Goal: Task Accomplishment & Management: Complete application form

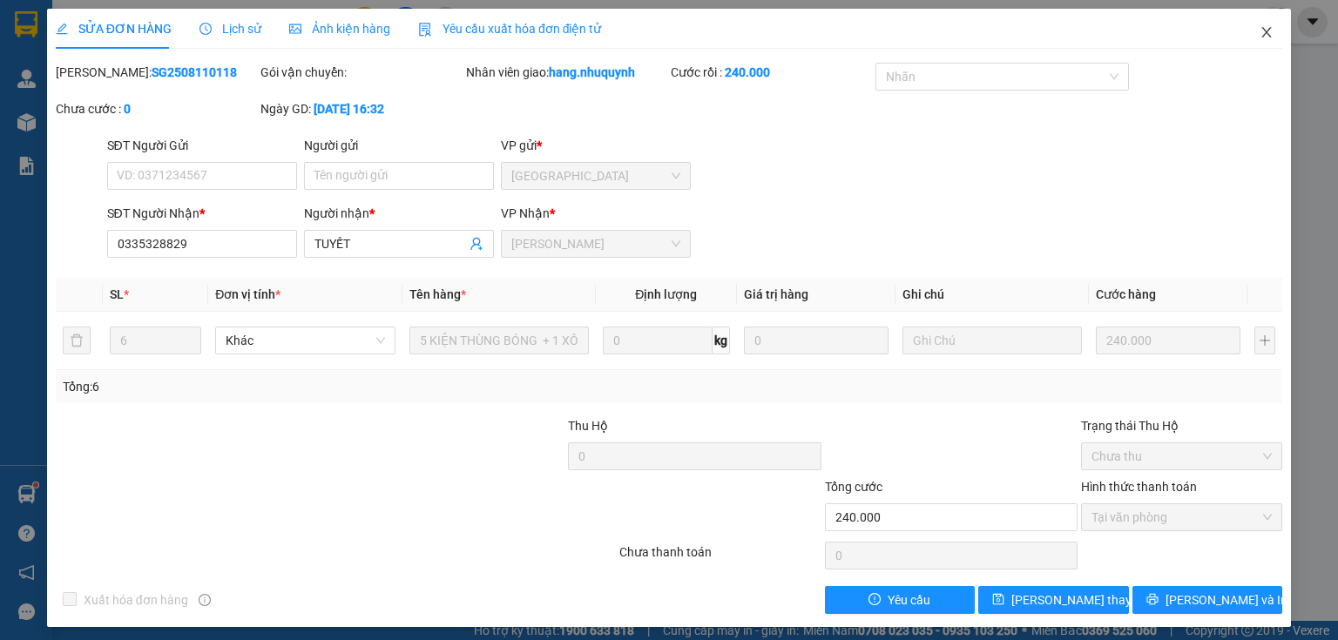
click at [1263, 31] on icon "close" at bounding box center [1268, 32] width 10 height 10
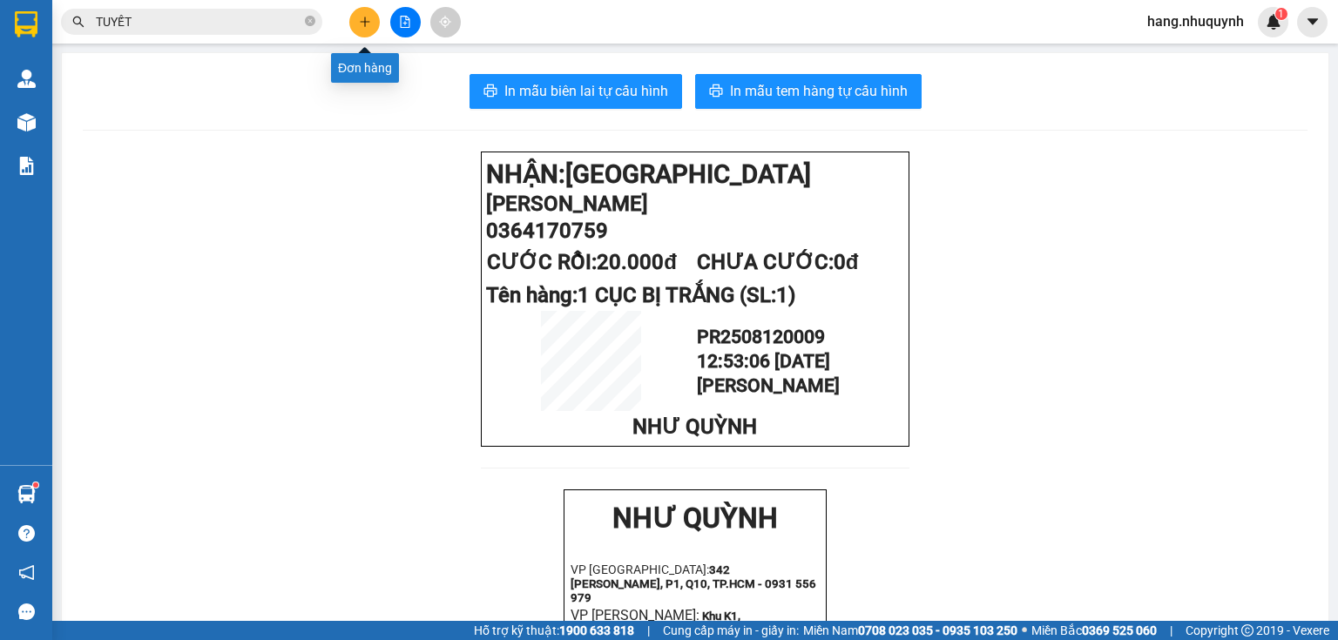
click at [356, 24] on button at bounding box center [364, 22] width 30 height 30
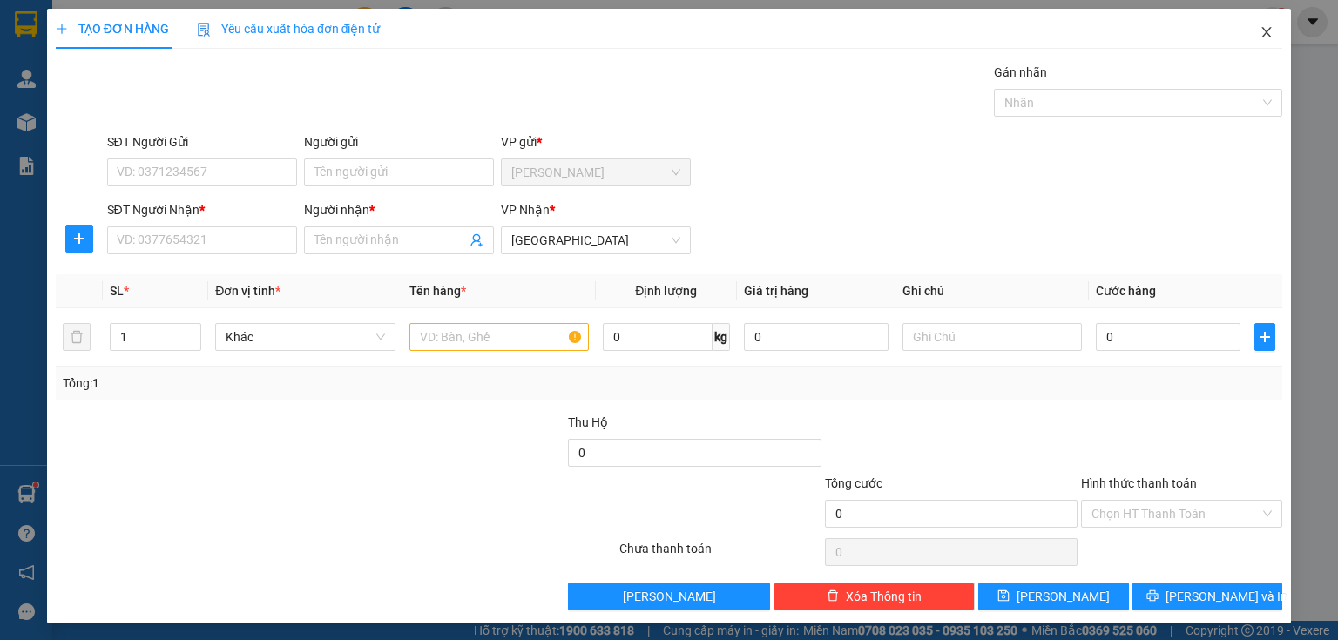
click at [1260, 29] on icon "close" at bounding box center [1267, 32] width 14 height 14
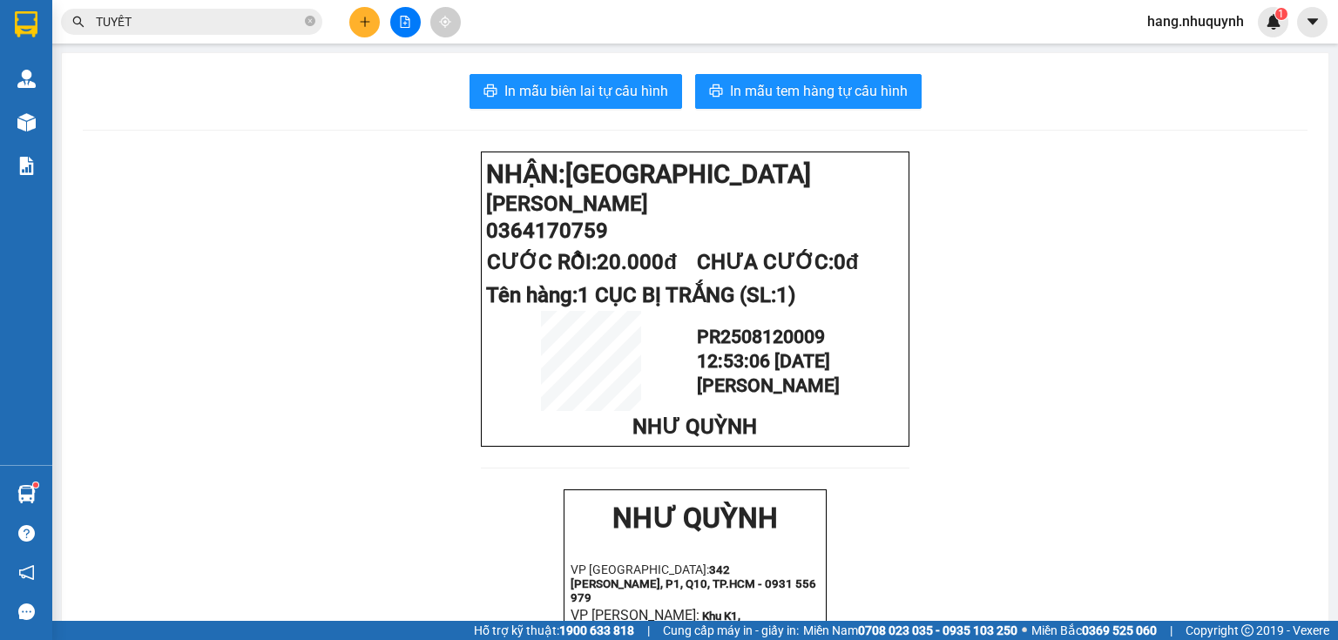
click at [1217, 21] on span "hang.nhuquynh" at bounding box center [1196, 21] width 125 height 22
drag, startPoint x: 1189, startPoint y: 54, endPoint x: 1157, endPoint y: 47, distance: 32.1
click at [1184, 53] on span "Đăng xuất" at bounding box center [1203, 53] width 89 height 19
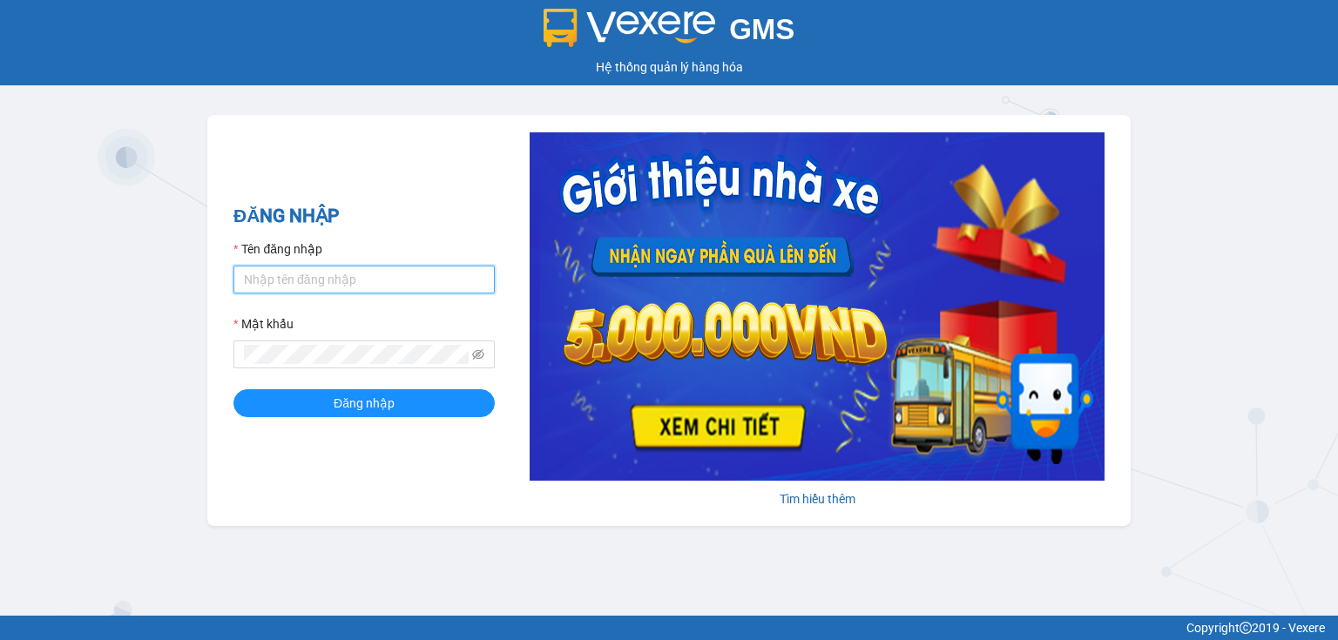
click at [261, 279] on input "Tên đăng nhập" at bounding box center [364, 280] width 261 height 28
type input "thao.nhuquynh"
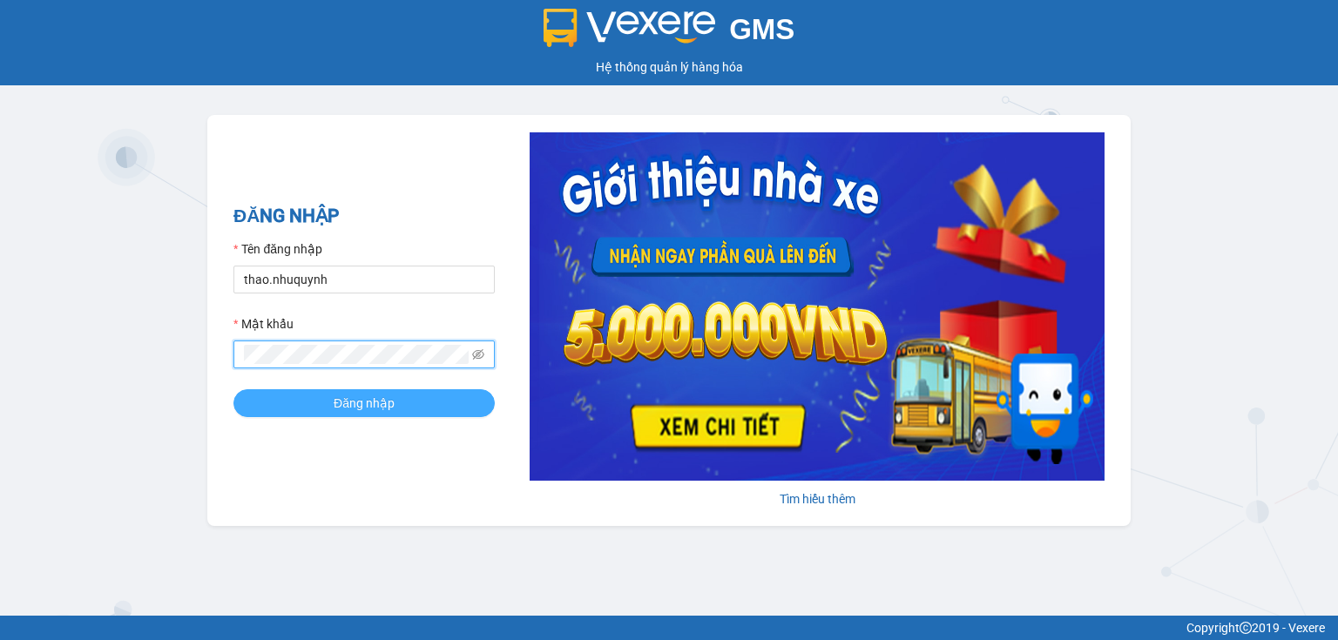
click at [315, 396] on button "Đăng nhập" at bounding box center [364, 403] width 261 height 28
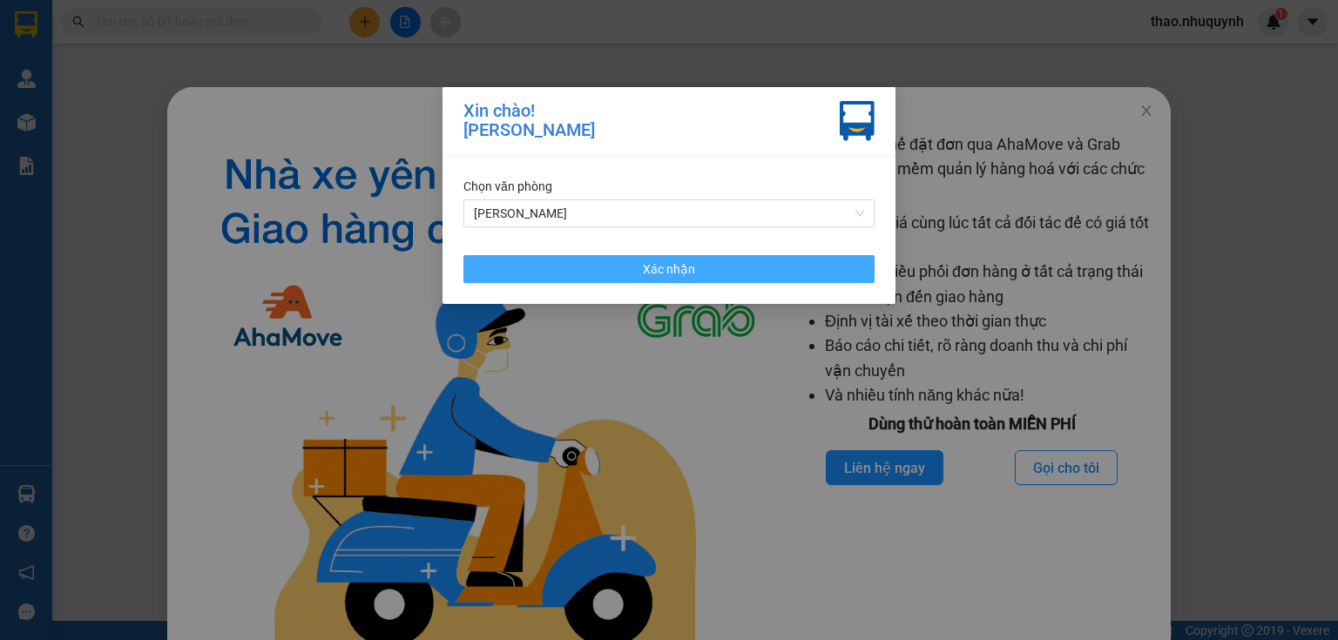
click at [572, 275] on button "Xác nhận" at bounding box center [669, 269] width 411 height 28
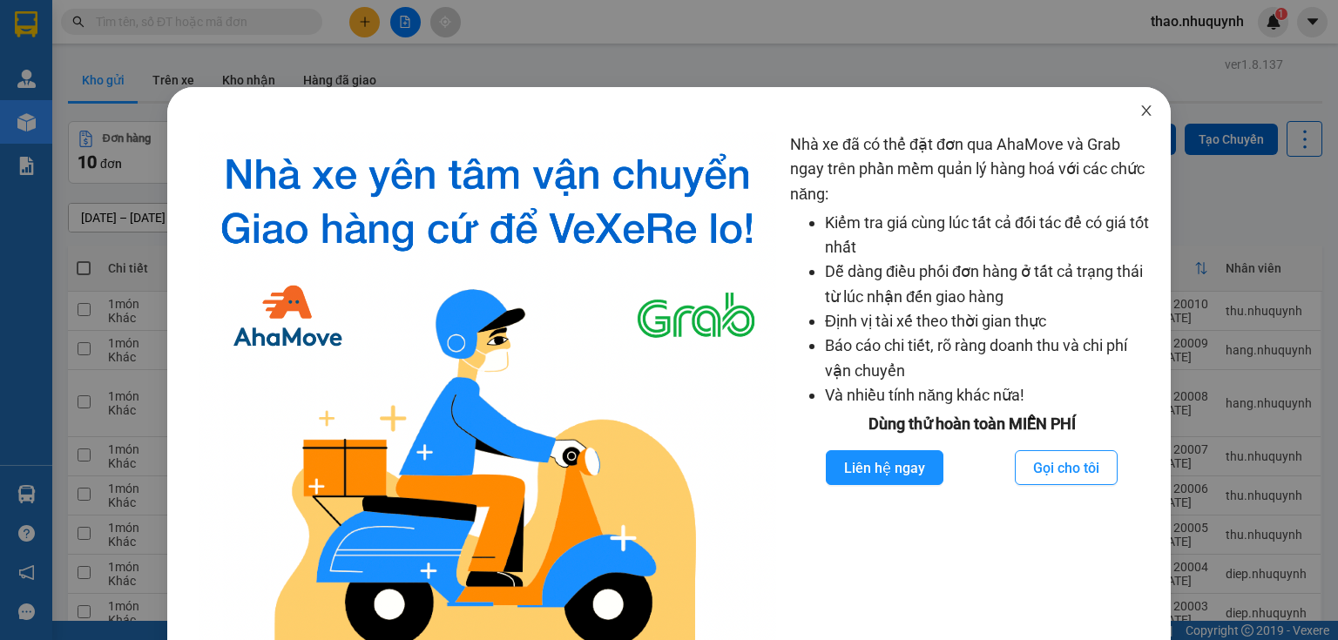
click at [1140, 108] on icon "close" at bounding box center [1147, 111] width 14 height 14
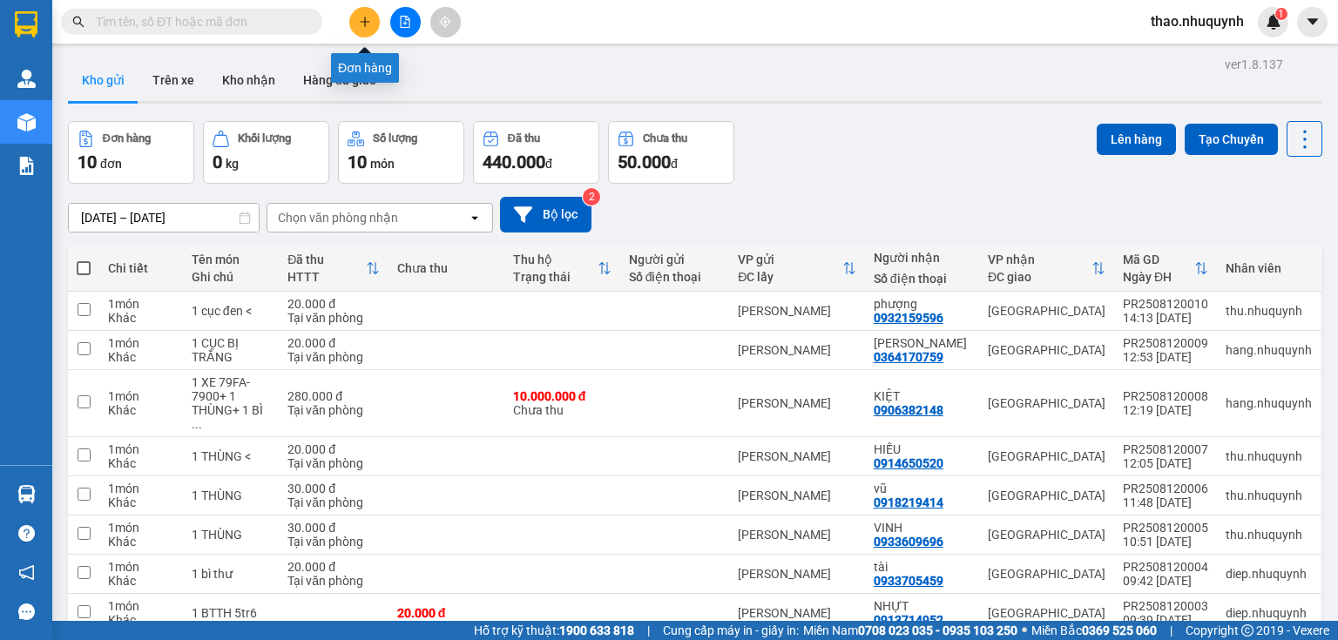
click at [362, 30] on button at bounding box center [364, 22] width 30 height 30
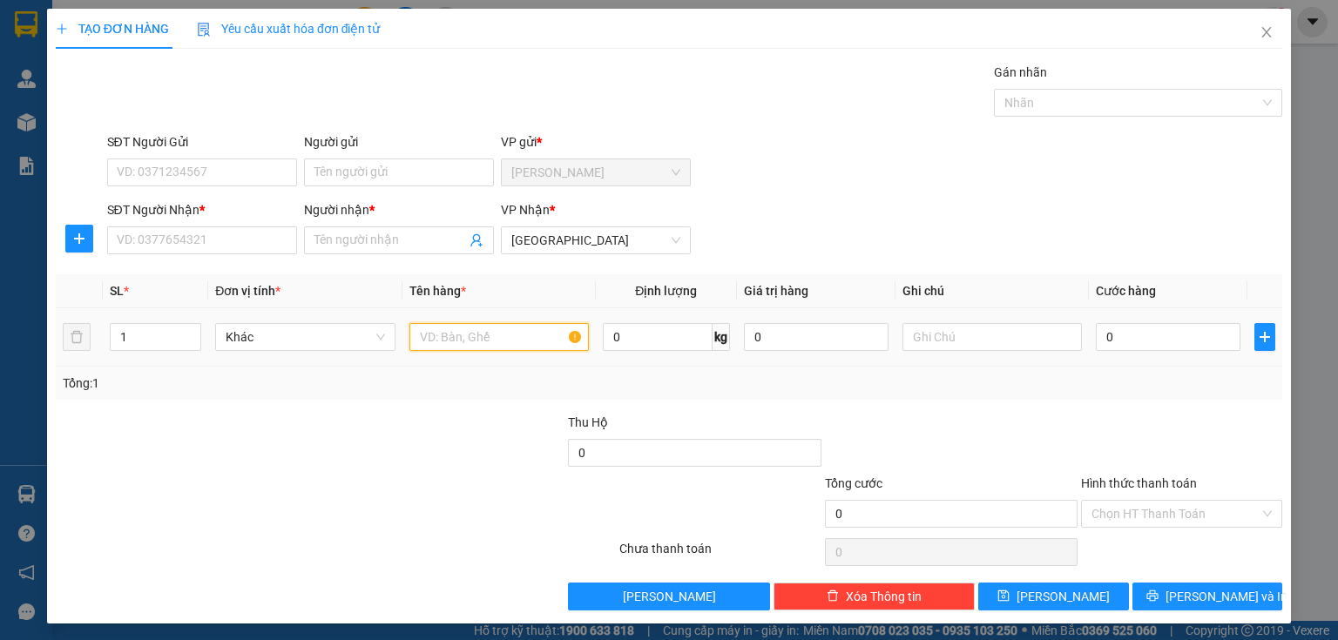
click at [457, 347] on input "text" at bounding box center [499, 337] width 179 height 28
type input "1 hs"
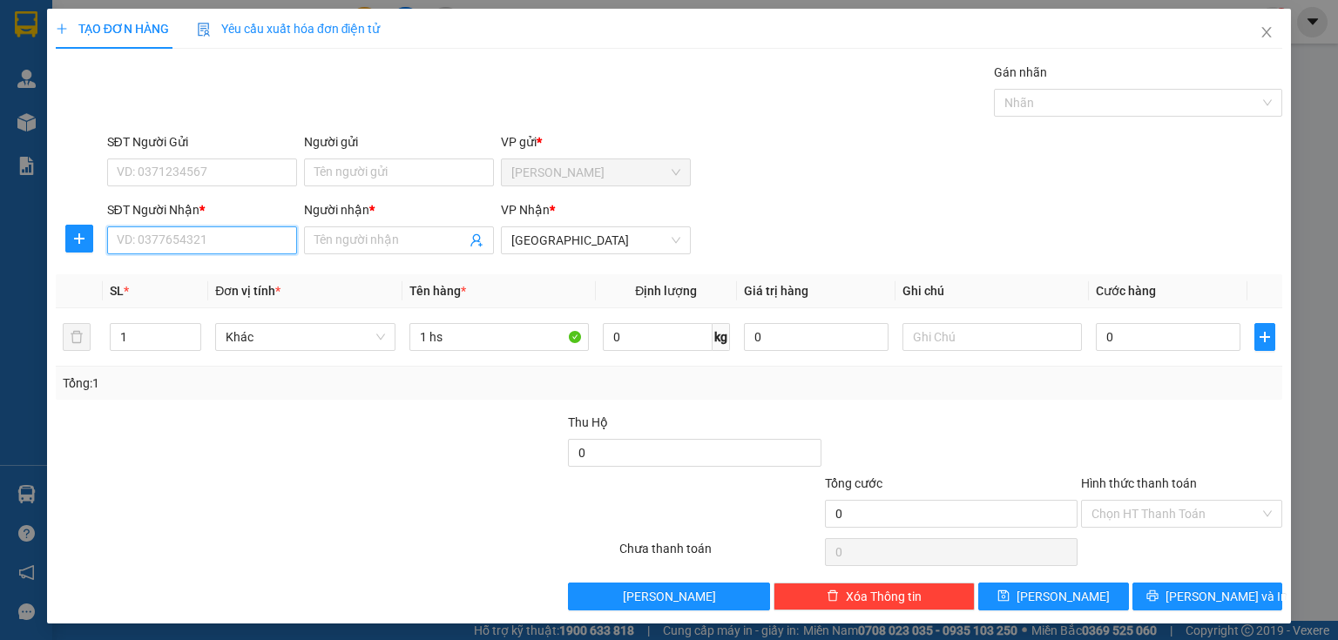
click at [177, 229] on input "SĐT Người Nhận *" at bounding box center [202, 241] width 190 height 28
type input "0933963881"
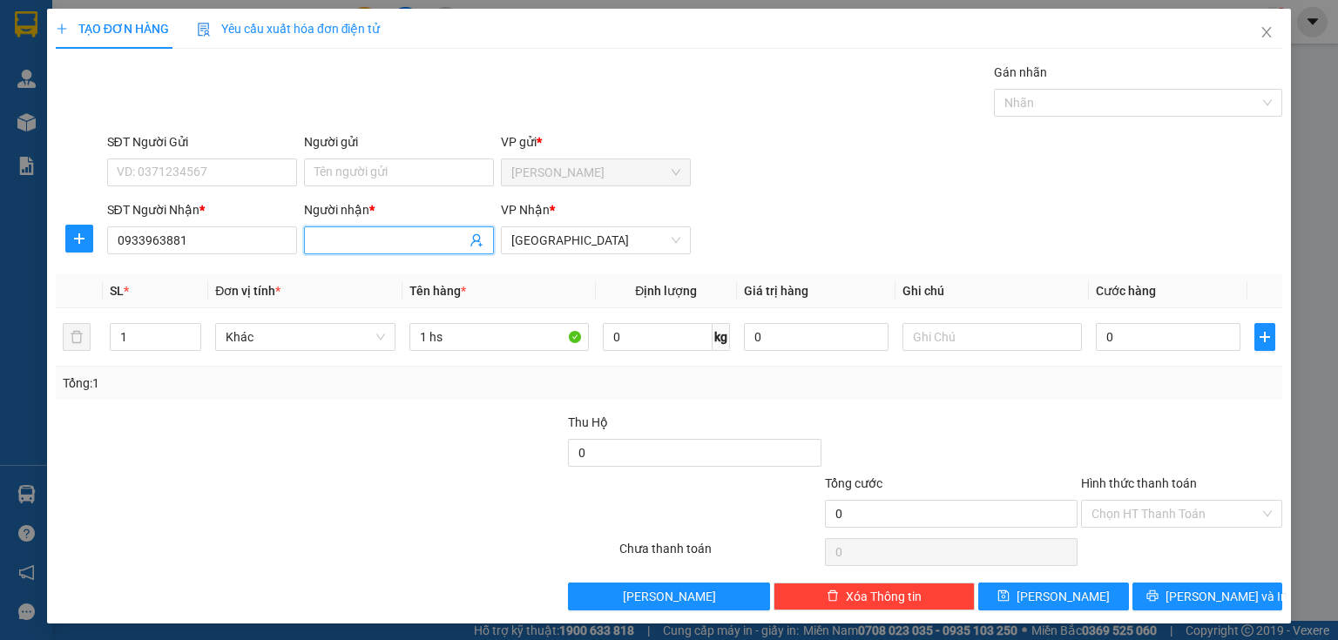
click at [356, 244] on input "Người nhận *" at bounding box center [391, 240] width 152 height 19
type input "việt"
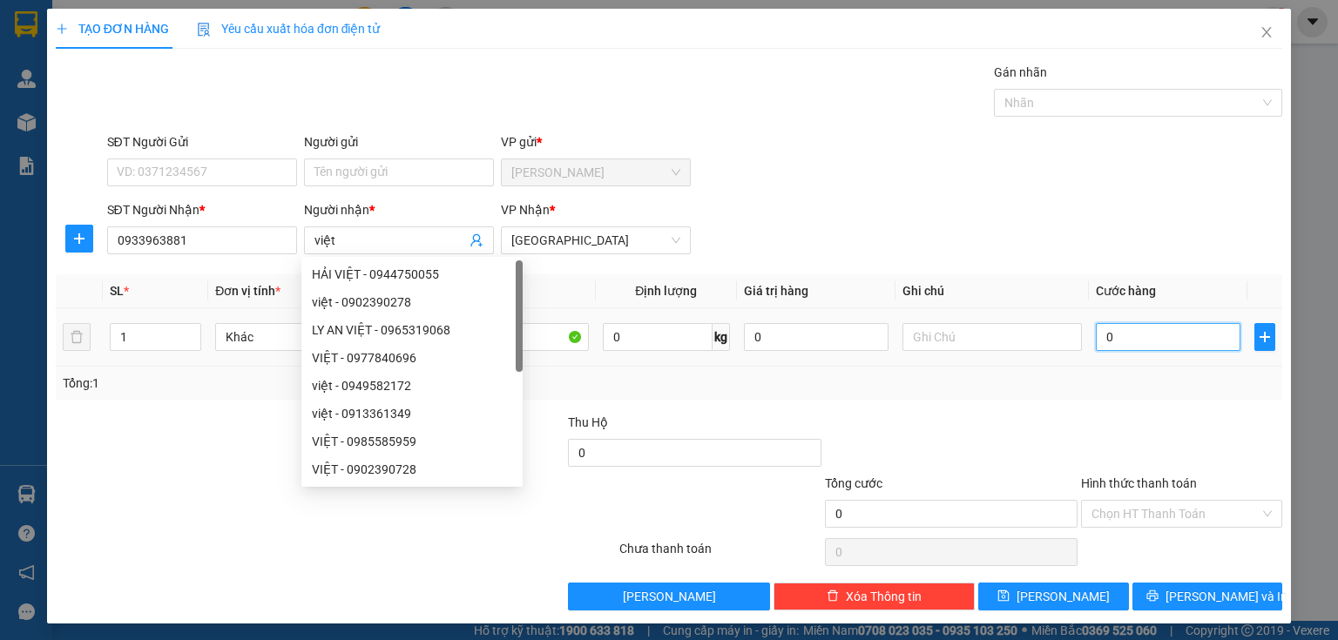
click at [1143, 332] on input "0" at bounding box center [1168, 337] width 145 height 28
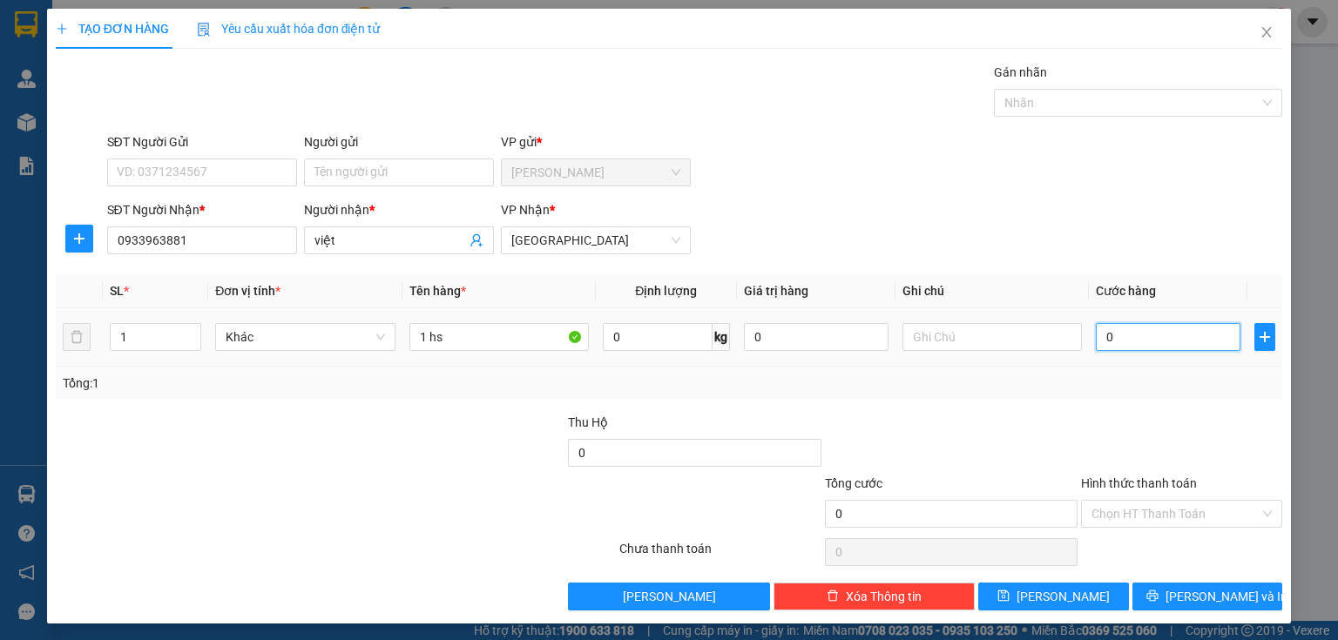
type input "2"
type input "20"
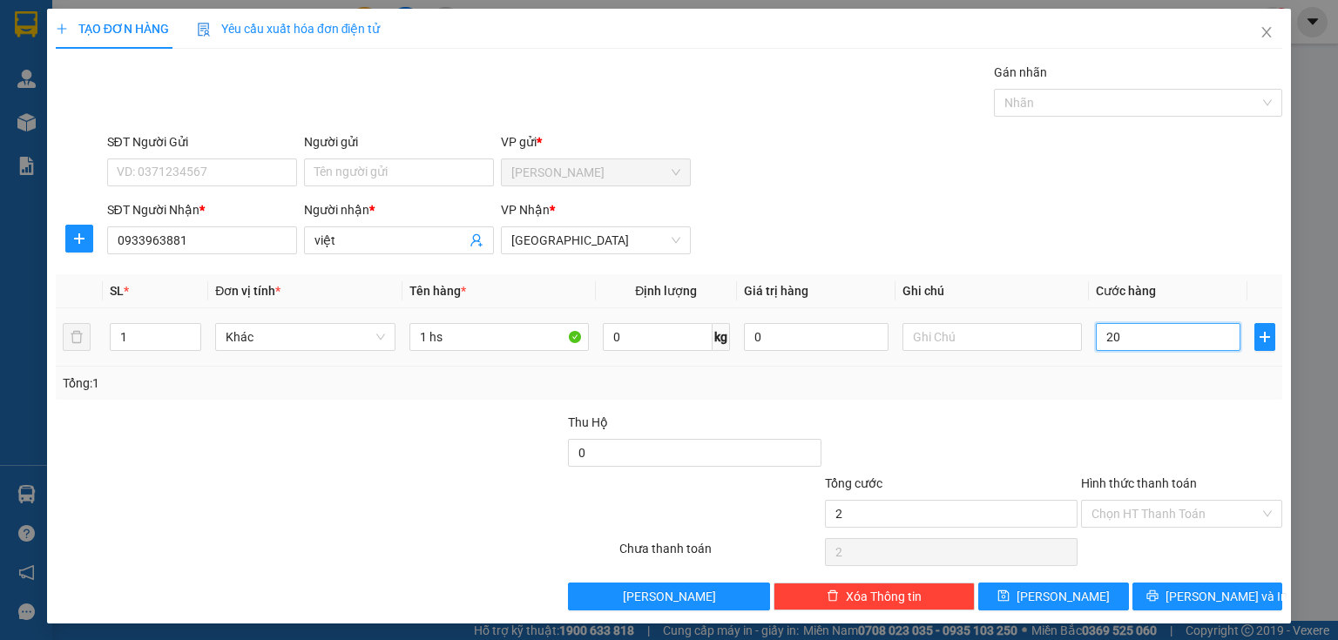
type input "20"
type input "200"
type input "2.000"
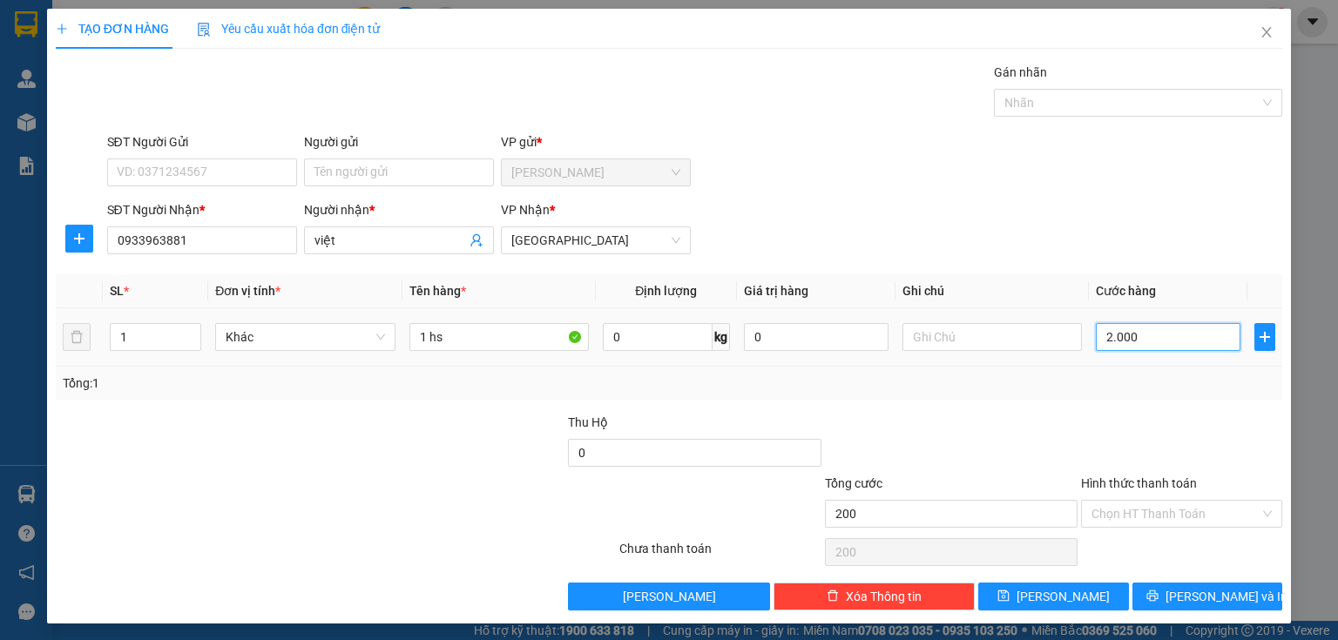
type input "2.000"
type input "20.000"
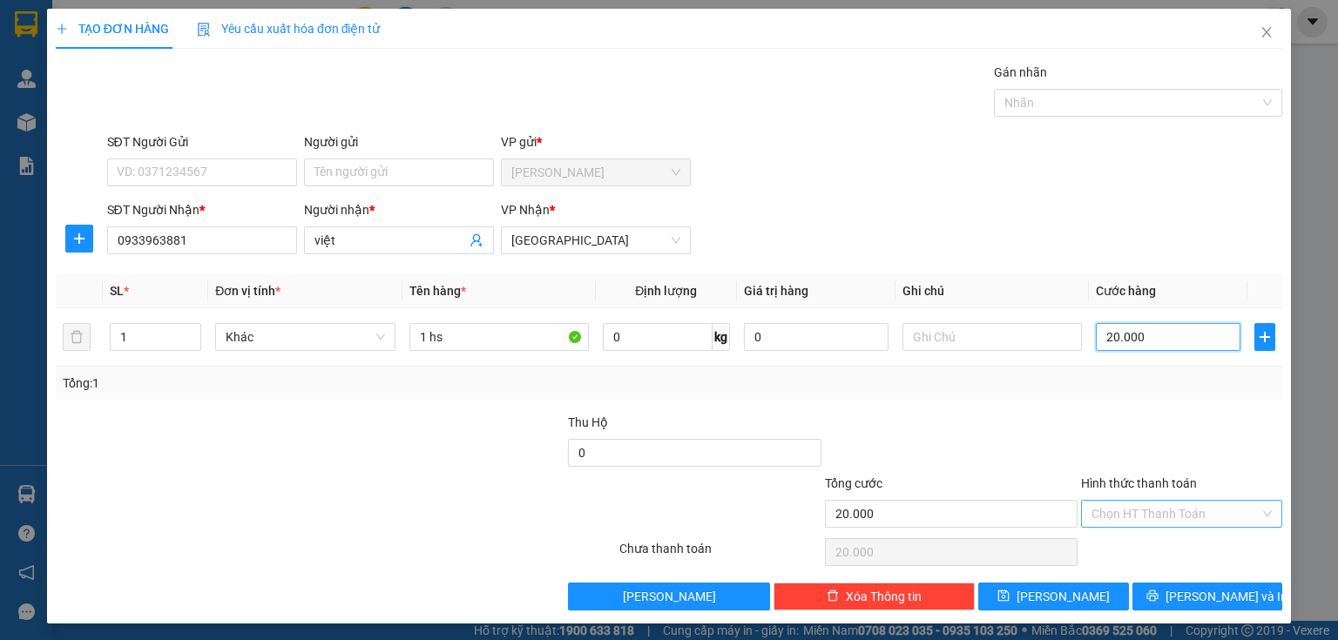
click at [1081, 512] on div "Chọn HT Thanh Toán" at bounding box center [1181, 514] width 201 height 28
type input "20.000"
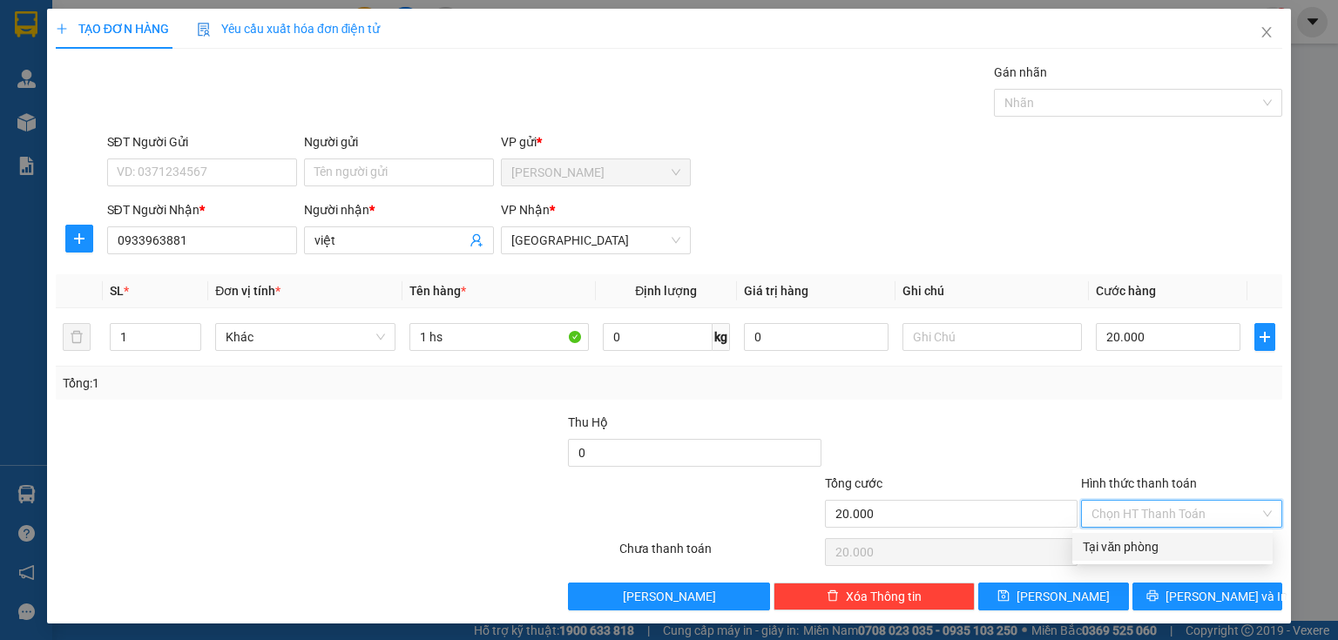
click at [1090, 552] on div "Tại văn phòng" at bounding box center [1172, 547] width 179 height 19
type input "0"
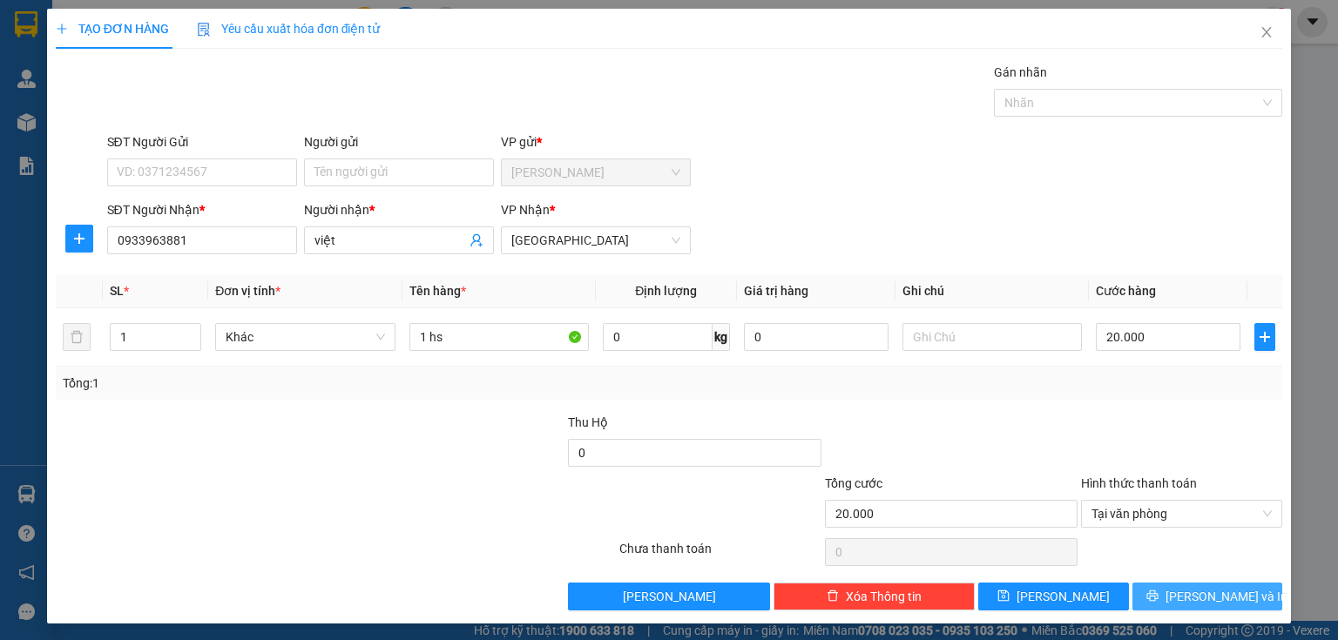
click at [1158, 597] on icon "printer" at bounding box center [1152, 596] width 11 height 11
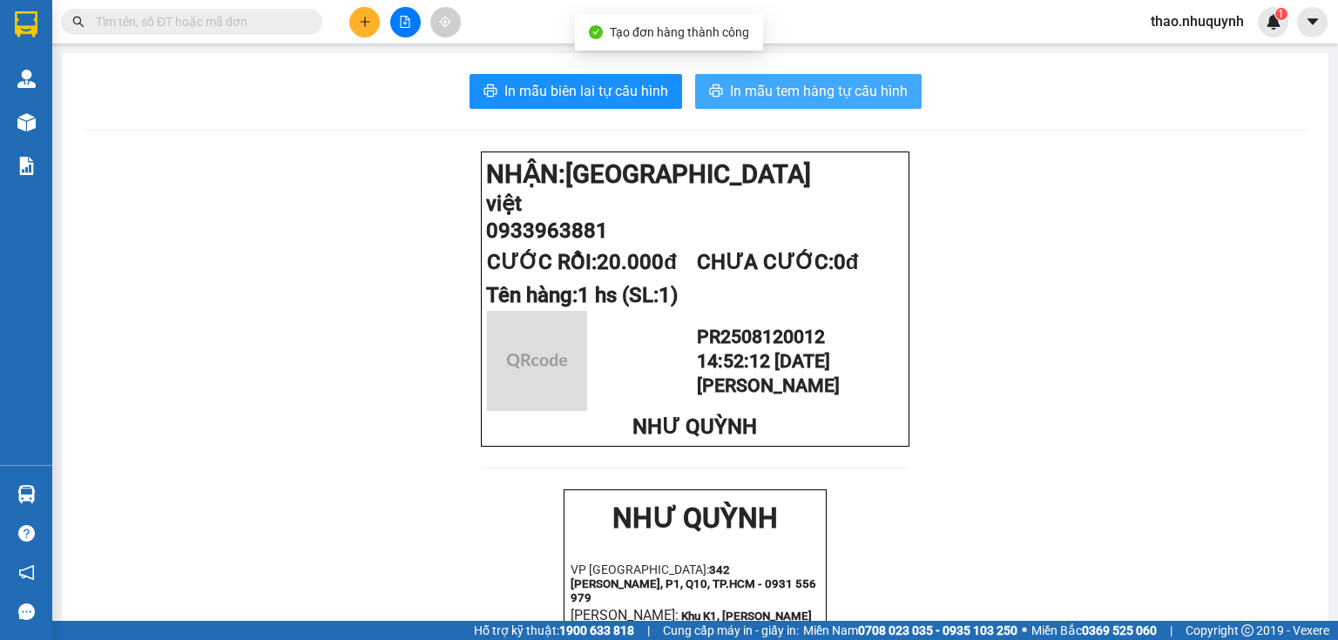
click at [733, 91] on span "In mẫu tem hàng tự cấu hình" at bounding box center [819, 91] width 178 height 22
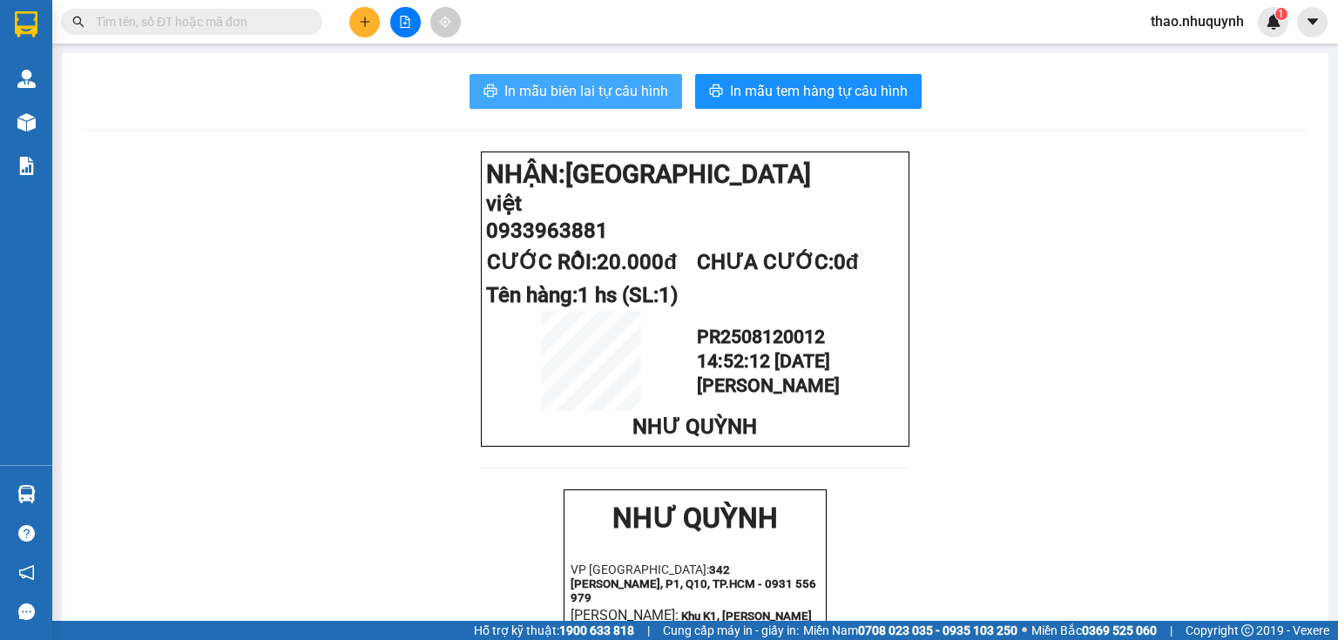
click at [611, 84] on span "In mẫu biên lai tự cấu hình" at bounding box center [587, 91] width 164 height 22
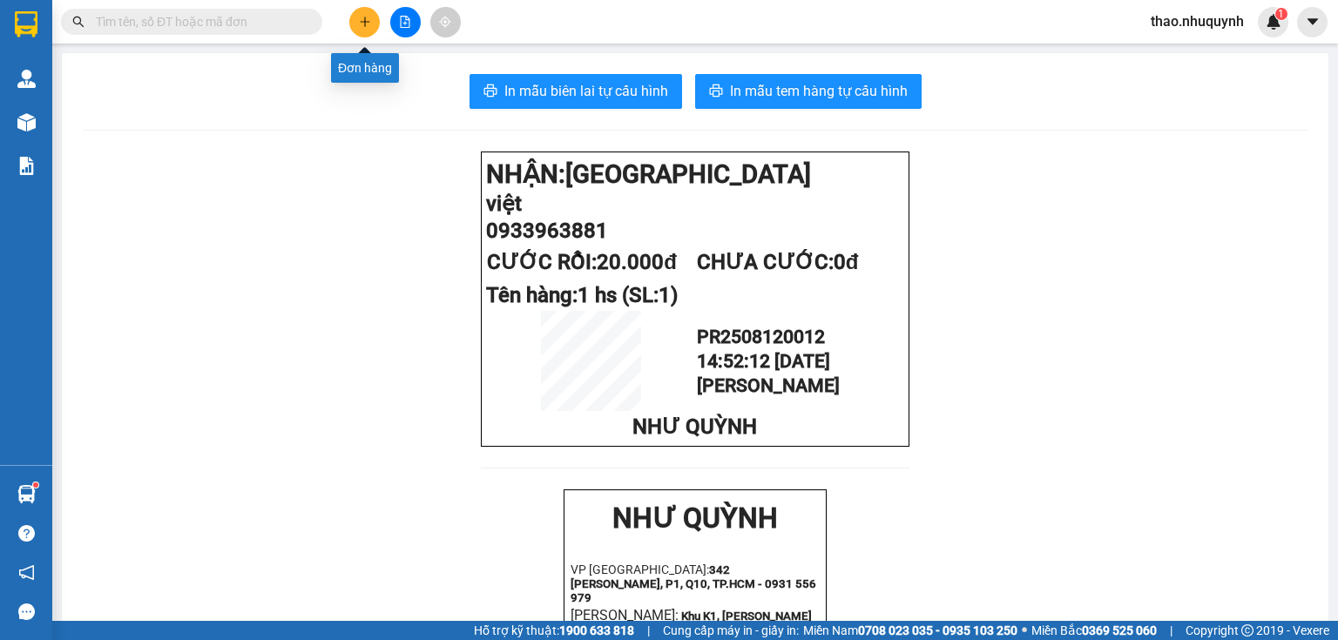
click at [369, 20] on icon "plus" at bounding box center [365, 22] width 12 height 12
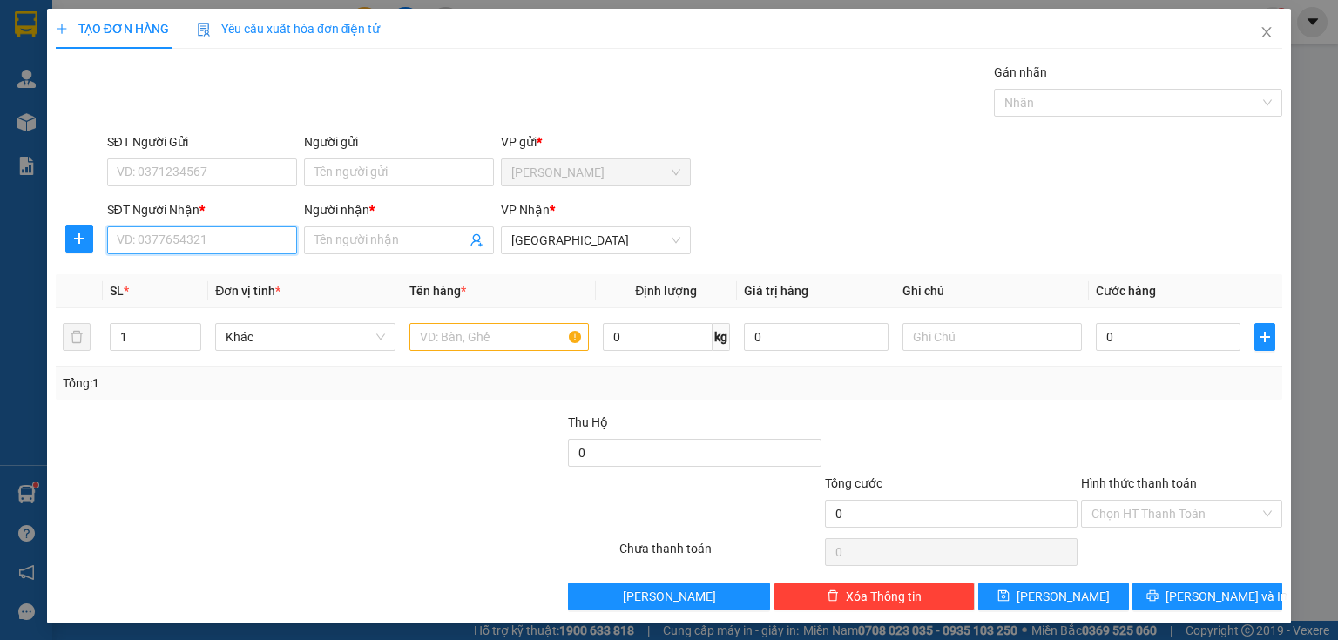
click at [213, 231] on input "SĐT Người Nhận *" at bounding box center [202, 241] width 190 height 28
click at [146, 233] on input "09799114019" at bounding box center [202, 241] width 190 height 28
type input "0979114019"
click at [214, 272] on div "0979114019 - [PERSON_NAME]" at bounding box center [203, 274] width 172 height 19
type input "TRƯƠNG"
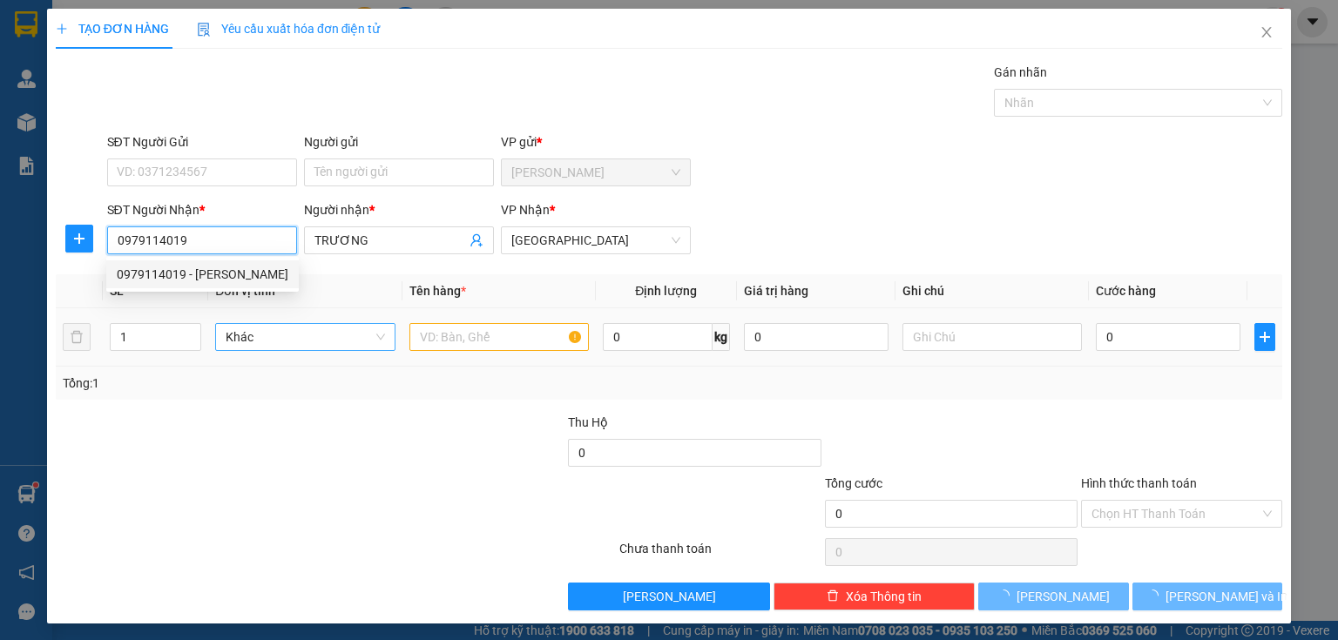
type input "30.000"
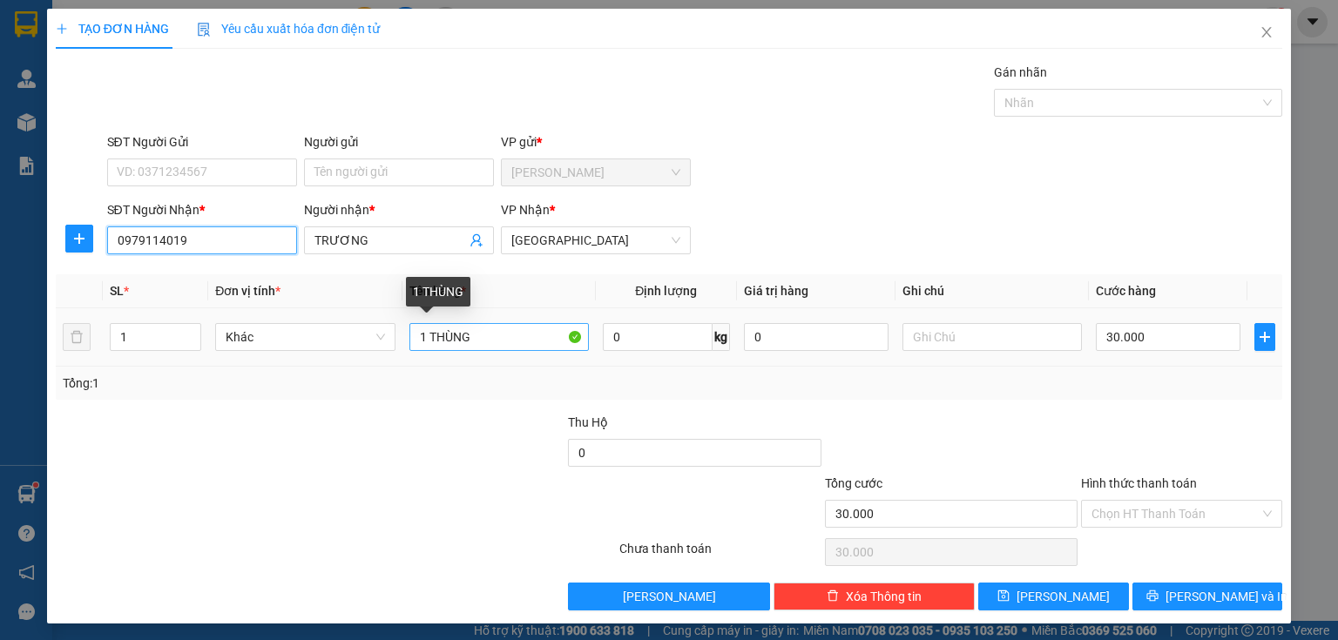
type input "0979114019"
click at [469, 341] on input "1 THÙNG" at bounding box center [499, 337] width 179 height 28
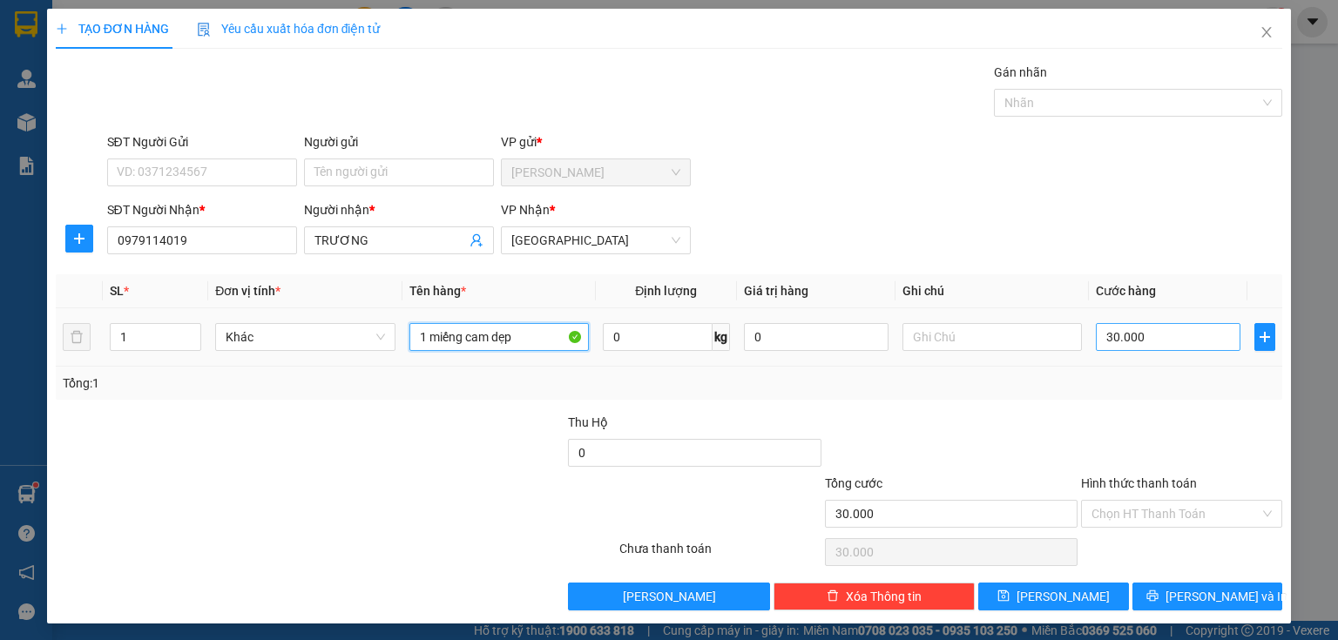
type input "1 miếng cam dẹp"
click at [1160, 342] on input "30.000" at bounding box center [1168, 337] width 145 height 28
type input "52"
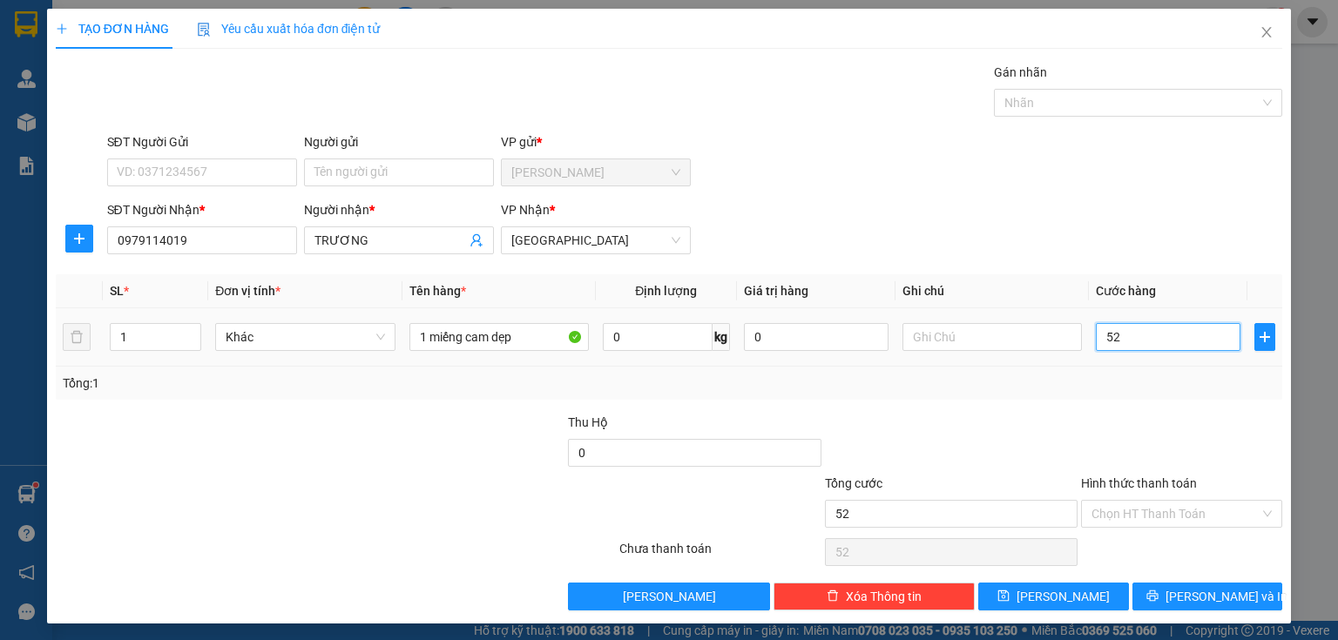
type input "520"
type input "52"
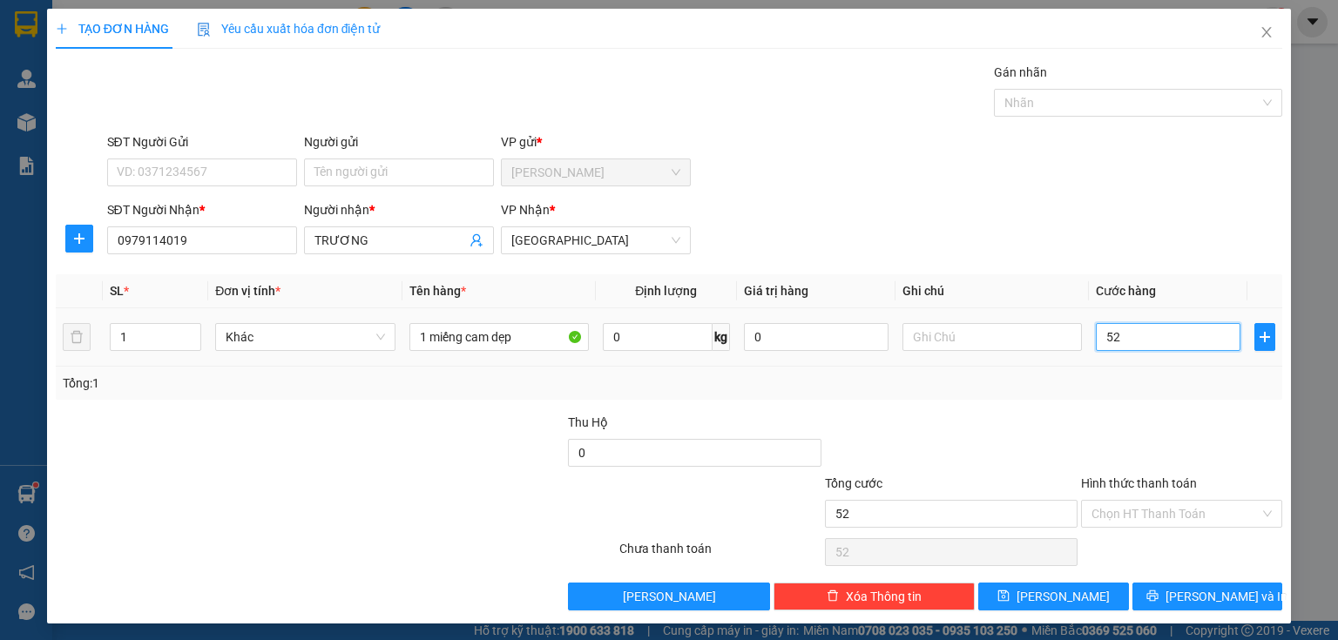
type input "5"
type input "0"
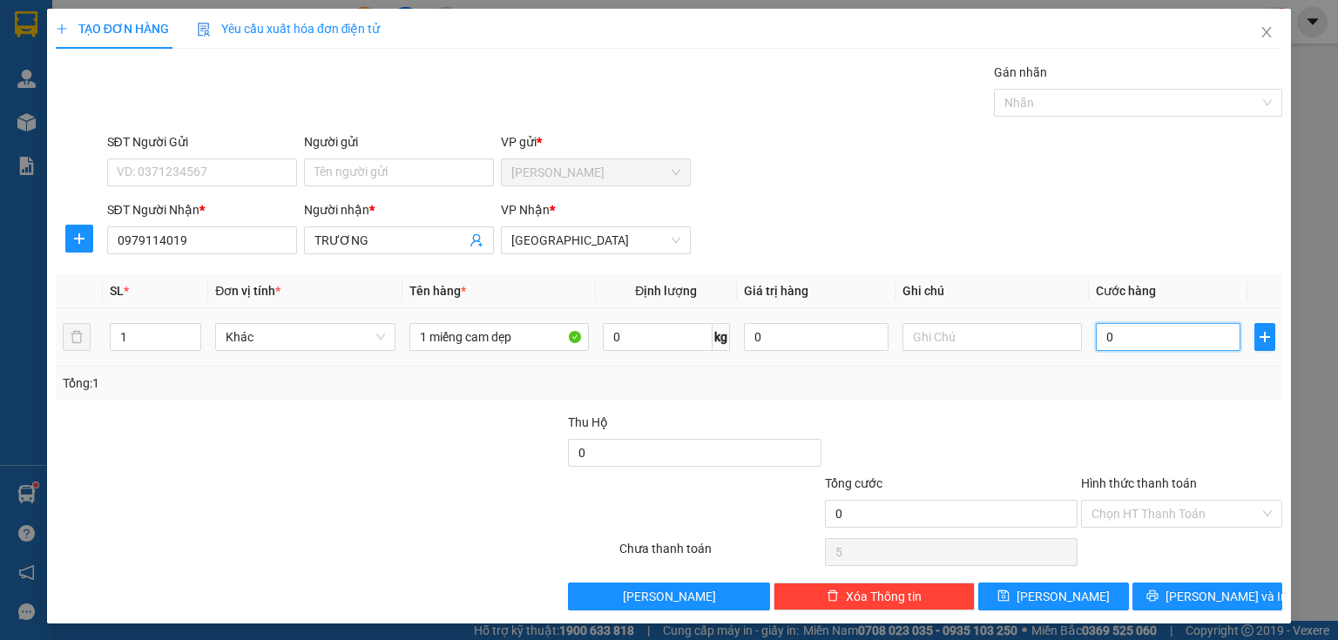
type input "0"
type input "02"
type input "2"
type input "020"
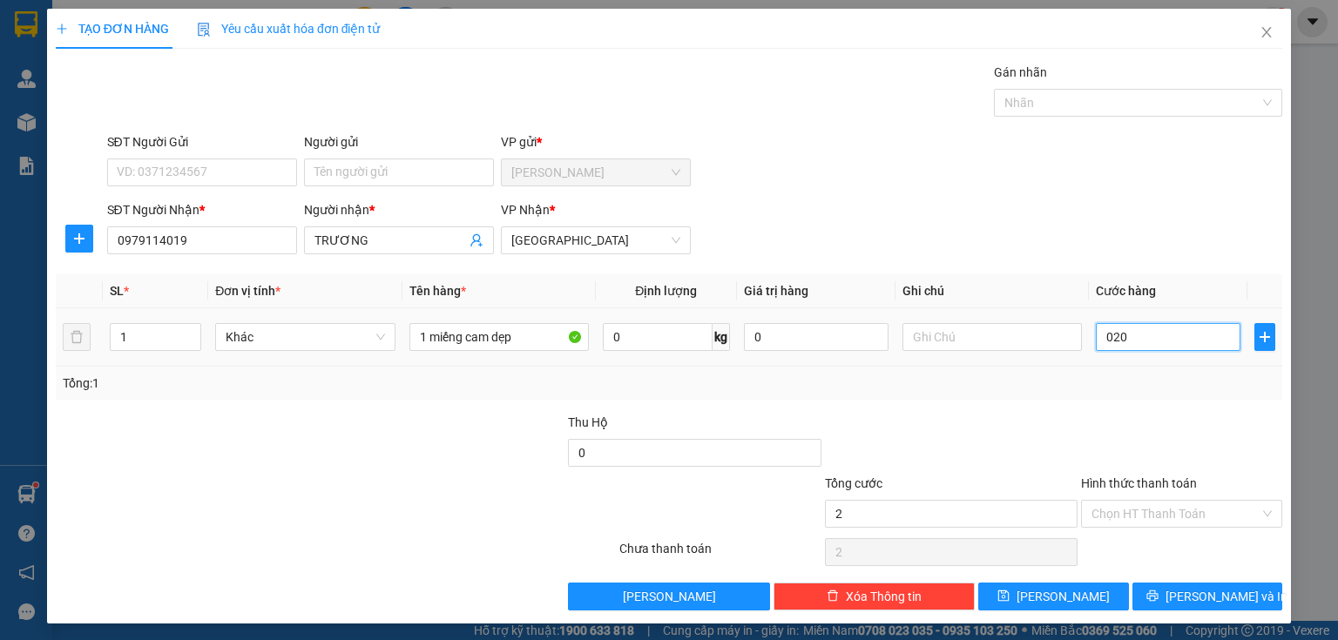
type input "20"
type input "200"
type input "0.200"
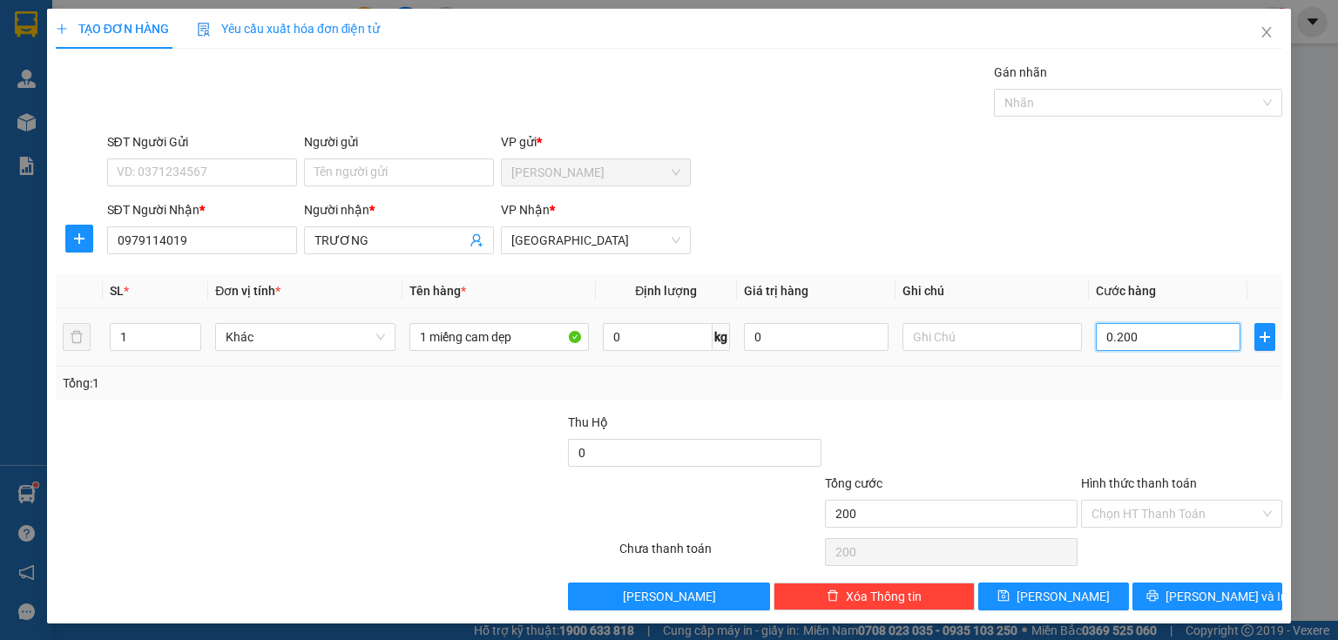
type input "2.000"
type input "020.000"
type input "20.000"
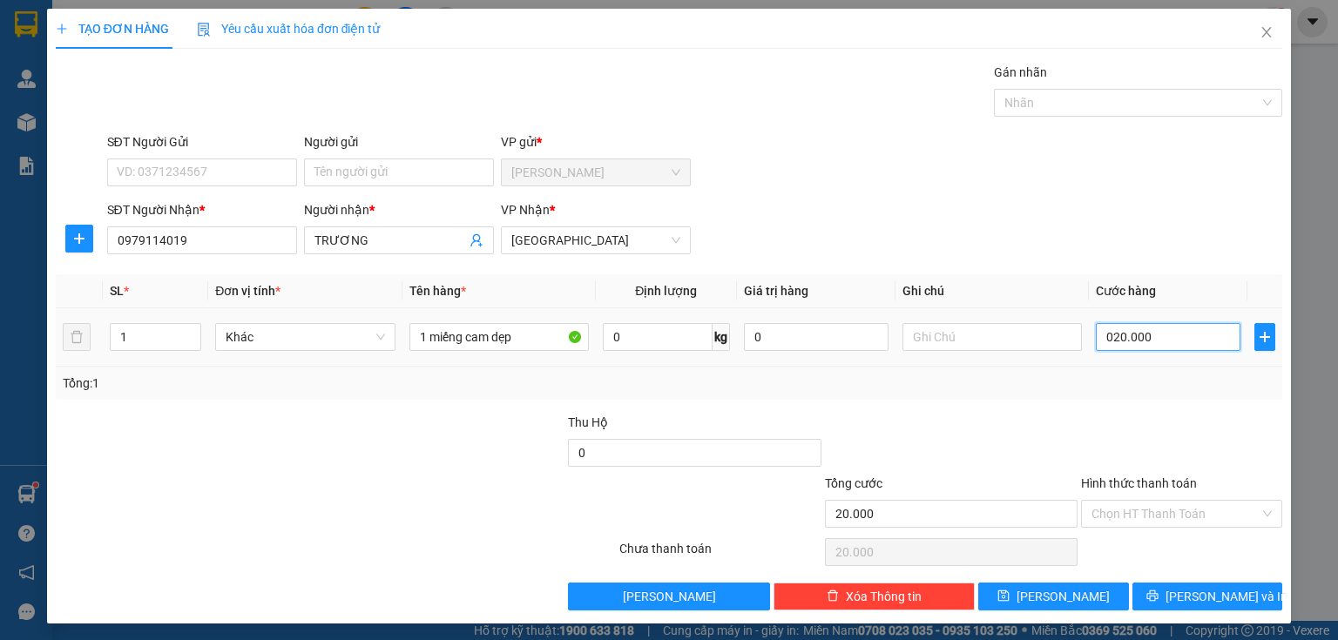
drag, startPoint x: 1094, startPoint y: 330, endPoint x: 1155, endPoint y: 338, distance: 61.5
click at [1155, 338] on input "020.000" at bounding box center [1168, 337] width 145 height 28
type input "2"
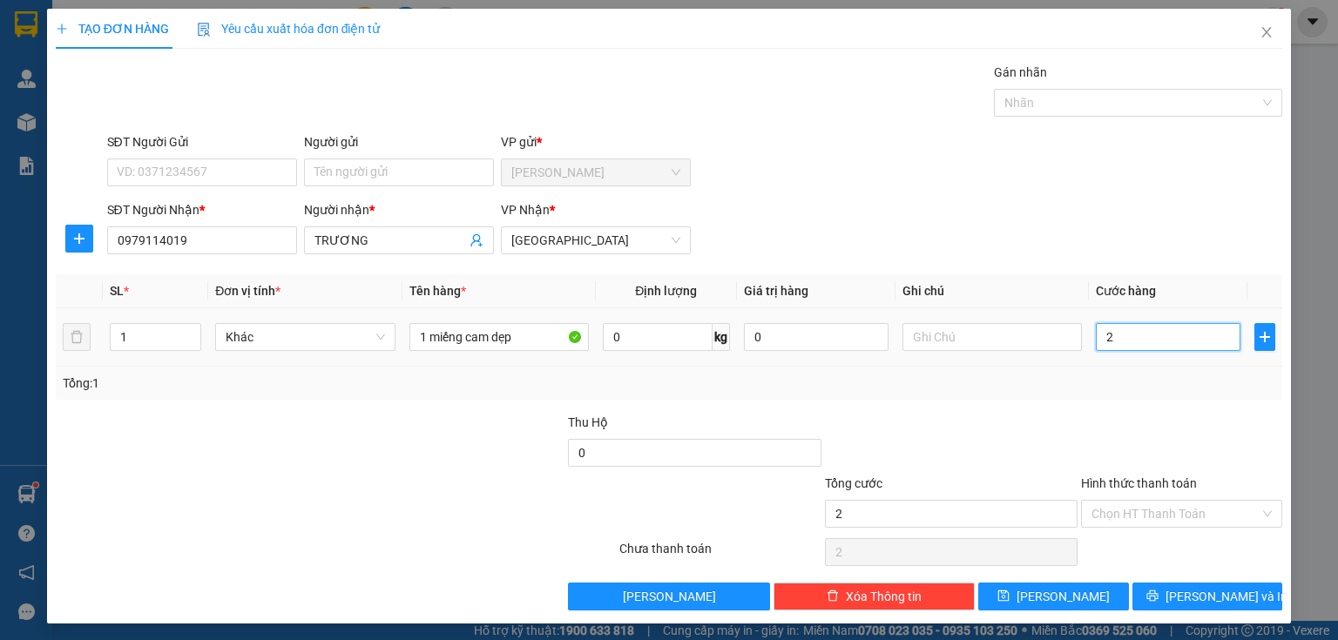
type input "20"
type input "200"
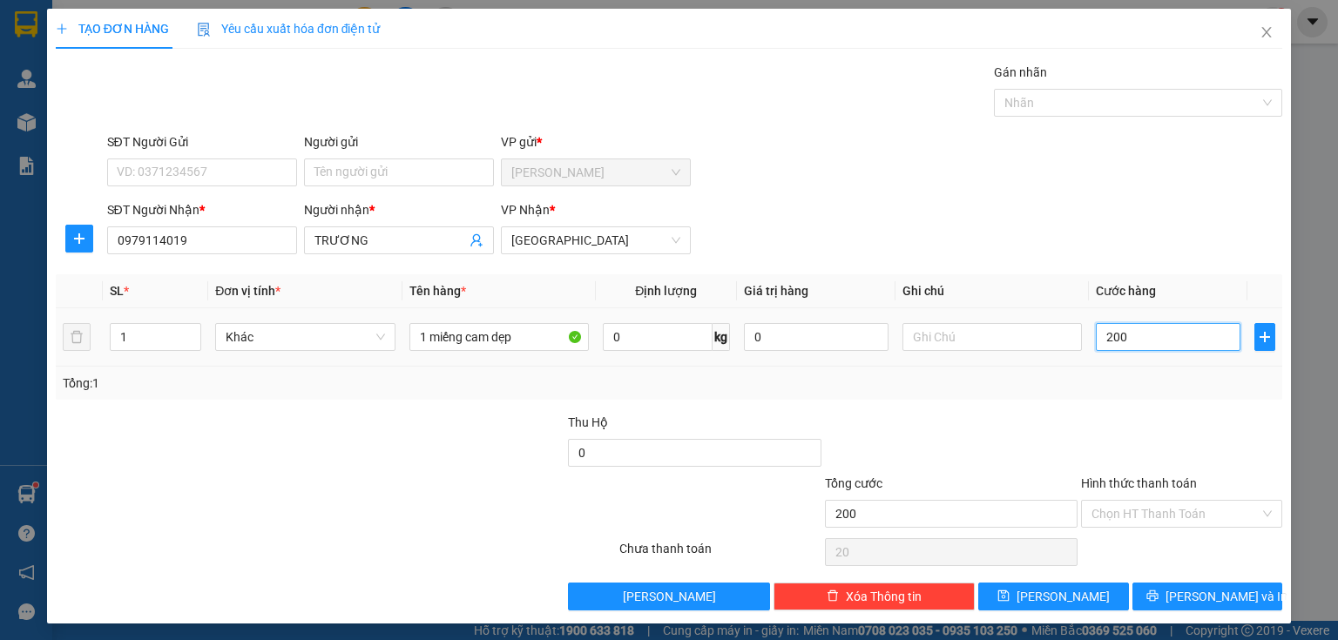
type input "200"
type input "2.000"
type input "20.000"
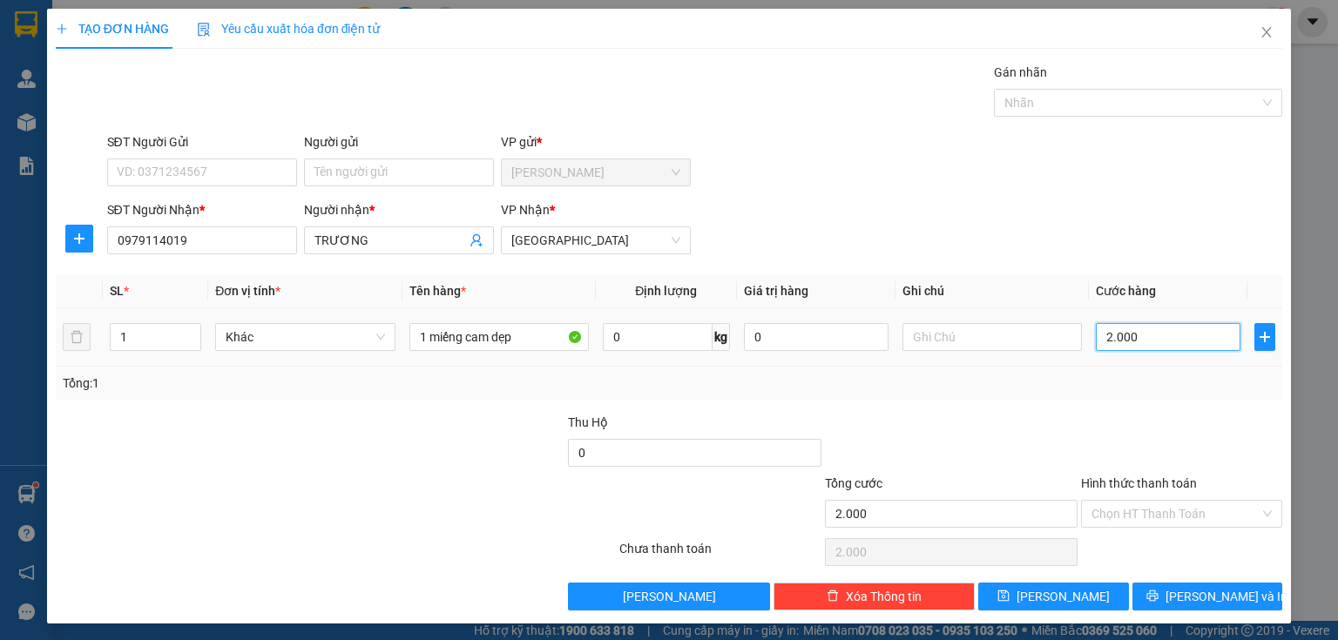
type input "20.000"
click at [1131, 519] on input "Hình thức thanh toán" at bounding box center [1176, 514] width 168 height 26
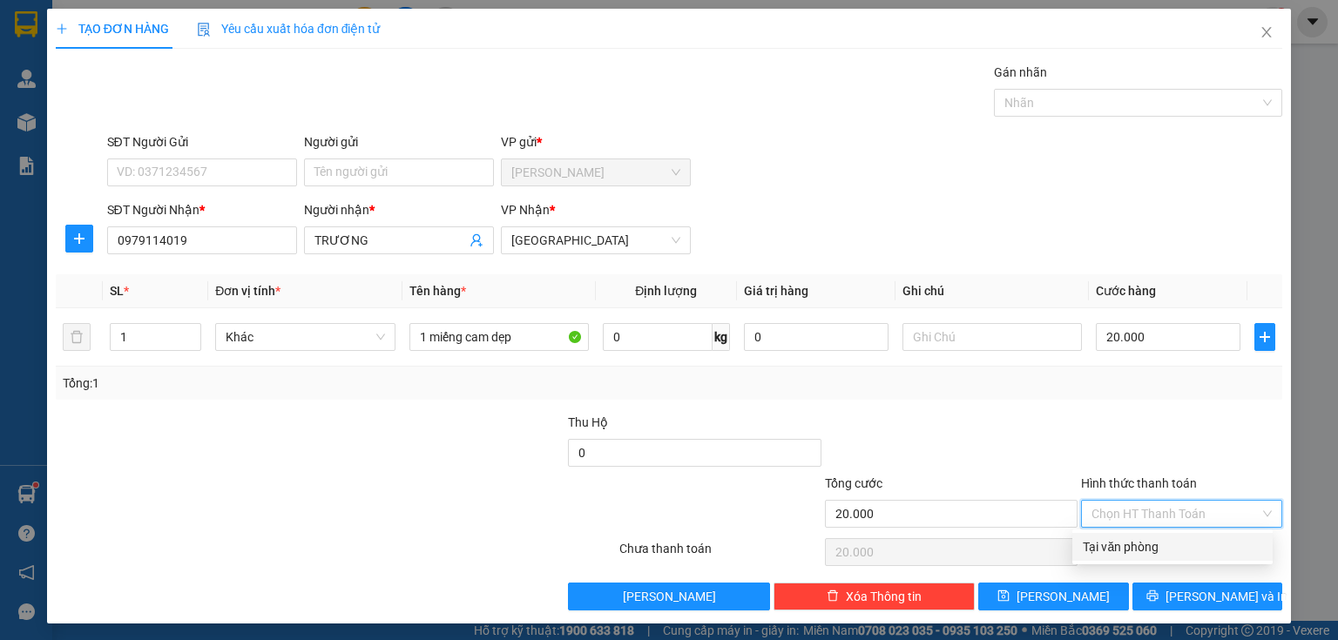
click at [1128, 551] on div "Tại văn phòng" at bounding box center [1172, 547] width 179 height 19
type input "0"
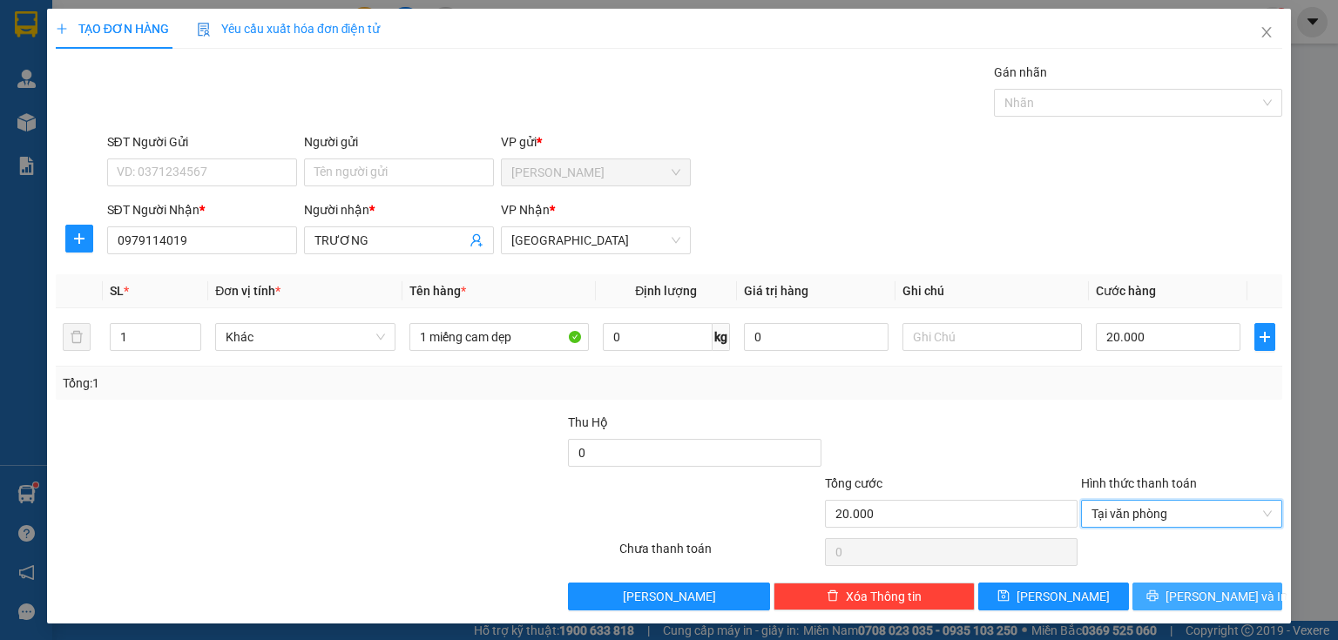
click at [1140, 591] on button "[PERSON_NAME] và In" at bounding box center [1208, 597] width 151 height 28
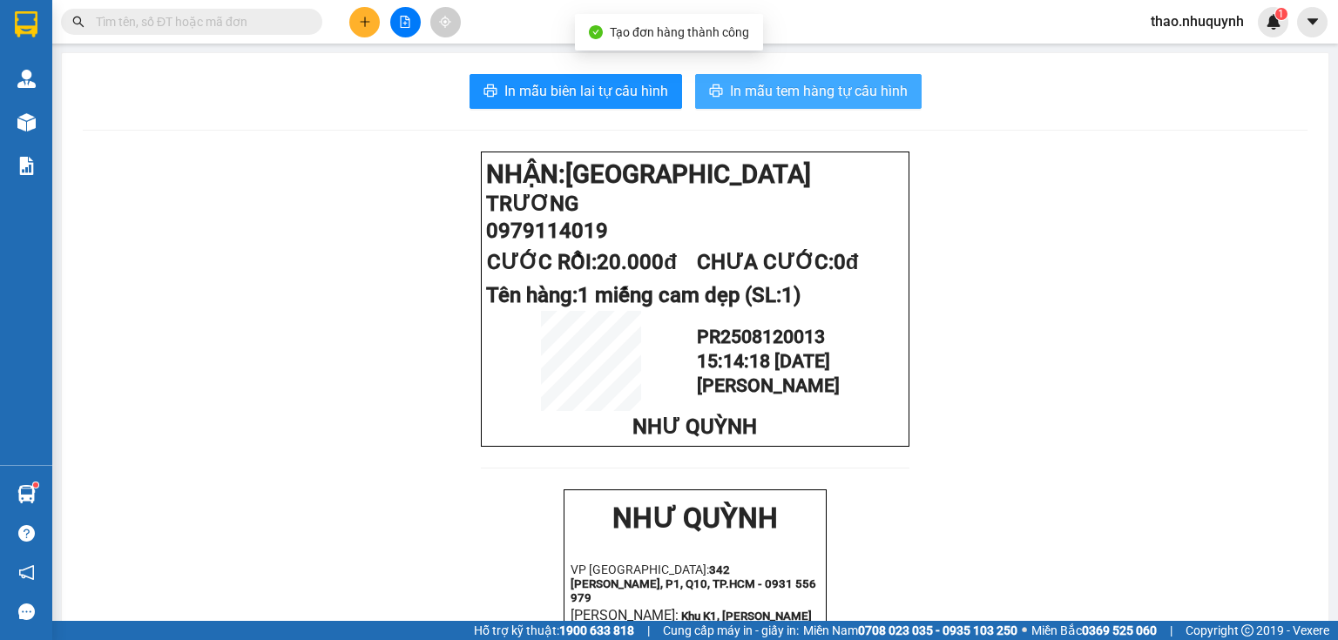
click at [826, 91] on span "In mẫu tem hàng tự cấu hình" at bounding box center [819, 91] width 178 height 22
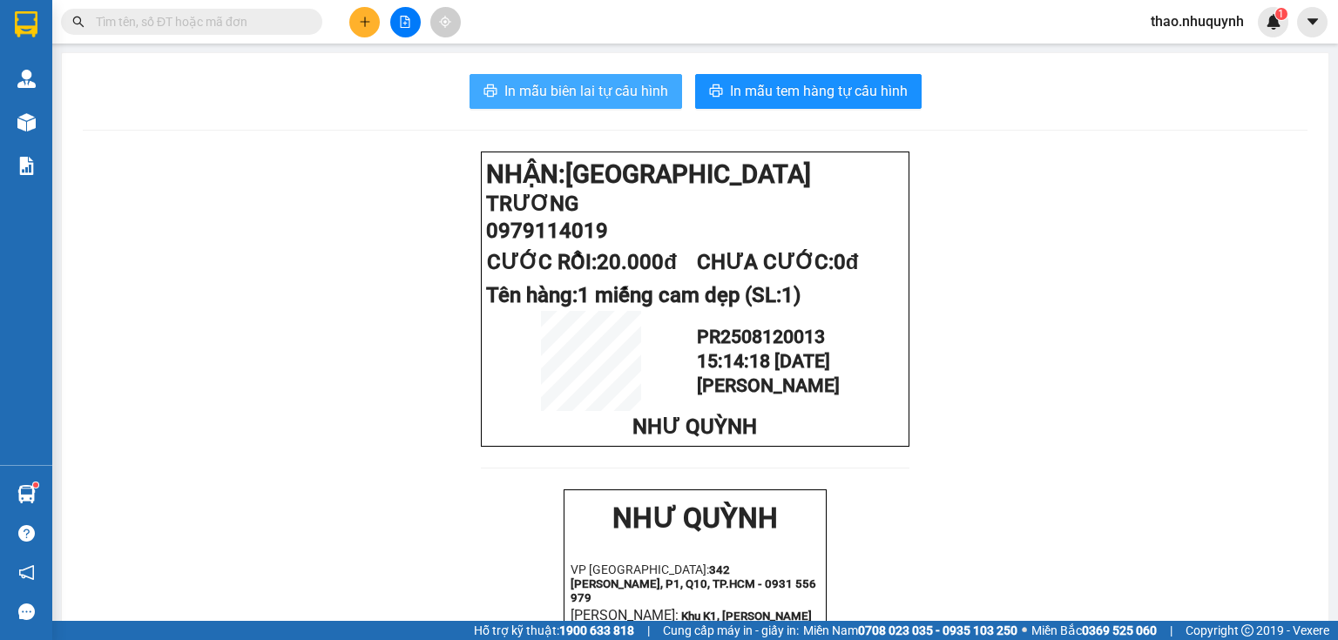
click at [594, 87] on span "In mẫu biên lai tự cấu hình" at bounding box center [587, 91] width 164 height 22
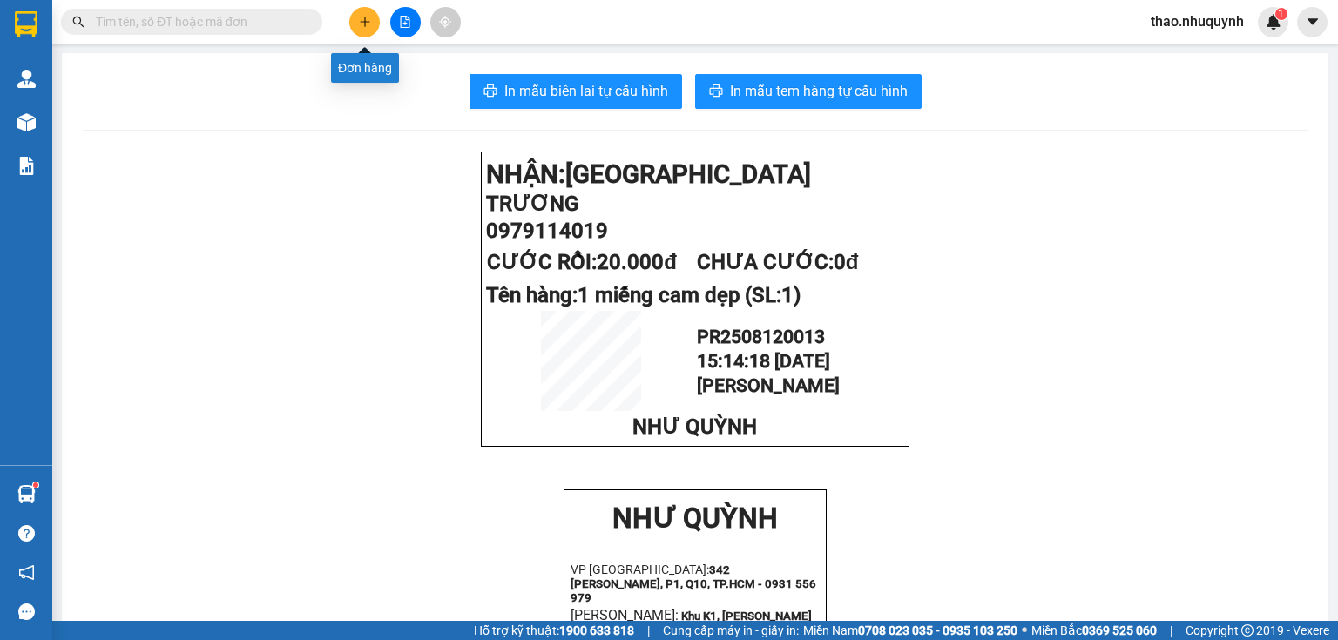
click at [369, 17] on icon "plus" at bounding box center [365, 22] width 12 height 12
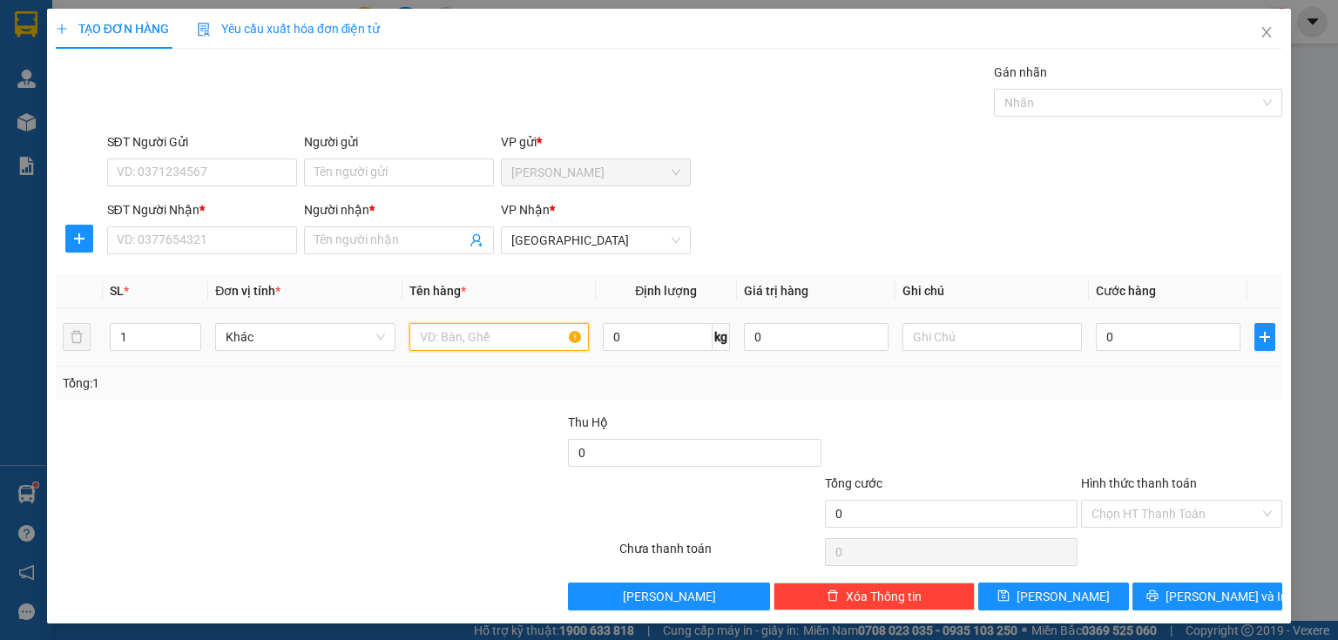
click at [477, 339] on input "text" at bounding box center [499, 337] width 179 height 28
type input "1 hs"
click at [1133, 341] on input "0" at bounding box center [1168, 337] width 145 height 28
type input "2"
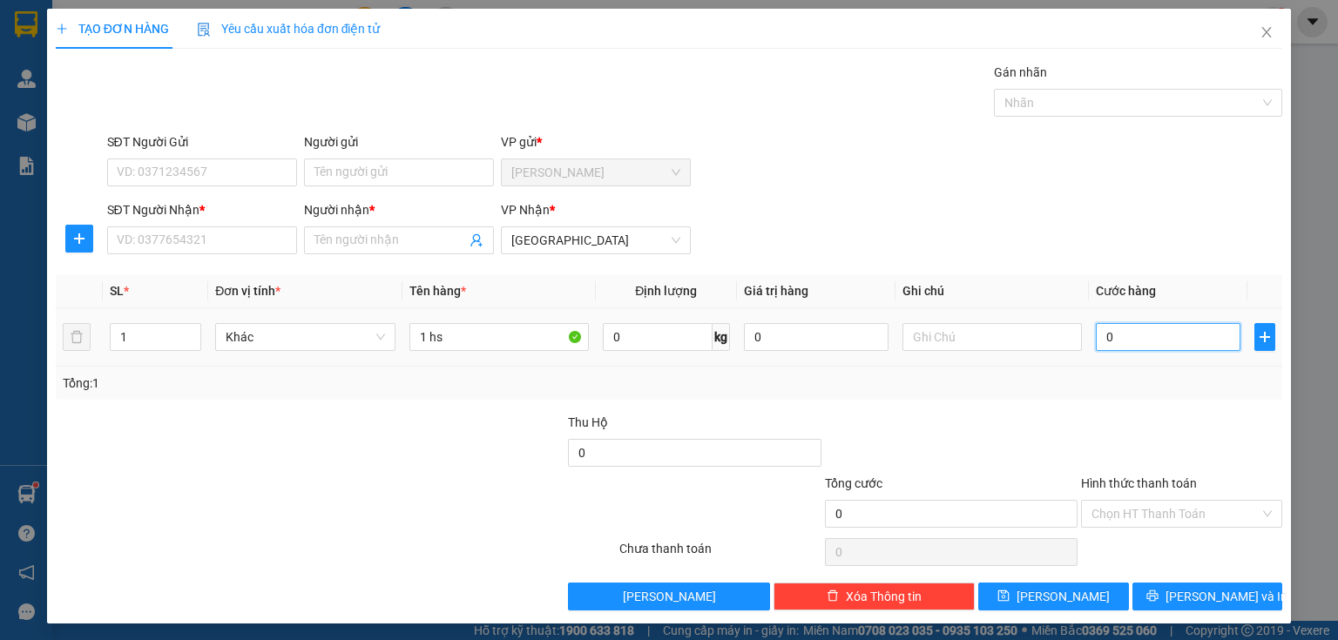
type input "2"
type input "20"
type input "200"
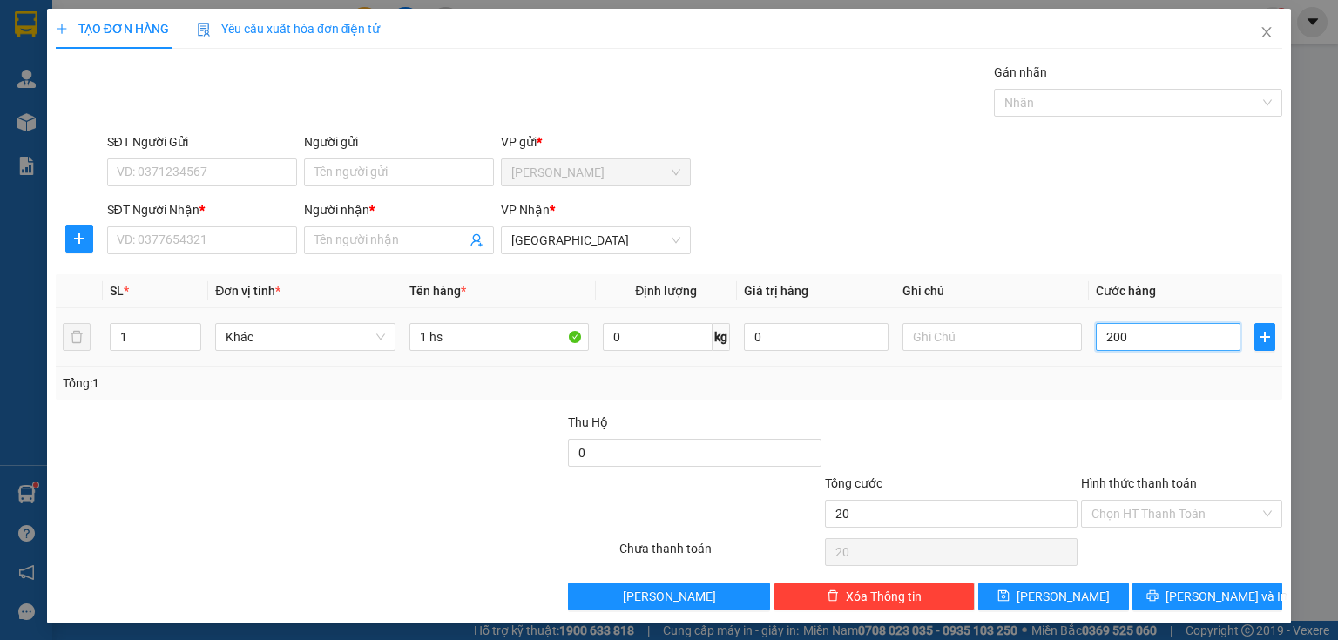
type input "200"
type input "2.000"
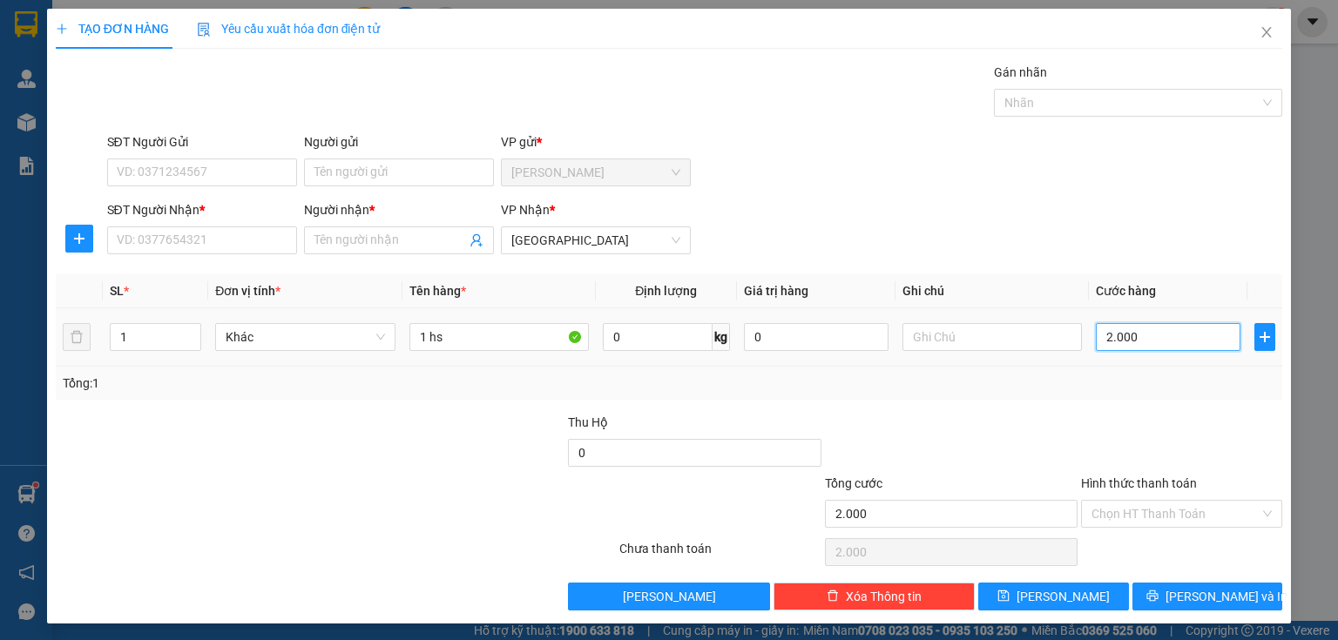
type input "20.000"
click at [186, 241] on input "SĐT Người Nhận *" at bounding box center [202, 241] width 190 height 28
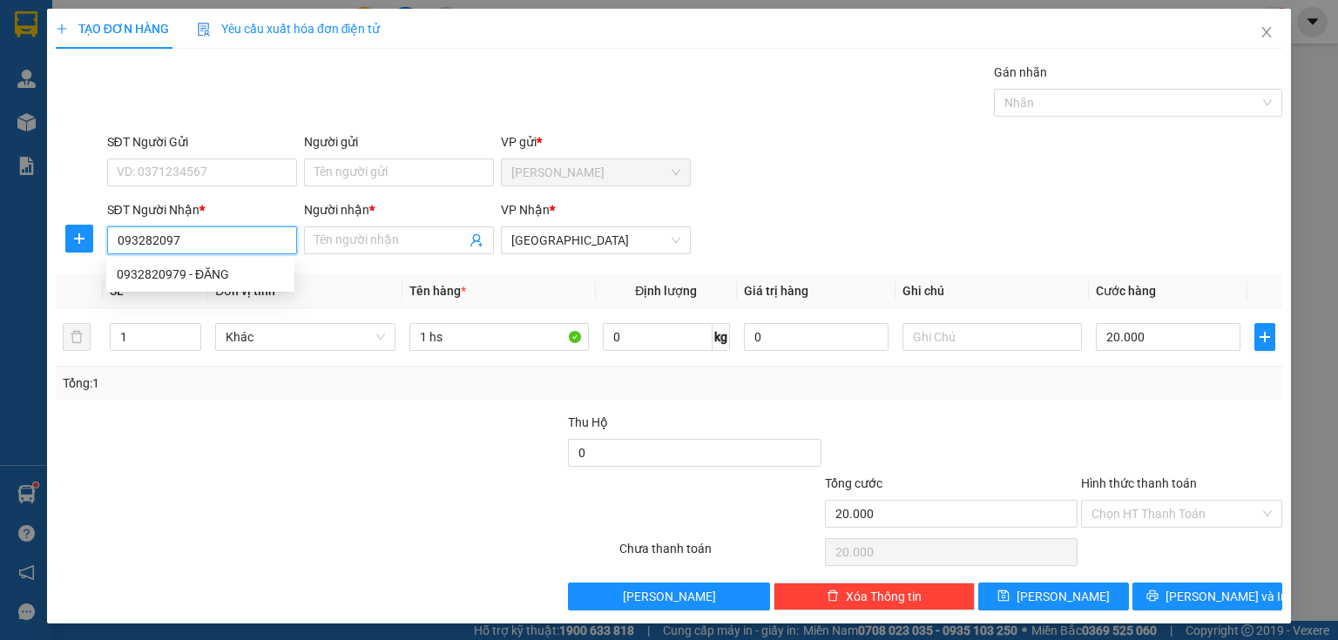
type input "0932820979"
click at [193, 274] on div "0932820979 - ĐĂNG" at bounding box center [200, 274] width 167 height 19
type input "ĐĂNG"
type input "0932820979"
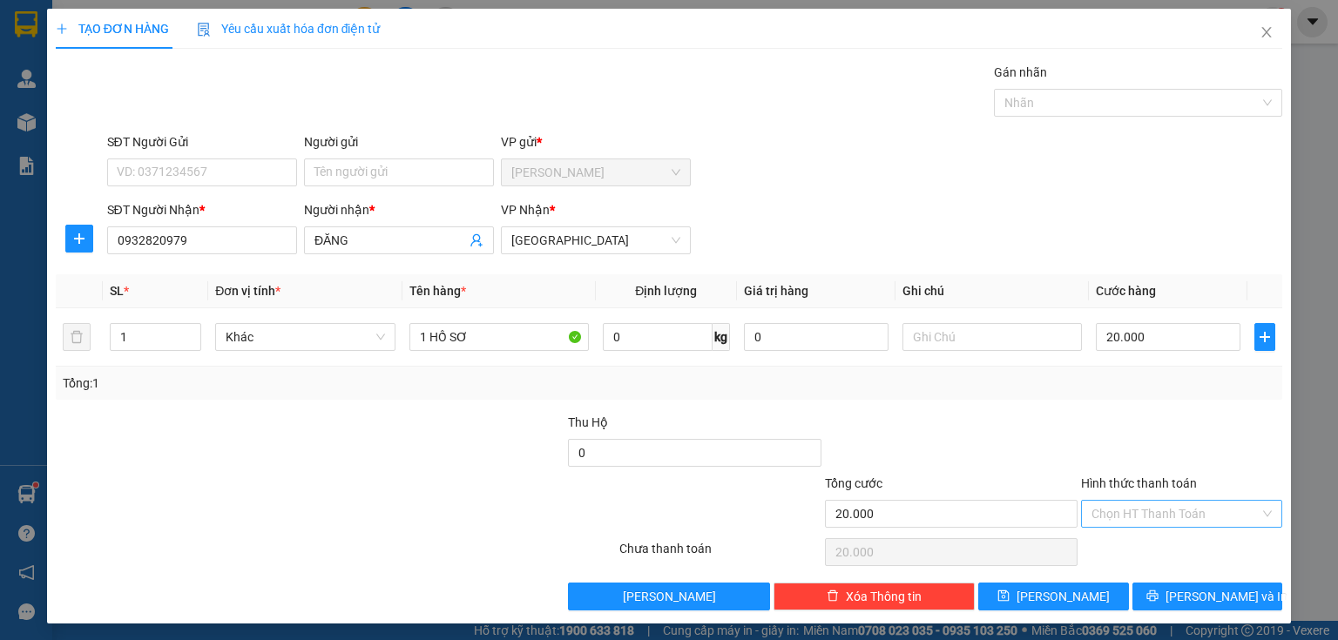
click at [1120, 518] on input "Hình thức thanh toán" at bounding box center [1176, 514] width 168 height 26
click at [1122, 550] on div "Tại văn phòng" at bounding box center [1172, 547] width 179 height 19
type input "0"
click at [1153, 602] on button "[PERSON_NAME] và In" at bounding box center [1208, 597] width 151 height 28
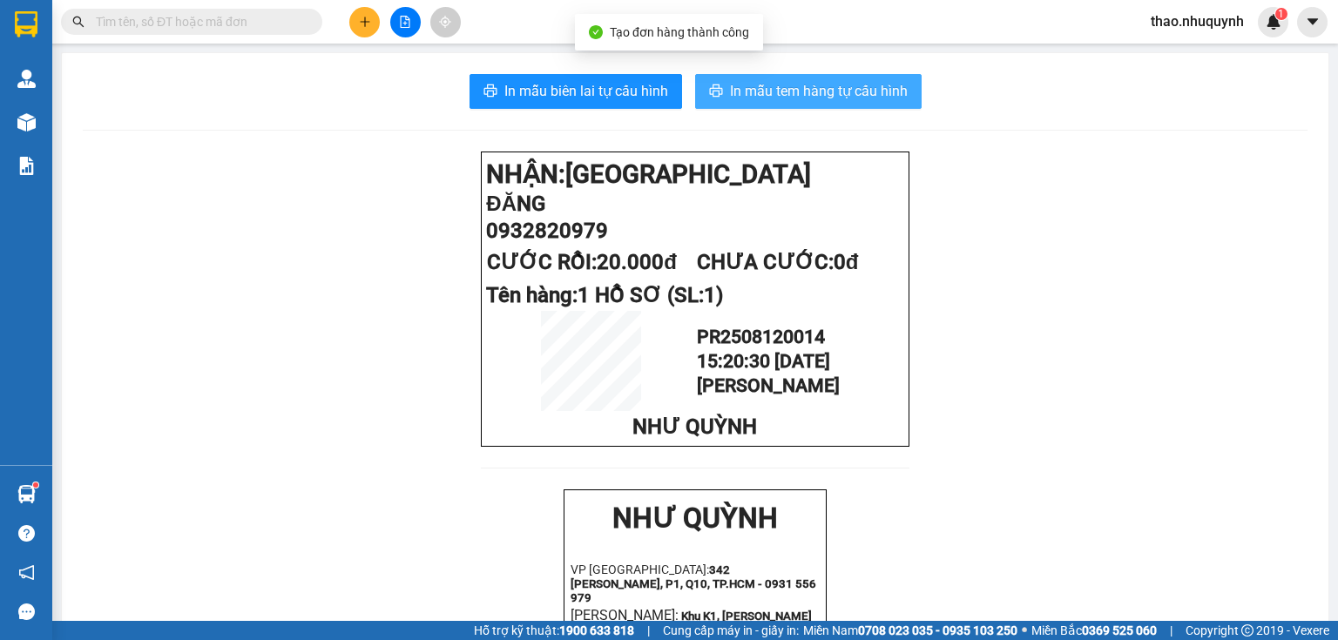
click at [803, 92] on span "In mẫu tem hàng tự cấu hình" at bounding box center [819, 91] width 178 height 22
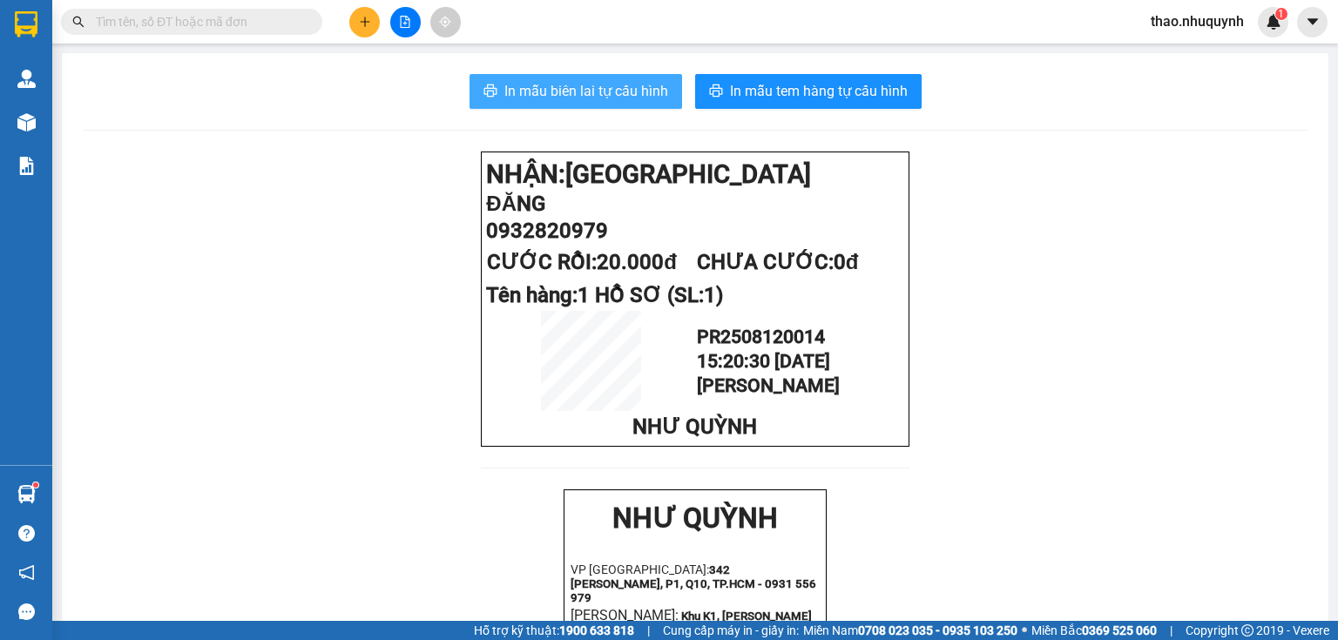
click at [606, 82] on span "In mẫu biên lai tự cấu hình" at bounding box center [587, 91] width 164 height 22
click at [291, 19] on input "text" at bounding box center [199, 21] width 206 height 19
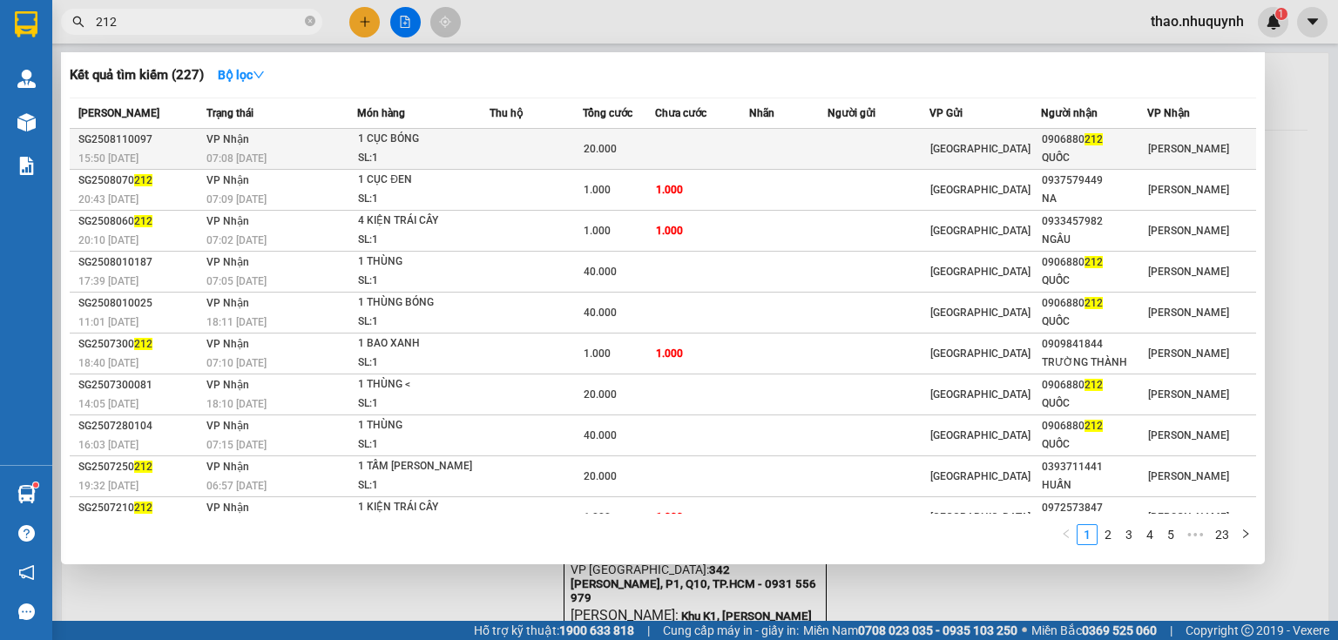
type input "212"
click at [506, 150] on td at bounding box center [536, 149] width 92 height 41
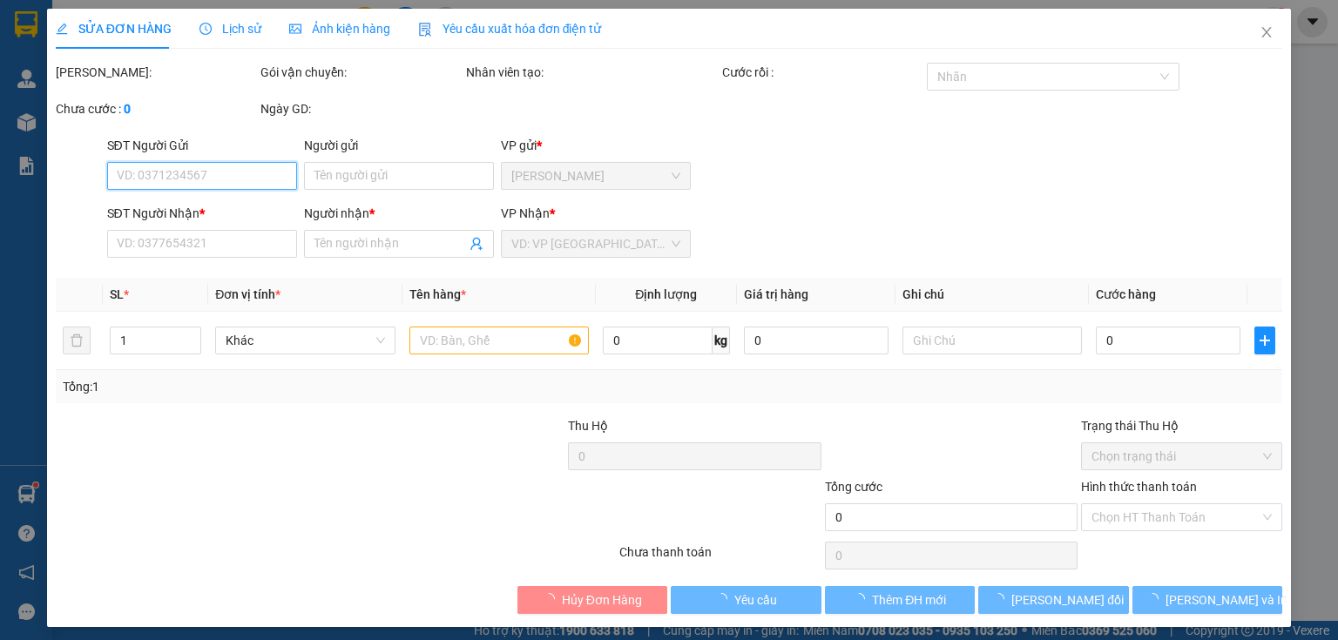
type input "0906880212"
type input "QUỐC"
type input "20.000"
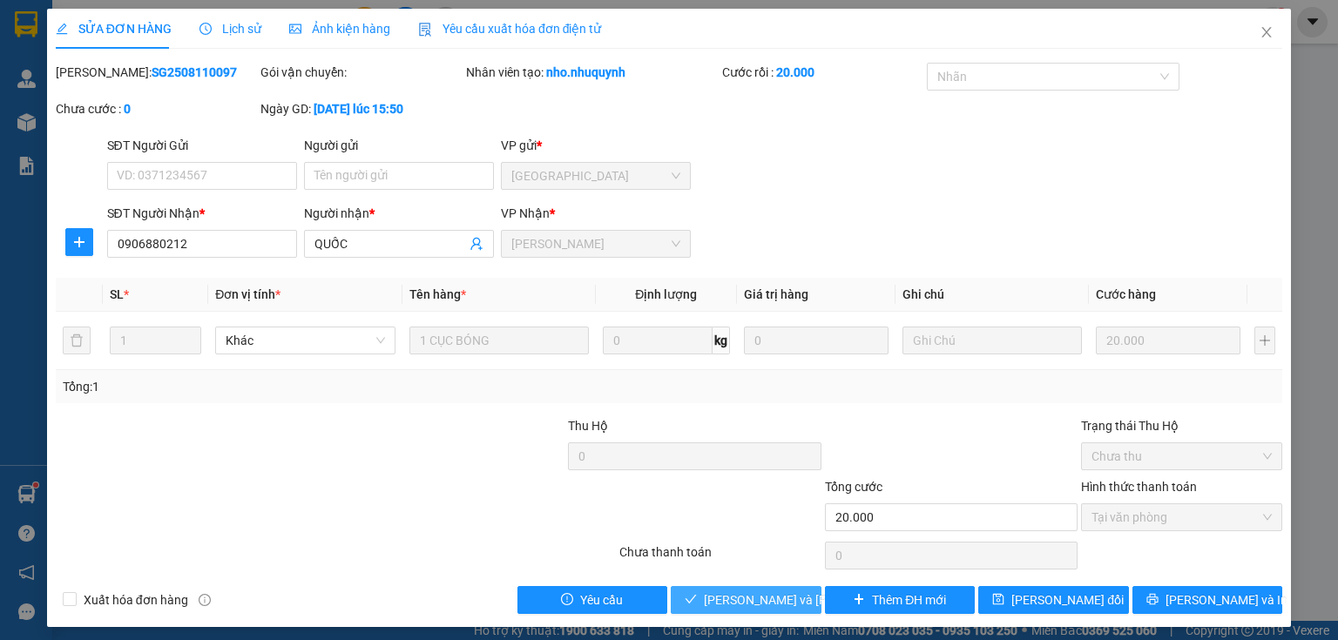
click at [756, 599] on span "[PERSON_NAME] và [PERSON_NAME] hàng" at bounding box center [821, 600] width 235 height 19
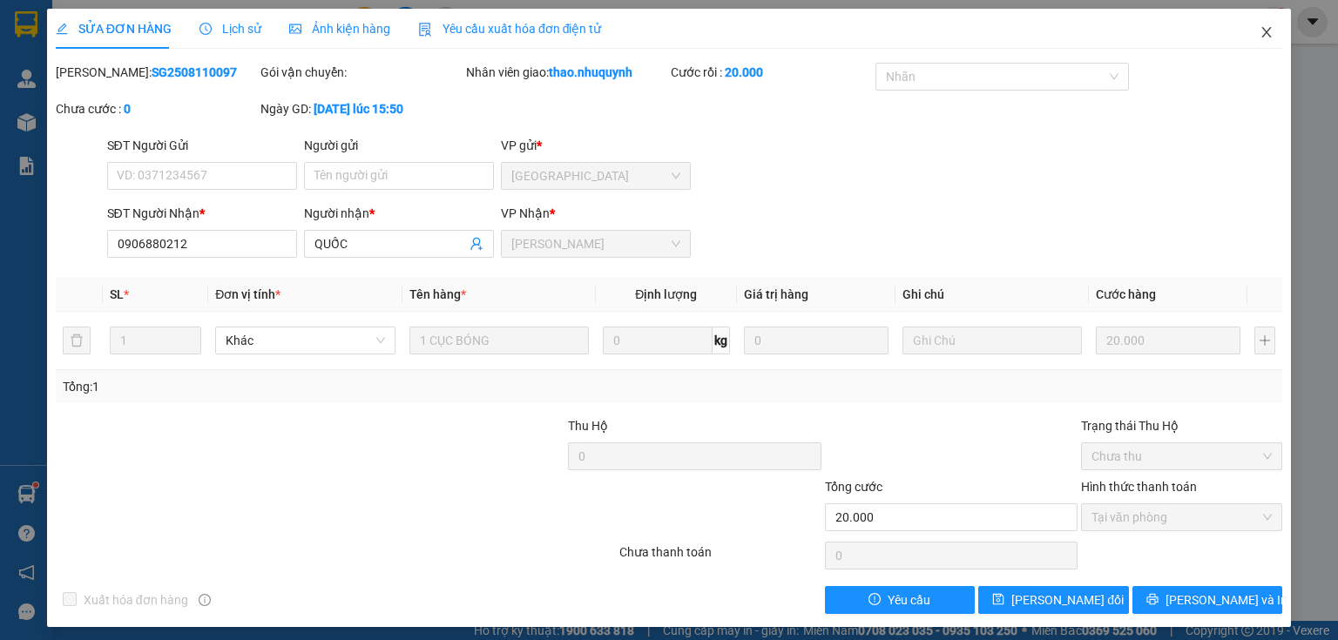
click at [1263, 28] on icon "close" at bounding box center [1268, 32] width 10 height 10
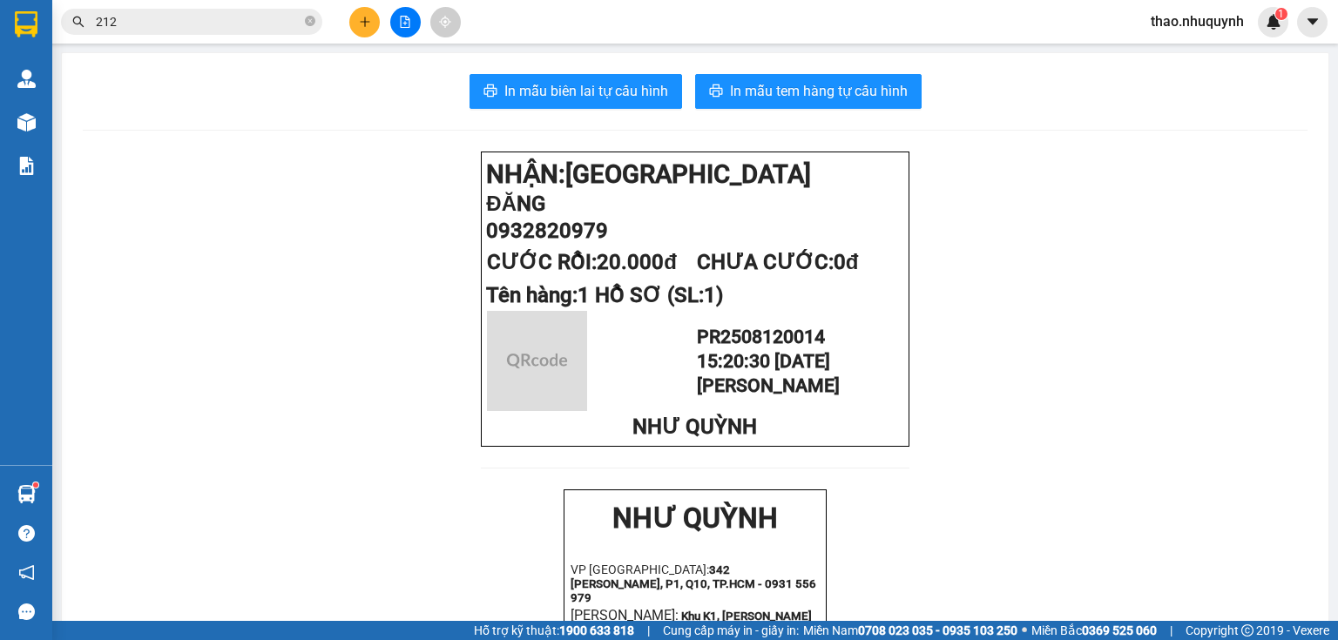
click at [363, 22] on icon "plus" at bounding box center [365, 22] width 12 height 12
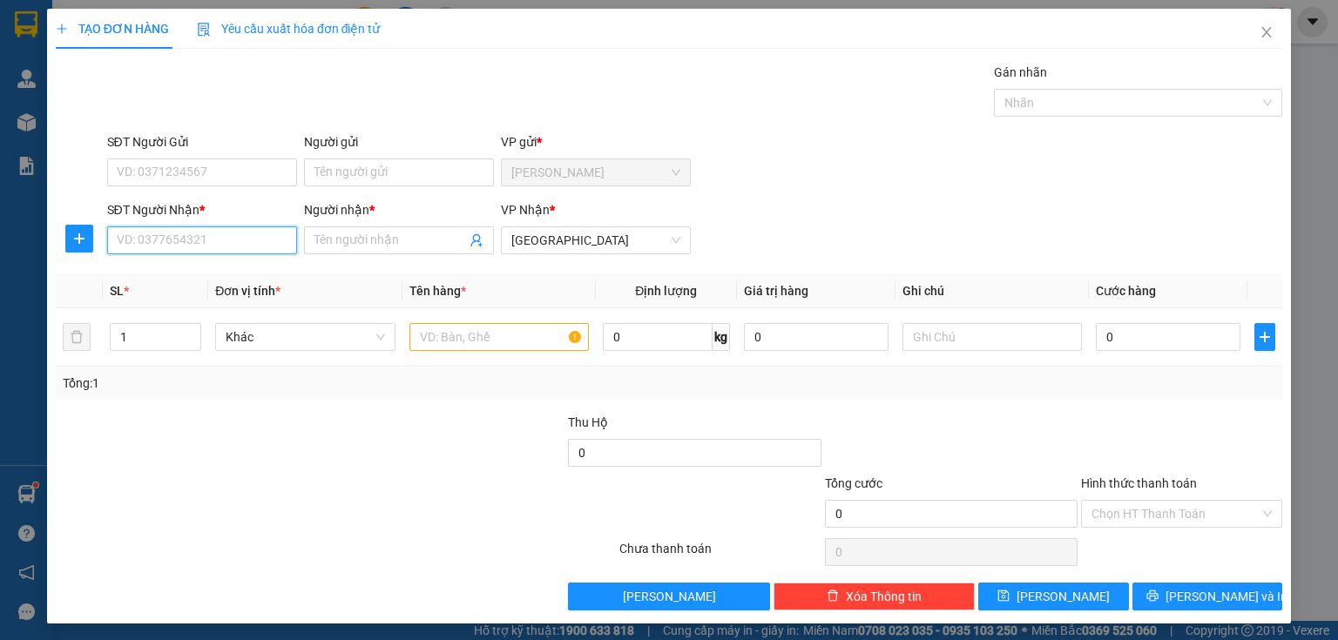
click at [191, 242] on input "SĐT Người Nhận *" at bounding box center [202, 241] width 190 height 28
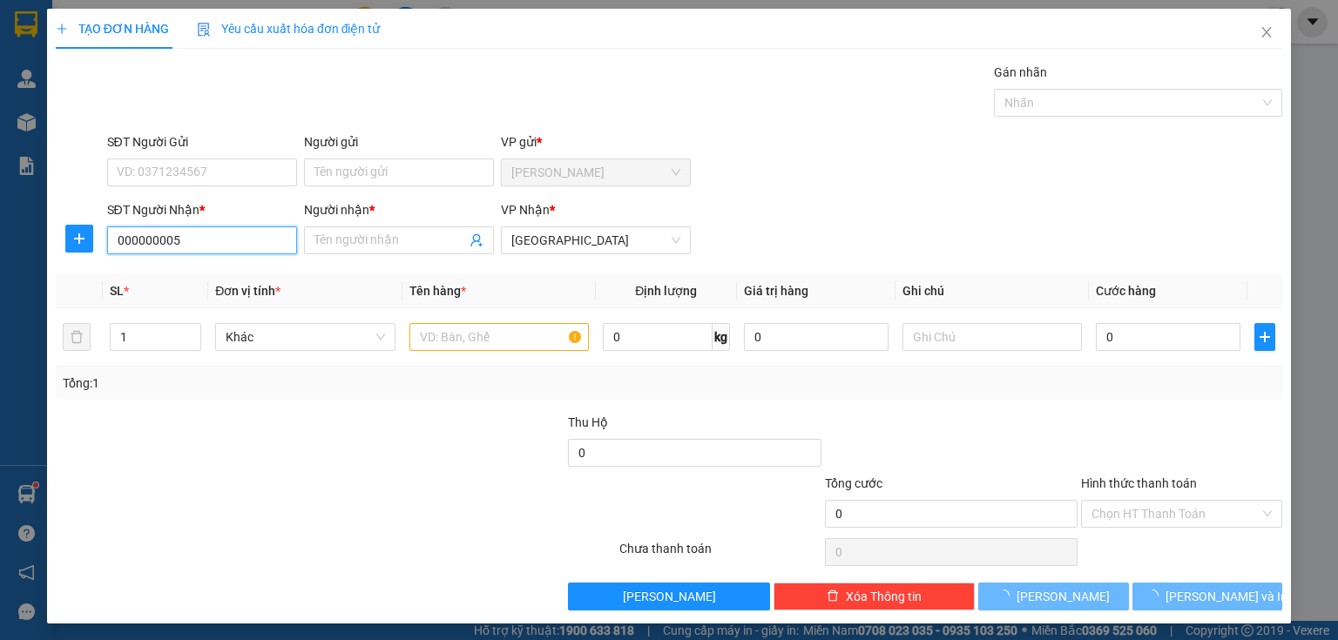
type input "0000000055"
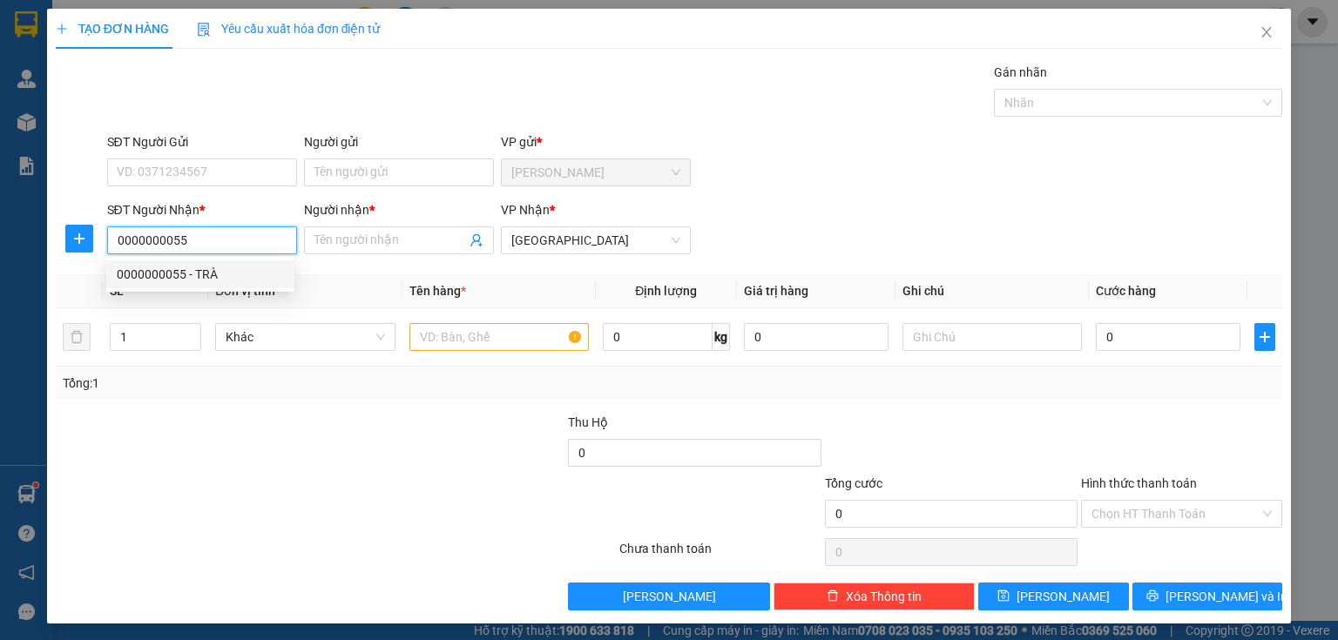
click at [176, 269] on div "0000000055 - TRÀ" at bounding box center [200, 274] width 167 height 19
type input "TRÀ"
type input "60.000"
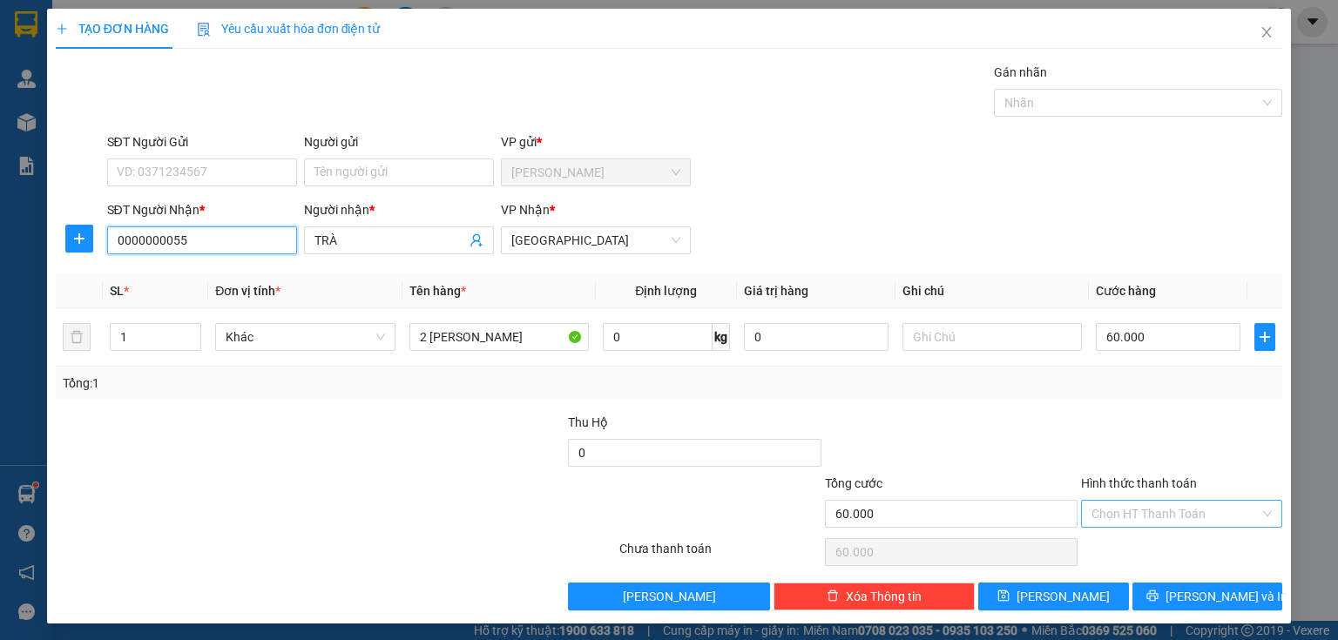
type input "0000000055"
click at [1103, 513] on input "Hình thức thanh toán" at bounding box center [1176, 514] width 168 height 26
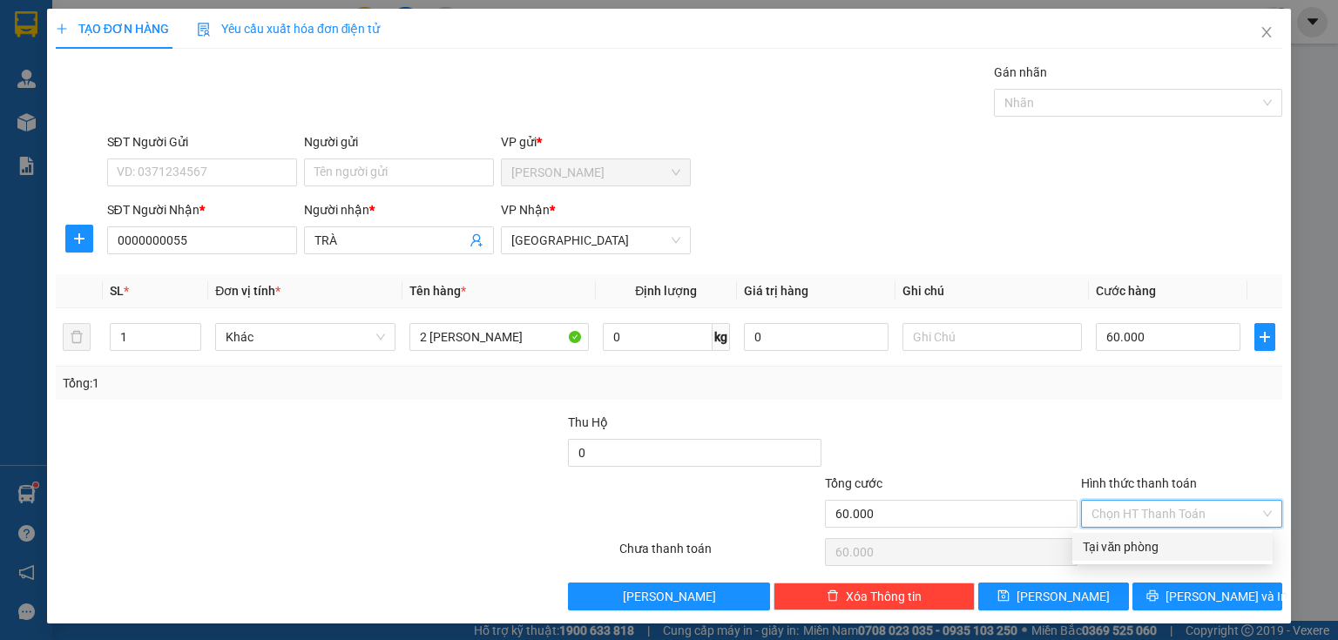
click at [1107, 553] on div "Tại văn phòng" at bounding box center [1172, 547] width 179 height 19
type input "0"
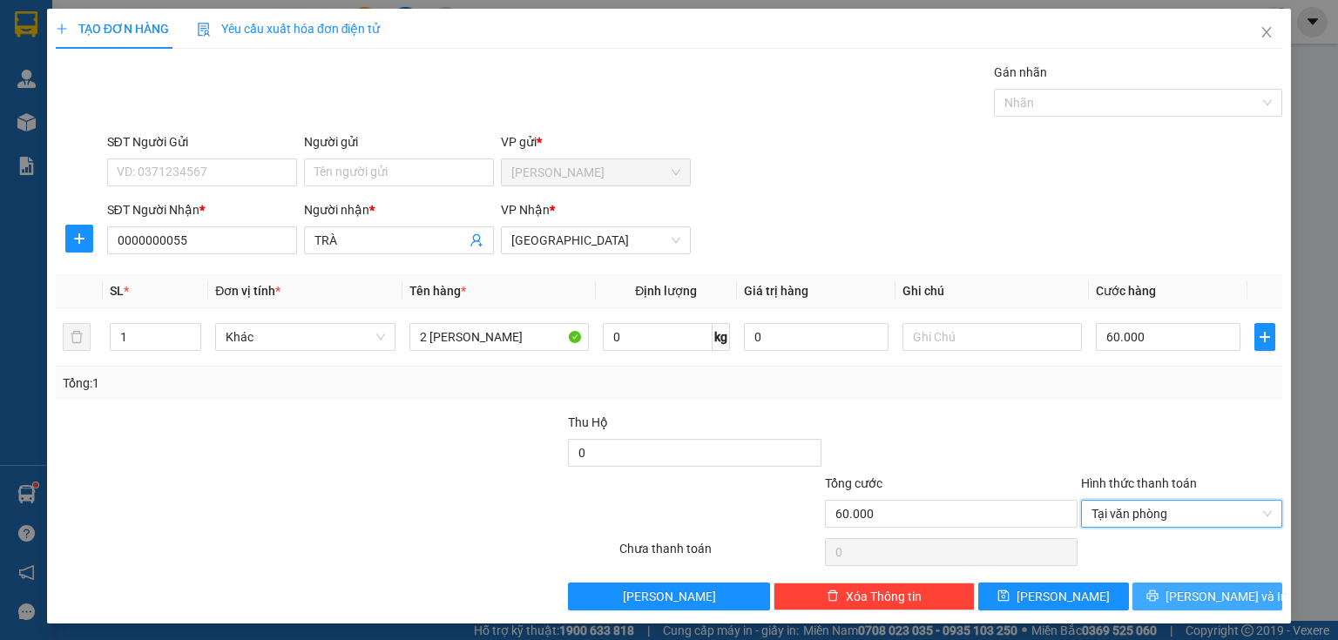
click at [1139, 587] on button "[PERSON_NAME] và In" at bounding box center [1208, 597] width 151 height 28
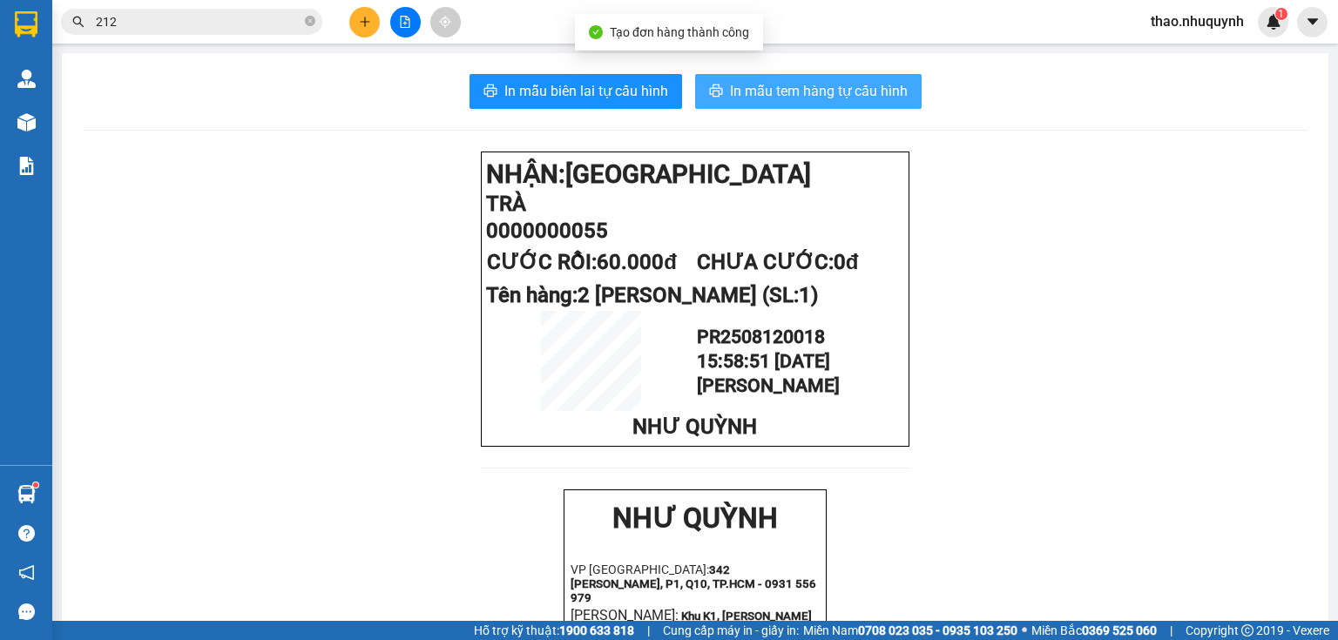
click at [749, 102] on button "In mẫu tem hàng tự cấu hình" at bounding box center [808, 91] width 227 height 35
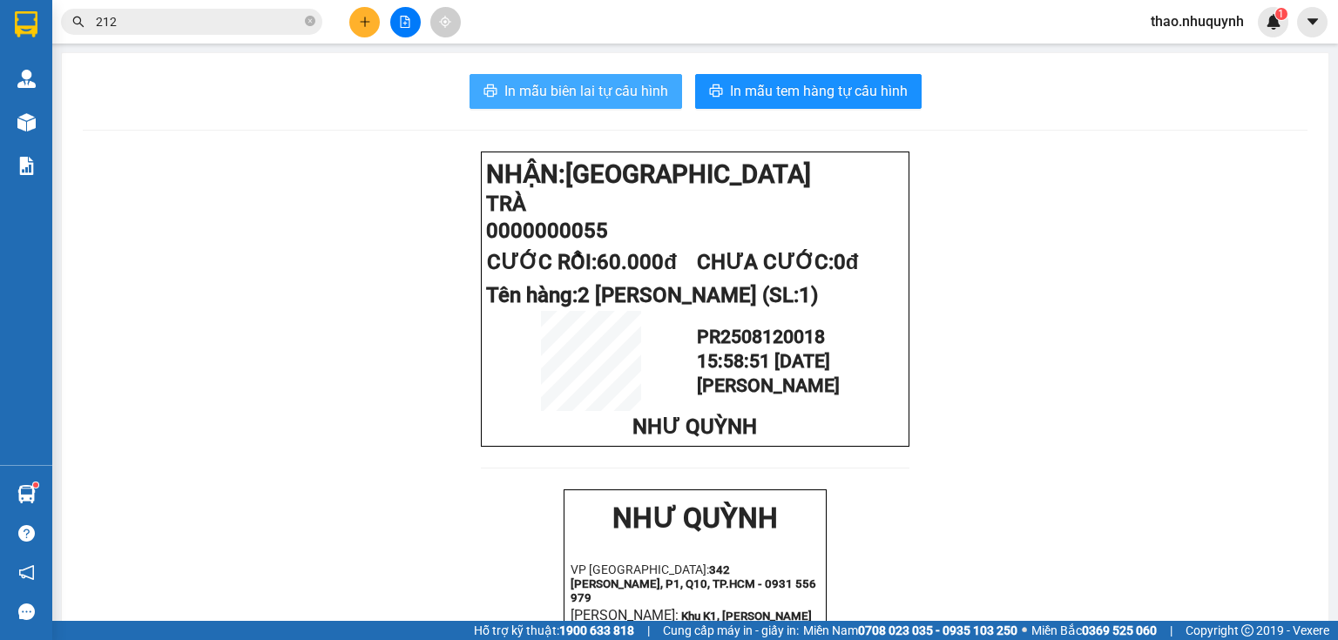
click at [568, 92] on span "In mẫu biên lai tự cấu hình" at bounding box center [587, 91] width 164 height 22
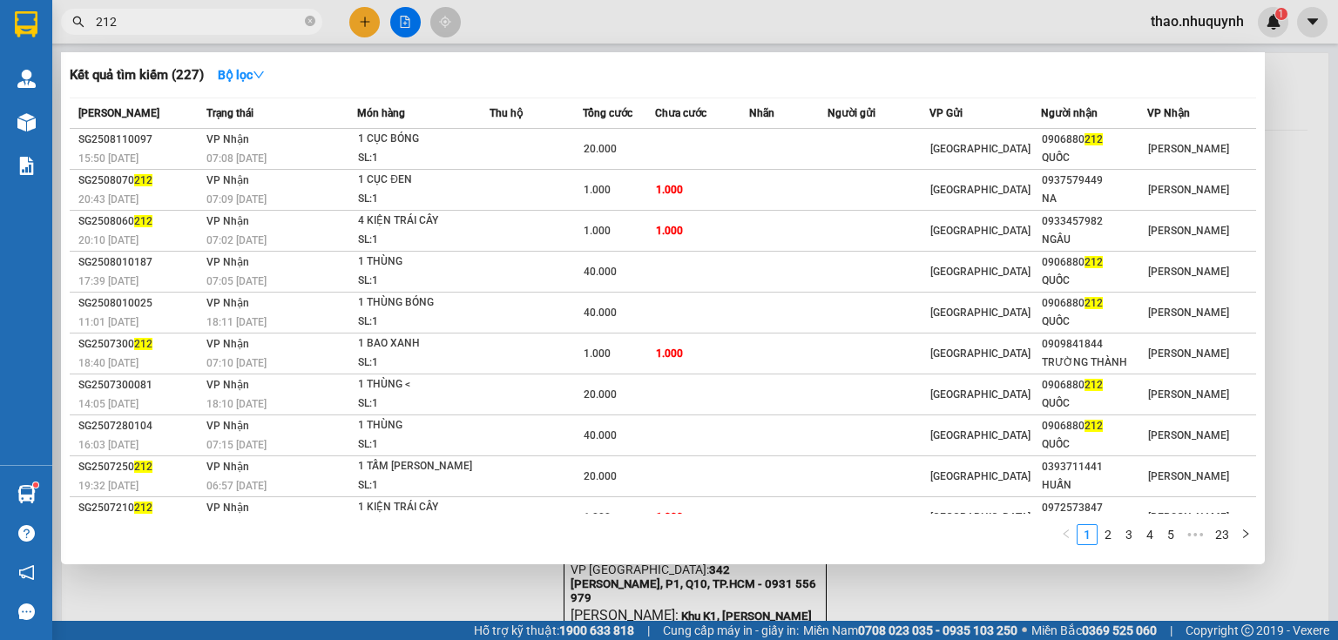
click at [315, 24] on span "212" at bounding box center [191, 22] width 261 height 26
click at [305, 24] on icon "close-circle" at bounding box center [310, 21] width 10 height 10
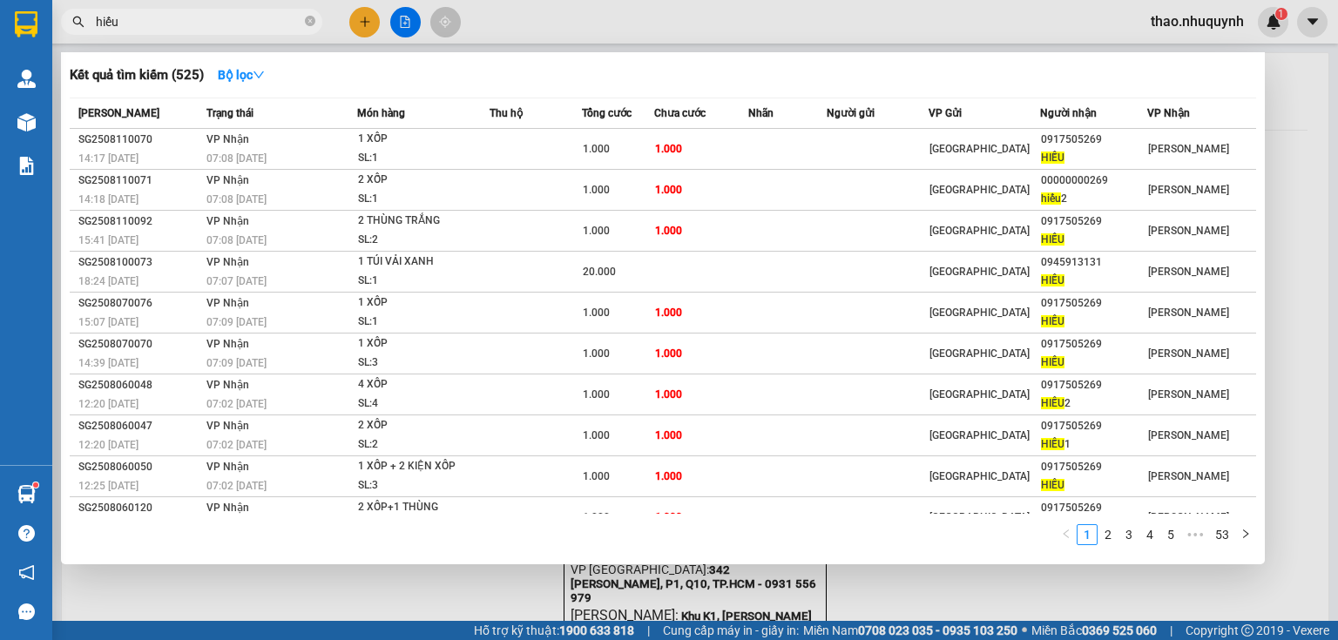
type input "hiếu"
click at [363, 24] on div at bounding box center [669, 320] width 1338 height 640
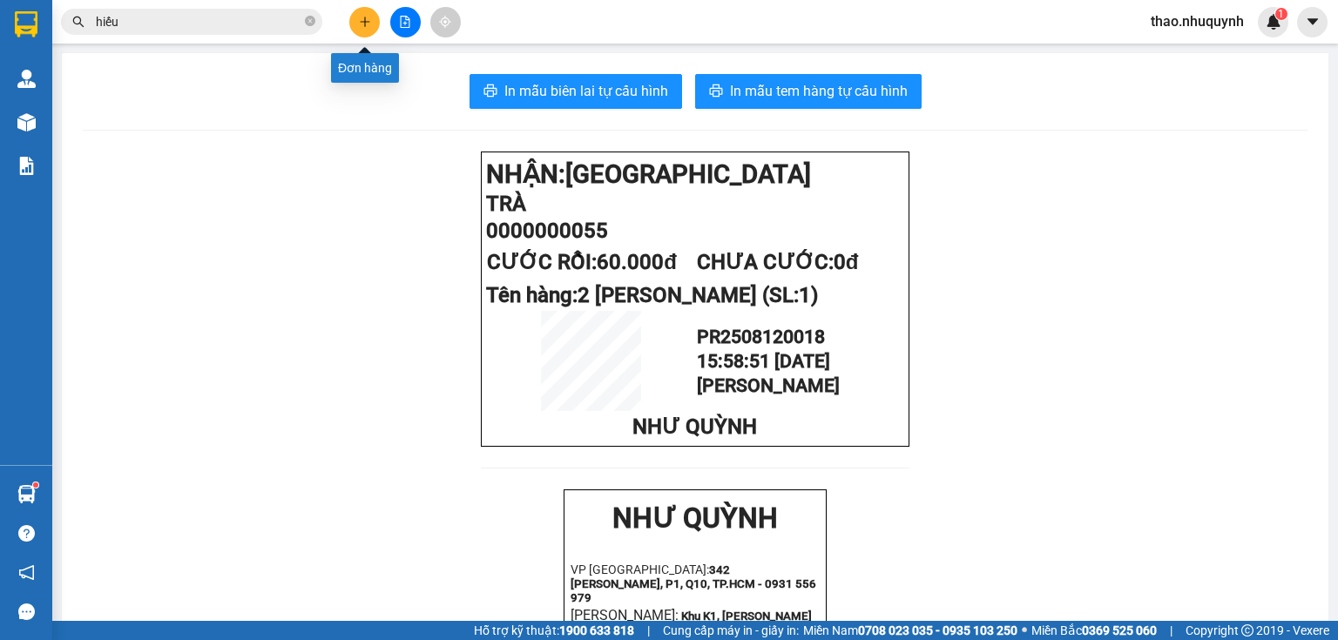
click at [363, 24] on icon "plus" at bounding box center [365, 22] width 12 height 12
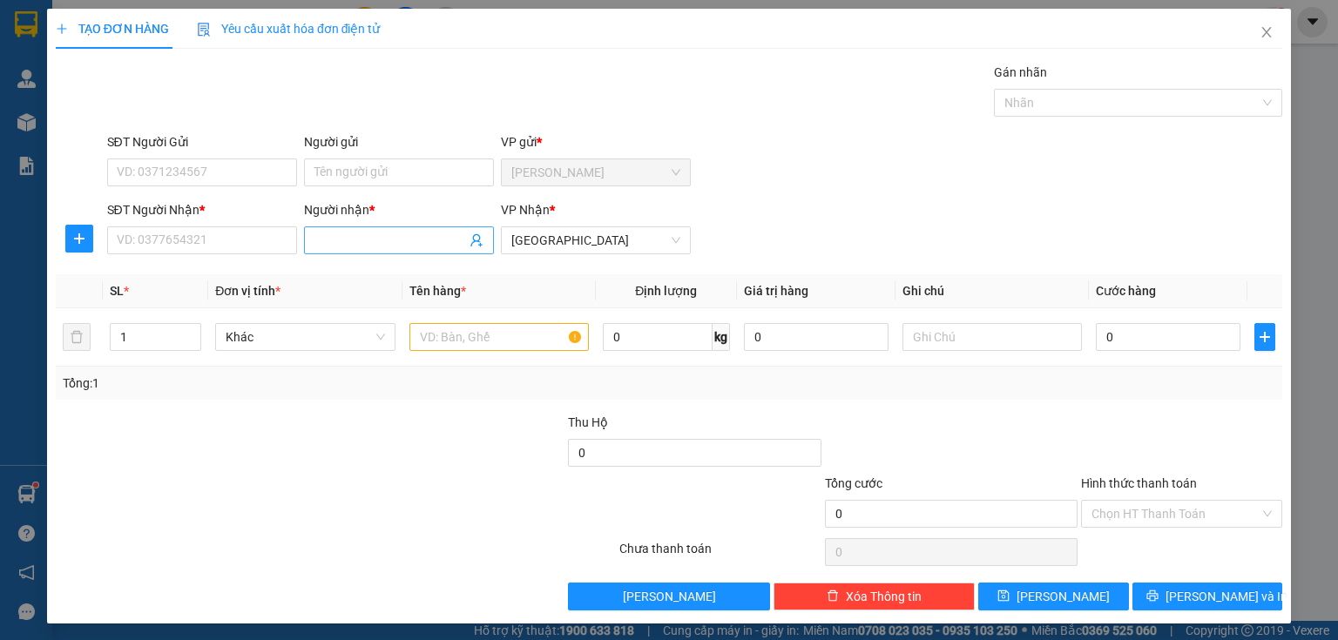
click at [326, 239] on input "Người nhận *" at bounding box center [391, 240] width 152 height 19
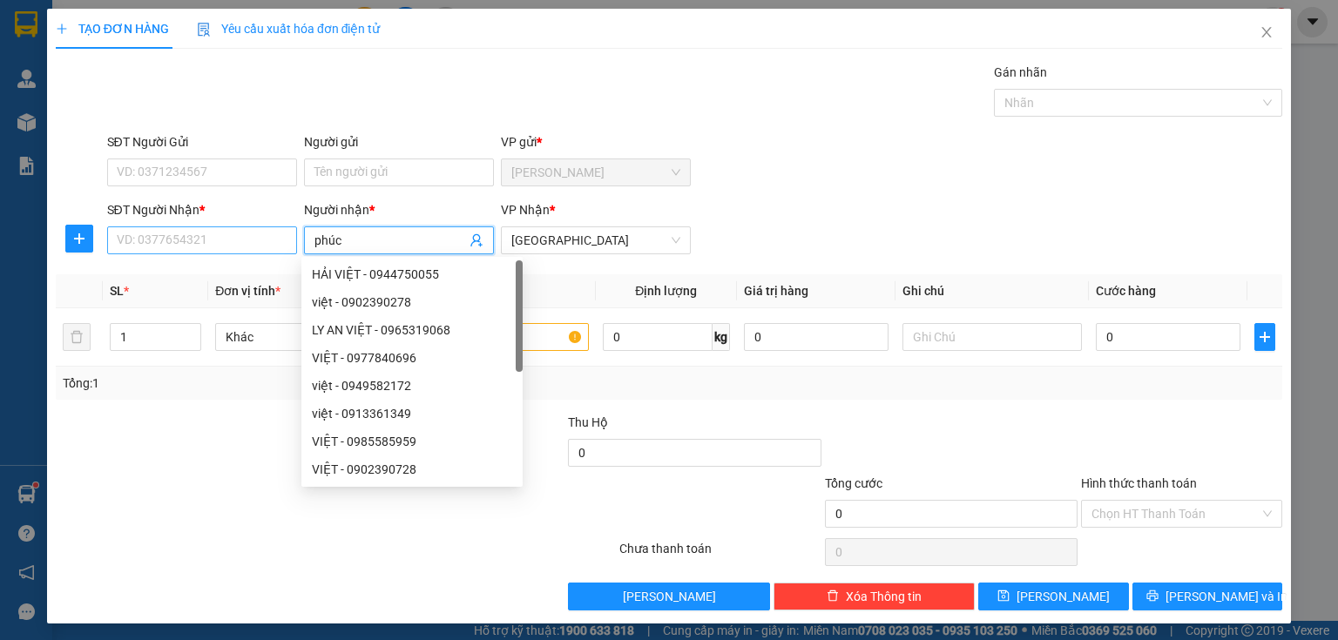
type input "phúc"
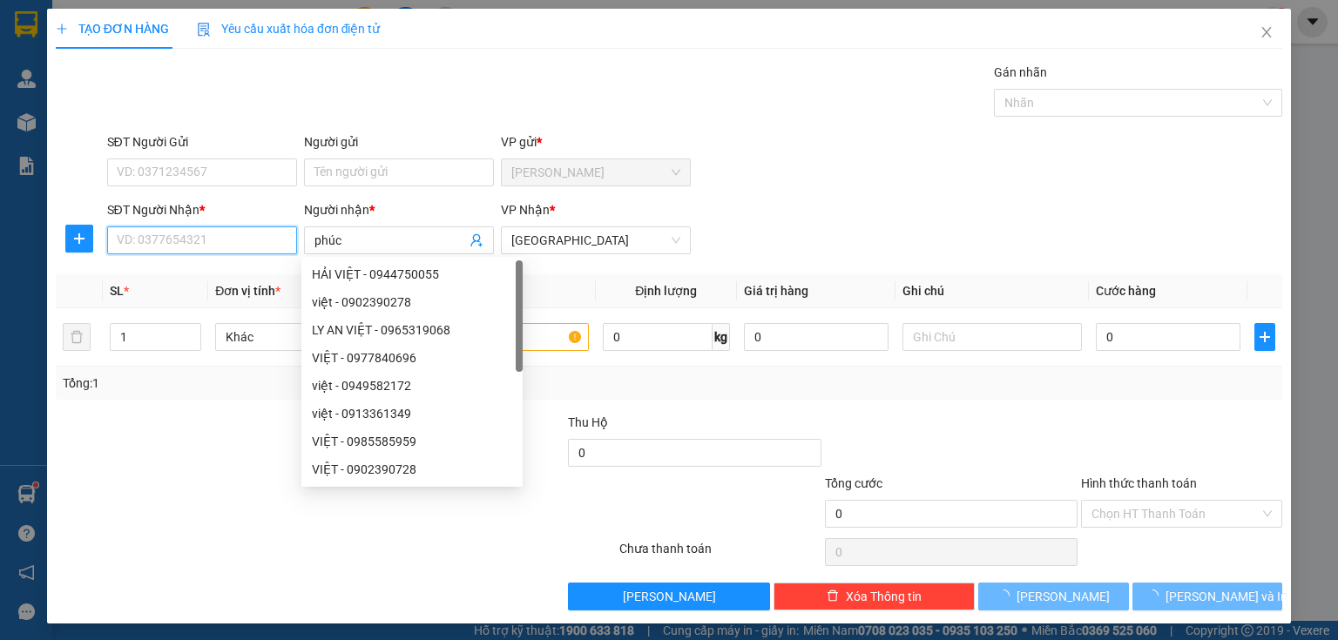
click at [234, 232] on input "SĐT Người Nhận *" at bounding box center [202, 241] width 190 height 28
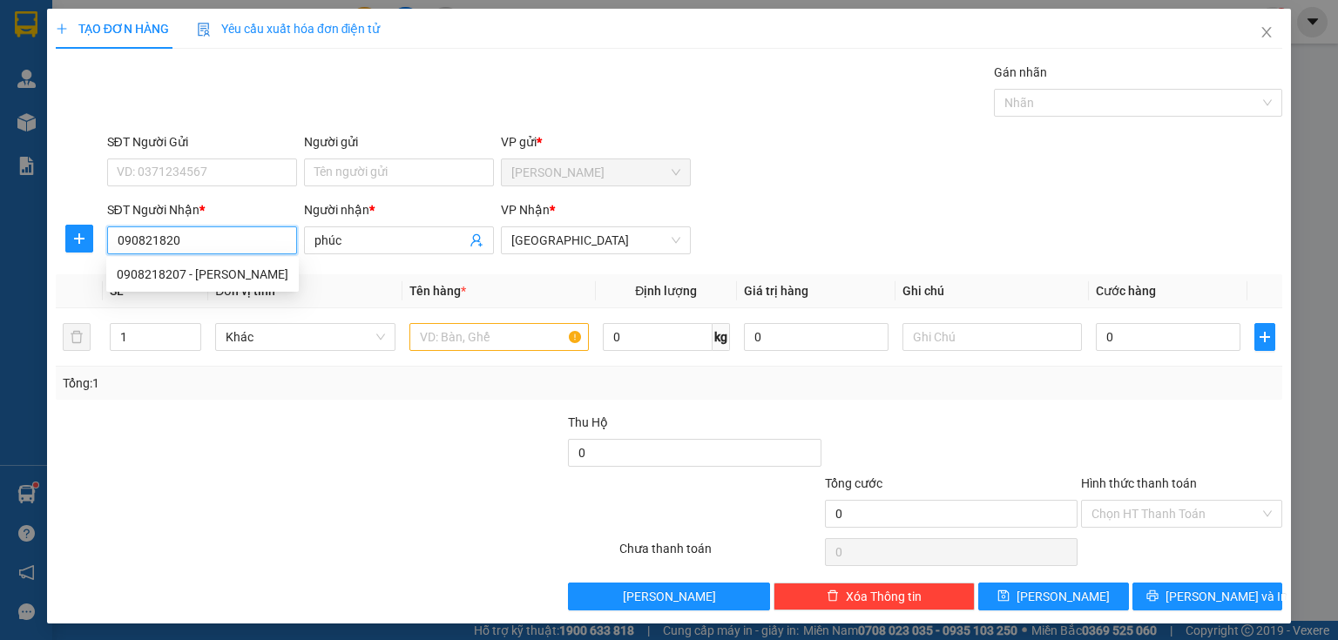
type input "0908218207"
click at [211, 271] on div "0908218207 - [PERSON_NAME]" at bounding box center [203, 274] width 172 height 19
type input "20.000"
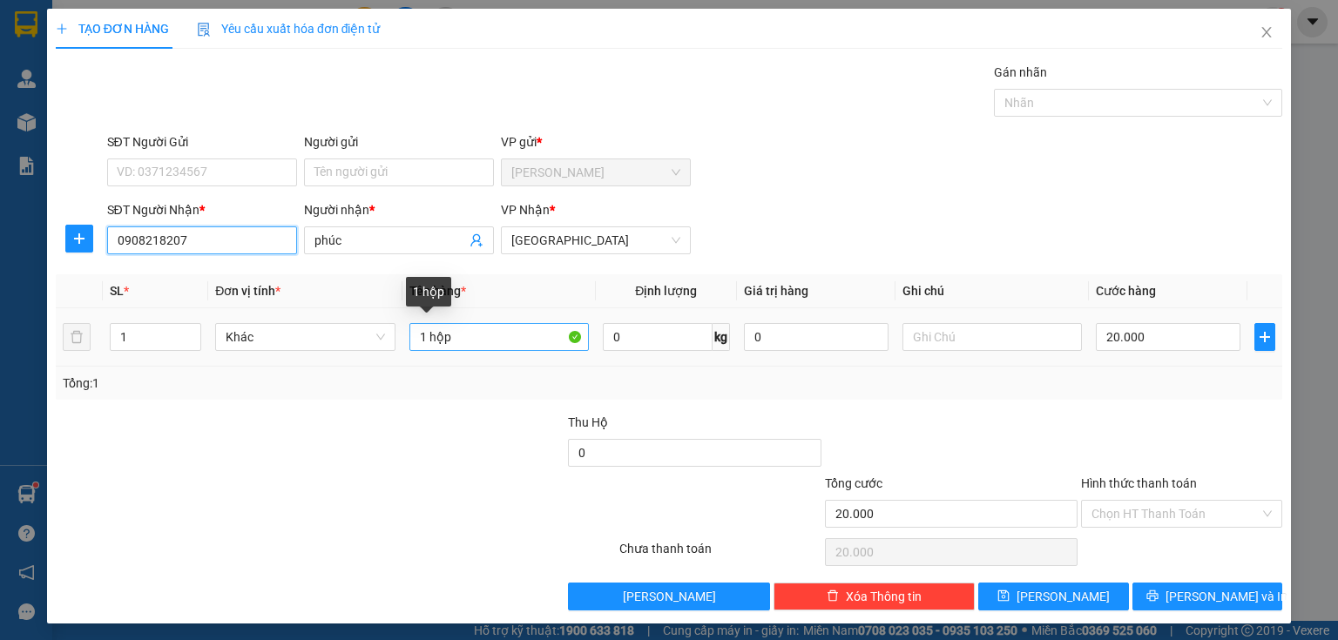
type input "0908218207"
click at [491, 332] on input "1 hộp" at bounding box center [499, 337] width 179 height 28
type input "1 tấm dẹp"
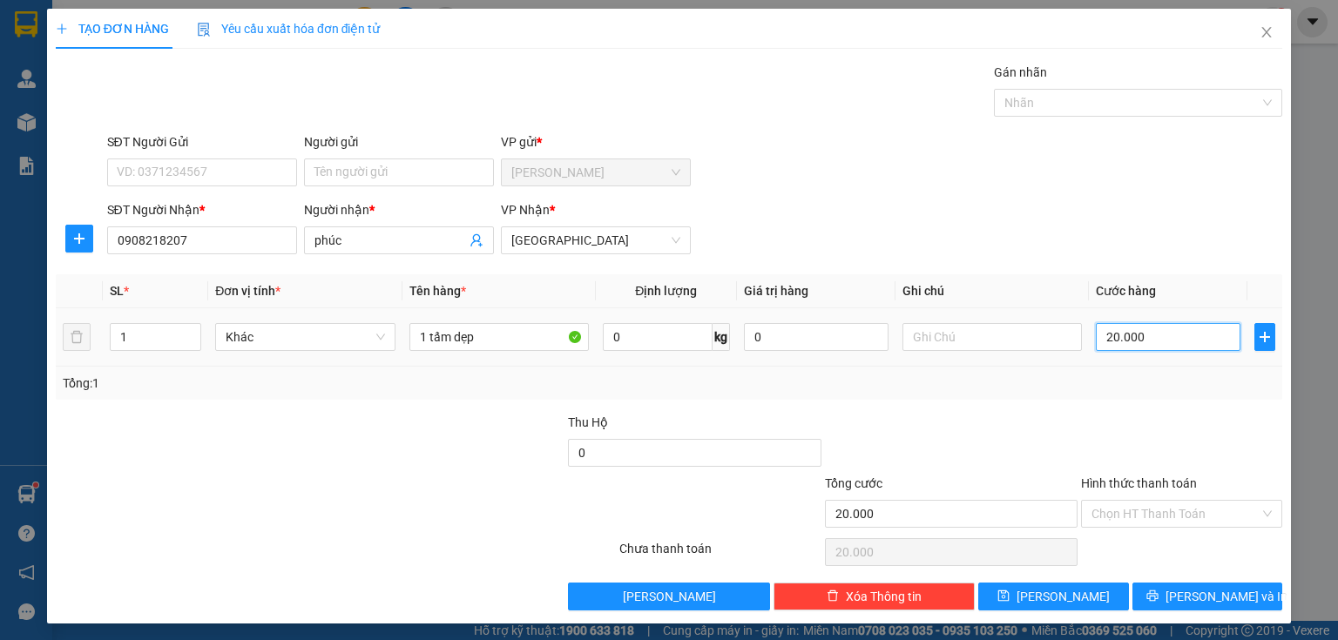
click at [1141, 342] on input "20.000" at bounding box center [1168, 337] width 145 height 28
type input "d"
type input "0"
click at [1128, 333] on input "0đen" at bounding box center [1168, 337] width 145 height 28
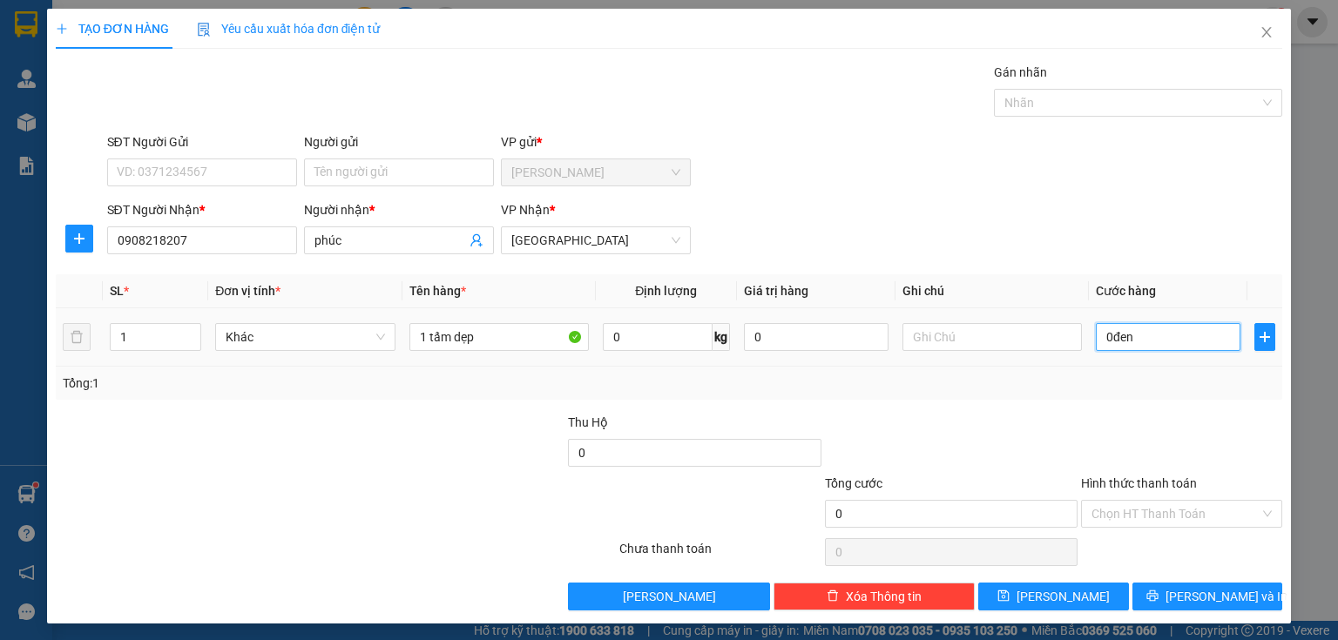
click at [1128, 333] on input "0đen" at bounding box center [1168, 337] width 145 height 28
type input "3"
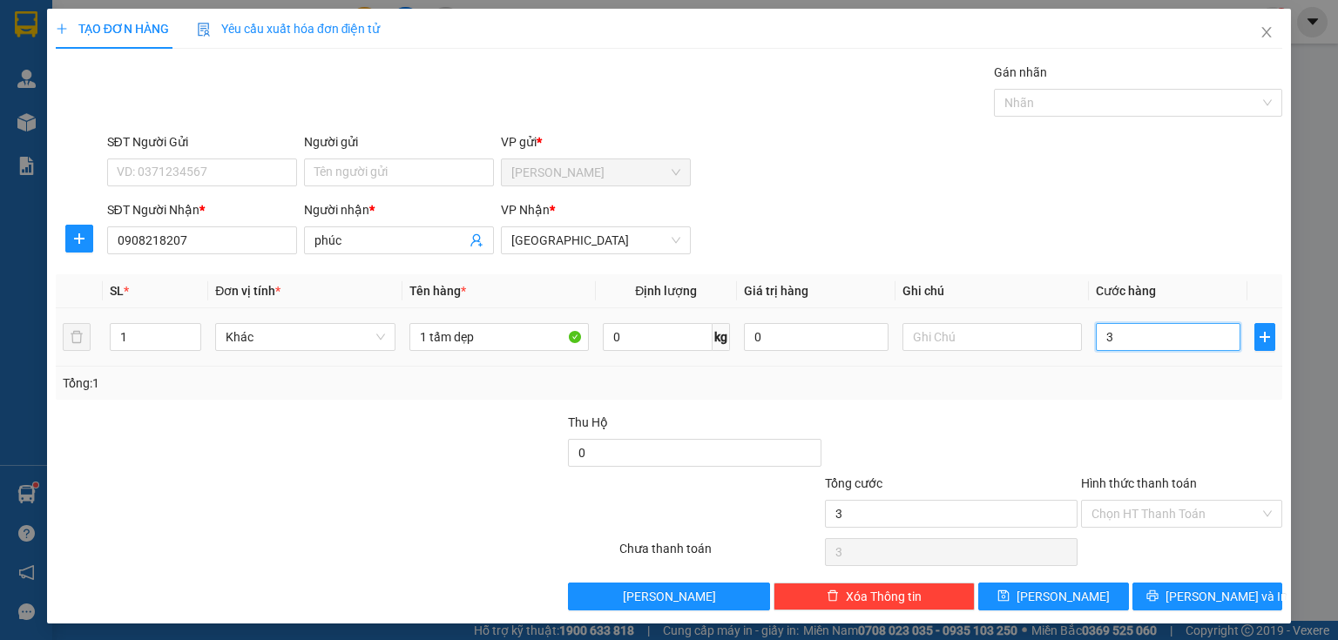
type input "30"
type input "300"
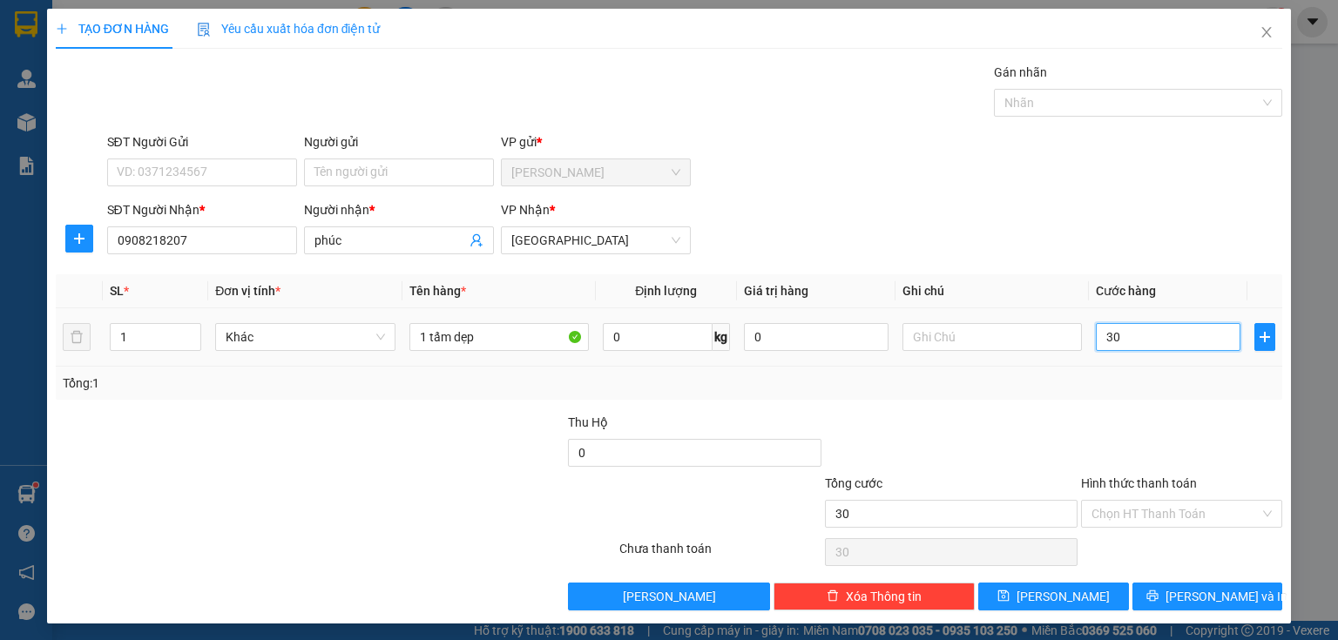
type input "300"
type input "3.000"
type input "30.000"
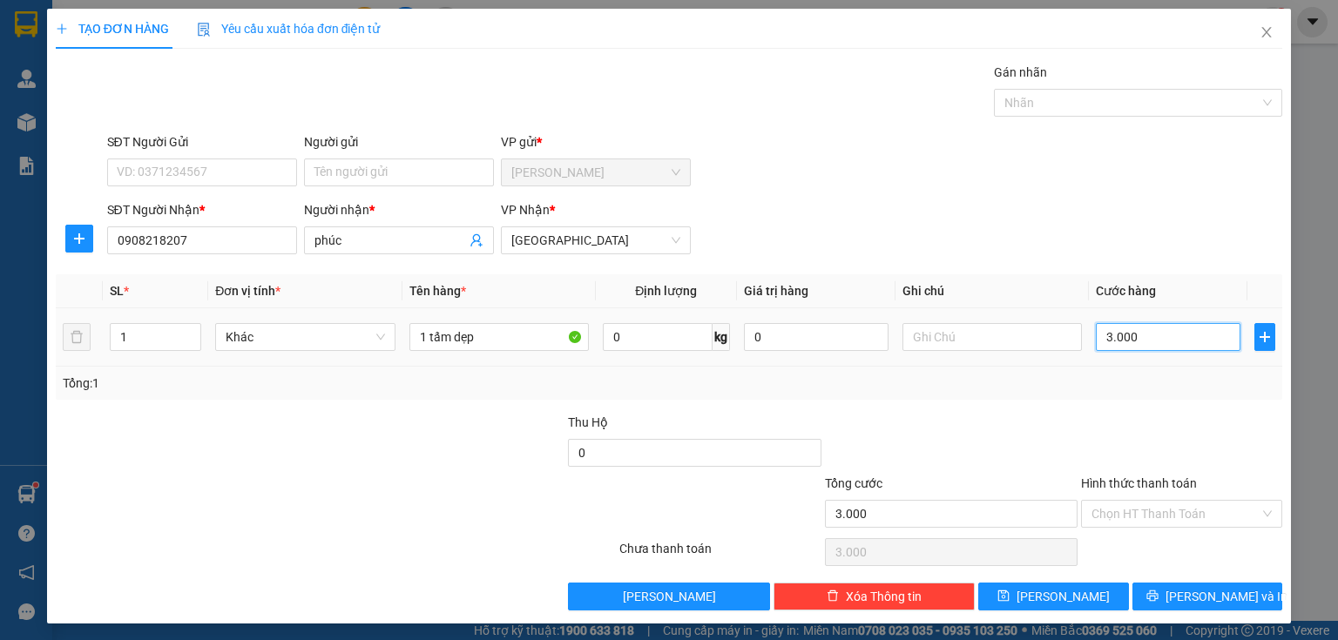
type input "30.000"
click at [1140, 331] on input "30.000" at bounding box center [1168, 337] width 145 height 28
type input "4"
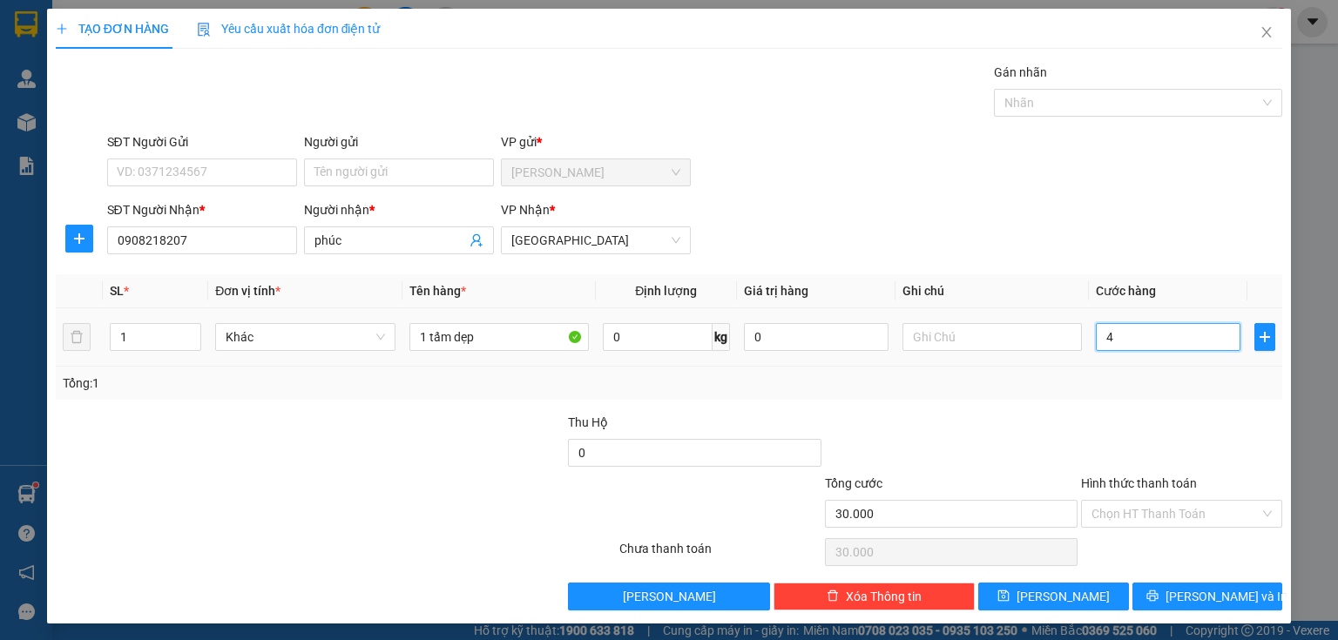
type input "4"
type input "40"
type input "400"
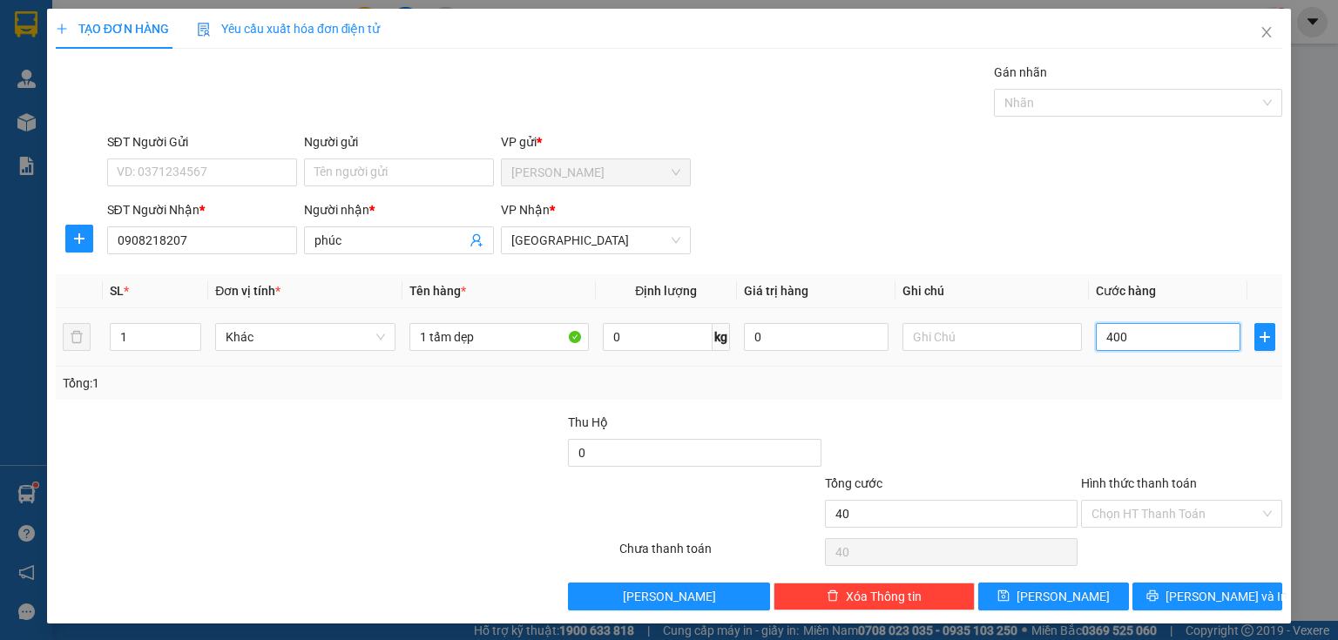
type input "400"
type input "4.000"
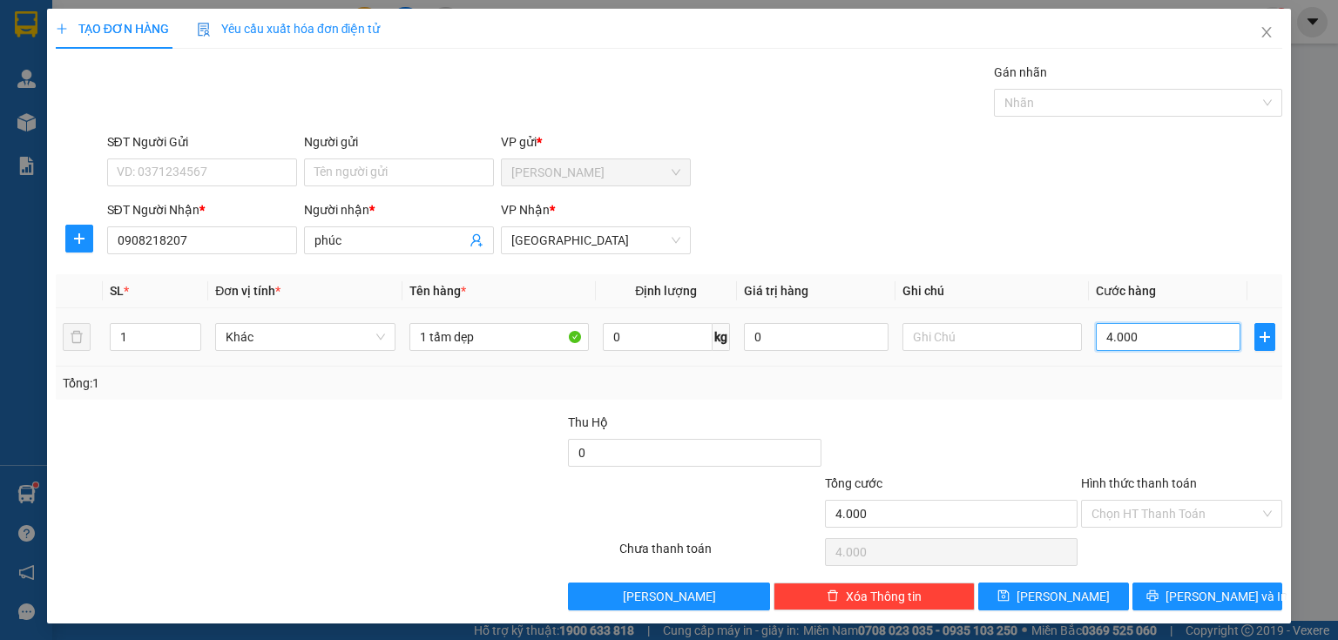
type input "40.000"
click at [1144, 589] on button "[PERSON_NAME] và In" at bounding box center [1208, 597] width 151 height 28
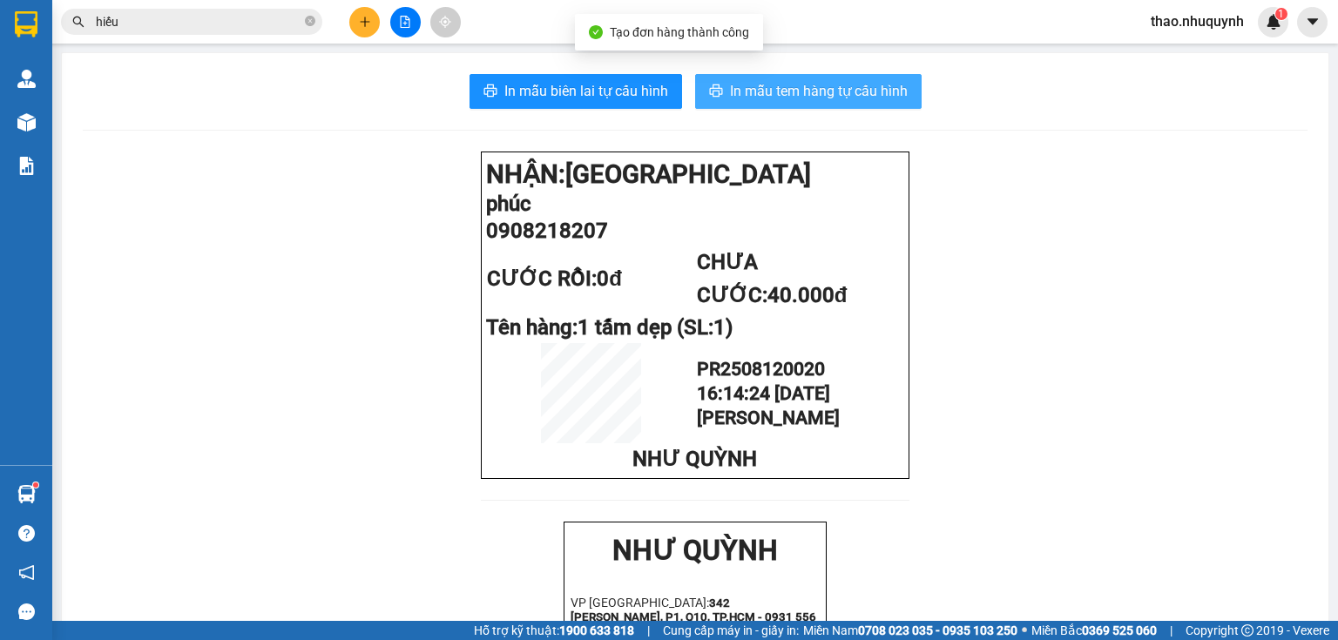
click at [809, 78] on button "In mẫu tem hàng tự cấu hình" at bounding box center [808, 91] width 227 height 35
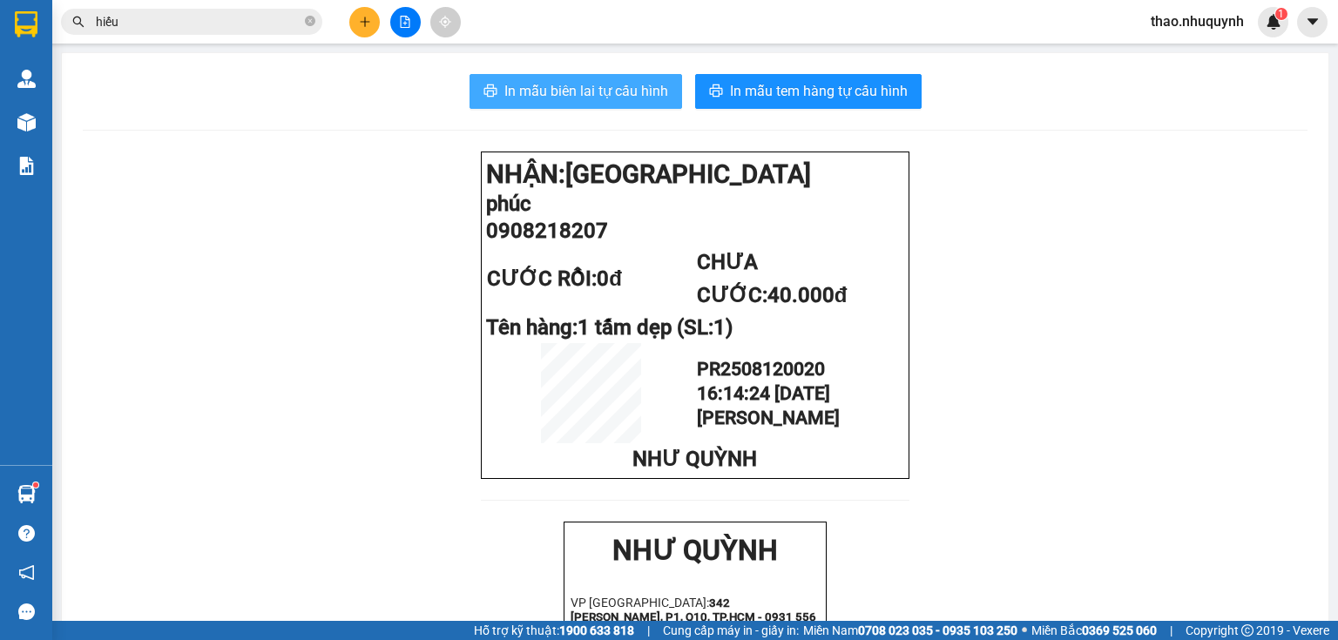
click at [579, 91] on span "In mẫu biên lai tự cấu hình" at bounding box center [587, 91] width 164 height 22
click at [305, 21] on icon "close-circle" at bounding box center [310, 21] width 10 height 10
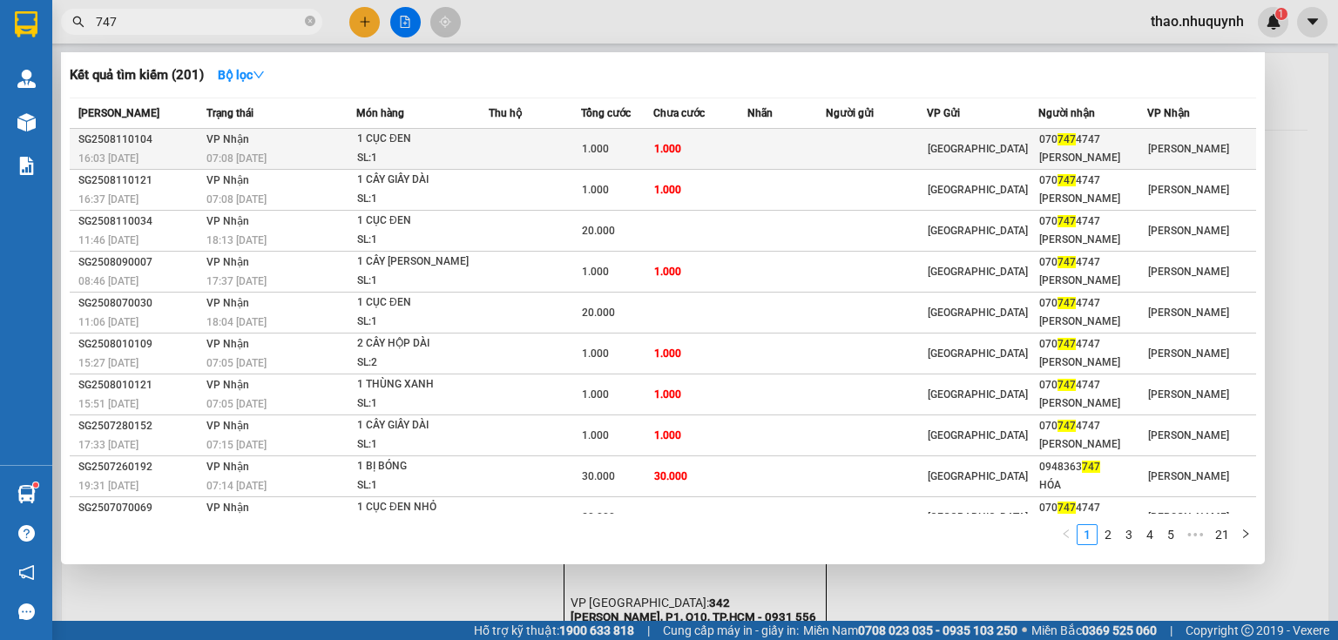
scroll to position [19, 0]
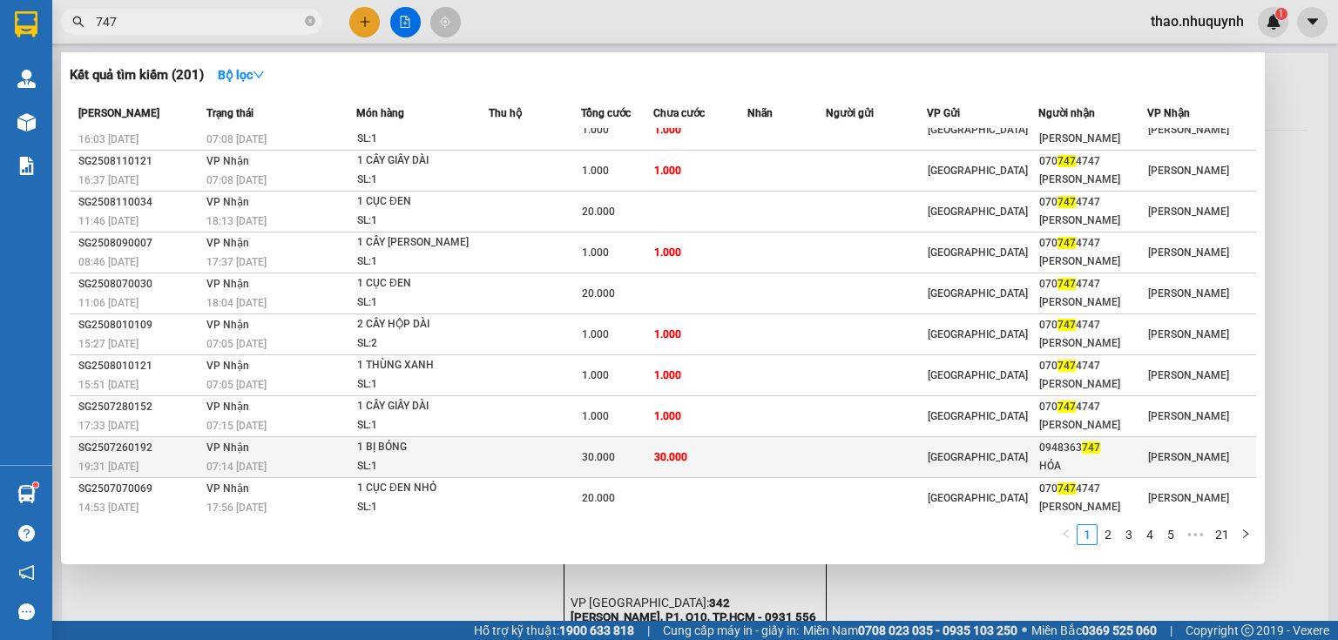
type input "747"
click at [615, 457] on span "30.000" at bounding box center [598, 457] width 33 height 12
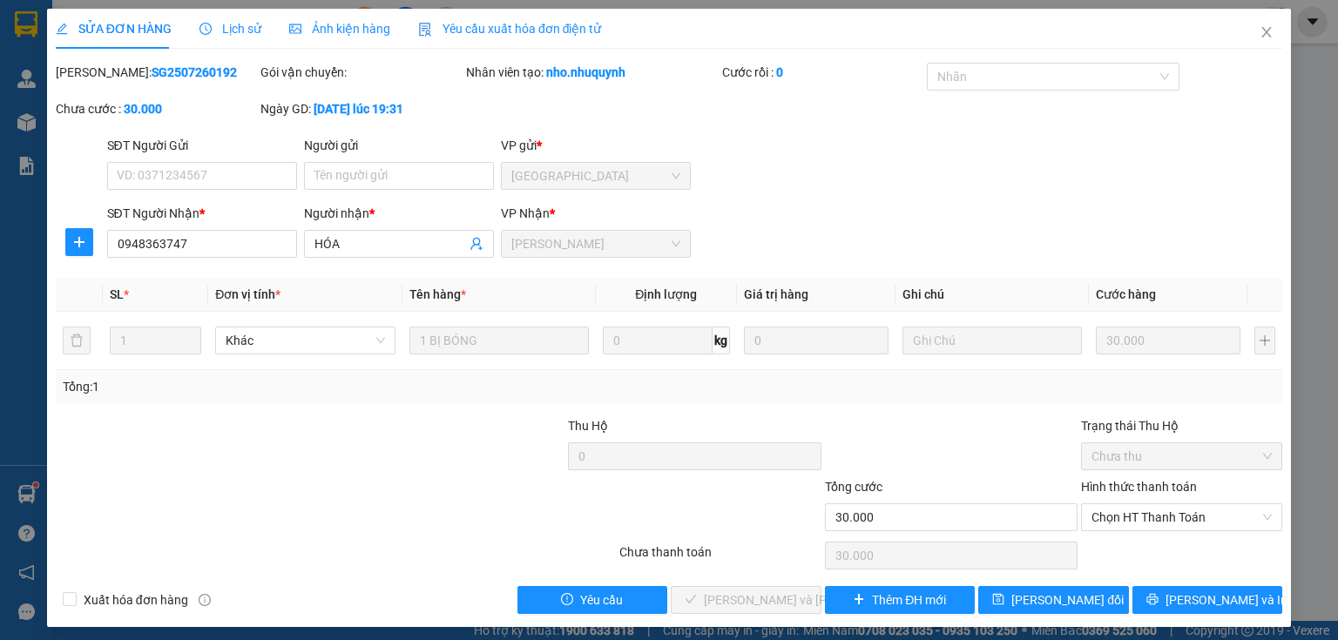
type input "0948363747"
type input "HÓA"
type input "30.000"
click at [1114, 523] on span "Chọn HT Thanh Toán" at bounding box center [1182, 518] width 180 height 26
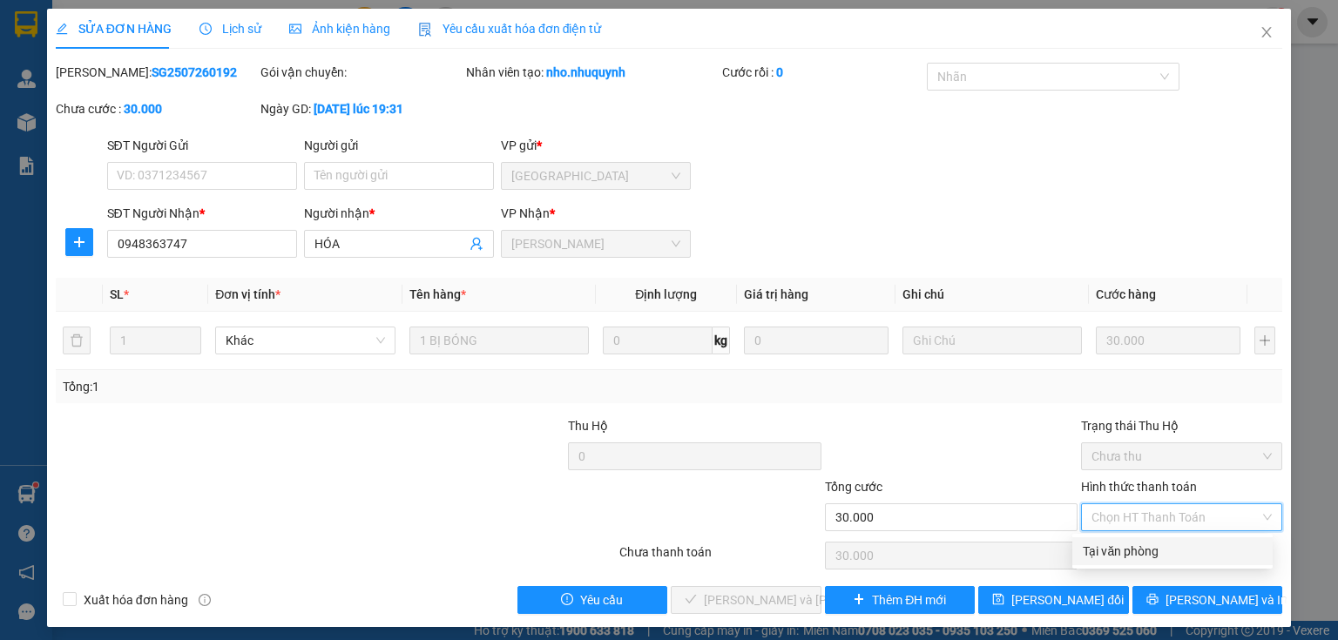
click at [1114, 542] on div "Tại văn phòng" at bounding box center [1172, 551] width 179 height 19
type input "0"
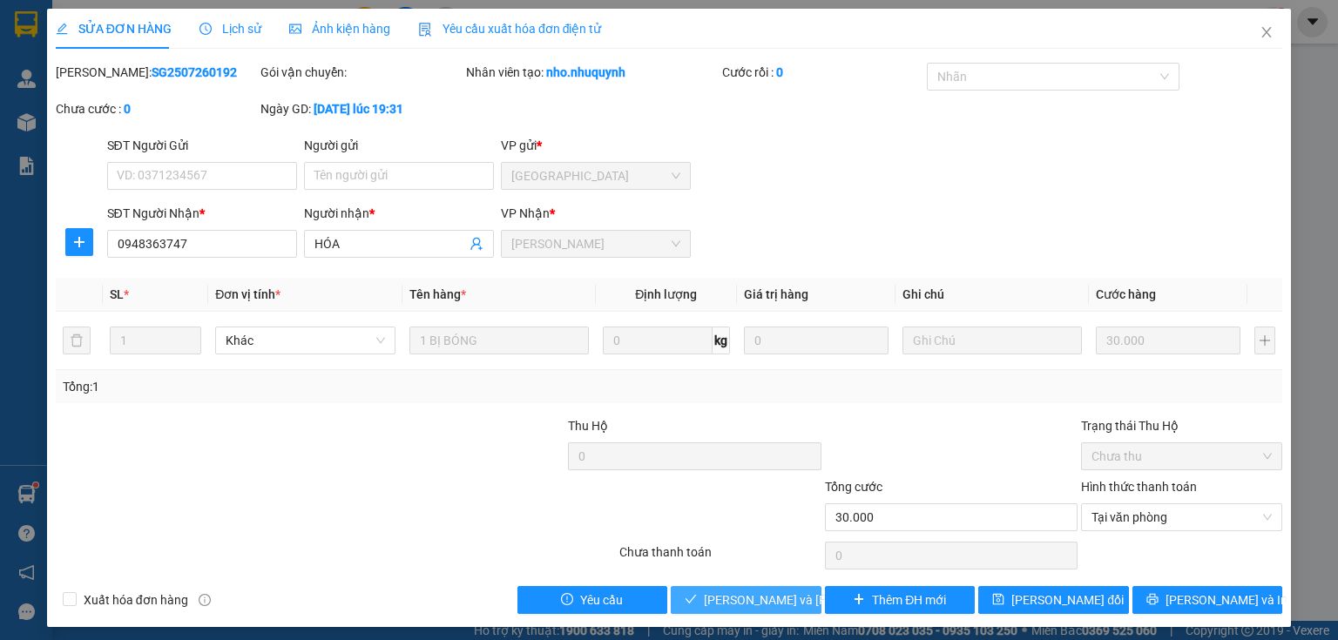
click at [743, 606] on span "[PERSON_NAME] và [PERSON_NAME] hàng" at bounding box center [821, 600] width 235 height 19
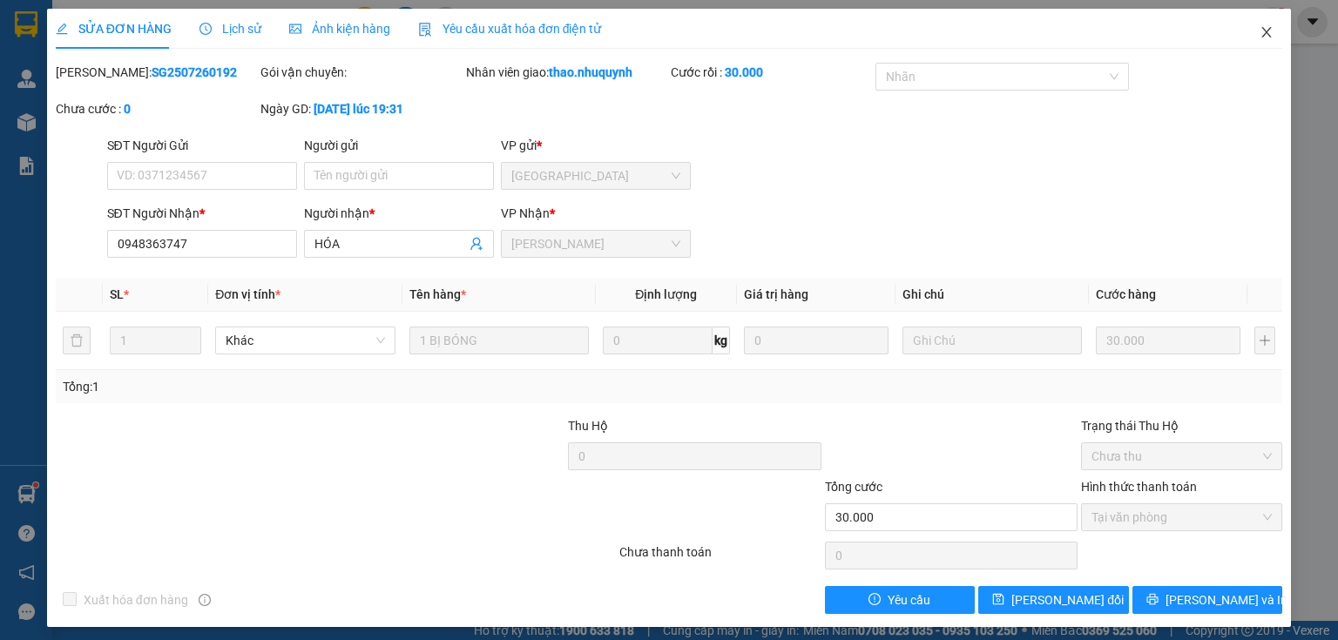
click at [1260, 32] on icon "close" at bounding box center [1267, 32] width 14 height 14
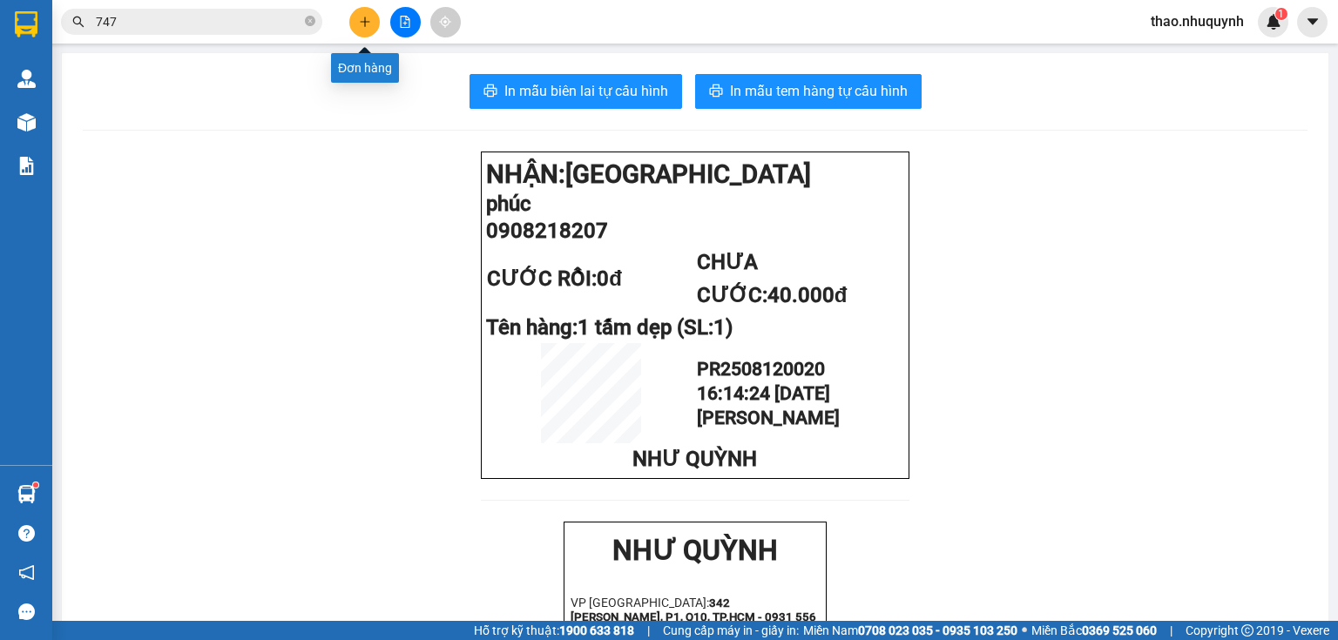
click at [361, 23] on icon "plus" at bounding box center [365, 22] width 12 height 12
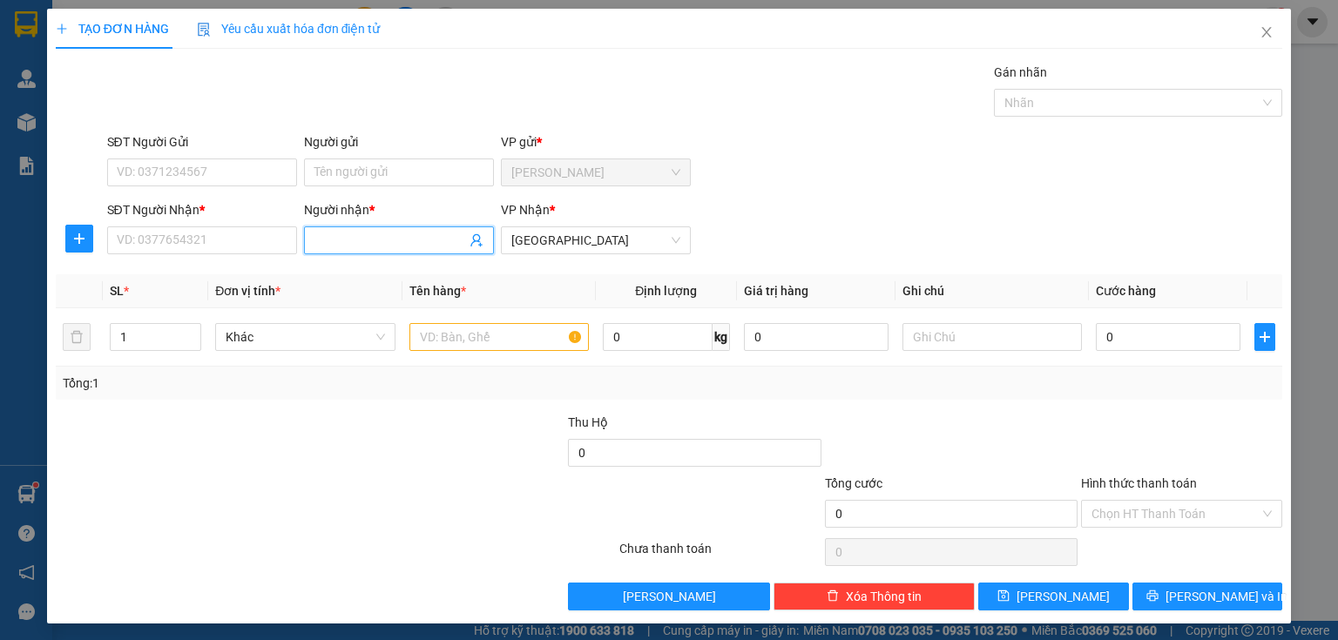
click at [338, 244] on input "Người nhận *" at bounding box center [391, 240] width 152 height 19
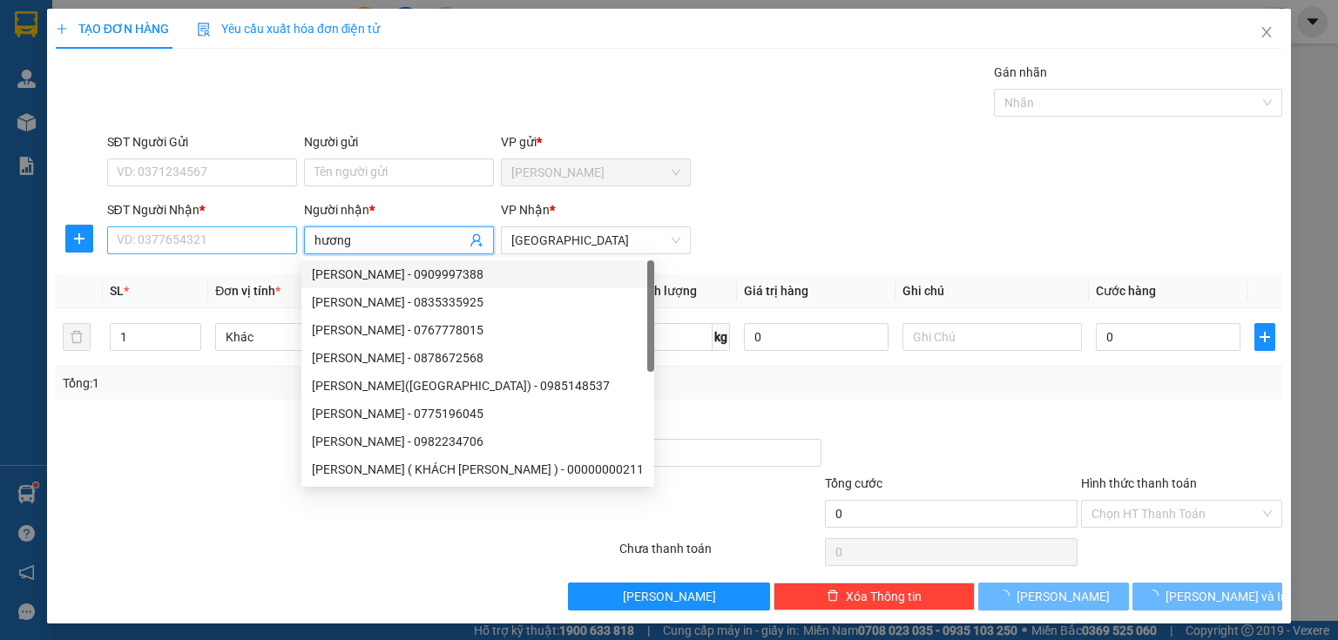
type input "hương"
click at [162, 231] on input "SĐT Người Nhận *" at bounding box center [202, 241] width 190 height 28
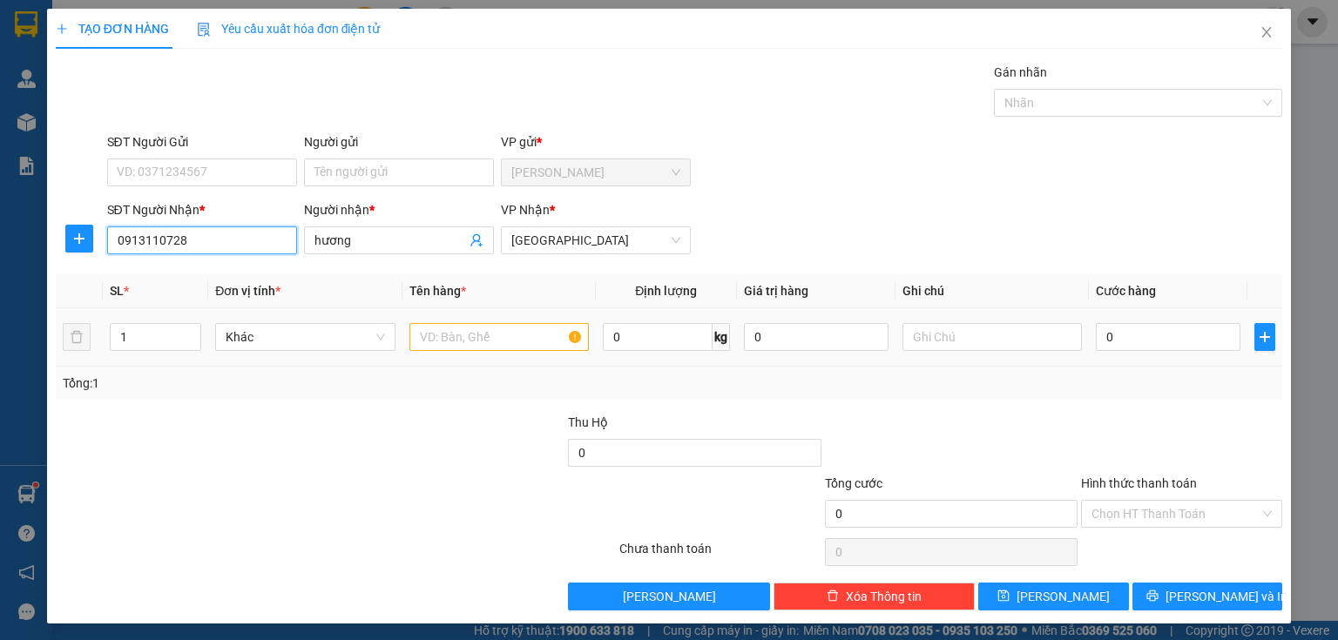
type input "0913110728"
click at [445, 331] on input "text" at bounding box center [499, 337] width 179 height 28
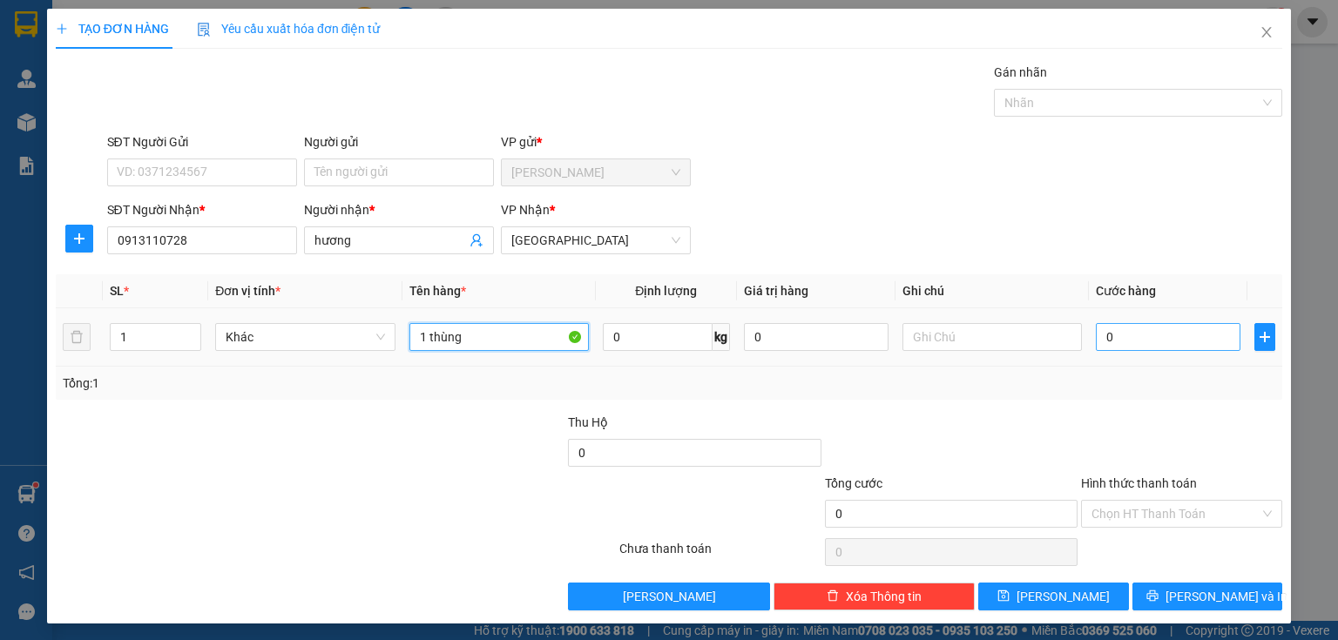
type input "1 thùng"
click at [1168, 325] on input "0" at bounding box center [1168, 337] width 145 height 28
type input "4"
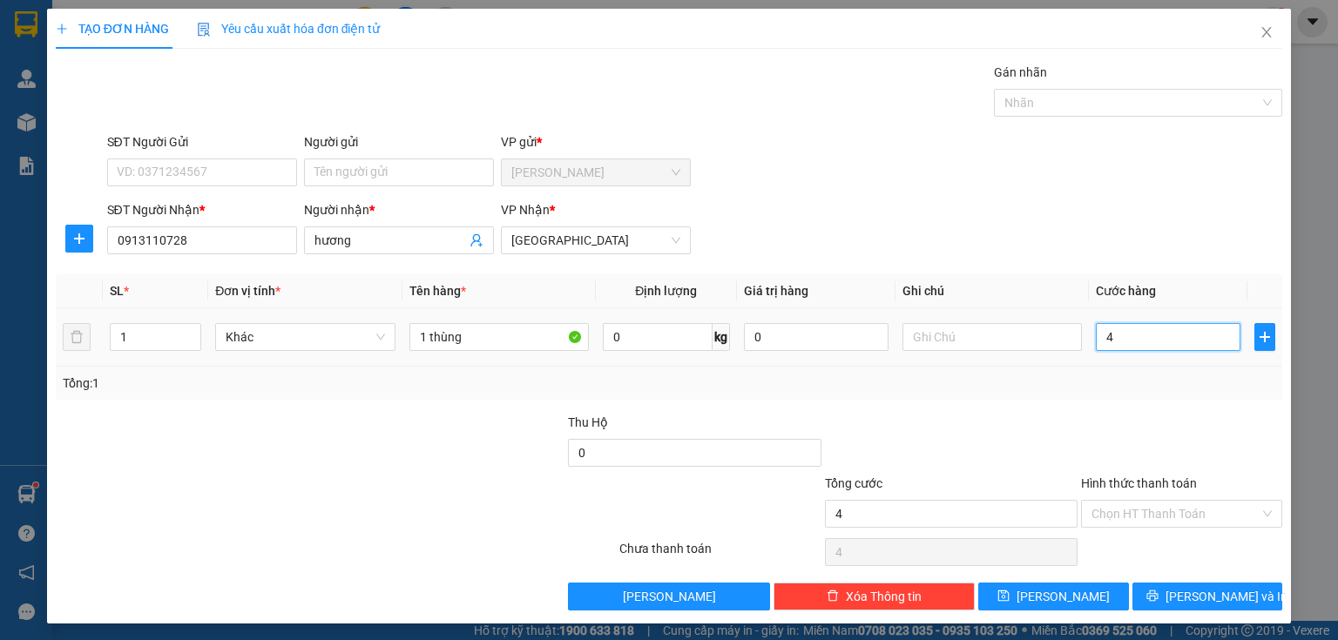
type input "40"
type input "400"
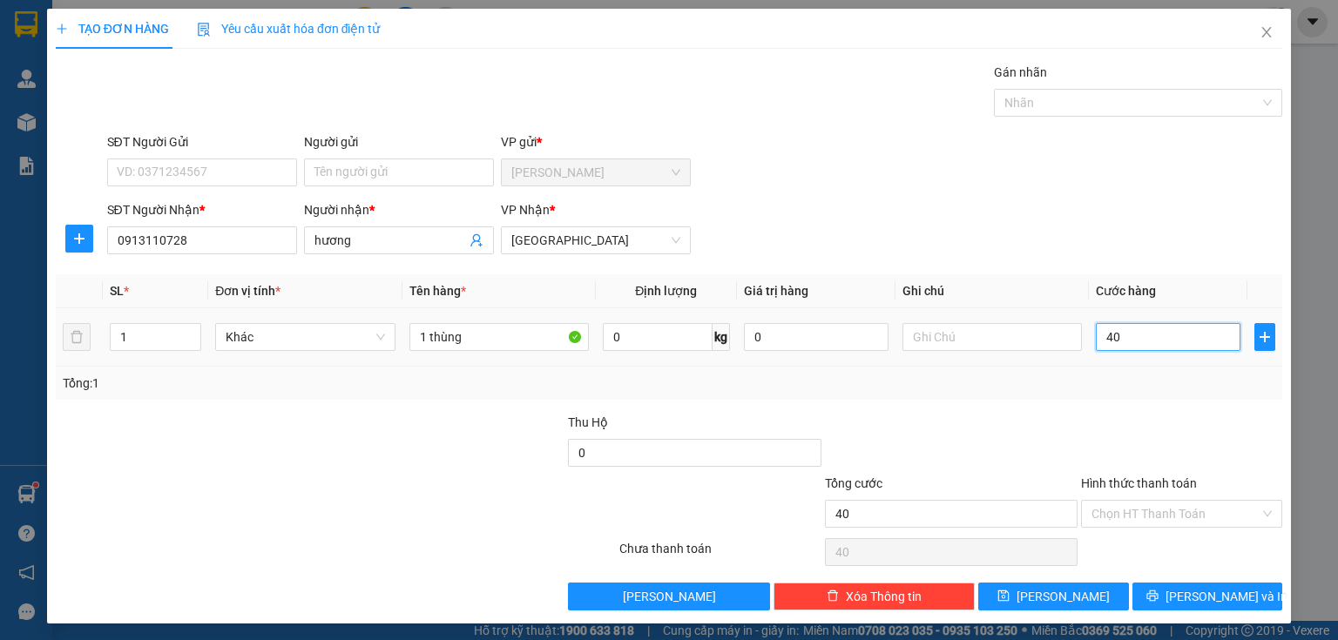
type input "400"
type input "4.000"
type input "40.000"
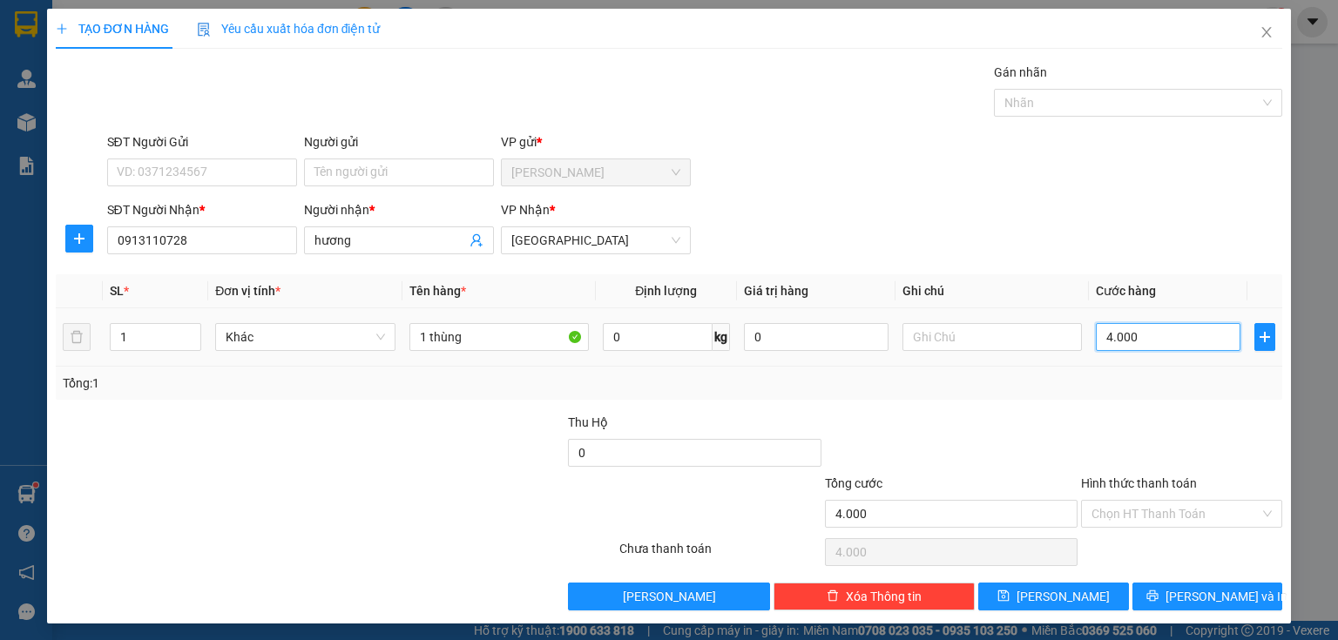
type input "40.000"
click at [1143, 506] on input "Hình thức thanh toán" at bounding box center [1176, 514] width 168 height 26
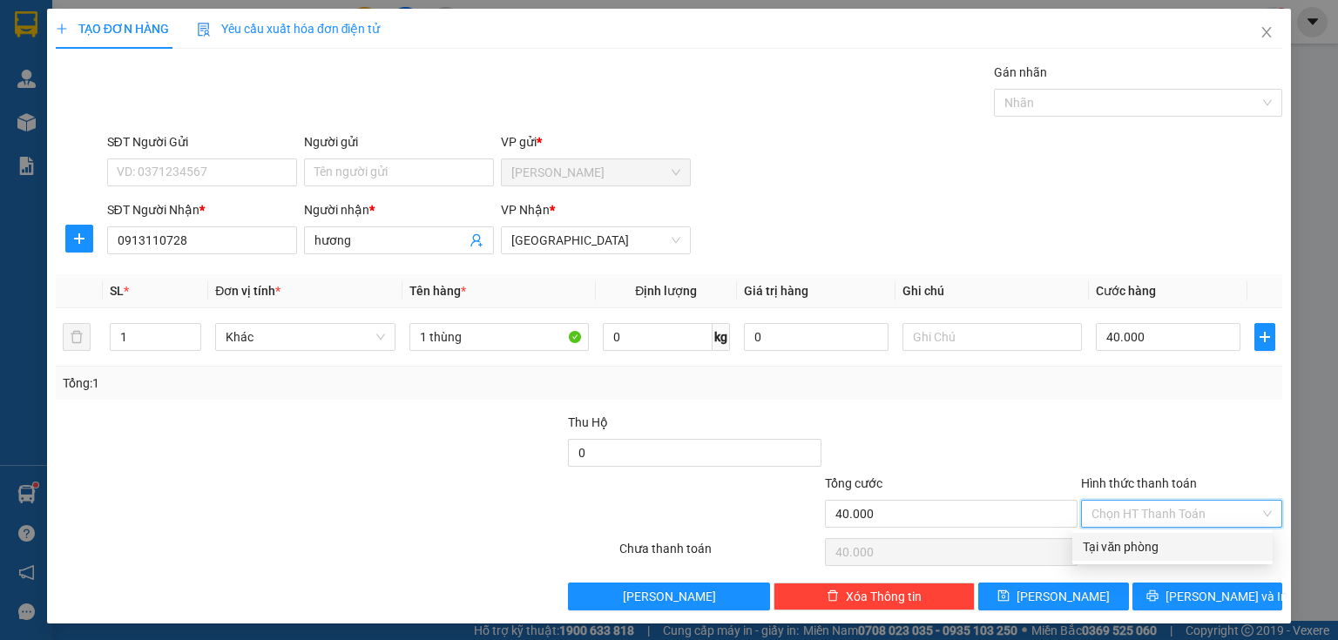
click at [1128, 545] on div "Tại văn phòng" at bounding box center [1172, 547] width 179 height 19
type input "0"
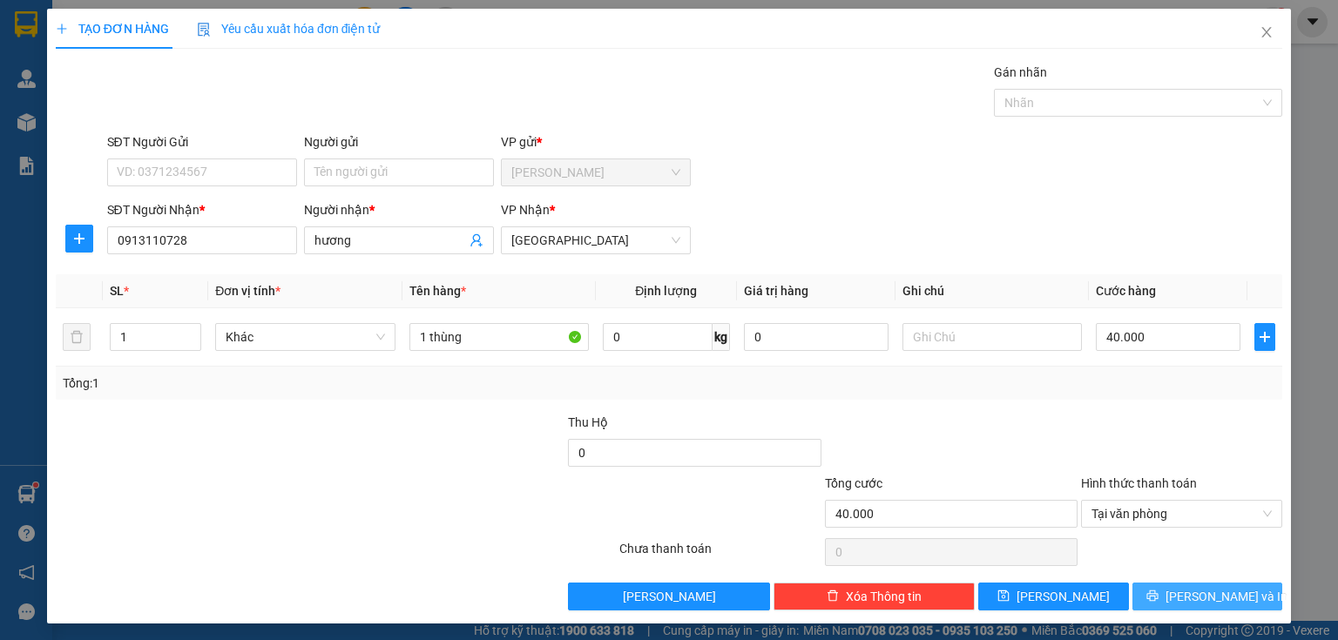
click at [1143, 599] on button "[PERSON_NAME] và In" at bounding box center [1208, 597] width 151 height 28
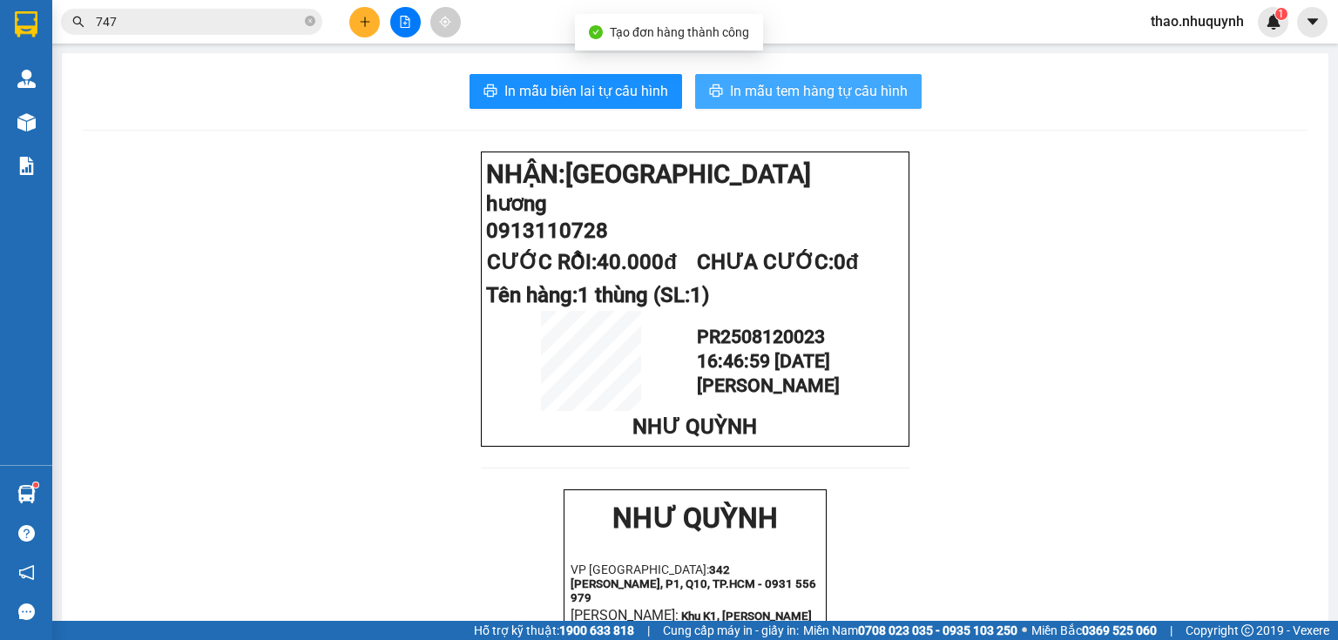
click at [744, 86] on span "In mẫu tem hàng tự cấu hình" at bounding box center [819, 91] width 178 height 22
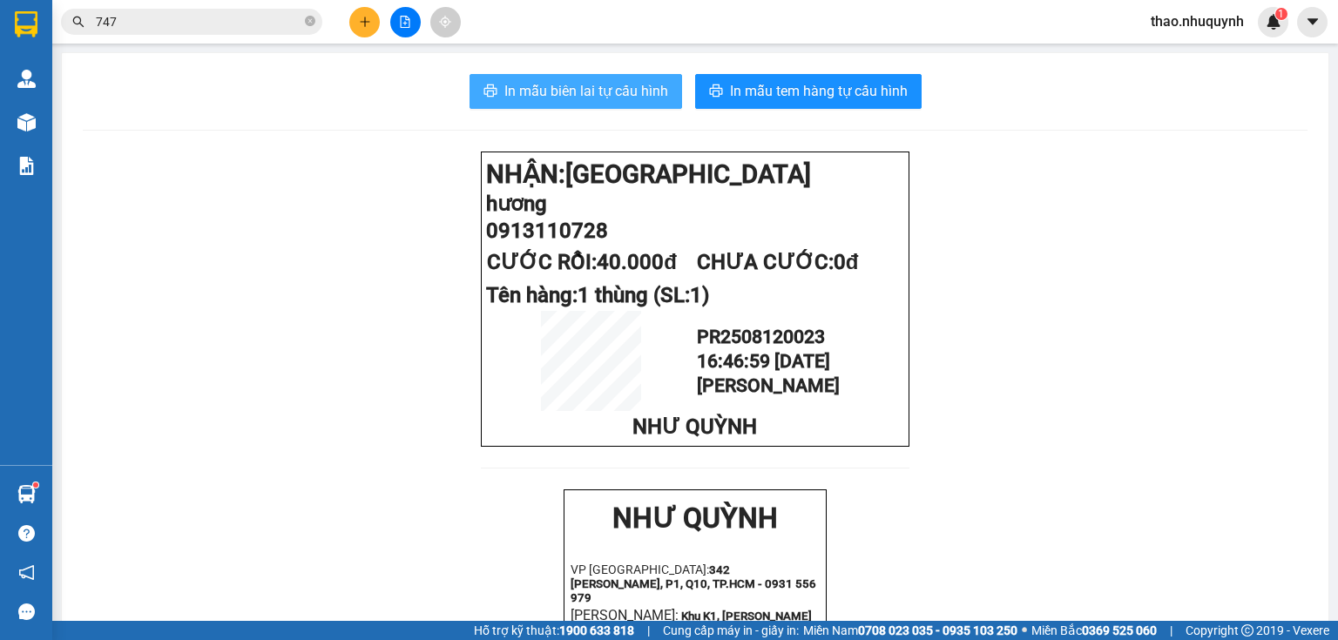
click at [606, 77] on button "In mẫu biên lai tự cấu hình" at bounding box center [576, 91] width 213 height 35
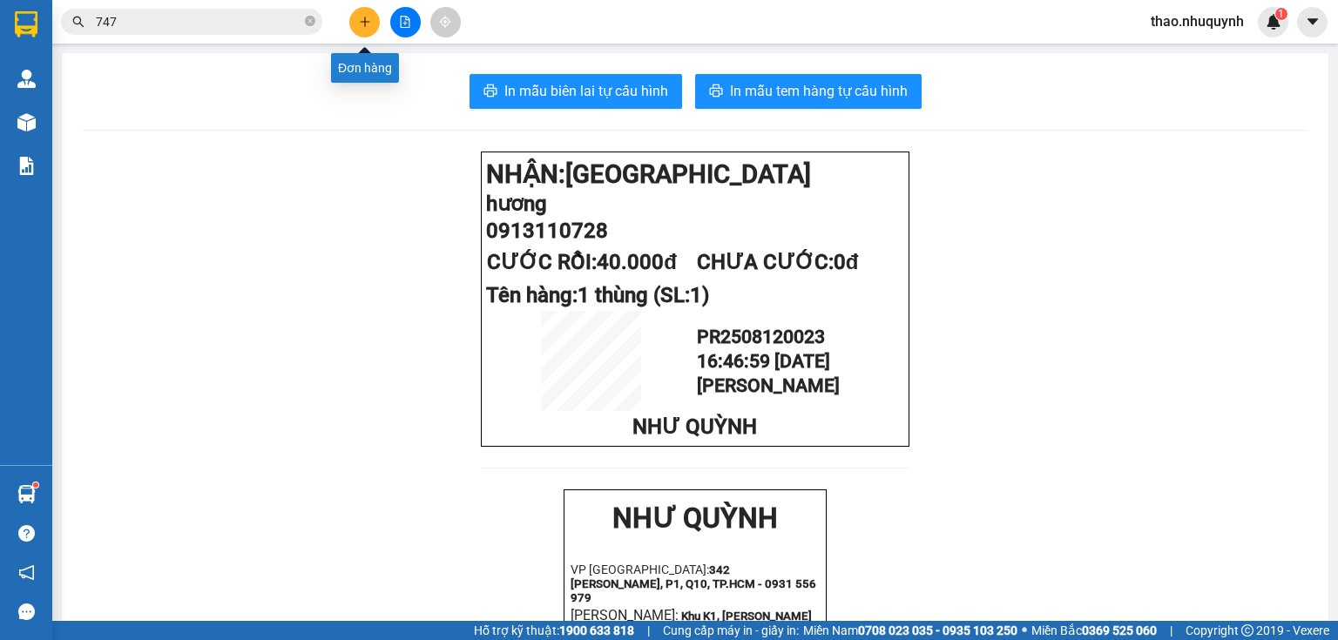
click at [362, 16] on icon "plus" at bounding box center [365, 22] width 12 height 12
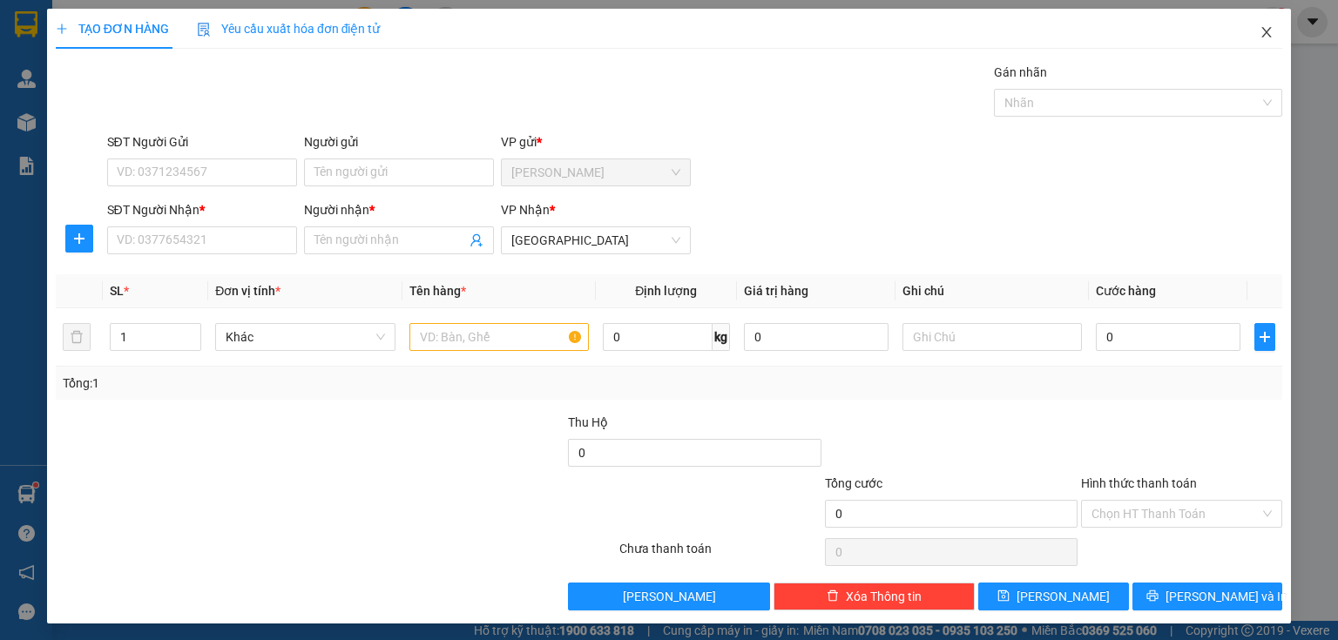
click at [1261, 26] on icon "close" at bounding box center [1267, 32] width 14 height 14
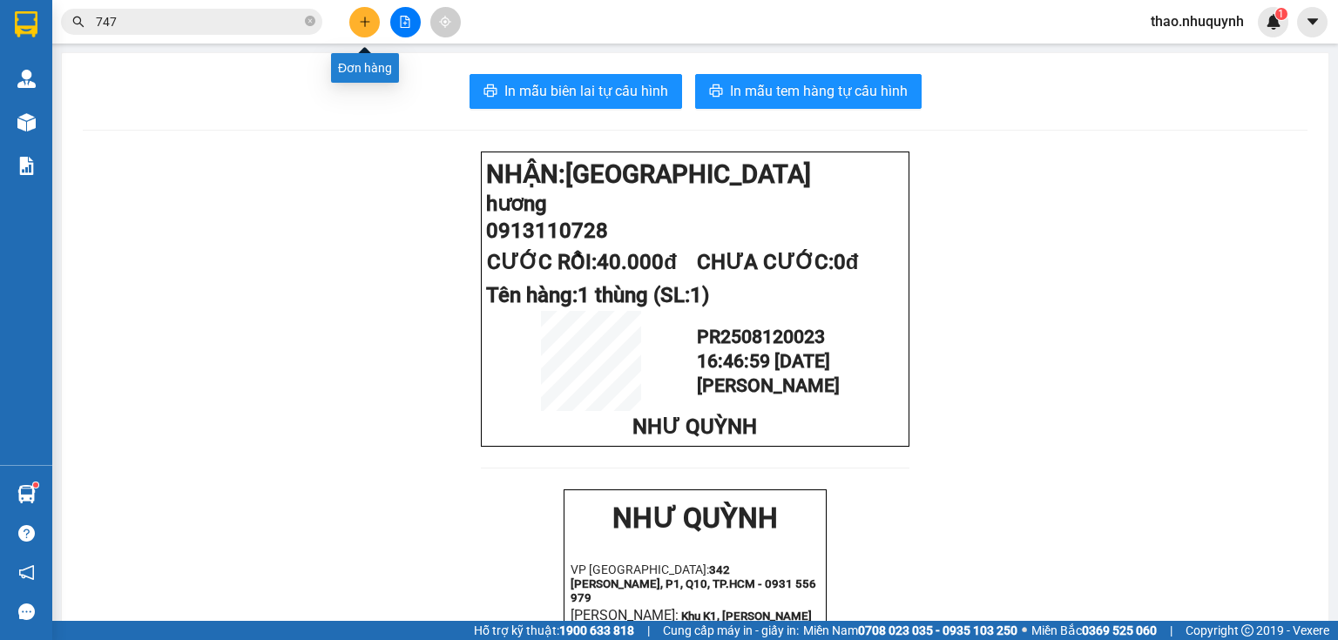
click at [362, 25] on icon "plus" at bounding box center [365, 22] width 12 height 12
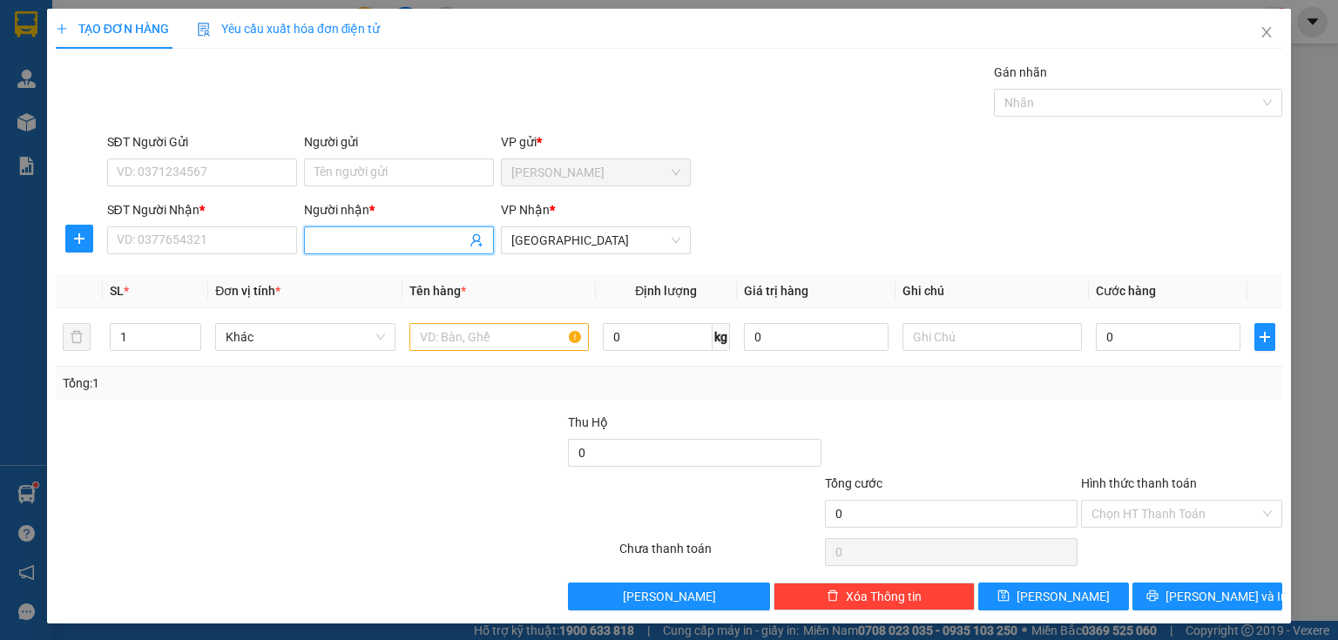
click at [330, 246] on input "Người nhận *" at bounding box center [391, 240] width 152 height 19
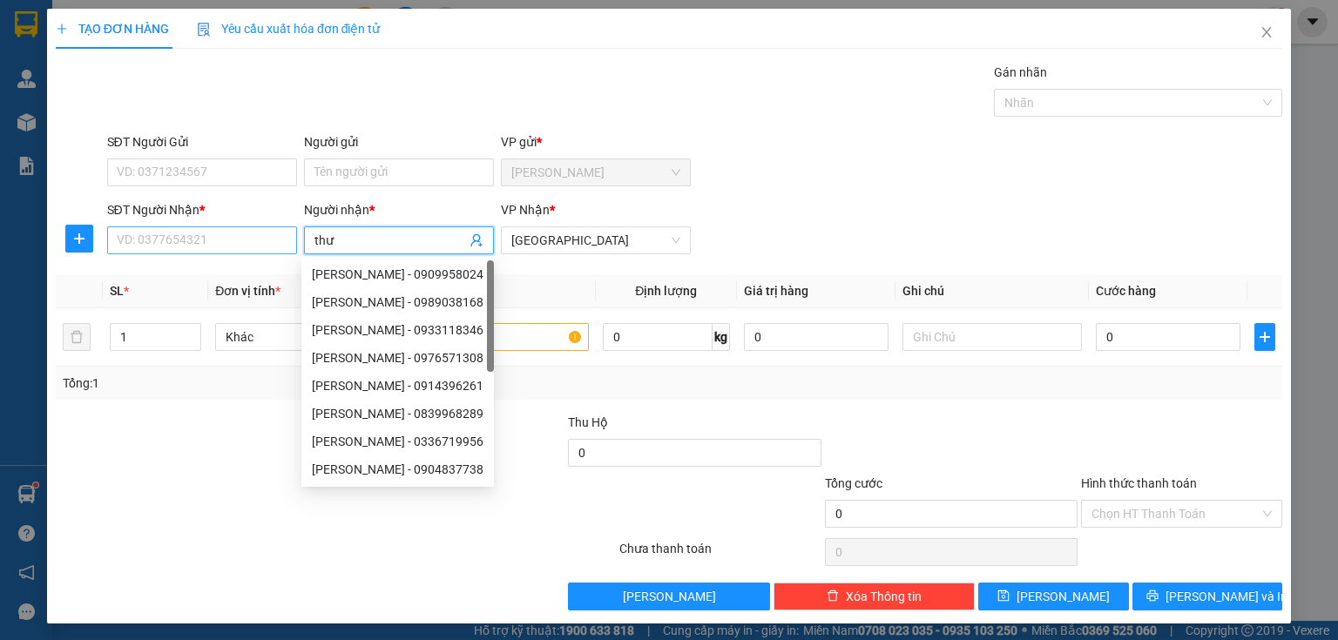
type input "thư"
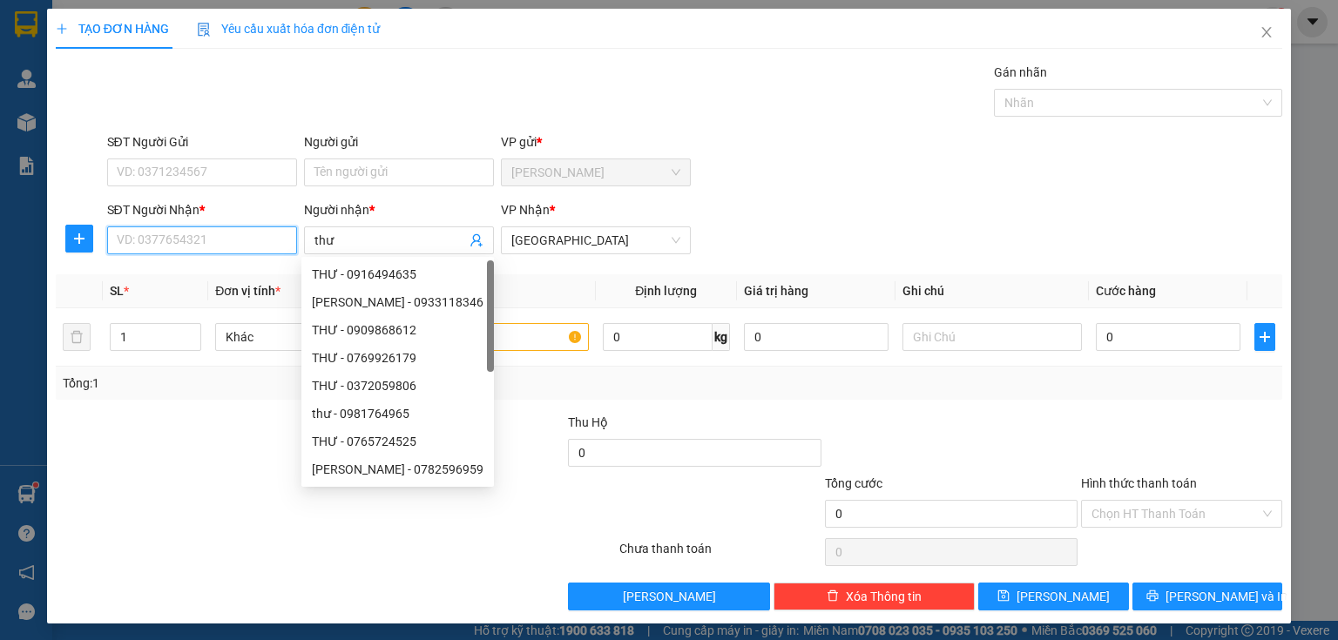
click at [160, 244] on input "SĐT Người Nhận *" at bounding box center [202, 241] width 190 height 28
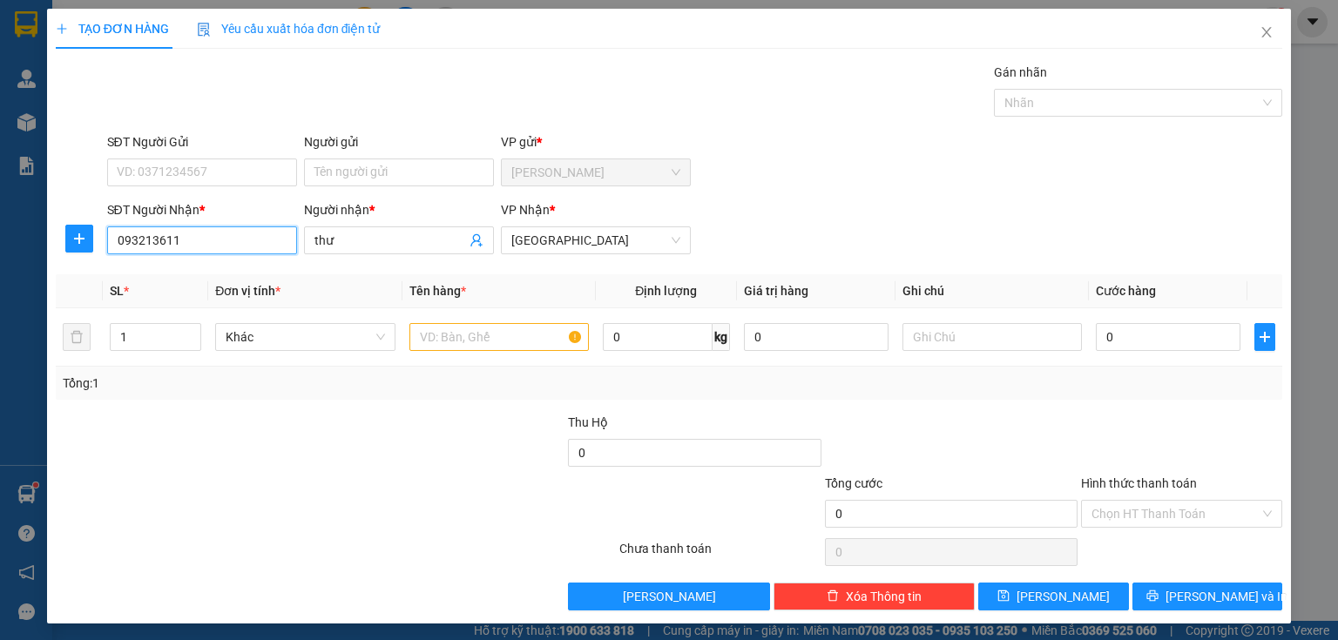
type input "0932136112"
click at [218, 277] on div "0932136112 - thư" at bounding box center [200, 274] width 167 height 19
type input "40.000"
type input "0932136112"
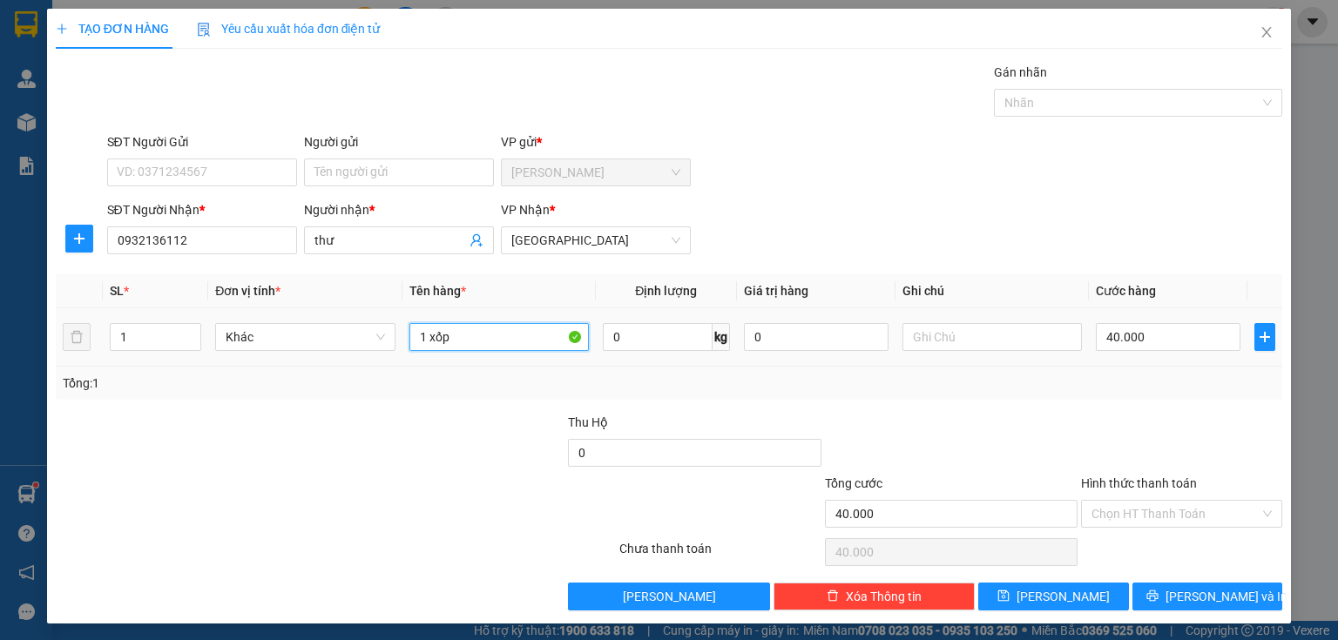
click at [489, 335] on input "1 xốp" at bounding box center [499, 337] width 179 height 28
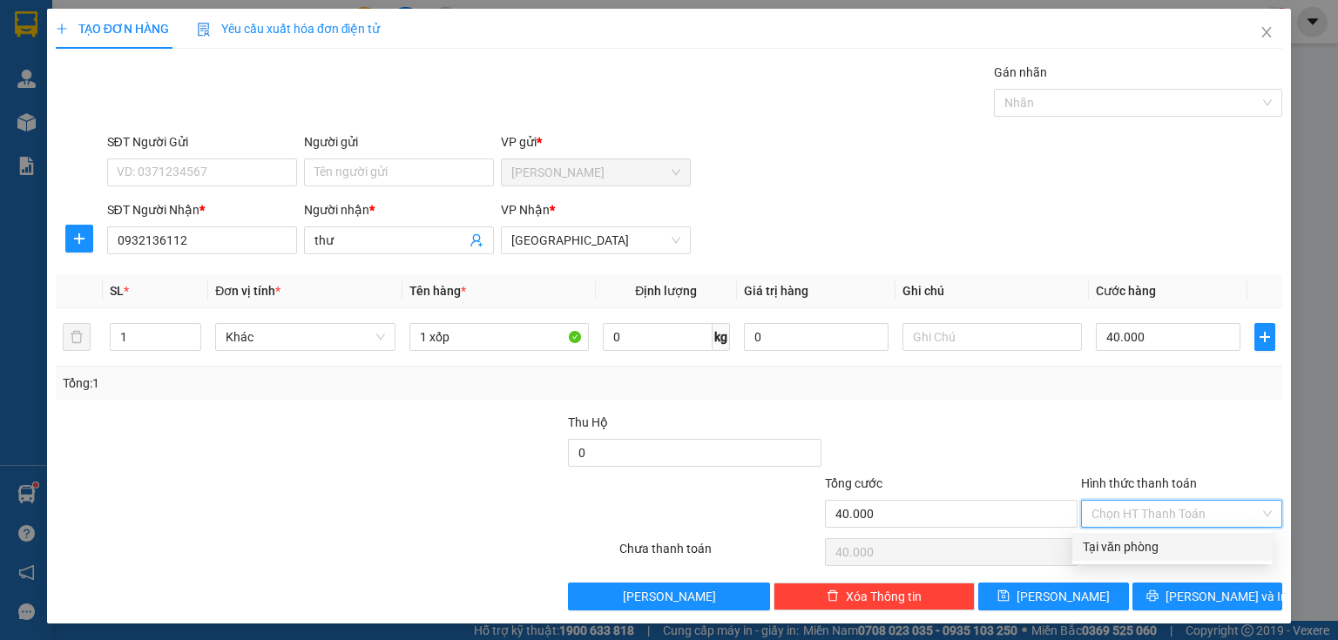
click at [1189, 504] on input "Hình thức thanh toán" at bounding box center [1176, 514] width 168 height 26
click at [1150, 552] on div "Tại văn phòng" at bounding box center [1172, 547] width 179 height 19
type input "0"
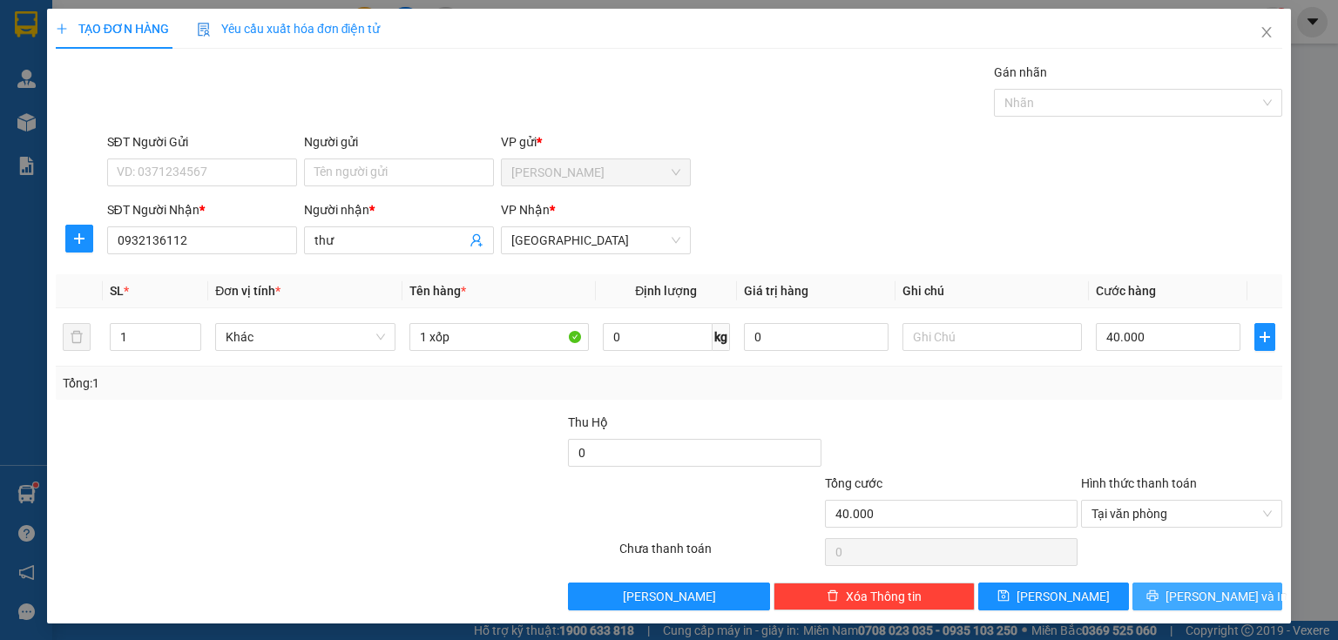
click at [1154, 595] on button "[PERSON_NAME] và In" at bounding box center [1208, 597] width 151 height 28
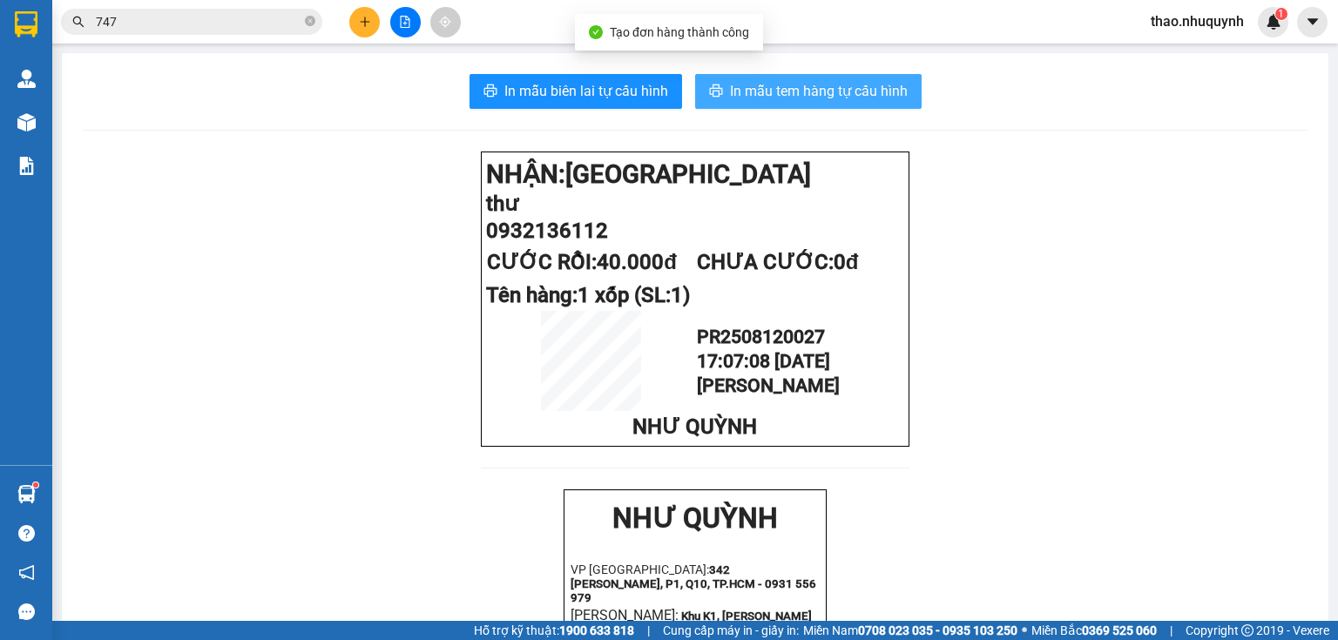
click at [835, 106] on button "In mẫu tem hàng tự cấu hình" at bounding box center [808, 91] width 227 height 35
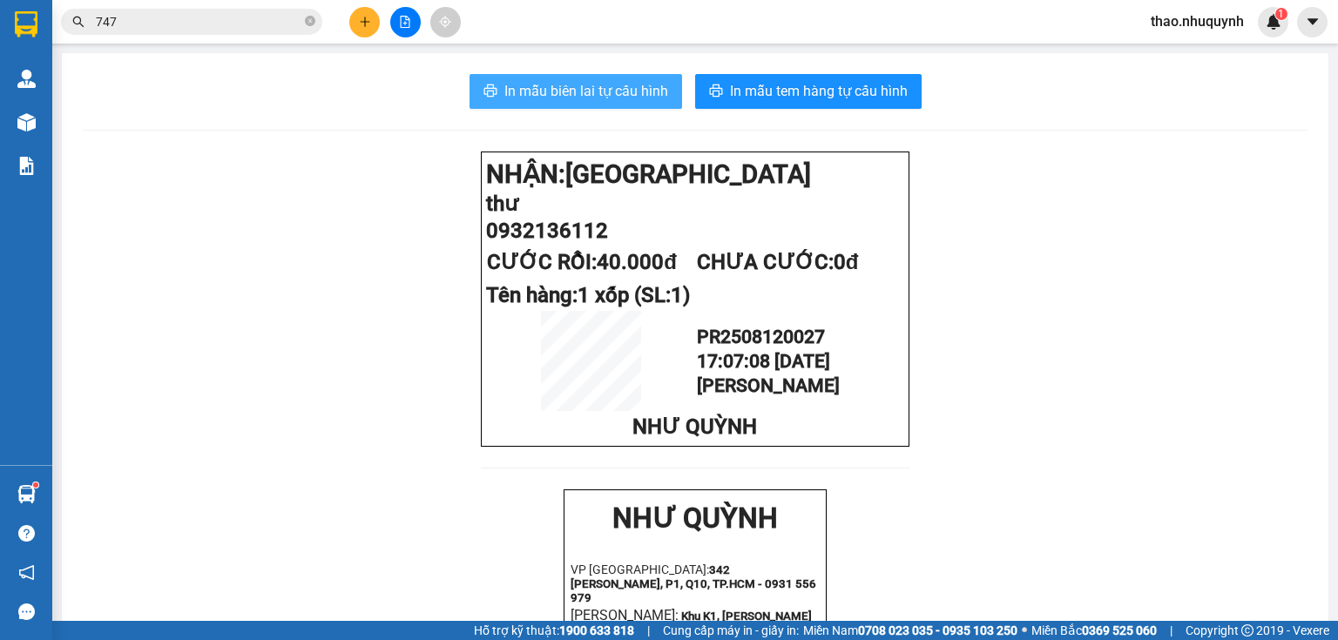
click at [638, 95] on span "In mẫu biên lai tự cấu hình" at bounding box center [587, 91] width 164 height 22
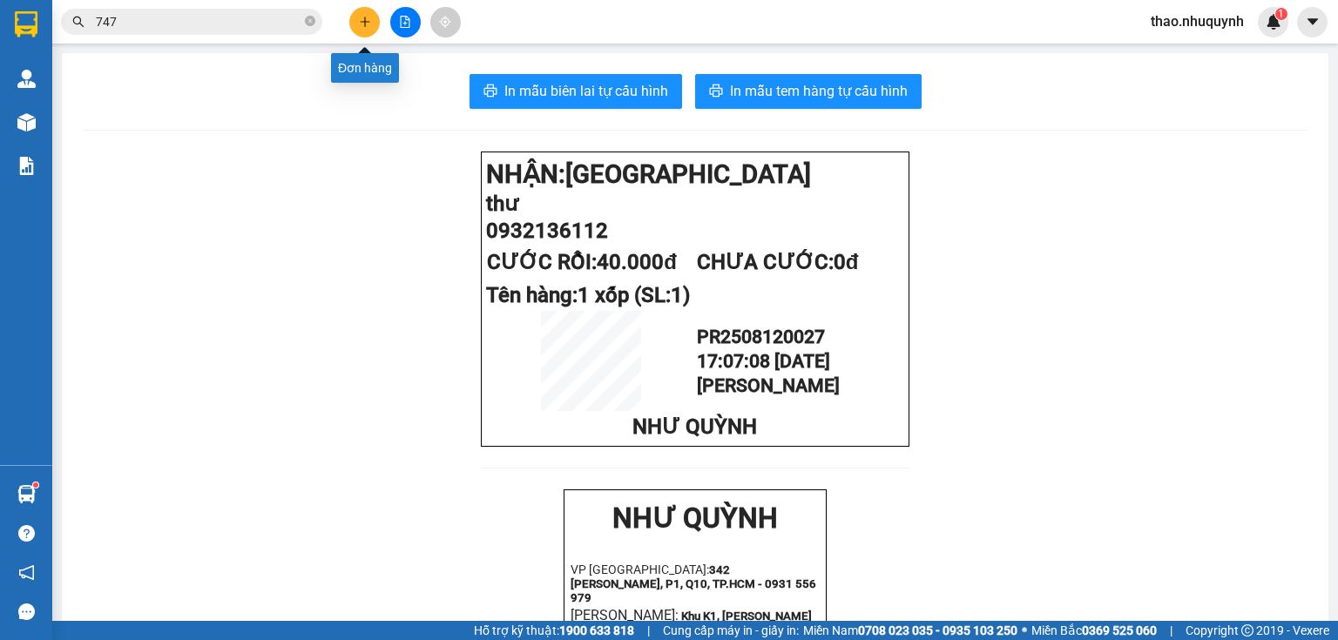
click at [361, 24] on icon "plus" at bounding box center [365, 22] width 12 height 12
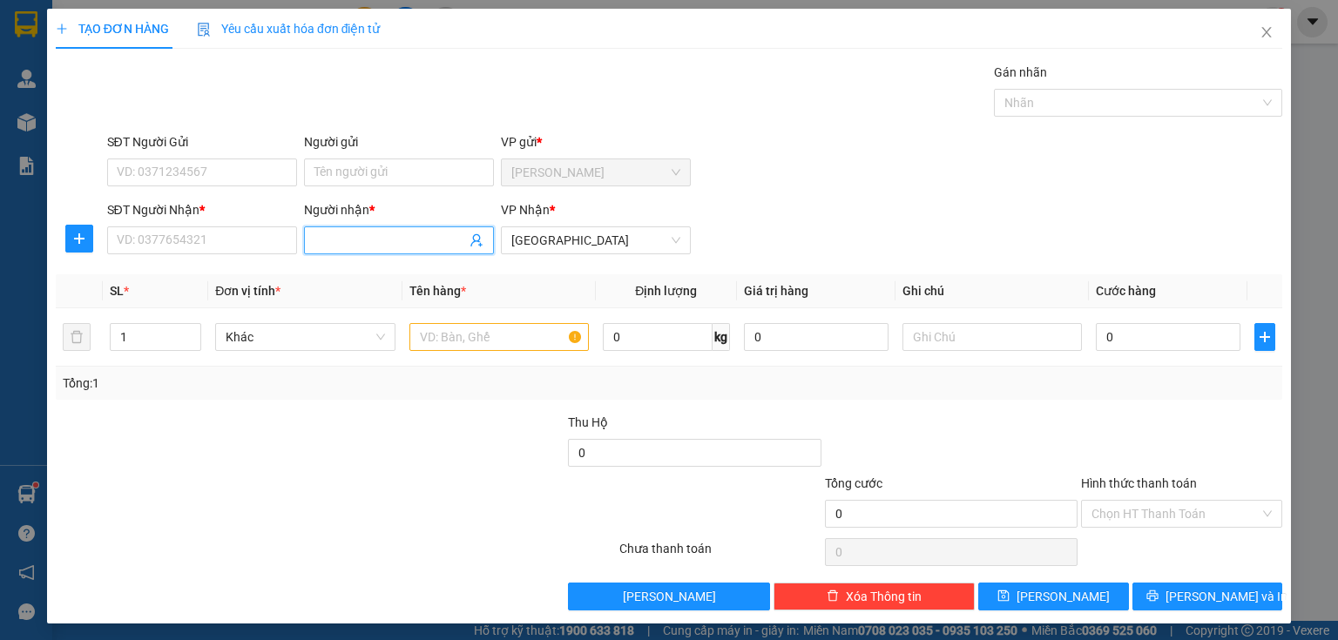
click at [323, 244] on input "Người nhận *" at bounding box center [391, 240] width 152 height 19
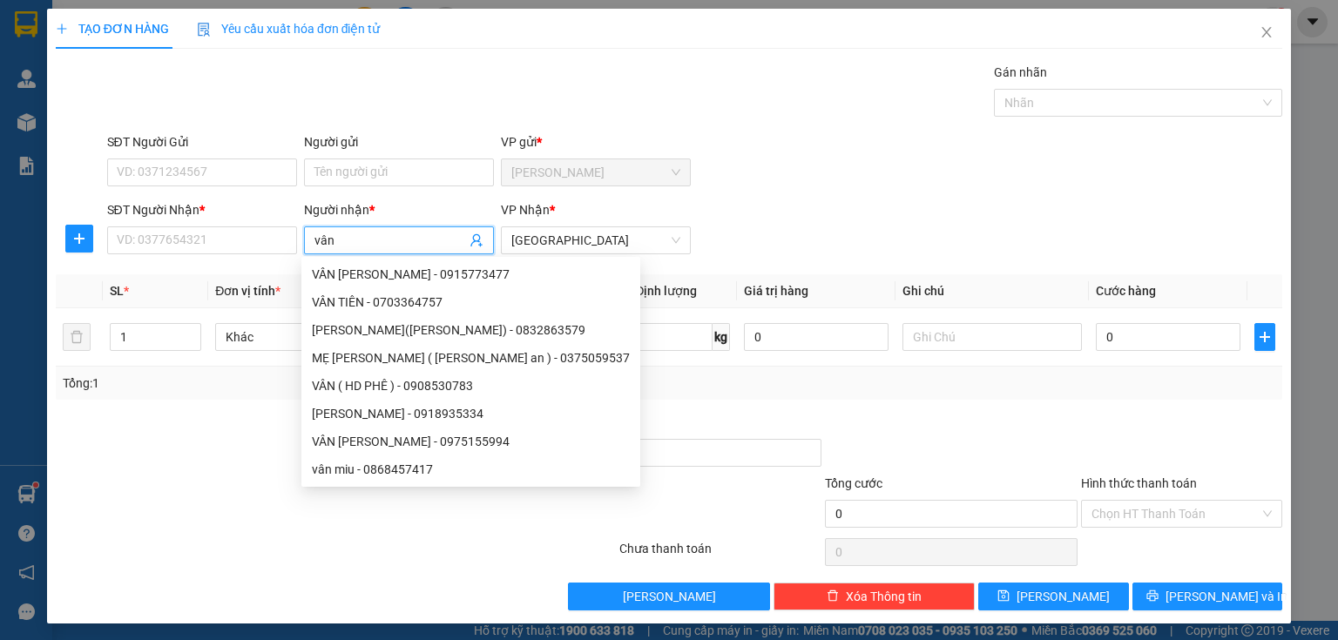
type input "[PERSON_NAME]"
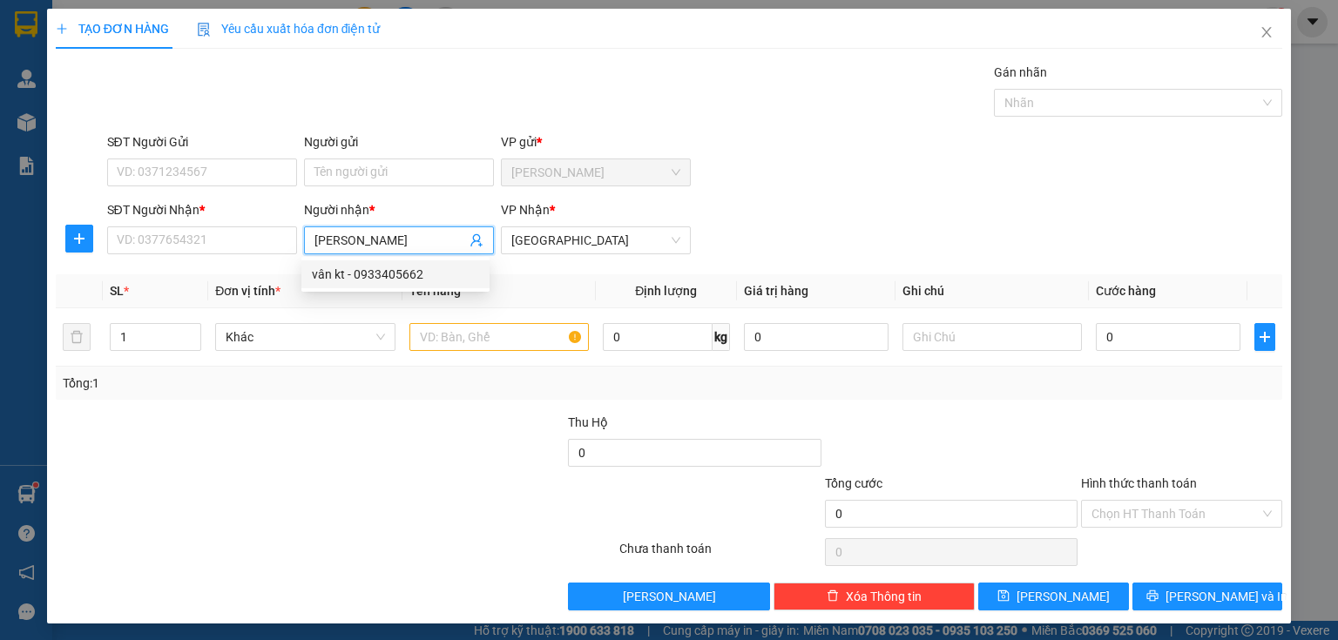
click at [358, 271] on div "vân kt - 0933405662" at bounding box center [395, 274] width 167 height 19
type input "0933405662"
type input "vân kt"
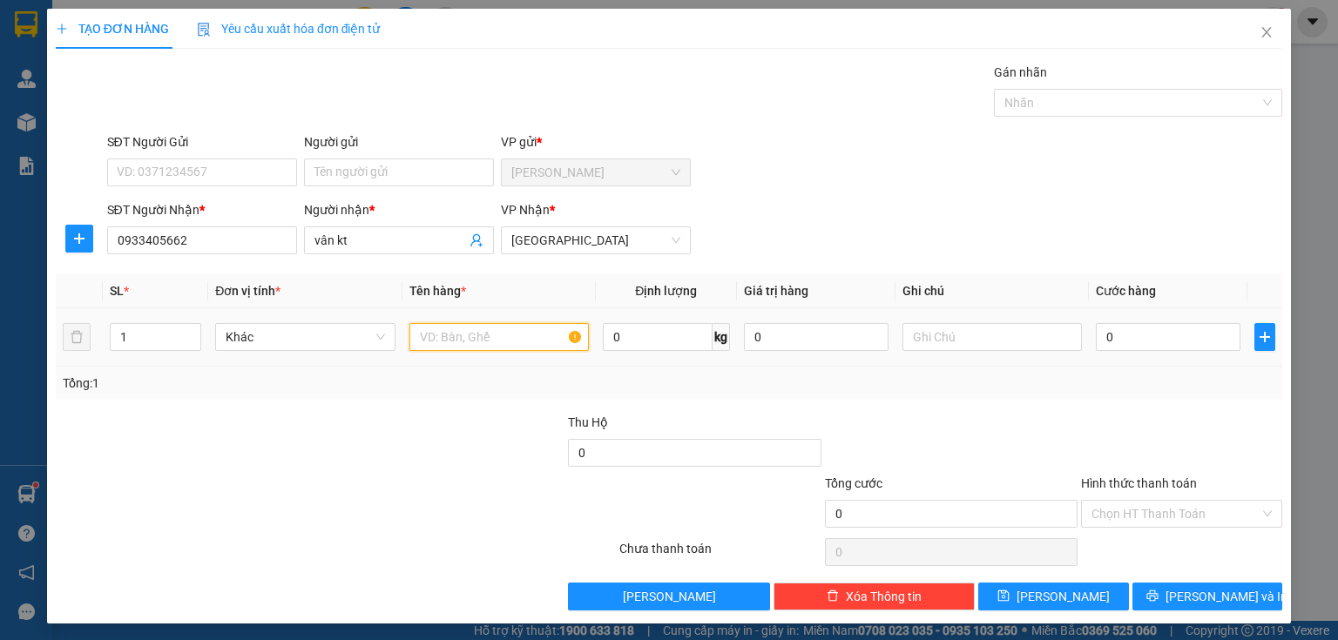
click at [491, 335] on input "text" at bounding box center [499, 337] width 179 height 28
type input "1 thùng"
click at [1102, 342] on input "0" at bounding box center [1168, 337] width 145 height 28
type input "5"
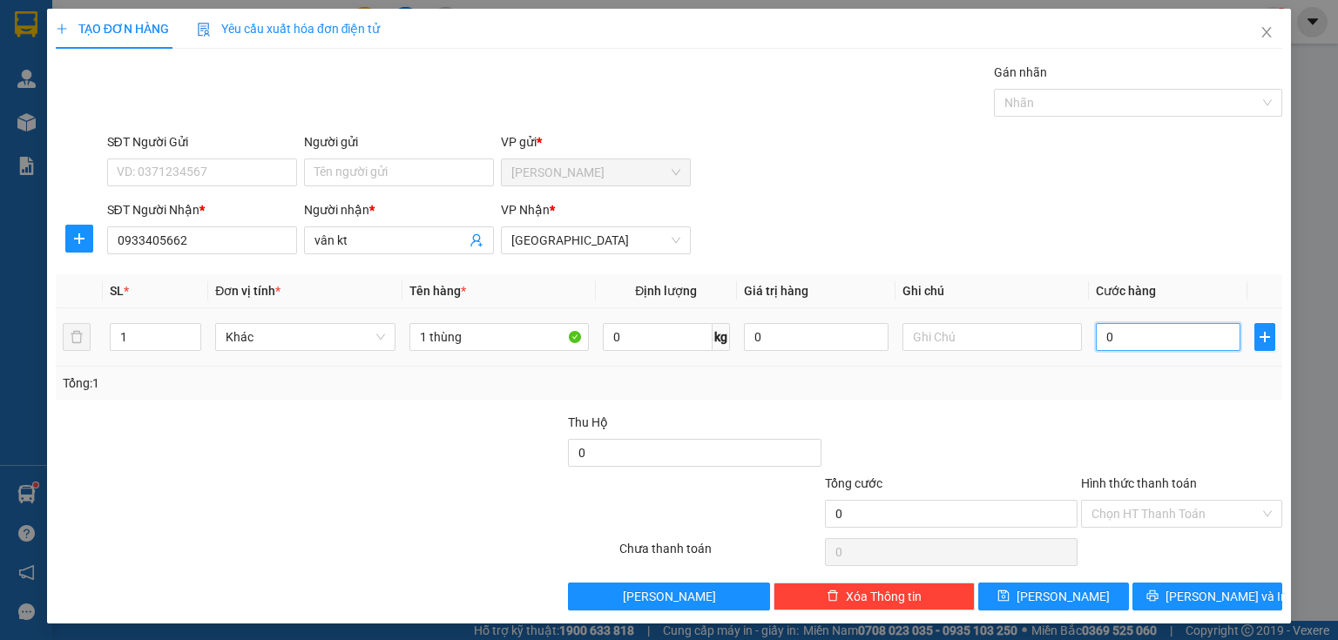
type input "5"
type input "50"
type input "500"
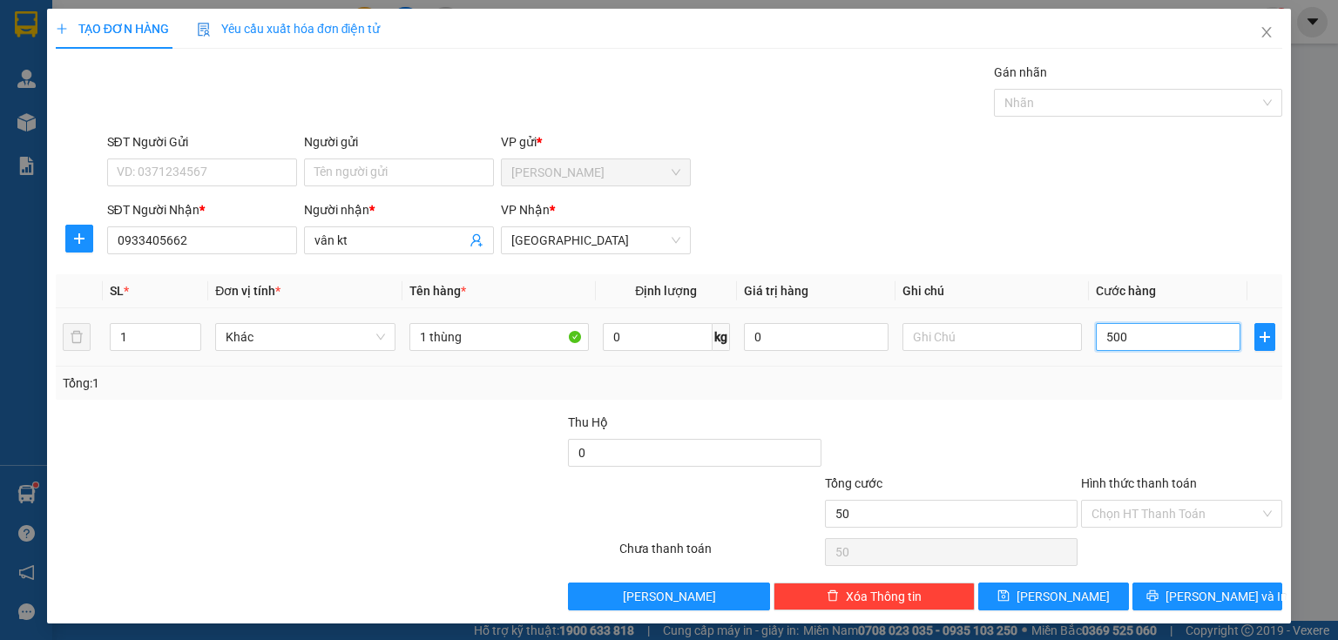
type input "500"
type input "5.000"
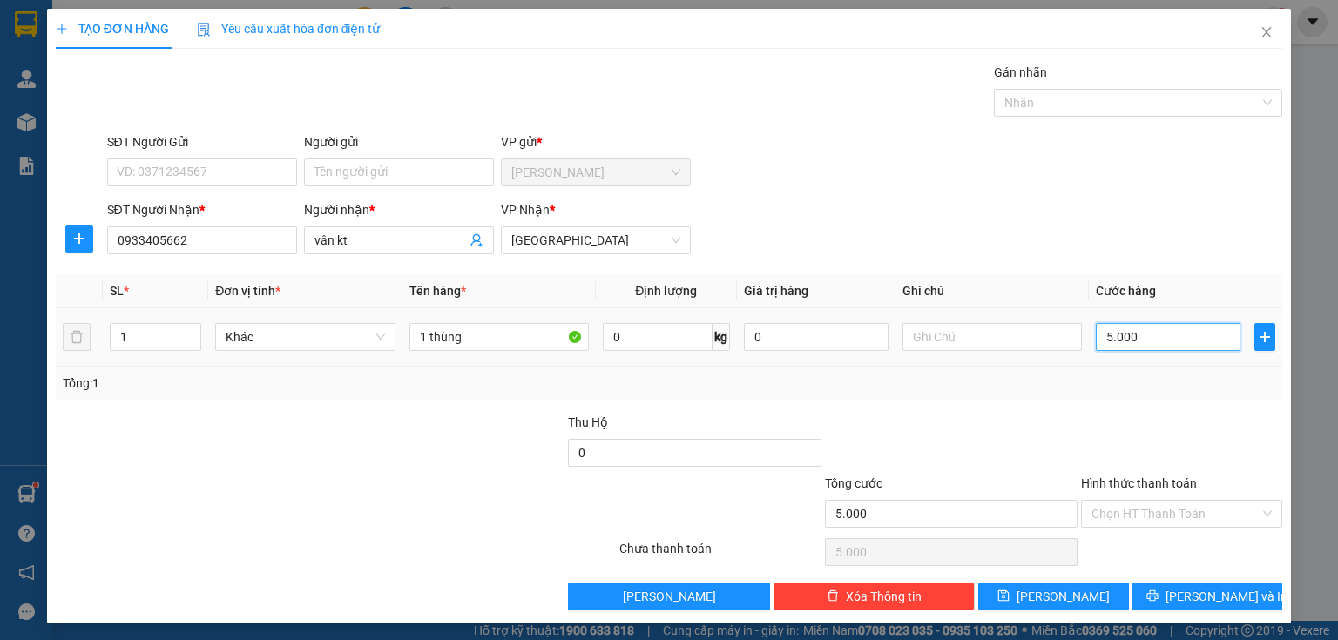
type input "50.000"
click at [1097, 508] on input "Hình thức thanh toán" at bounding box center [1176, 514] width 168 height 26
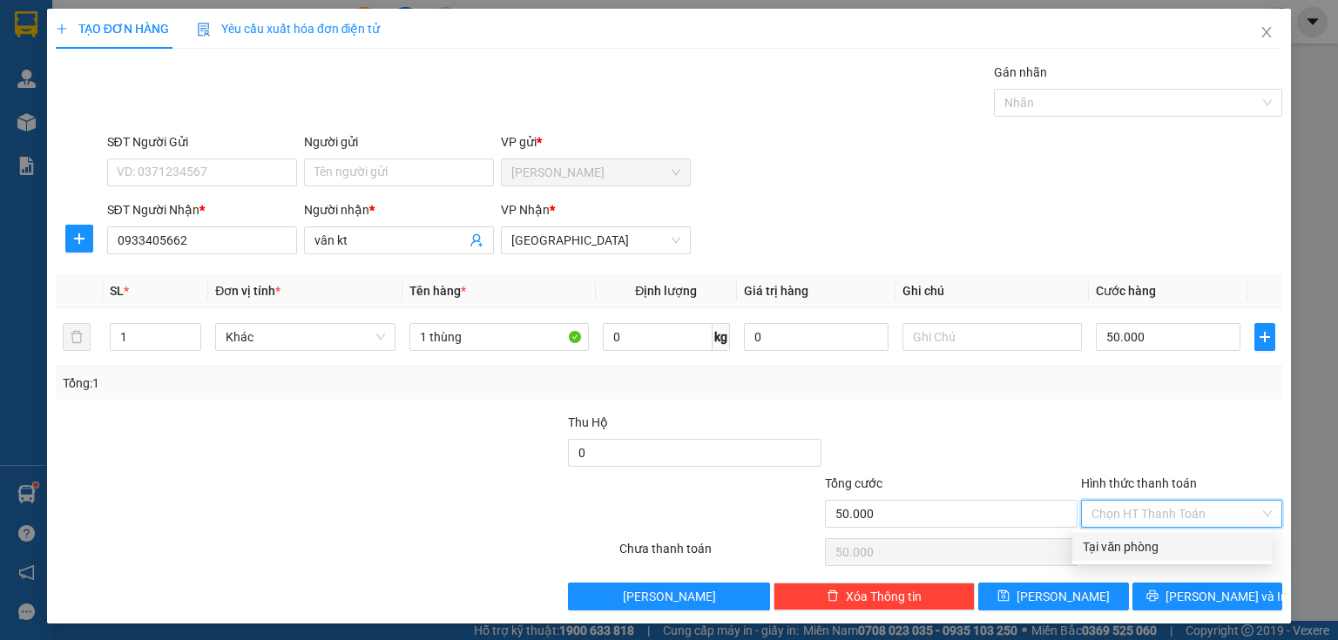
click at [1101, 544] on div "Tại văn phòng" at bounding box center [1172, 547] width 179 height 19
type input "0"
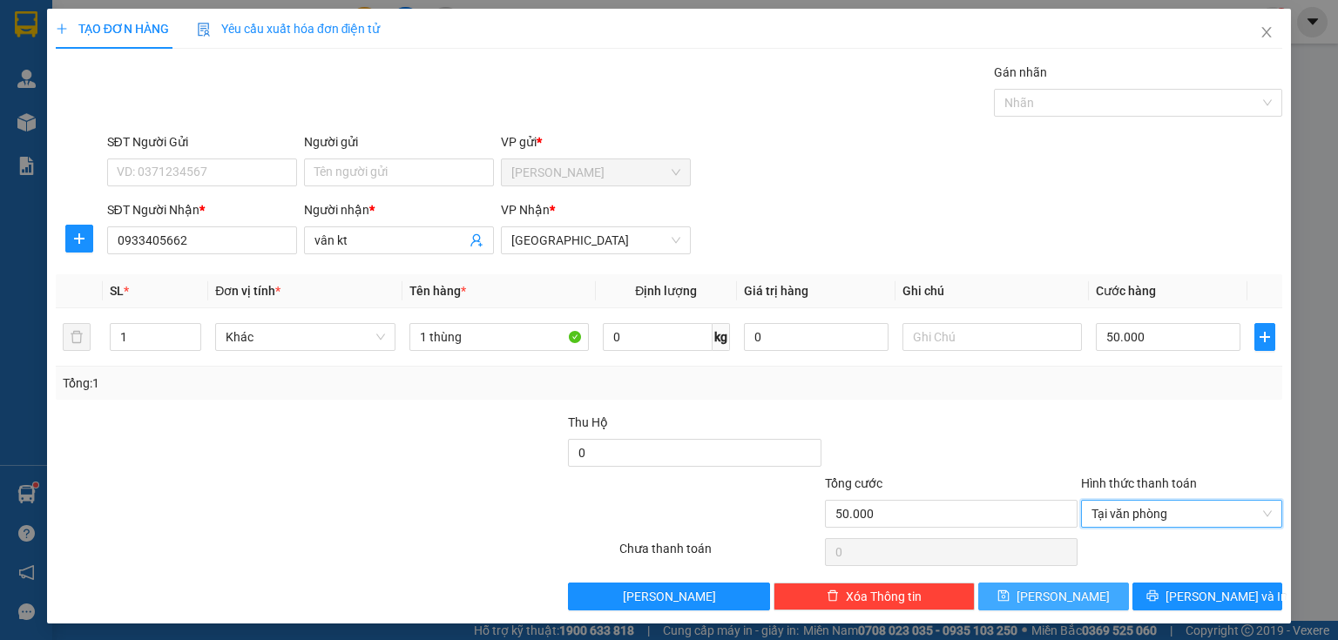
click at [1031, 586] on button "[PERSON_NAME]" at bounding box center [1054, 597] width 151 height 28
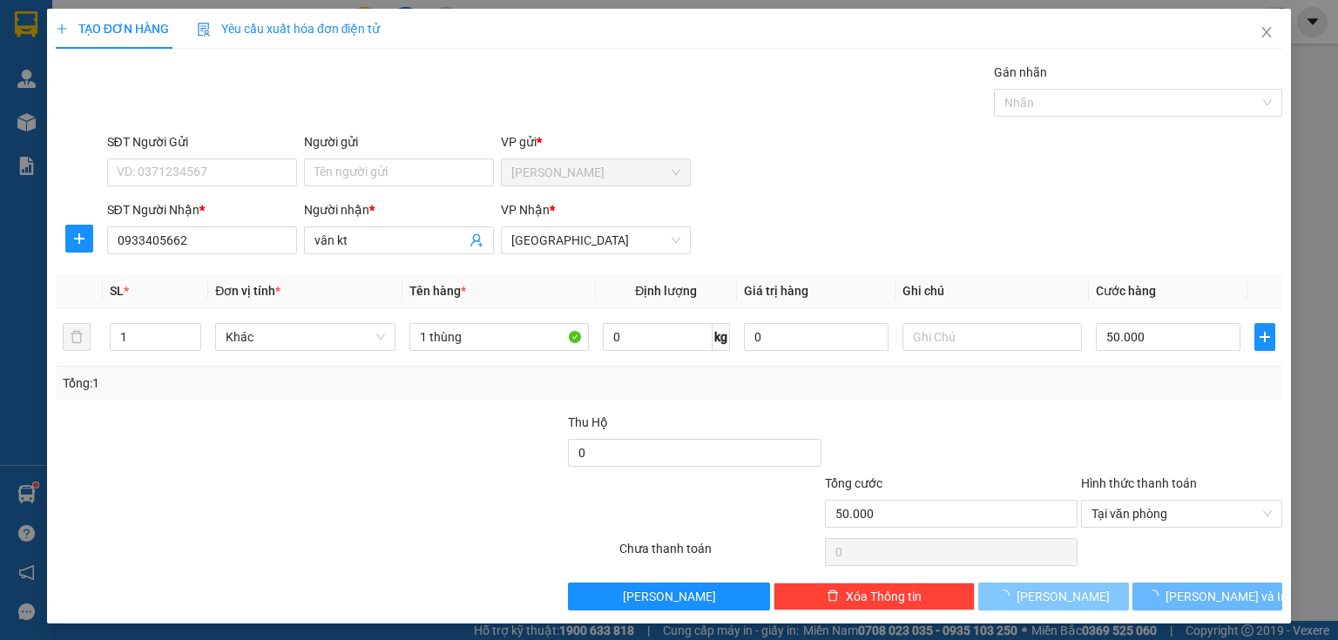
type input "0"
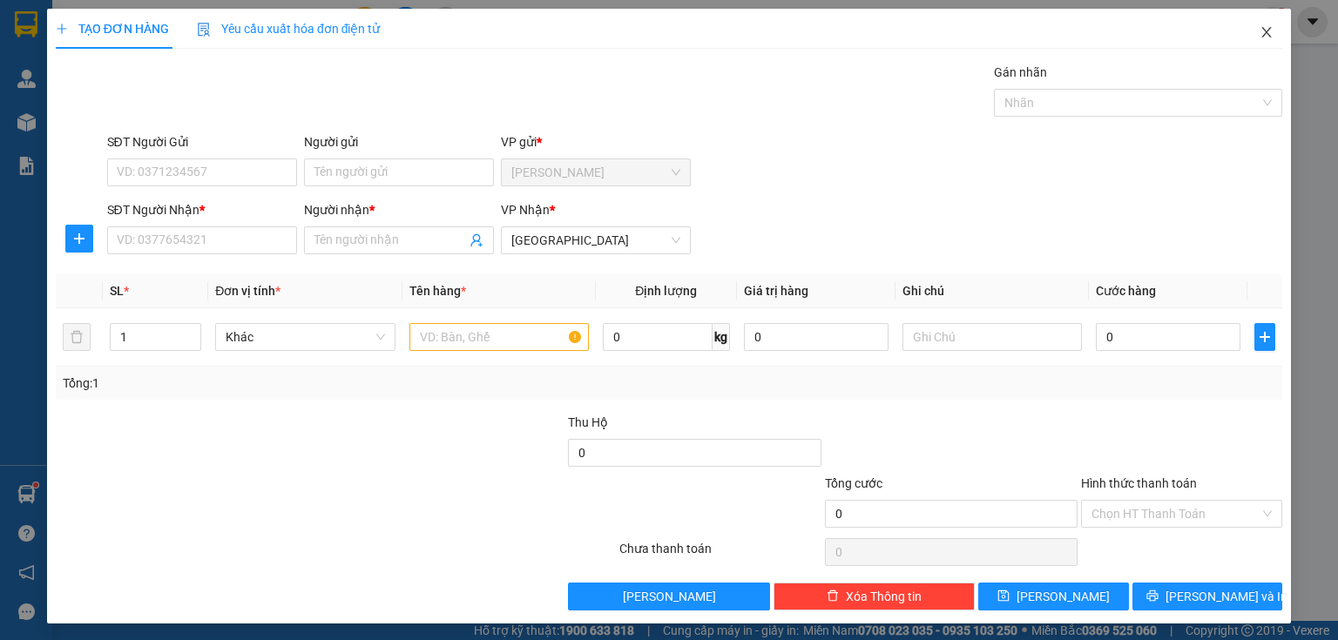
click at [1260, 28] on icon "close" at bounding box center [1267, 32] width 14 height 14
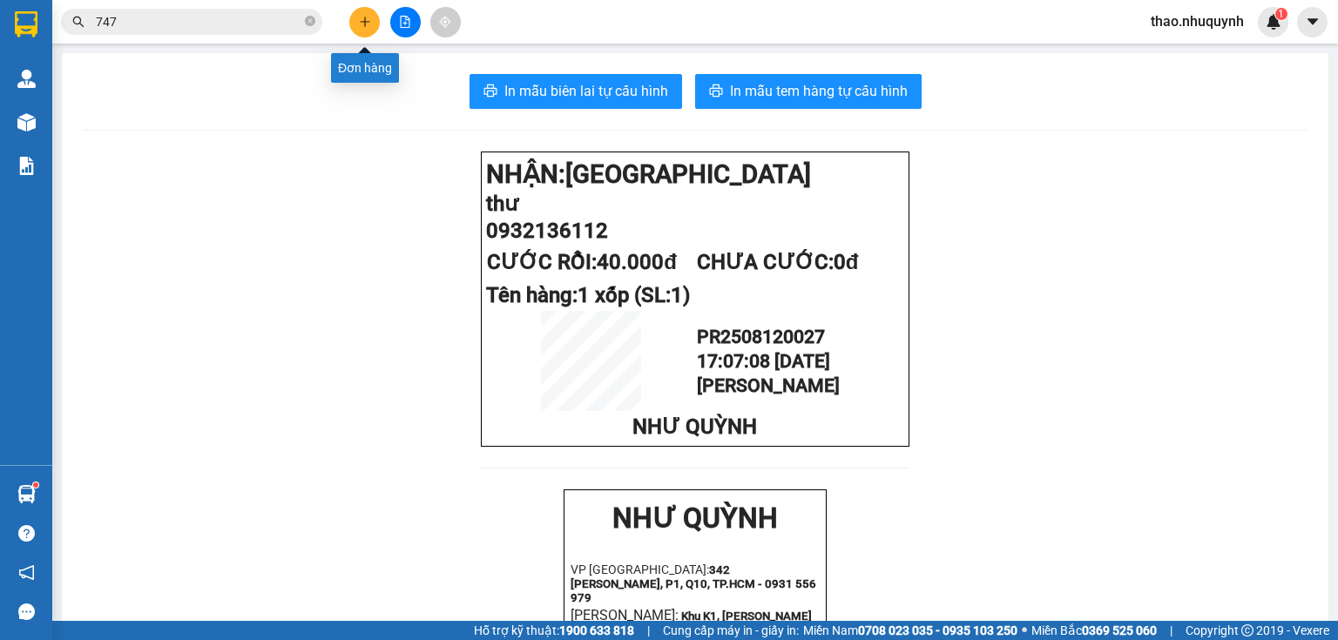
click at [356, 17] on button at bounding box center [364, 22] width 30 height 30
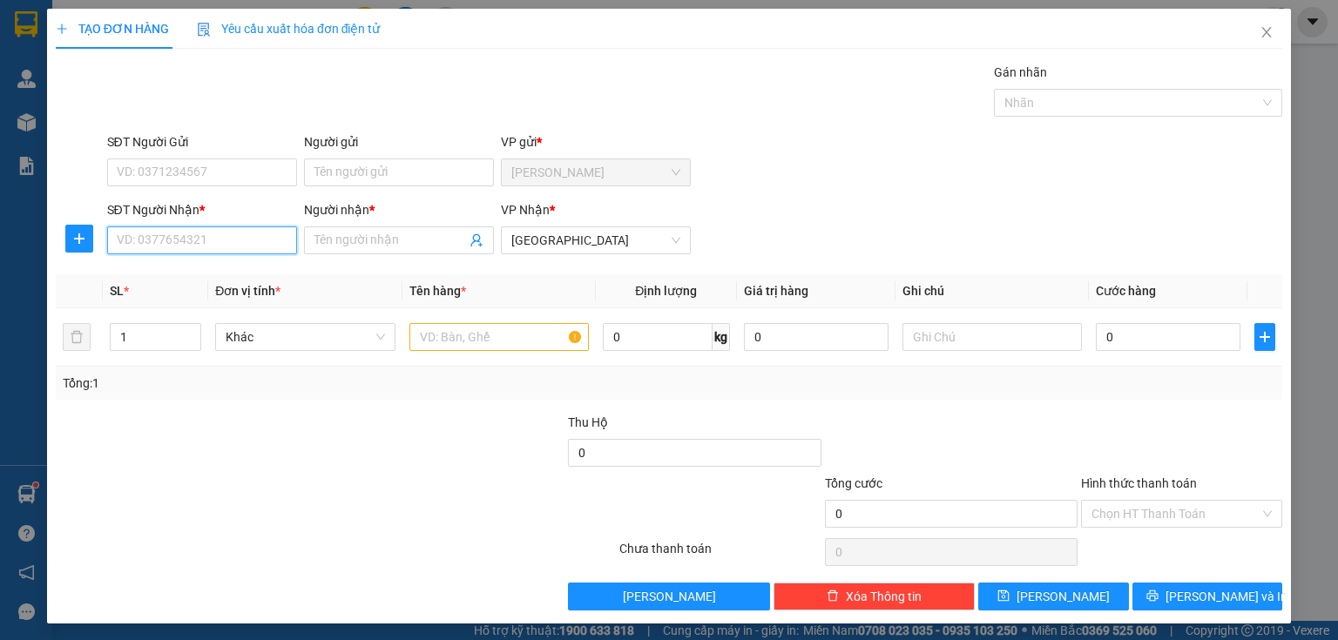
click at [247, 251] on input "SĐT Người Nhận *" at bounding box center [202, 241] width 190 height 28
type input "0898106716"
click at [172, 277] on div "0898106716 - [PERSON_NAME]" at bounding box center [203, 274] width 172 height 19
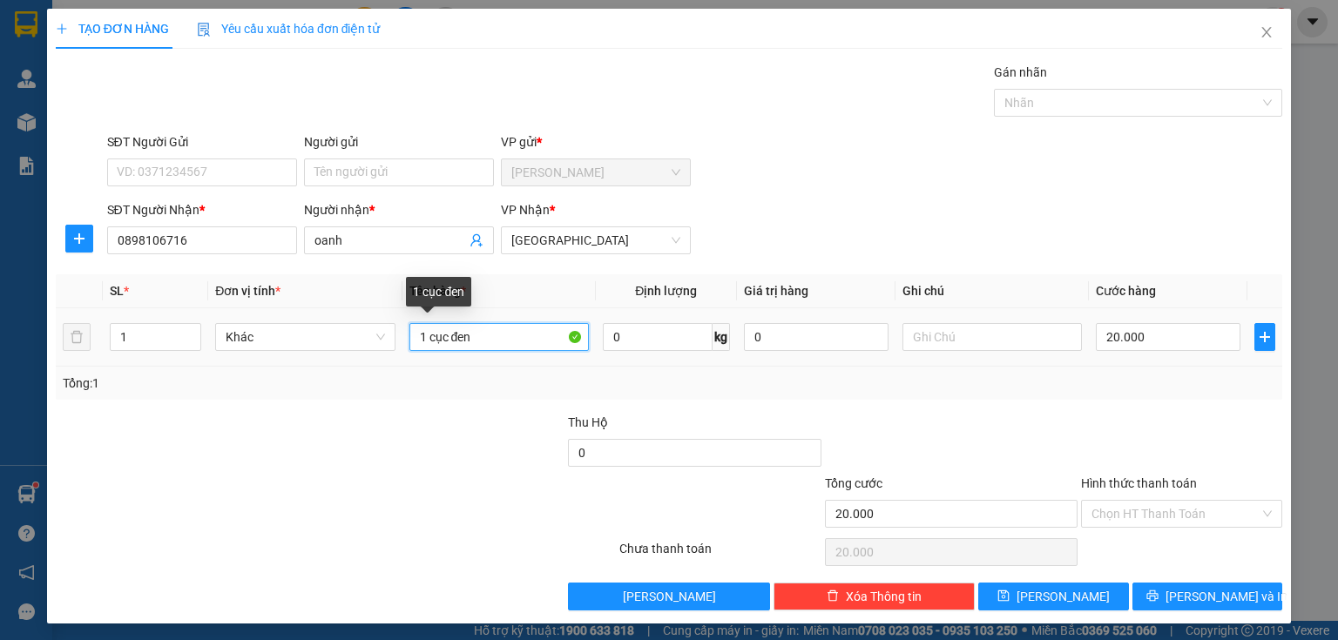
click at [491, 337] on input "1 cục đen" at bounding box center [499, 337] width 179 height 28
click at [1121, 518] on input "Hình thức thanh toán" at bounding box center [1176, 514] width 168 height 26
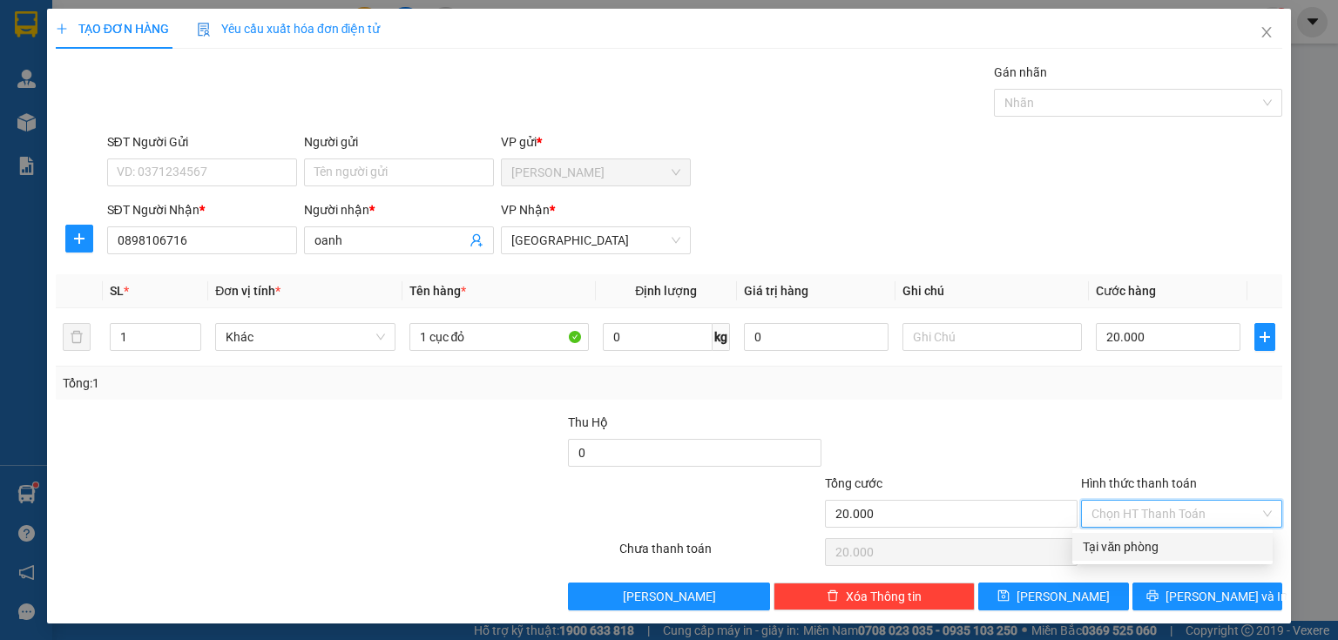
click at [1104, 551] on div "Tại văn phòng" at bounding box center [1172, 547] width 179 height 19
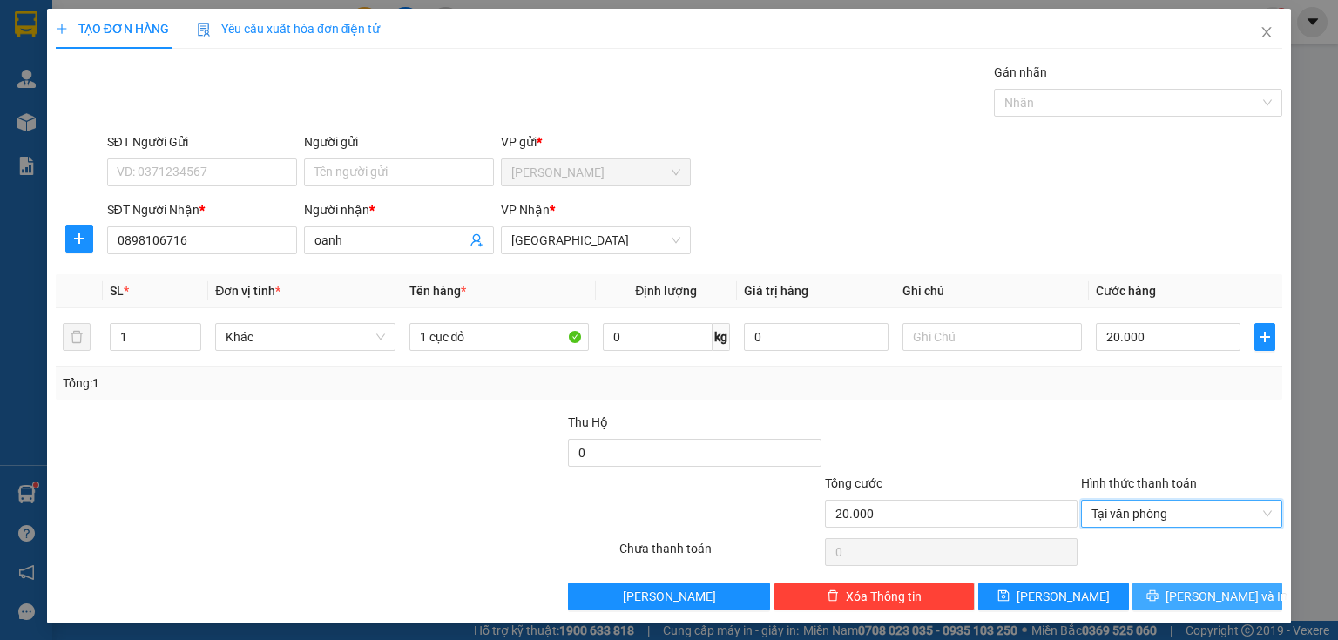
click at [1157, 593] on button "[PERSON_NAME] và In" at bounding box center [1208, 597] width 151 height 28
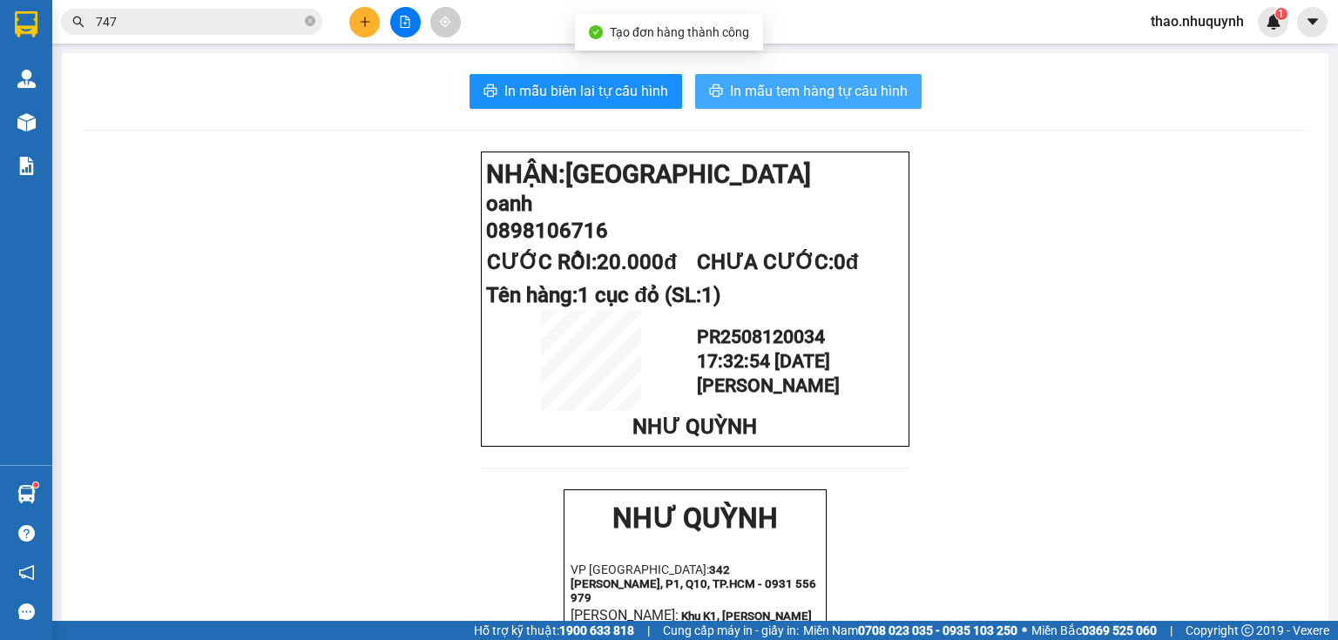
click at [794, 85] on span "In mẫu tem hàng tự cấu hình" at bounding box center [819, 91] width 178 height 22
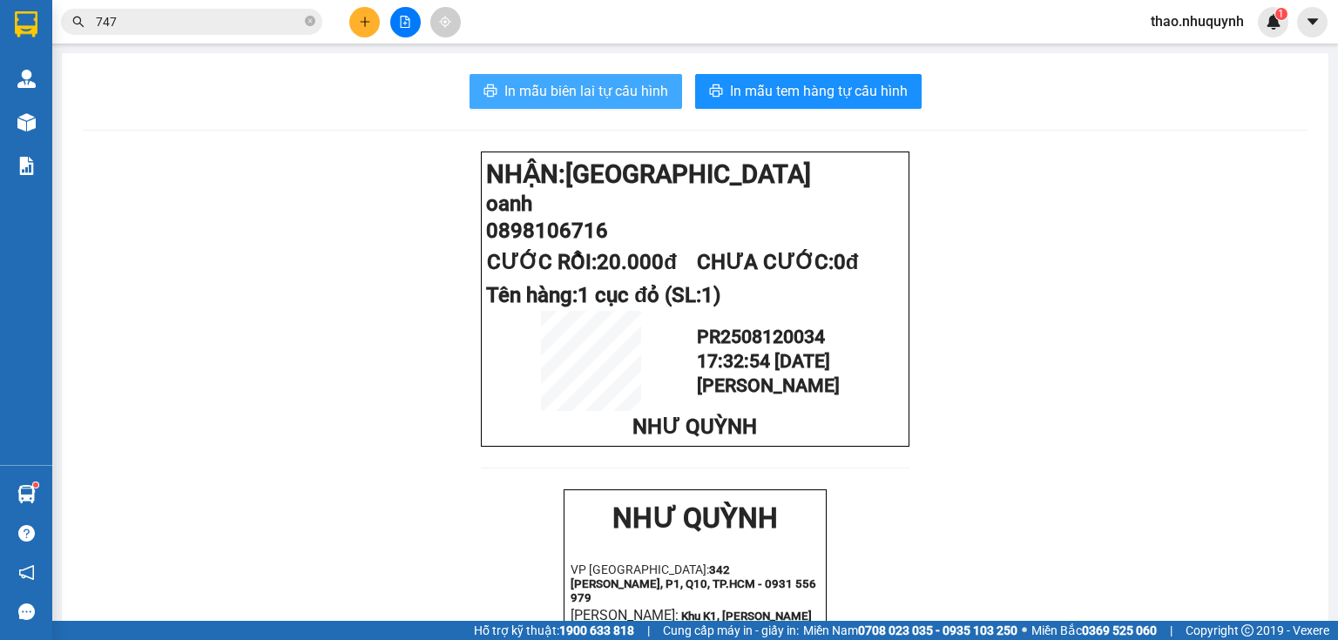
click at [599, 98] on span "In mẫu biên lai tự cấu hình" at bounding box center [587, 91] width 164 height 22
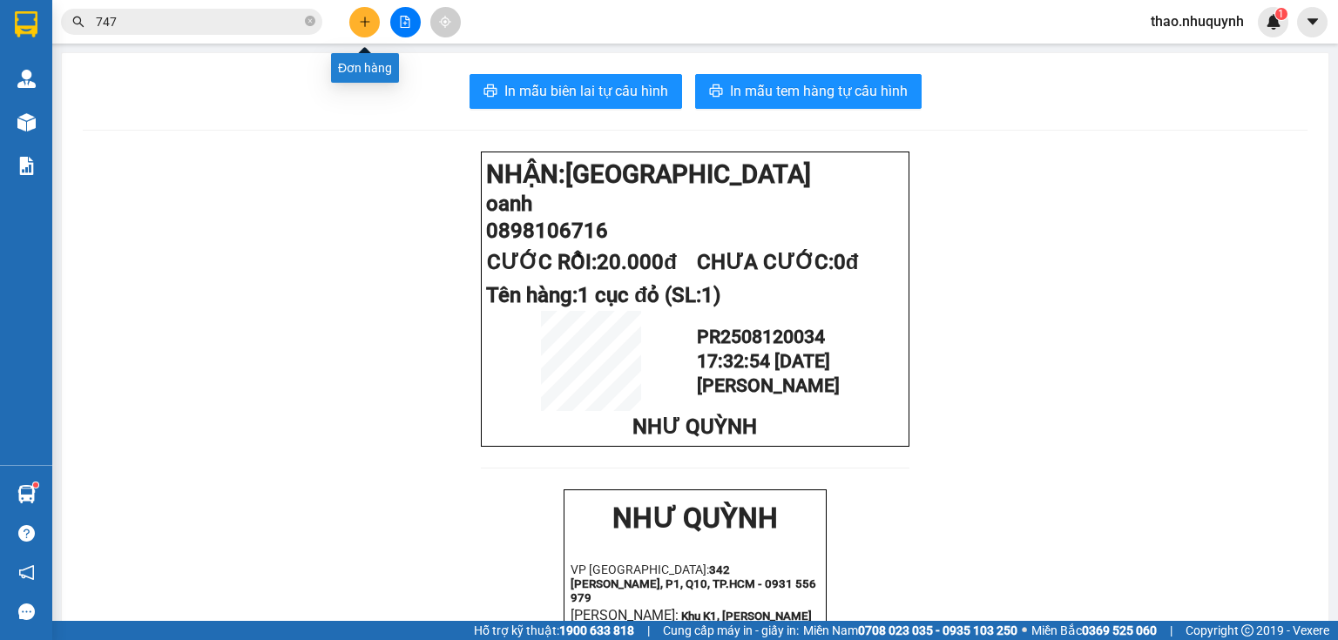
click at [369, 19] on icon "plus" at bounding box center [365, 22] width 12 height 12
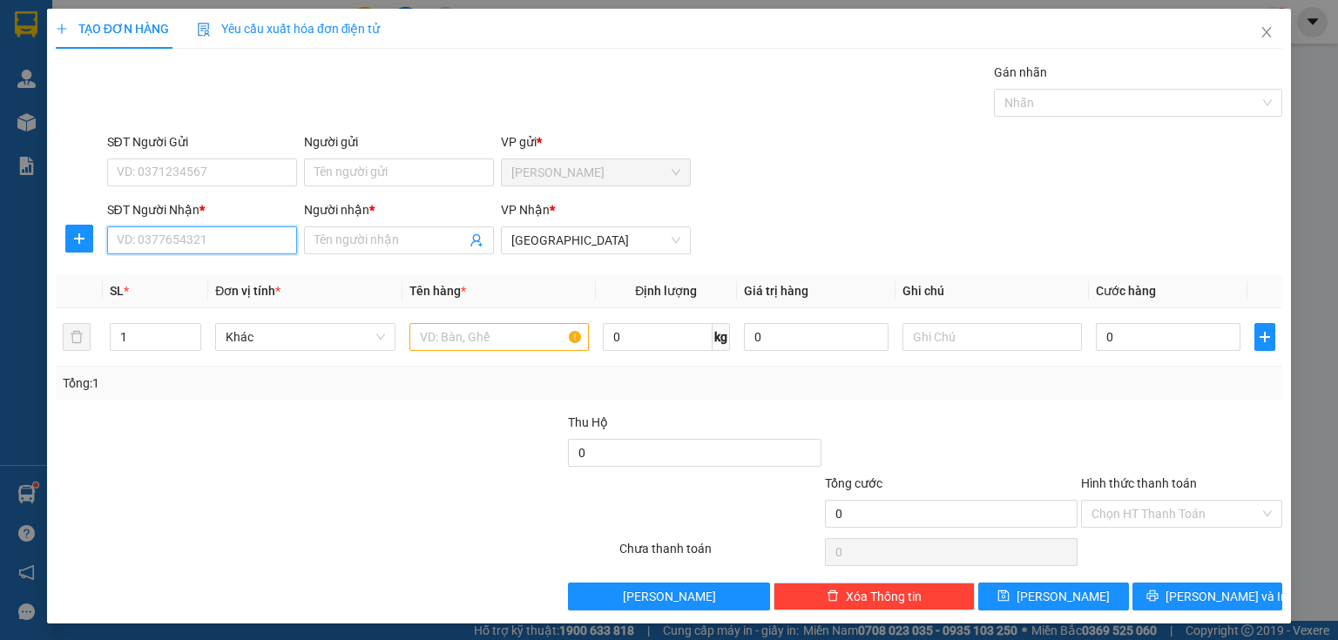
click at [153, 240] on input "SĐT Người Nhận *" at bounding box center [202, 241] width 190 height 28
click at [125, 275] on div "0909228511 - QUỐC" at bounding box center [200, 274] width 167 height 19
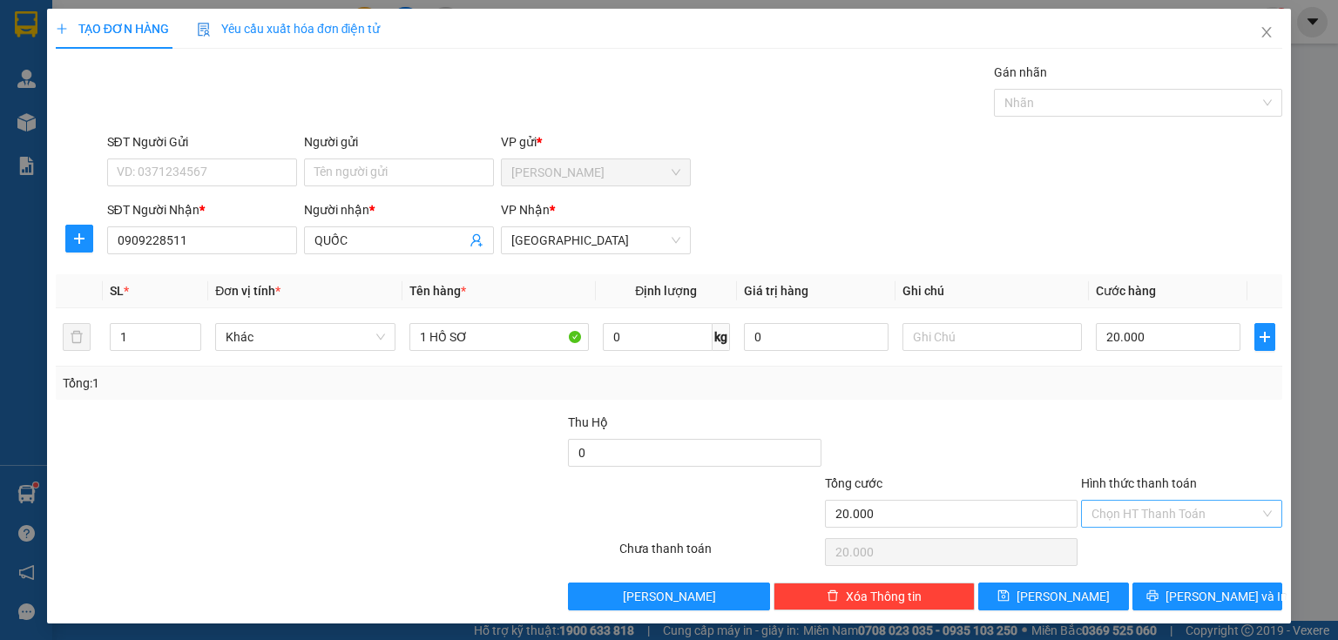
drag, startPoint x: 1087, startPoint y: 510, endPoint x: 1091, endPoint y: 523, distance: 13.5
click at [1092, 514] on input "Hình thức thanh toán" at bounding box center [1176, 514] width 168 height 26
click at [1098, 554] on div "Tại văn phòng" at bounding box center [1172, 547] width 179 height 19
click at [1141, 592] on button "[PERSON_NAME] và In" at bounding box center [1208, 597] width 151 height 28
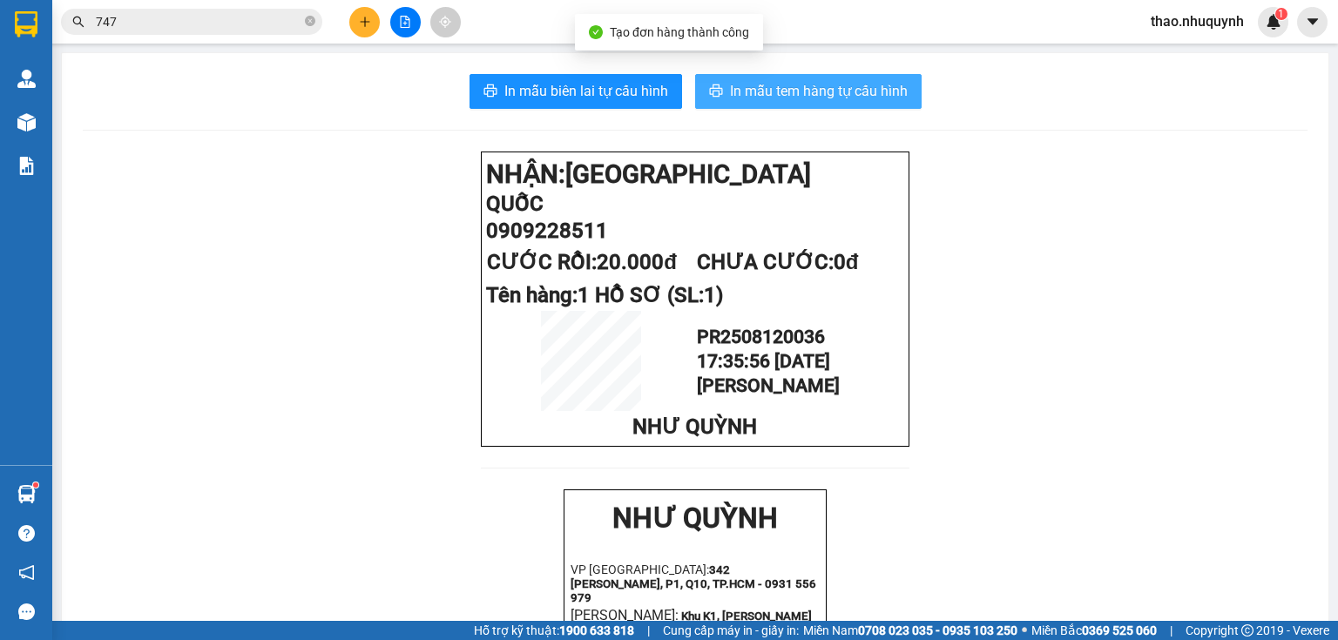
click at [757, 93] on span "In mẫu tem hàng tự cấu hình" at bounding box center [819, 91] width 178 height 22
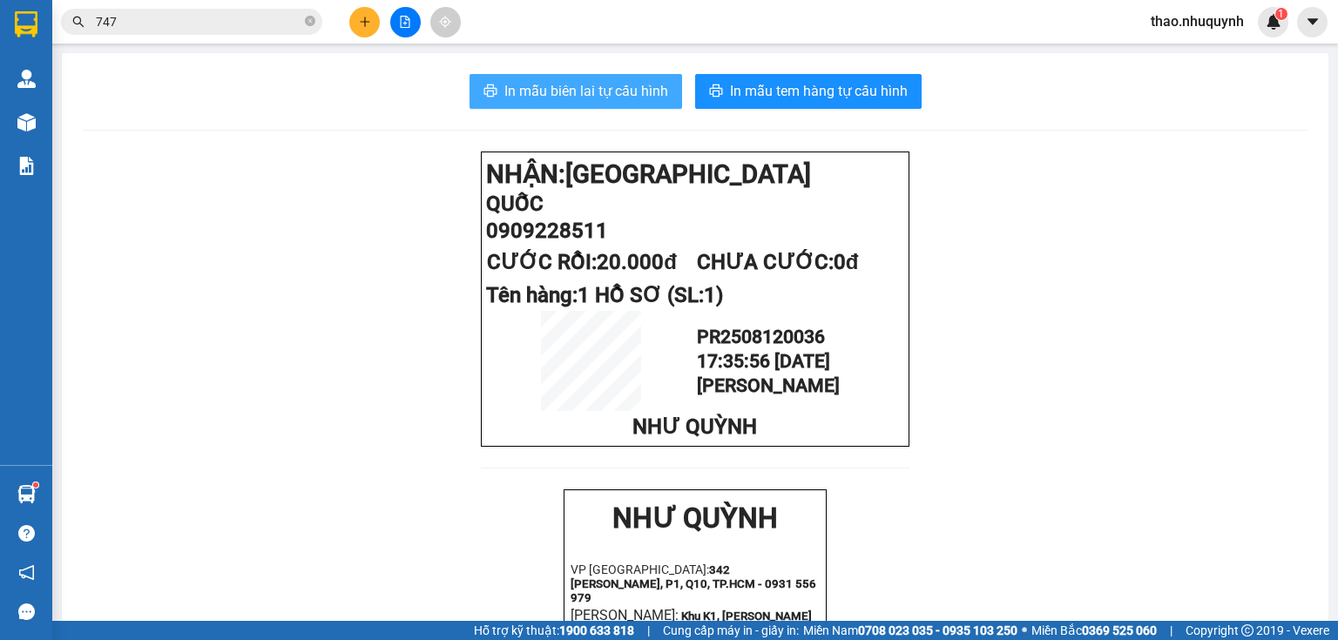
click at [557, 91] on span "In mẫu biên lai tự cấu hình" at bounding box center [587, 91] width 164 height 22
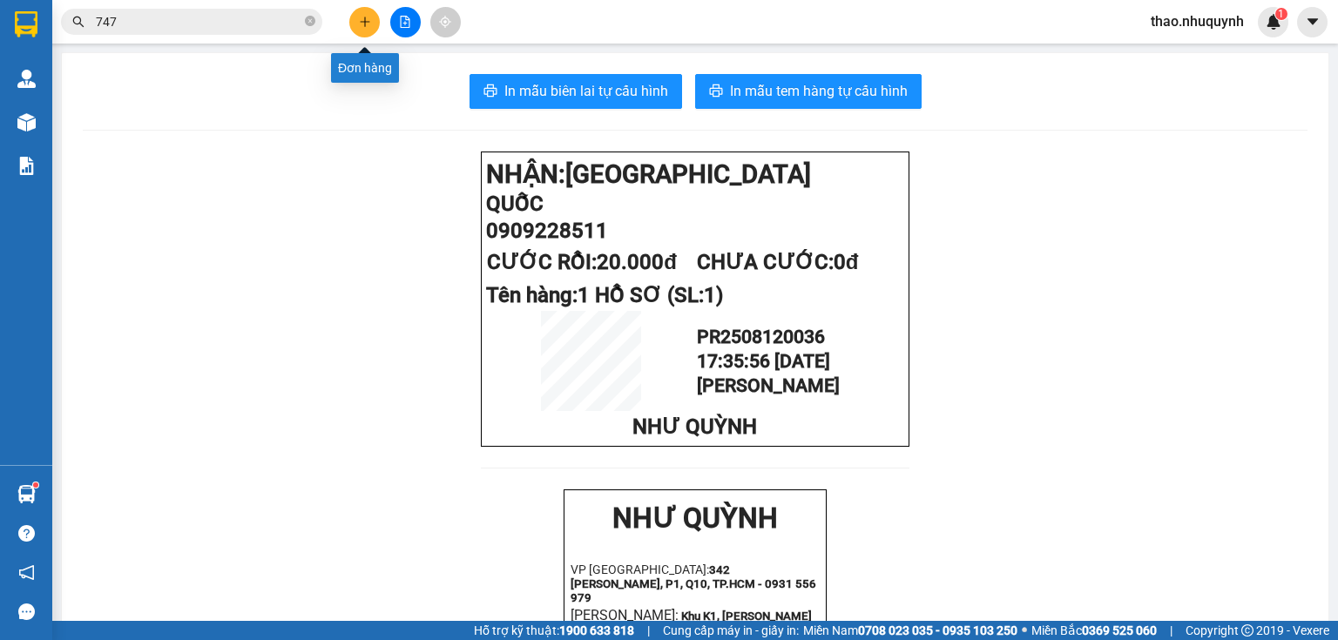
click at [369, 17] on icon "plus" at bounding box center [365, 22] width 12 height 12
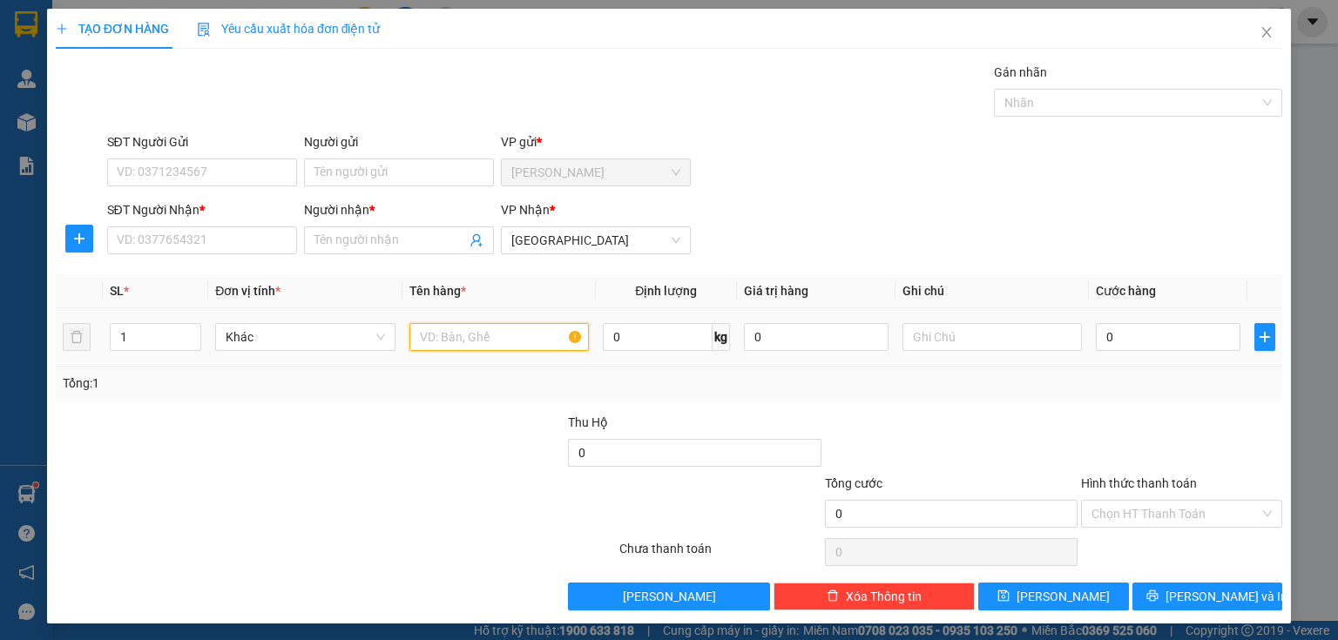
click at [423, 346] on input "text" at bounding box center [499, 337] width 179 height 28
click at [214, 238] on input "SĐT Người Nhận *" at bounding box center [202, 241] width 190 height 28
click at [1260, 31] on icon "close" at bounding box center [1267, 32] width 14 height 14
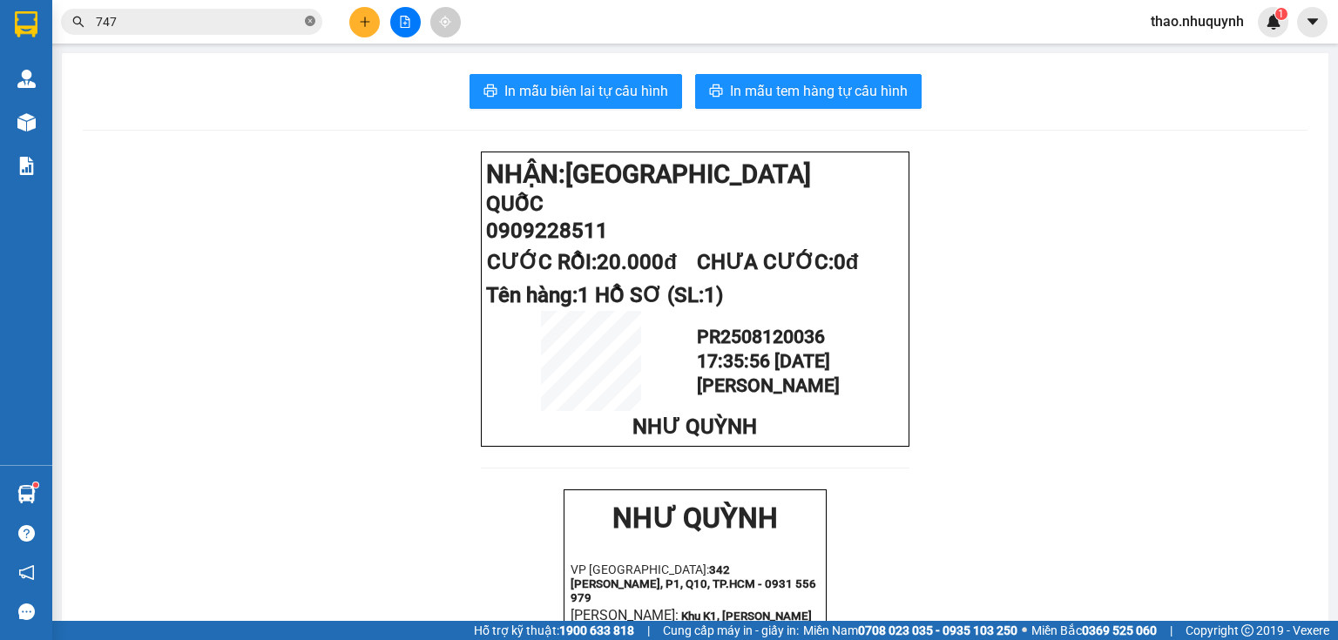
click at [306, 14] on span at bounding box center [310, 22] width 10 height 17
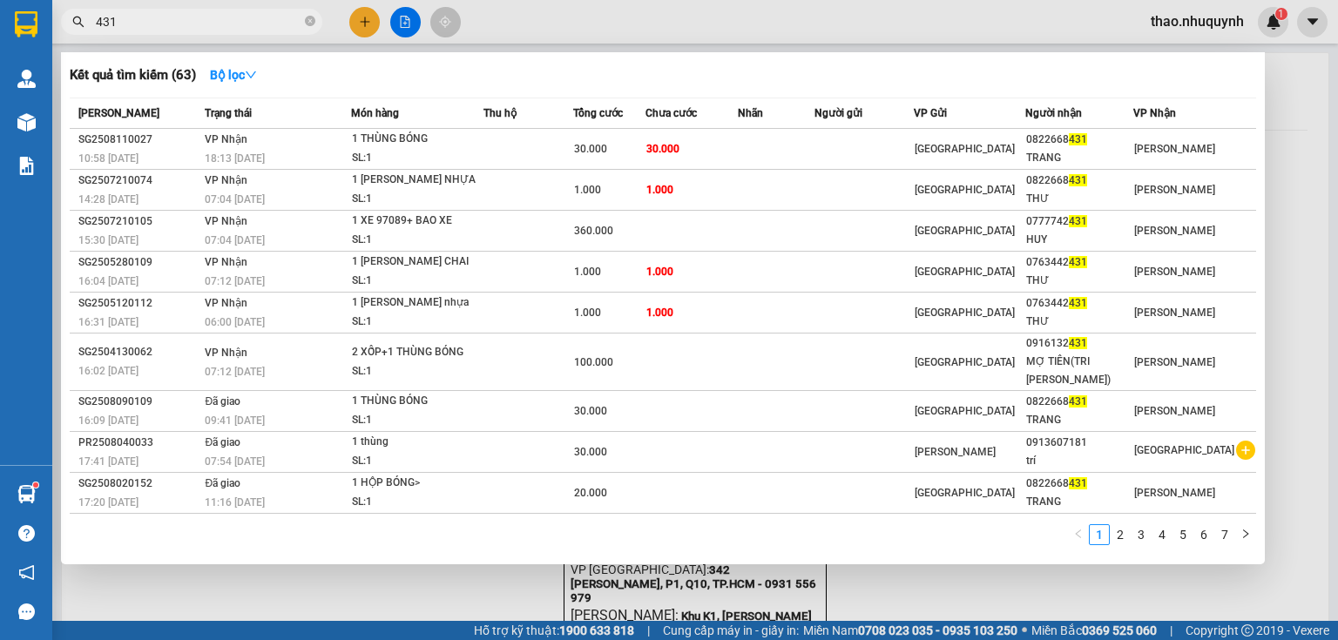
click at [335, 123] on th "Trạng thái" at bounding box center [275, 113] width 151 height 30
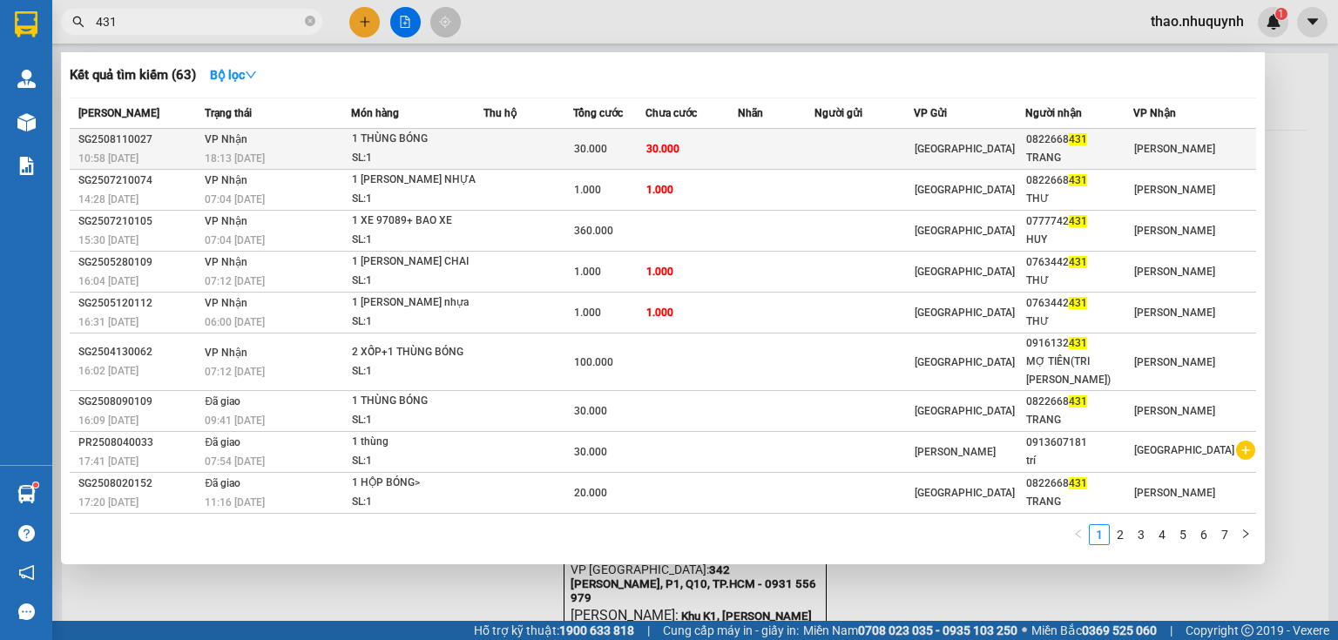
click at [378, 158] on div "SL: 1" at bounding box center [417, 158] width 131 height 19
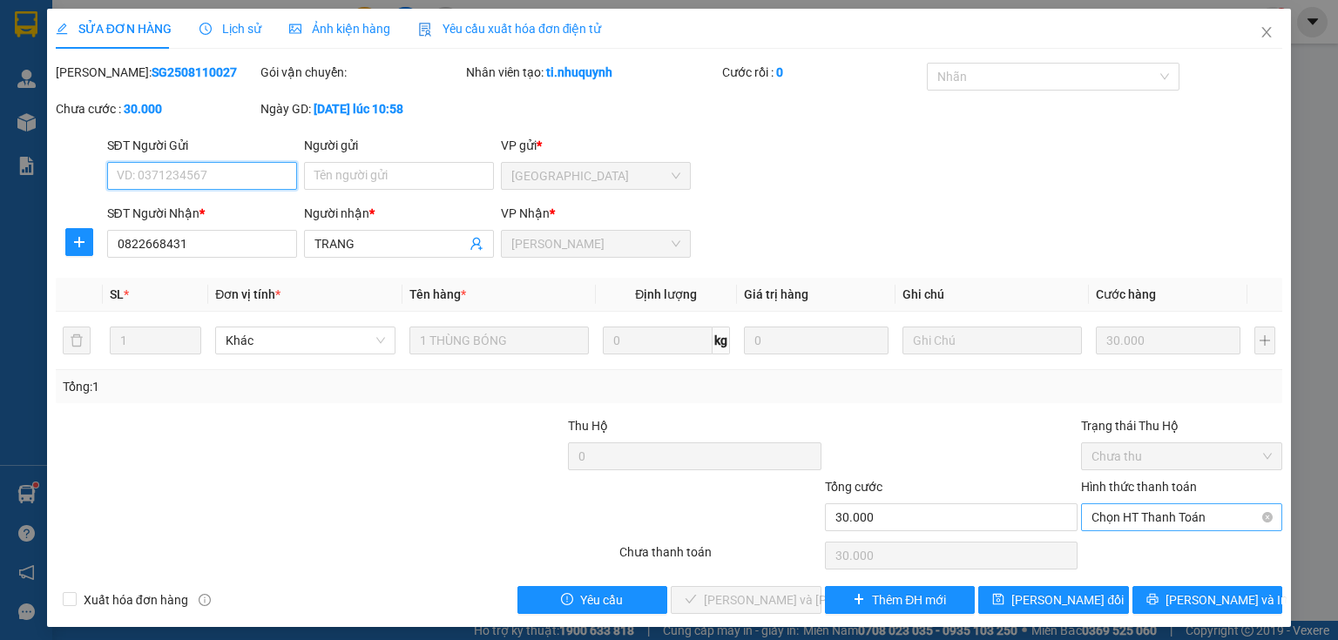
click at [1108, 517] on span "Chọn HT Thanh Toán" at bounding box center [1182, 518] width 180 height 26
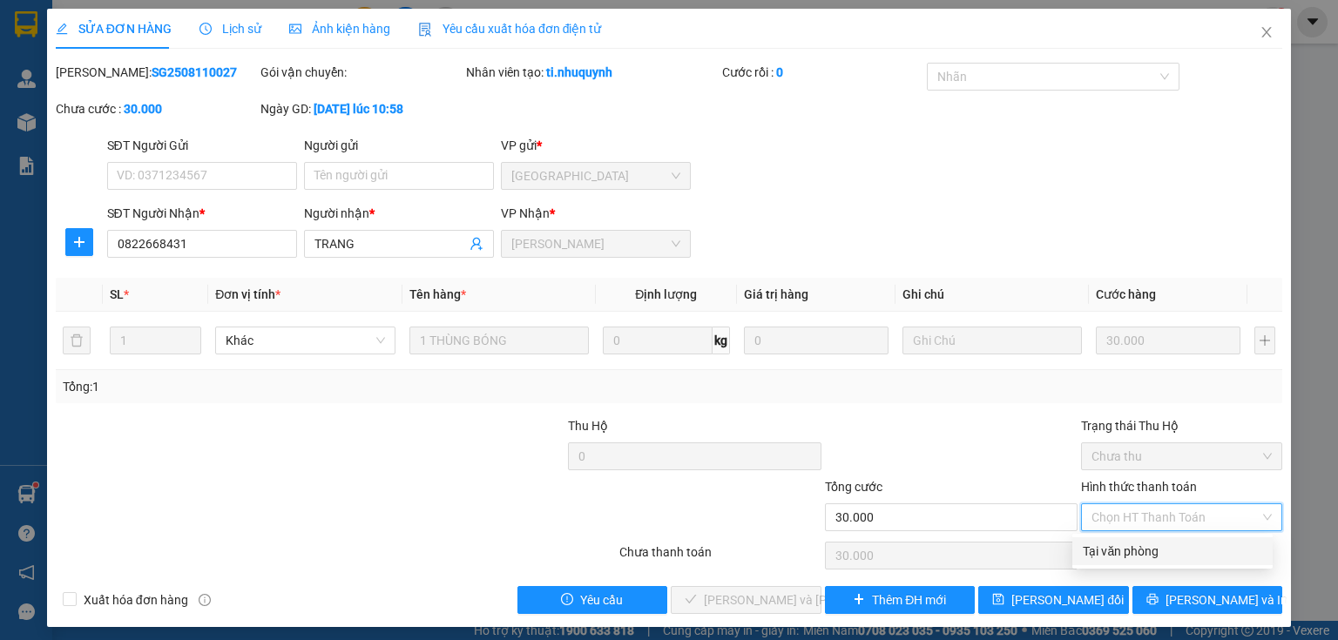
click at [1107, 545] on div "Tại văn phòng" at bounding box center [1172, 551] width 179 height 19
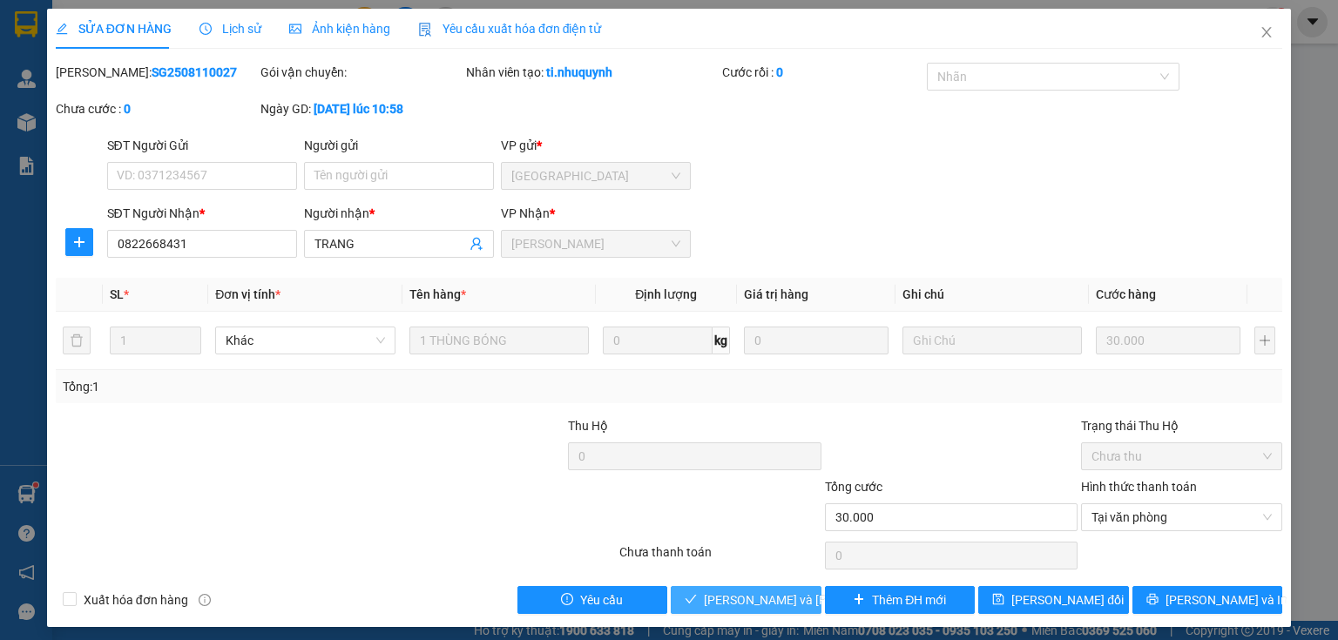
click at [784, 596] on span "[PERSON_NAME] và [PERSON_NAME] hàng" at bounding box center [821, 600] width 235 height 19
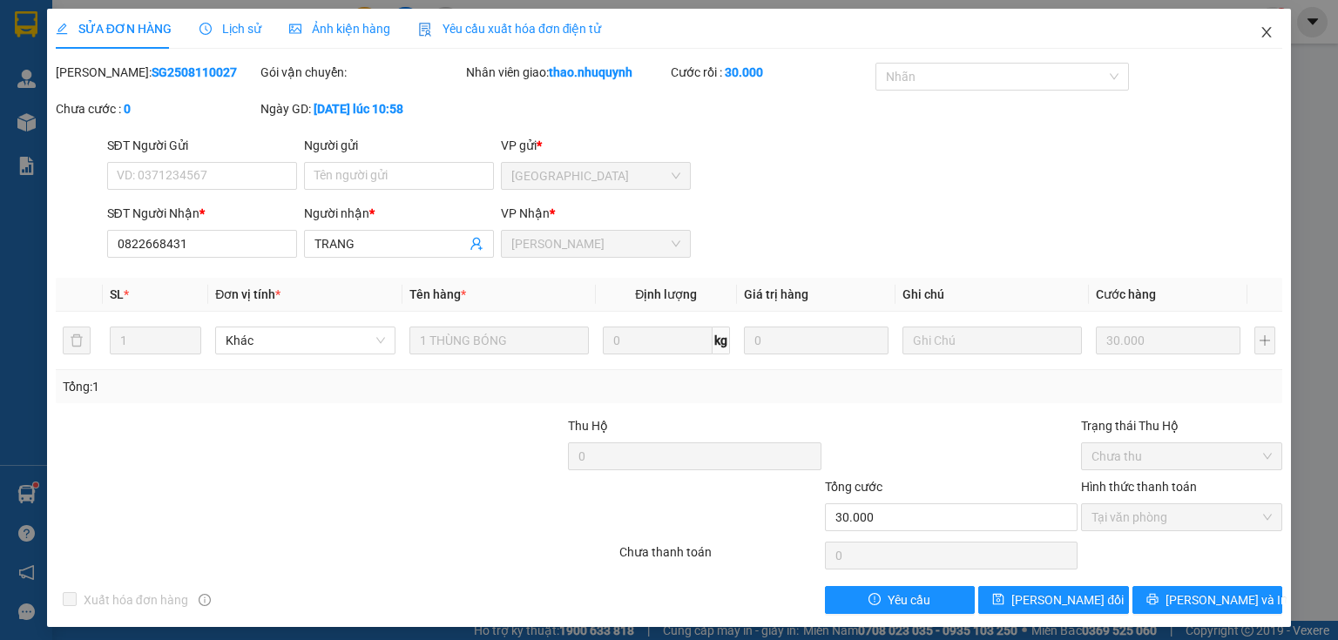
click at [1260, 33] on icon "close" at bounding box center [1267, 32] width 14 height 14
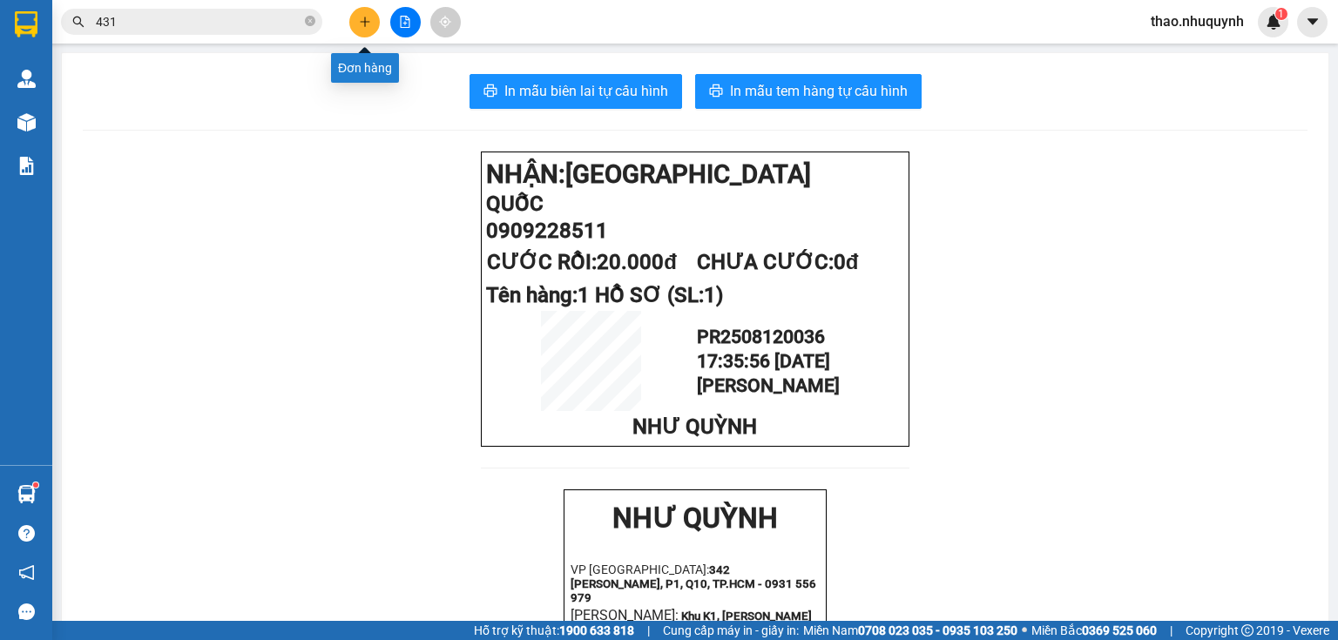
click at [362, 24] on icon "plus" at bounding box center [365, 22] width 12 height 12
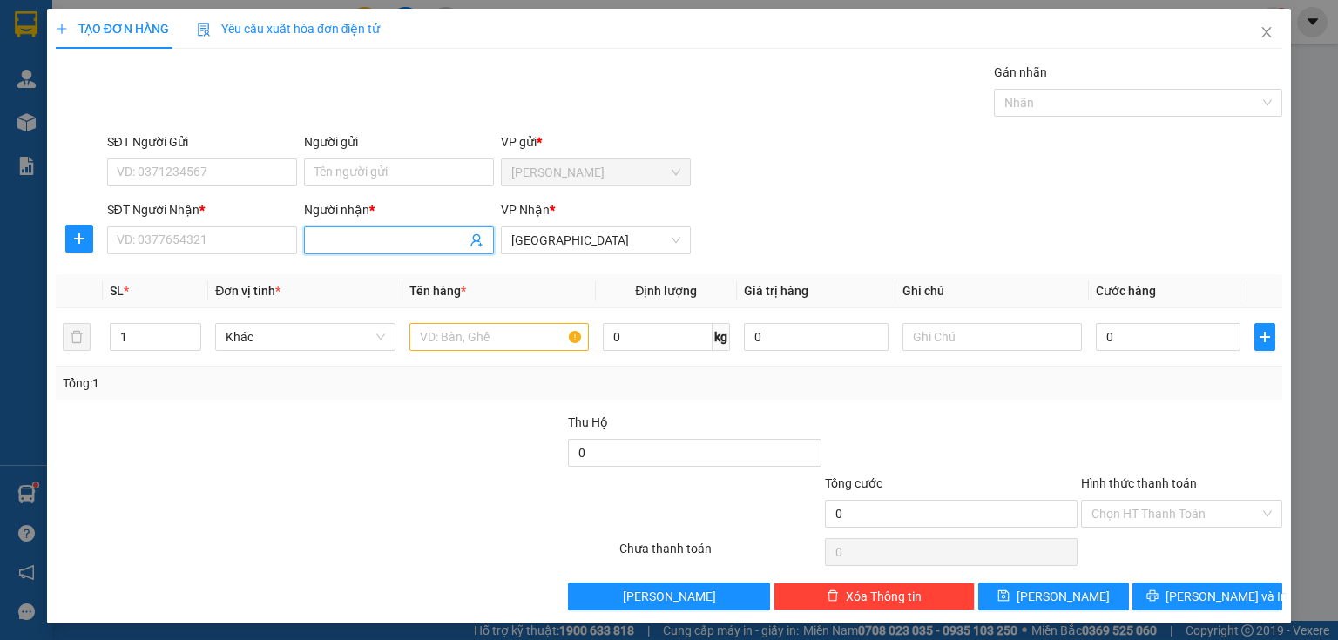
click at [331, 240] on input "Người nhận *" at bounding box center [391, 240] width 152 height 19
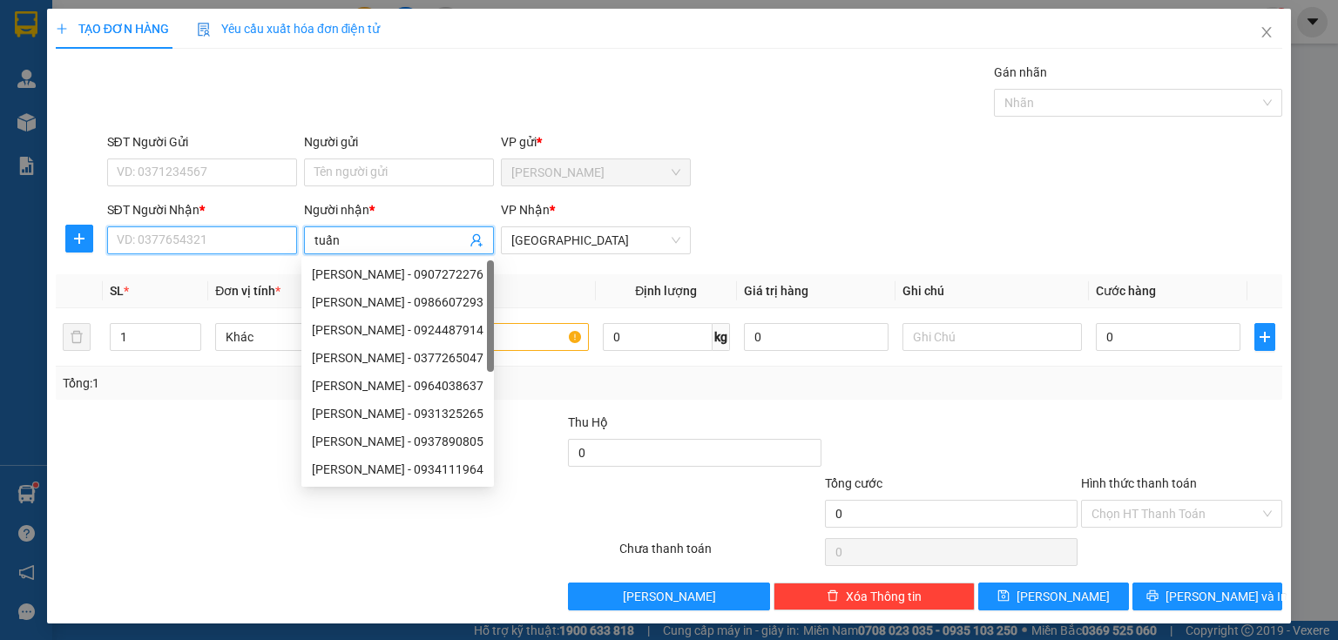
click at [133, 228] on input "SĐT Người Nhận *" at bounding box center [202, 241] width 190 height 28
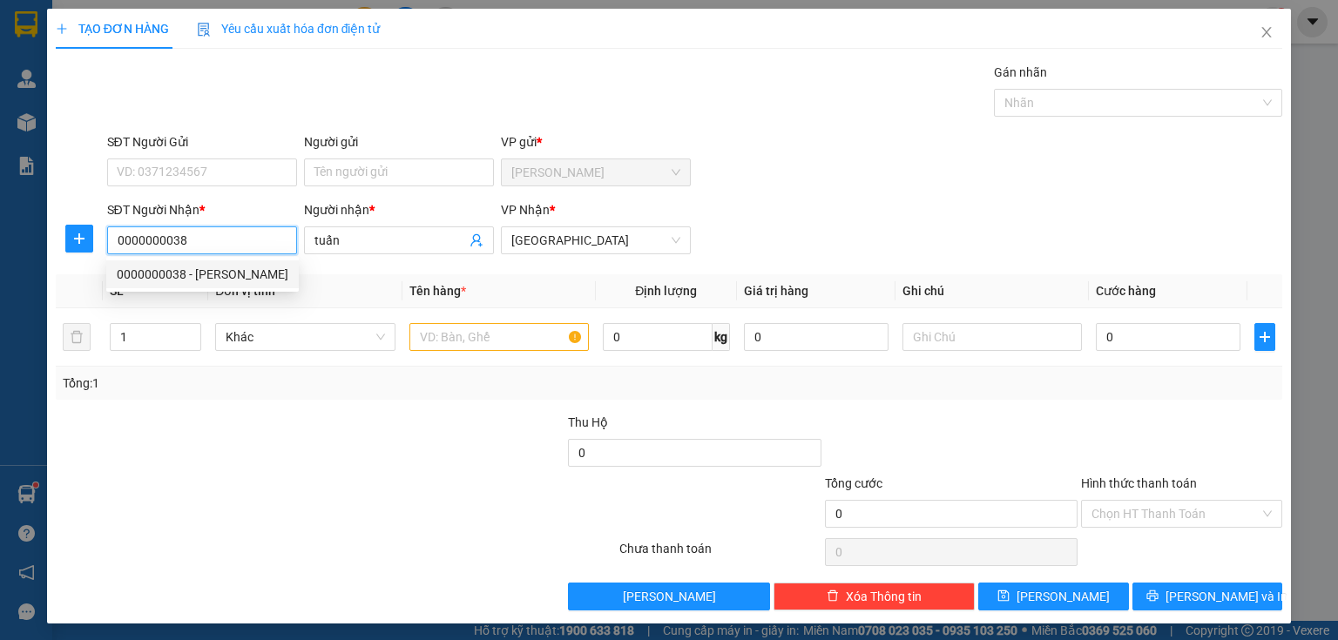
click at [179, 273] on div "0000000038 - [PERSON_NAME]" at bounding box center [203, 274] width 172 height 19
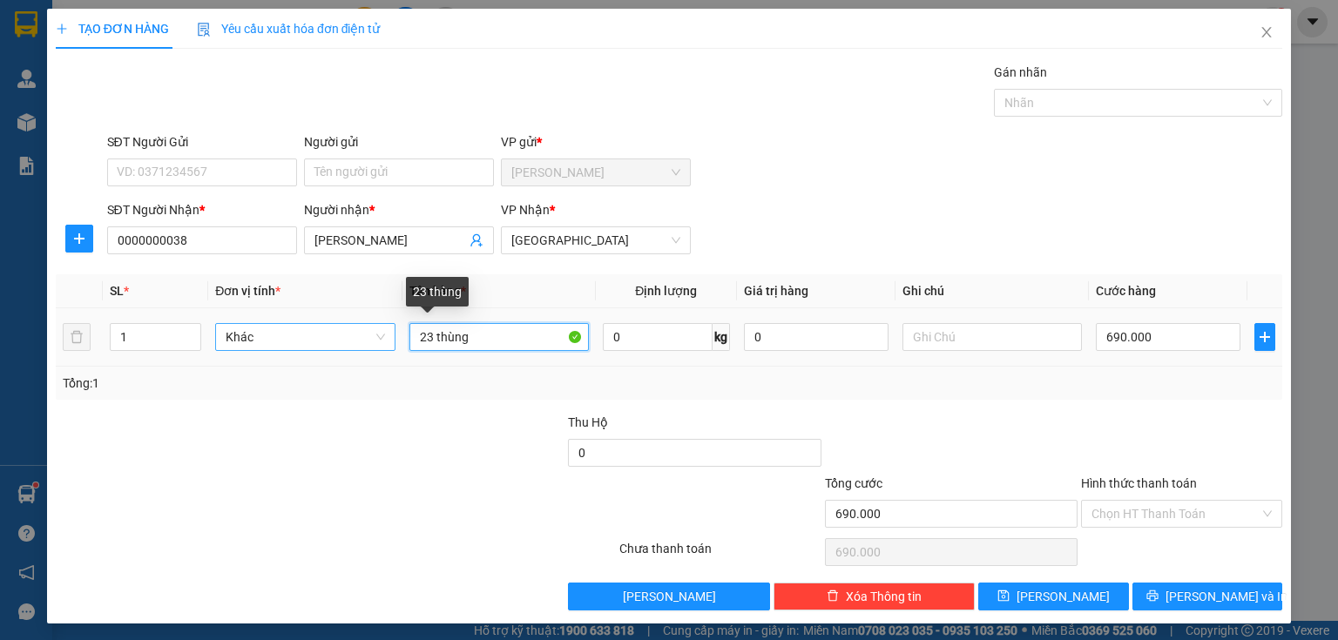
drag, startPoint x: 488, startPoint y: 339, endPoint x: 306, endPoint y: 335, distance: 182.1
click at [306, 335] on tr "1 Khác 23 thùng 0 kg 0 690.000" at bounding box center [669, 337] width 1227 height 58
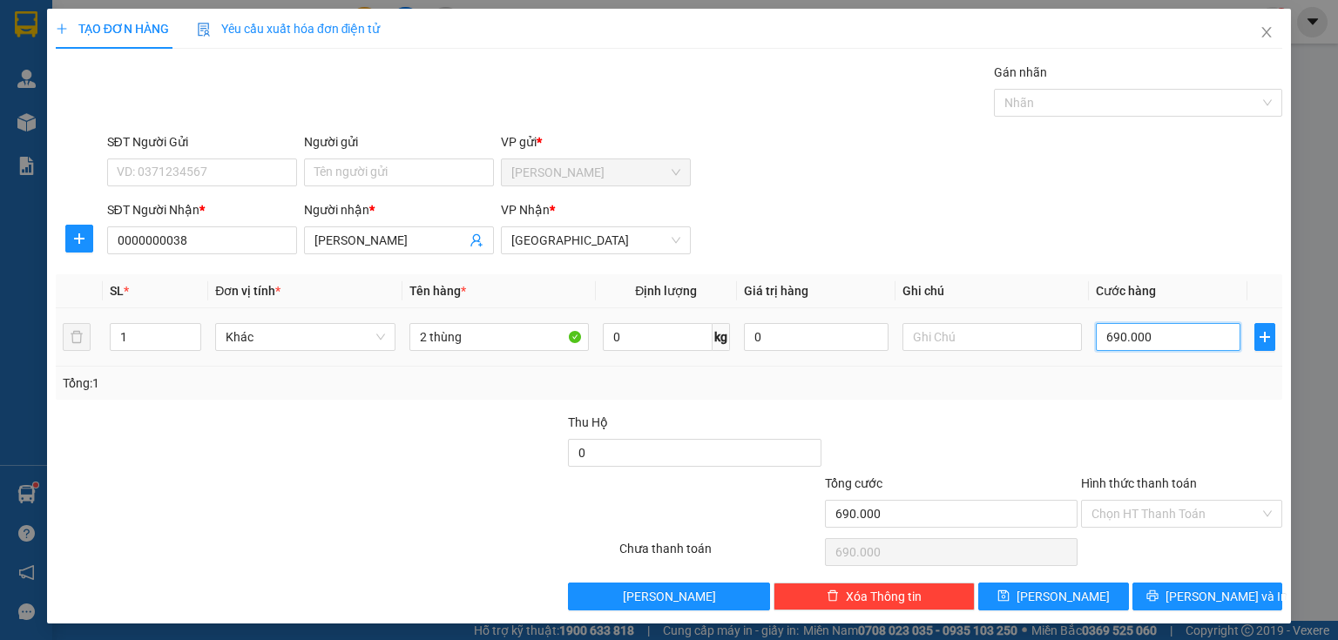
click at [1147, 330] on input "690.000" at bounding box center [1168, 337] width 145 height 28
click at [1138, 512] on input "Hình thức thanh toán" at bounding box center [1176, 514] width 168 height 26
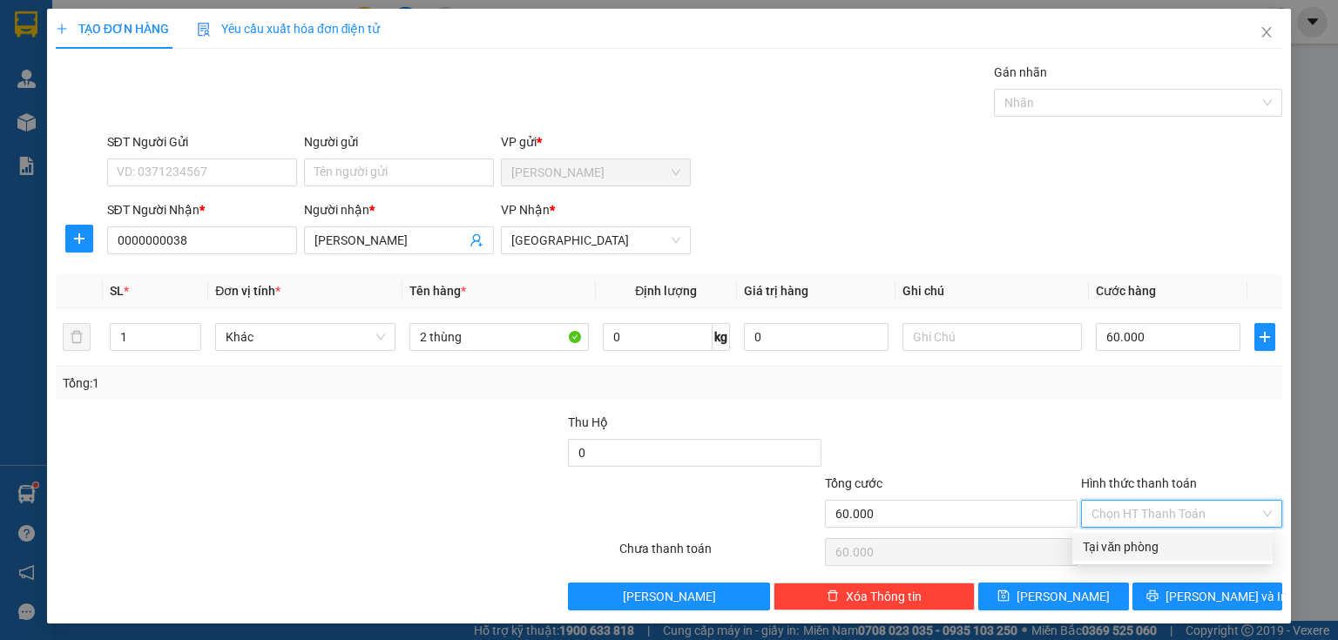
click at [1112, 549] on div "Tại văn phòng" at bounding box center [1172, 547] width 179 height 19
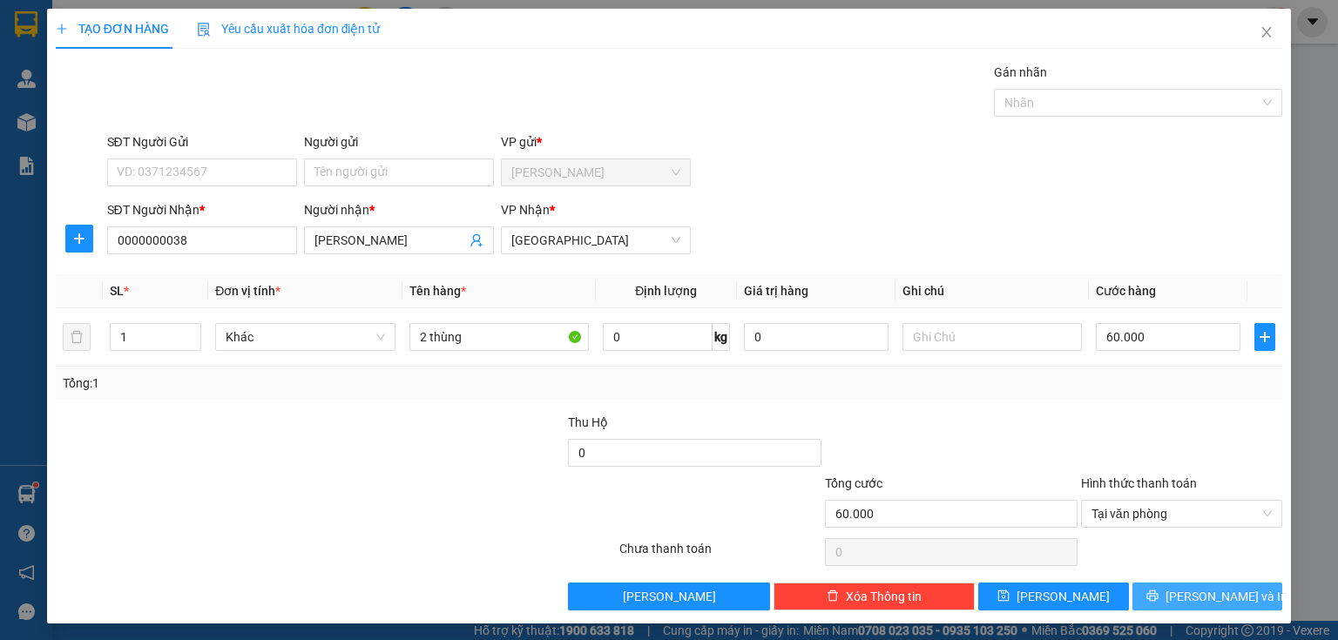
click at [1153, 598] on button "[PERSON_NAME] và In" at bounding box center [1208, 597] width 151 height 28
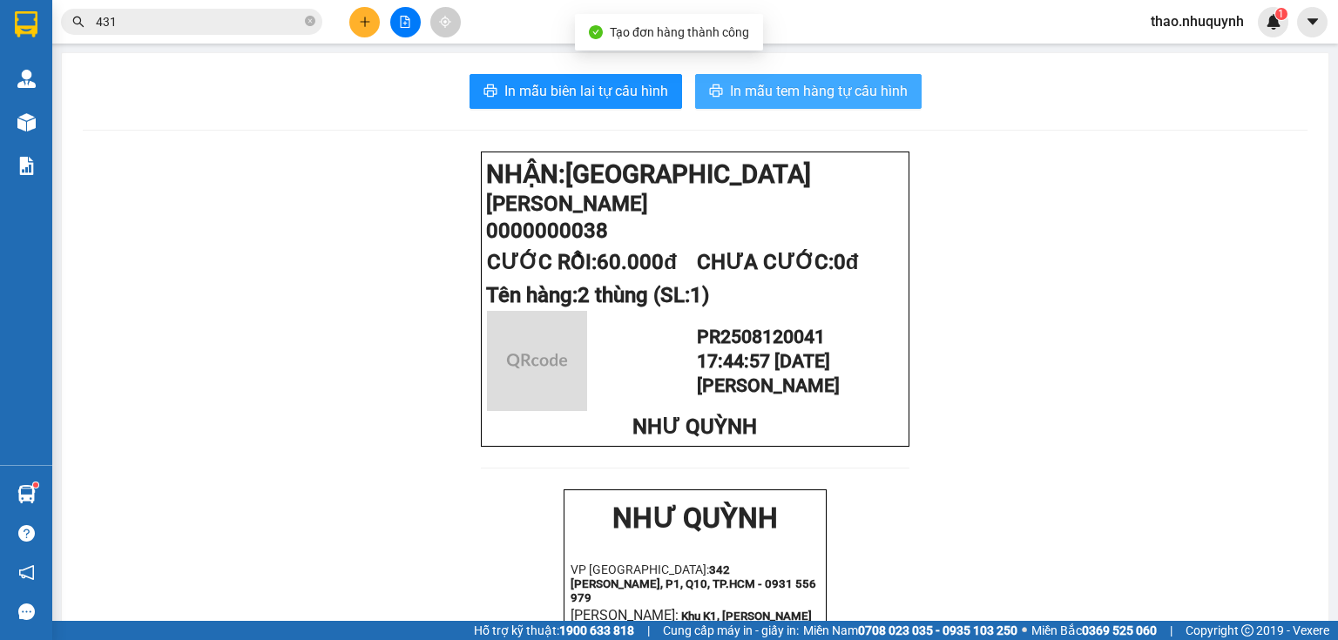
click at [772, 85] on span "In mẫu tem hàng tự cấu hình" at bounding box center [819, 91] width 178 height 22
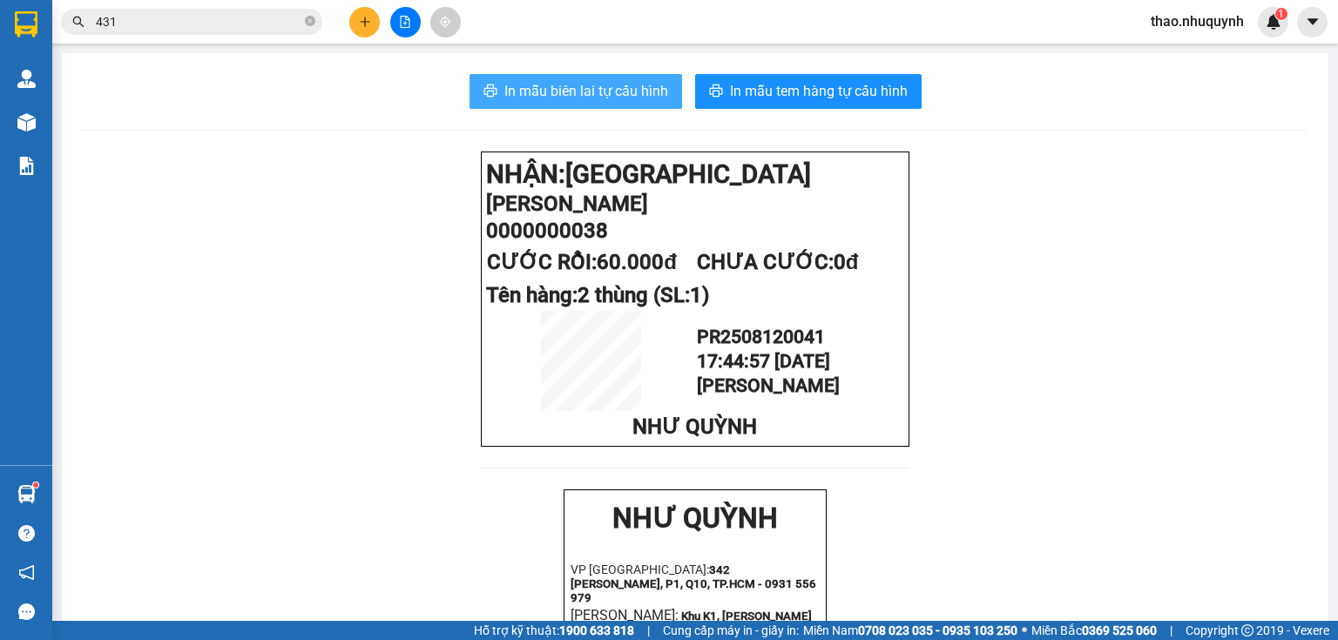
click at [563, 93] on span "In mẫu biên lai tự cấu hình" at bounding box center [587, 91] width 164 height 22
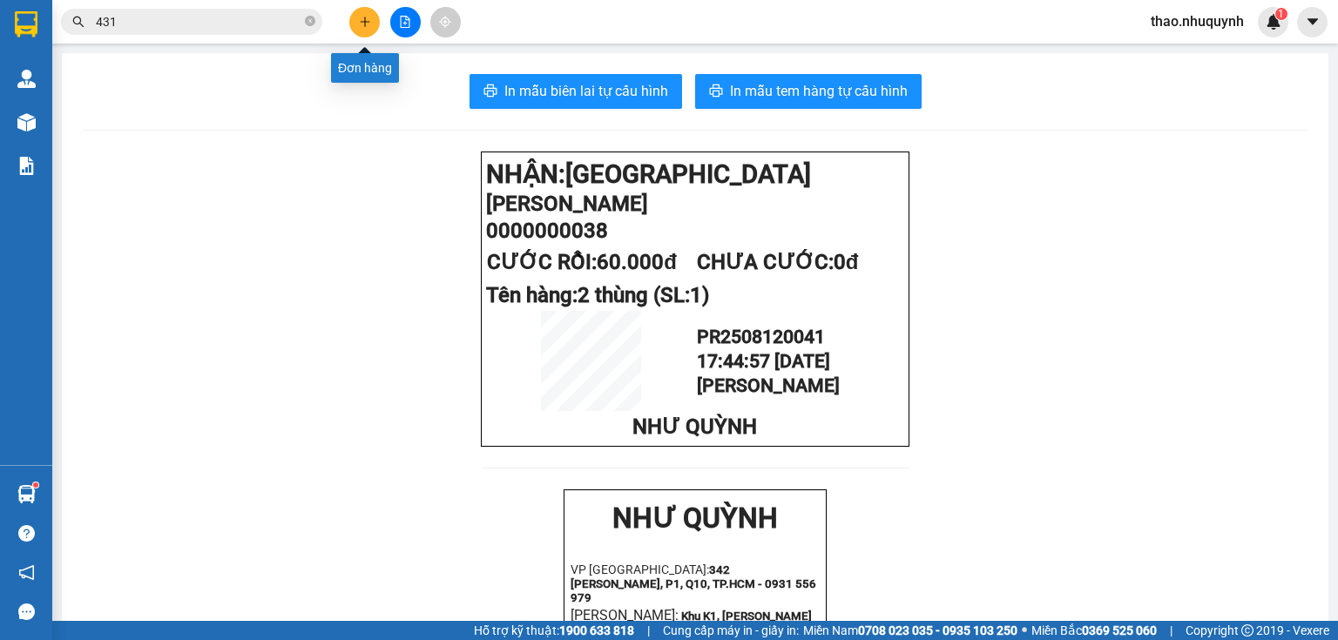
click at [365, 21] on icon "plus" at bounding box center [365, 21] width 10 height 1
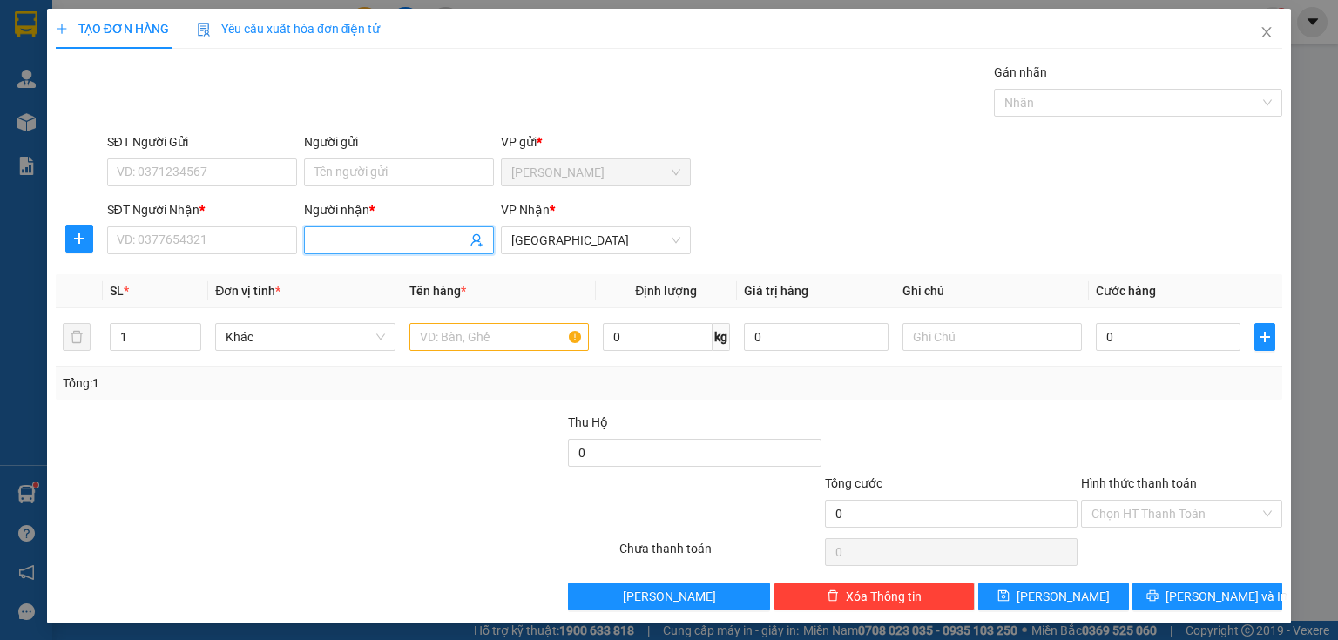
click at [330, 243] on input "Người nhận *" at bounding box center [391, 240] width 152 height 19
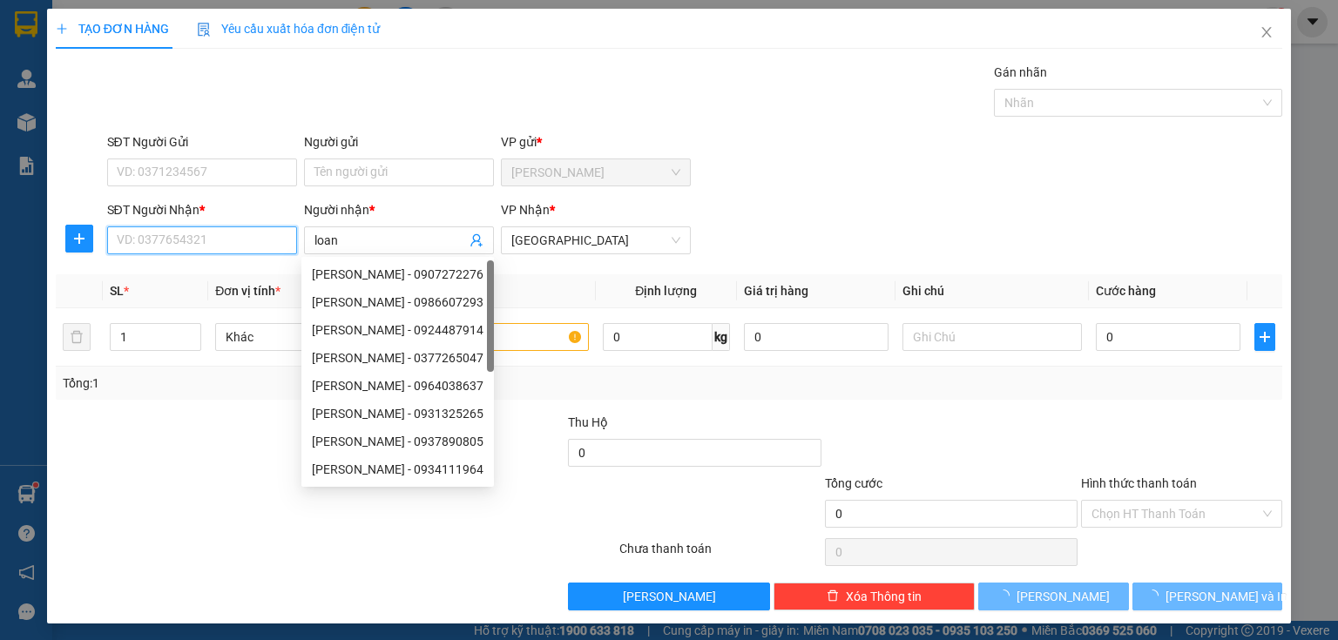
click at [151, 233] on input "SĐT Người Nhận *" at bounding box center [202, 241] width 190 height 28
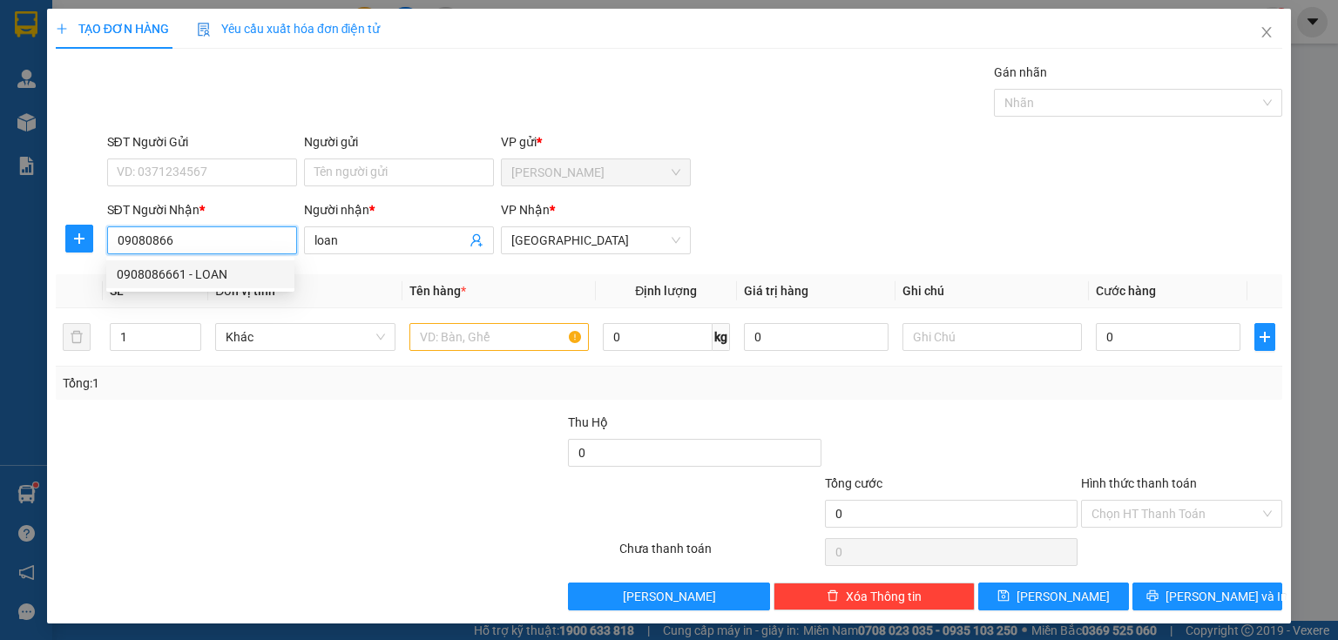
click at [144, 276] on div "0908086661 - LOAN" at bounding box center [200, 274] width 167 height 19
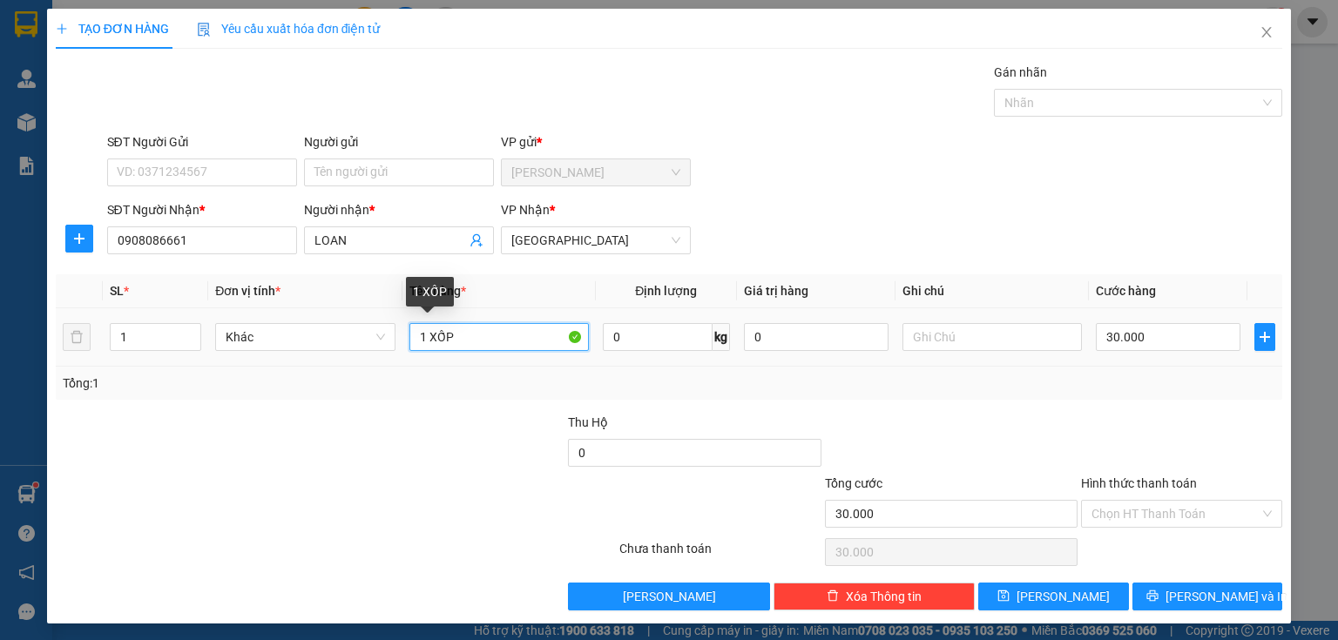
click at [471, 344] on input "1 XỐP" at bounding box center [499, 337] width 179 height 28
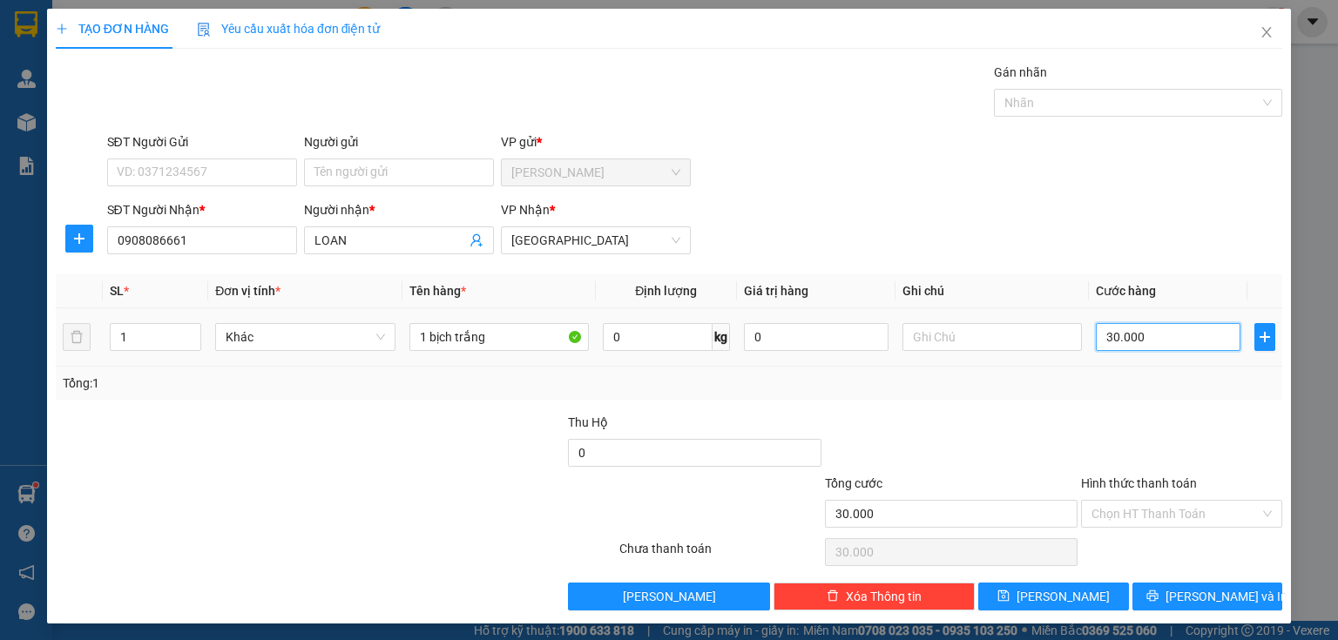
click at [1164, 331] on input "30.000" at bounding box center [1168, 337] width 145 height 28
click at [1132, 510] on input "Hình thức thanh toán" at bounding box center [1176, 514] width 168 height 26
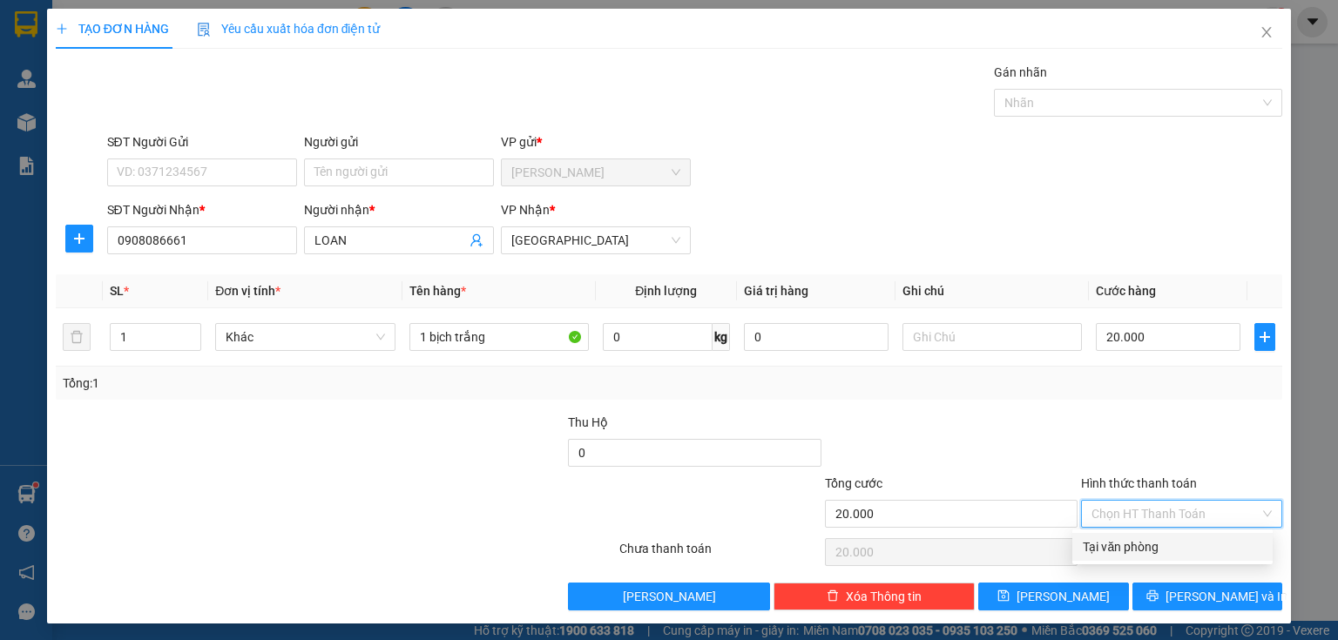
click at [1125, 533] on div "Tại văn phòng" at bounding box center [1173, 547] width 200 height 28
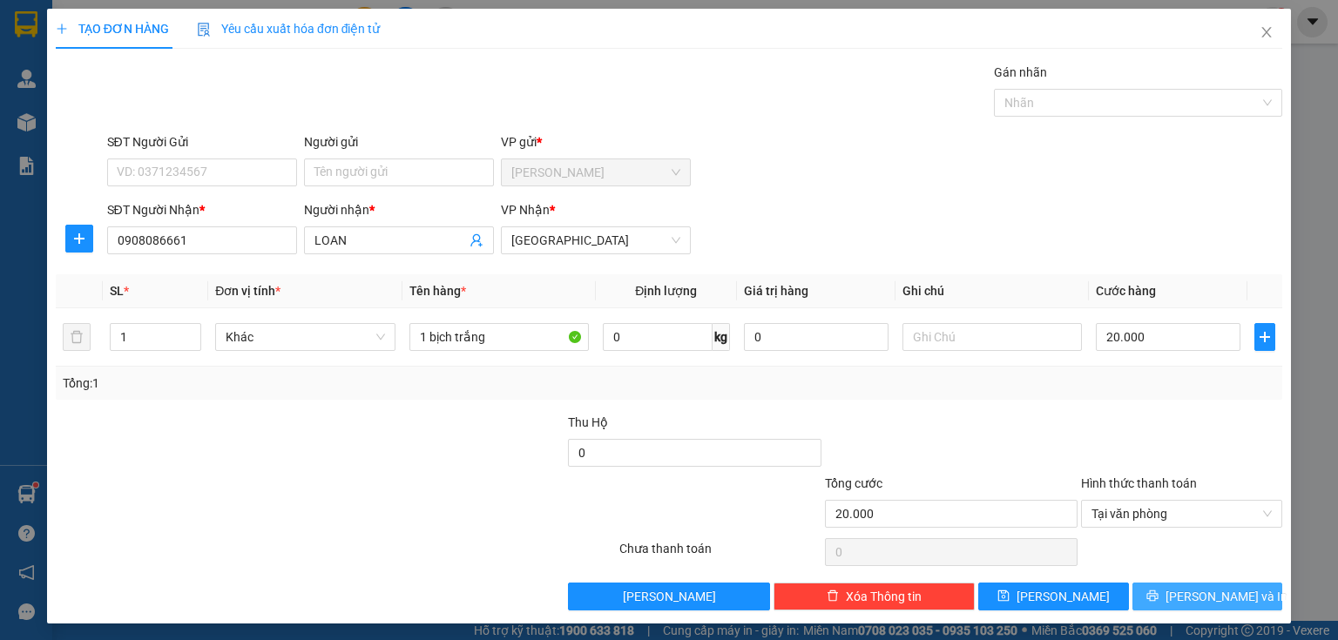
click at [1151, 593] on button "[PERSON_NAME] và In" at bounding box center [1208, 597] width 151 height 28
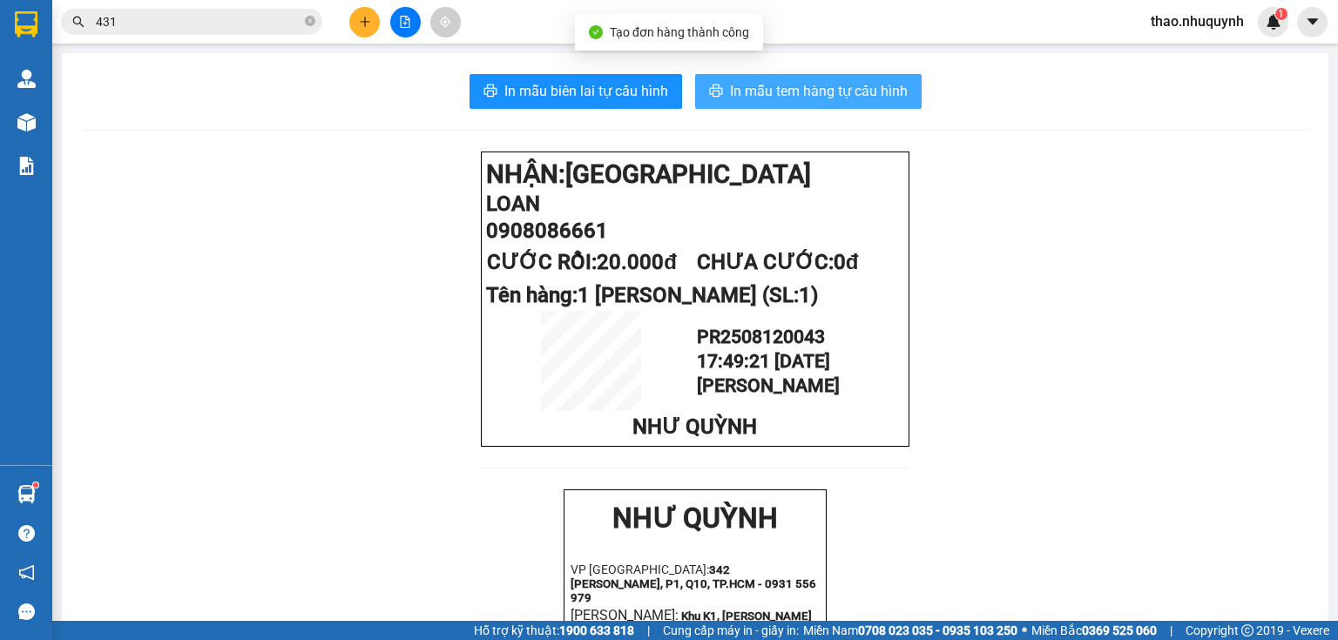
click at [778, 87] on span "In mẫu tem hàng tự cấu hình" at bounding box center [819, 91] width 178 height 22
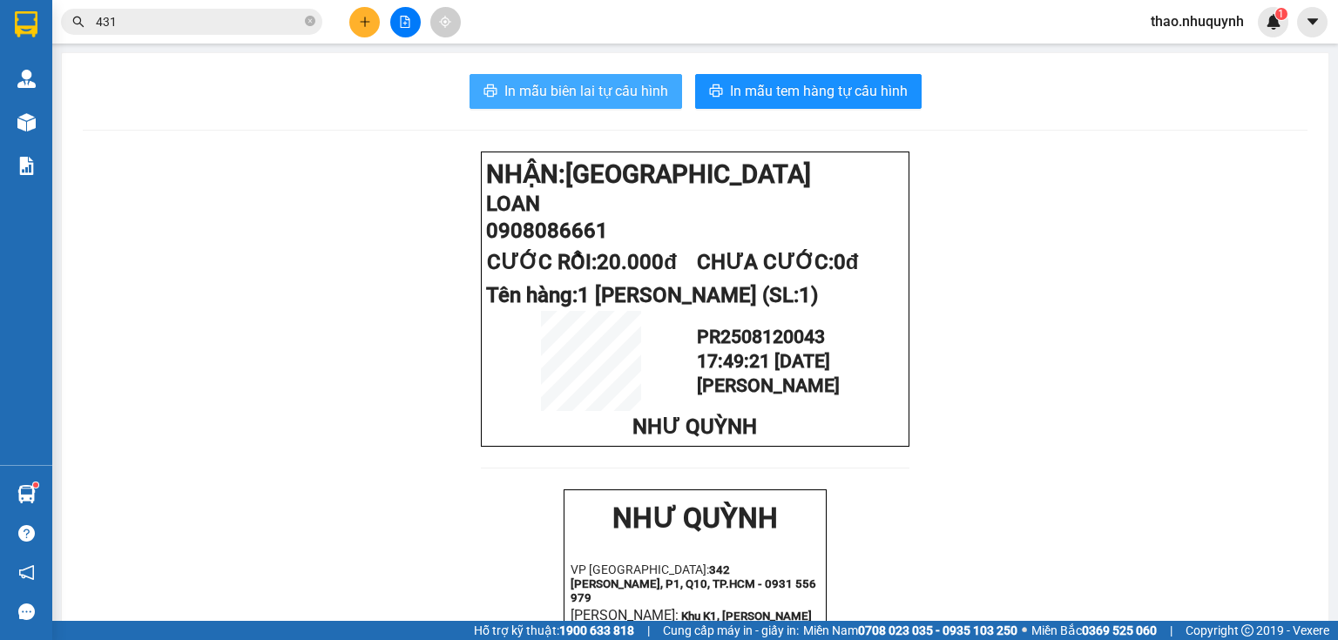
click at [593, 84] on span "In mẫu biên lai tự cấu hình" at bounding box center [587, 91] width 164 height 22
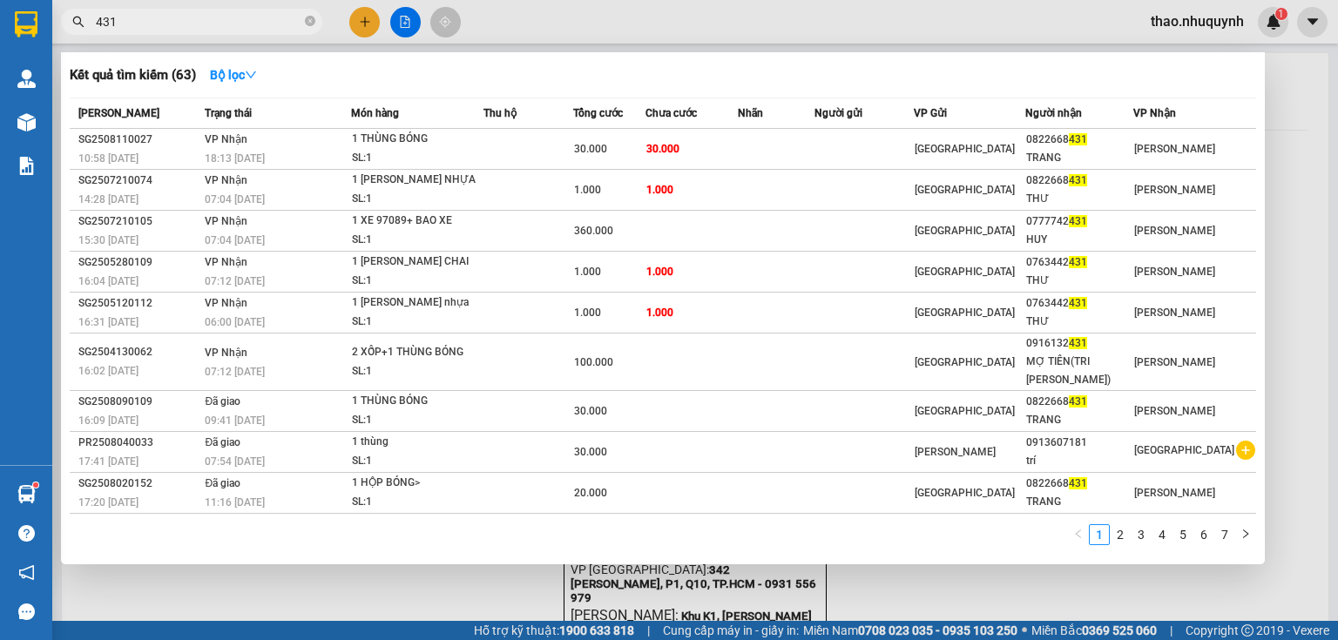
click at [279, 23] on input "431" at bounding box center [199, 21] width 206 height 19
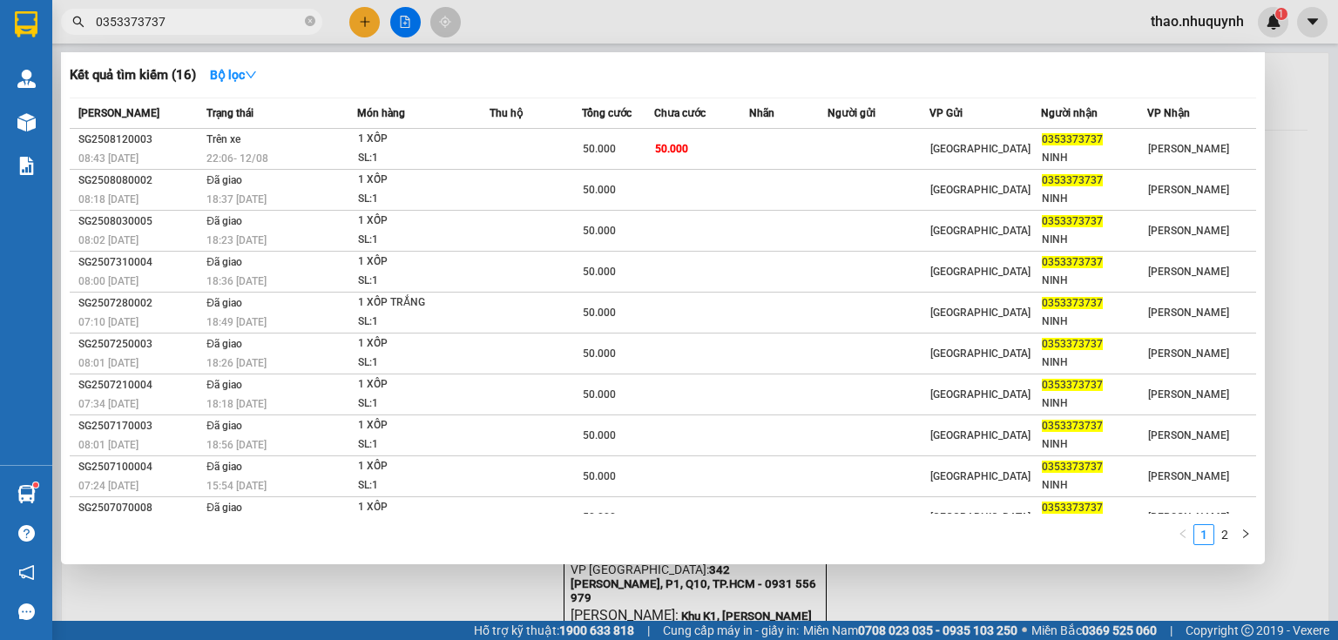
click at [1300, 112] on div at bounding box center [669, 320] width 1338 height 640
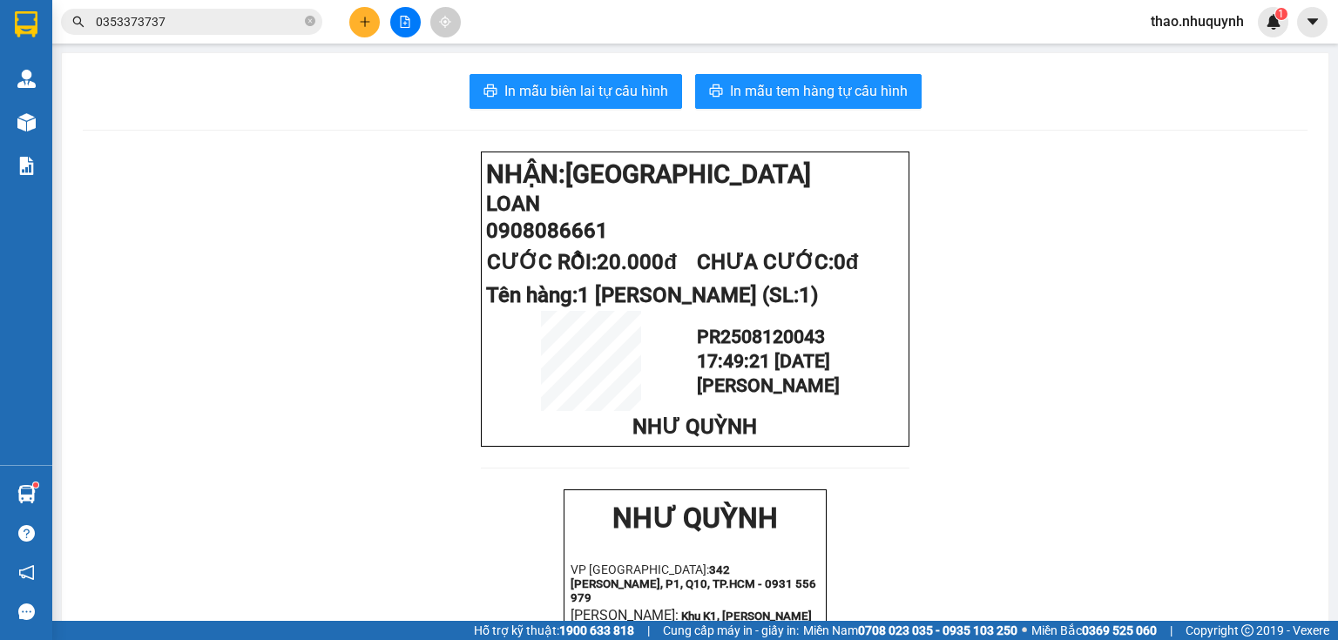
click at [360, 19] on icon "plus" at bounding box center [365, 22] width 12 height 12
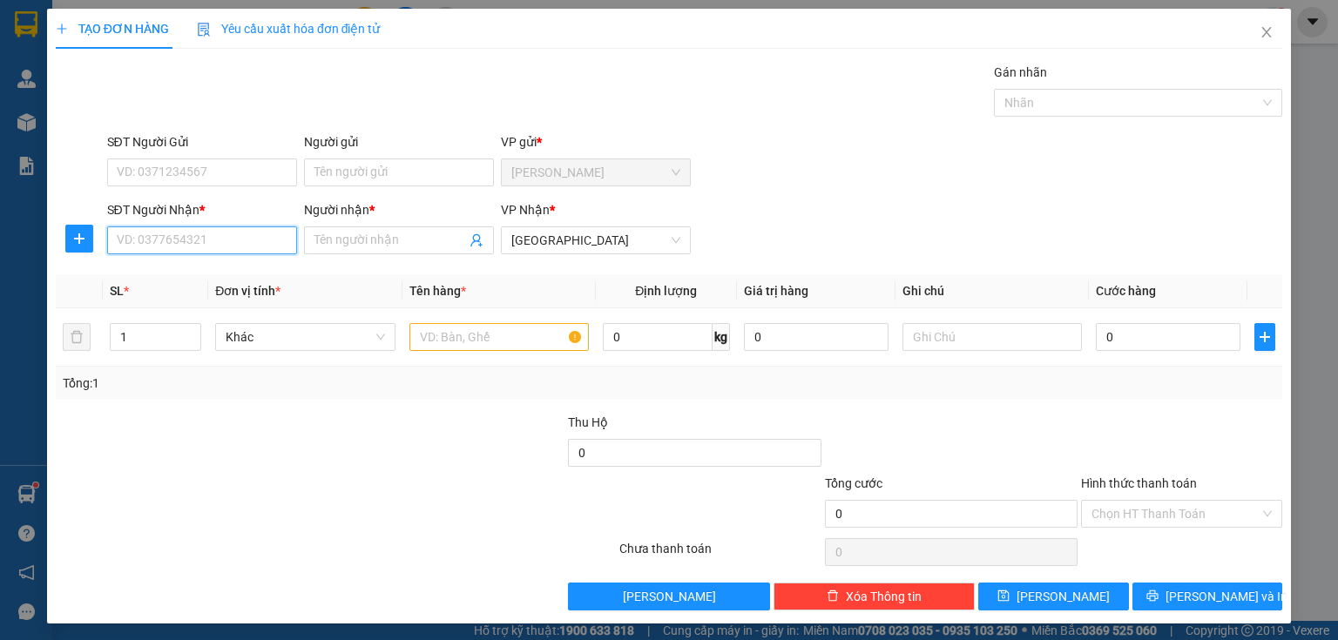
click at [202, 243] on input "SĐT Người Nhận *" at bounding box center [202, 241] width 190 height 28
click at [204, 275] on div "0000000676 - [PERSON_NAME]" at bounding box center [203, 274] width 172 height 19
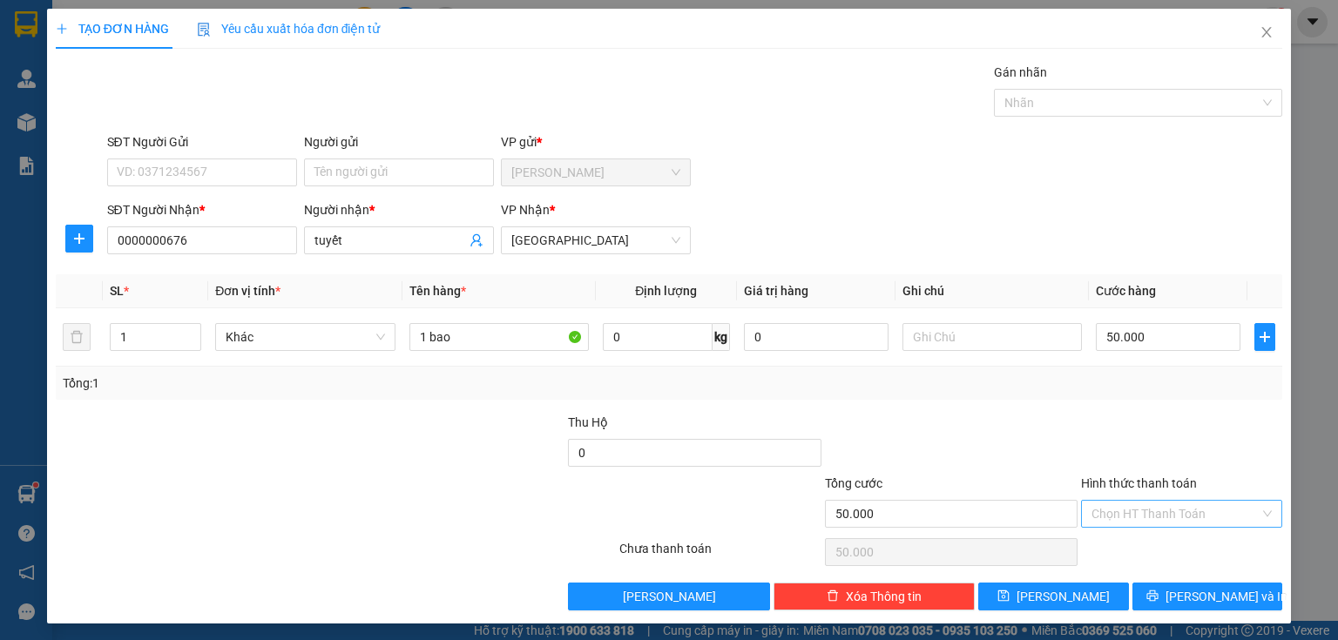
click at [1128, 518] on input "Hình thức thanh toán" at bounding box center [1176, 514] width 168 height 26
click at [1128, 547] on div "Tại văn phòng" at bounding box center [1172, 547] width 179 height 19
click at [1145, 596] on button "[PERSON_NAME] và In" at bounding box center [1208, 597] width 151 height 28
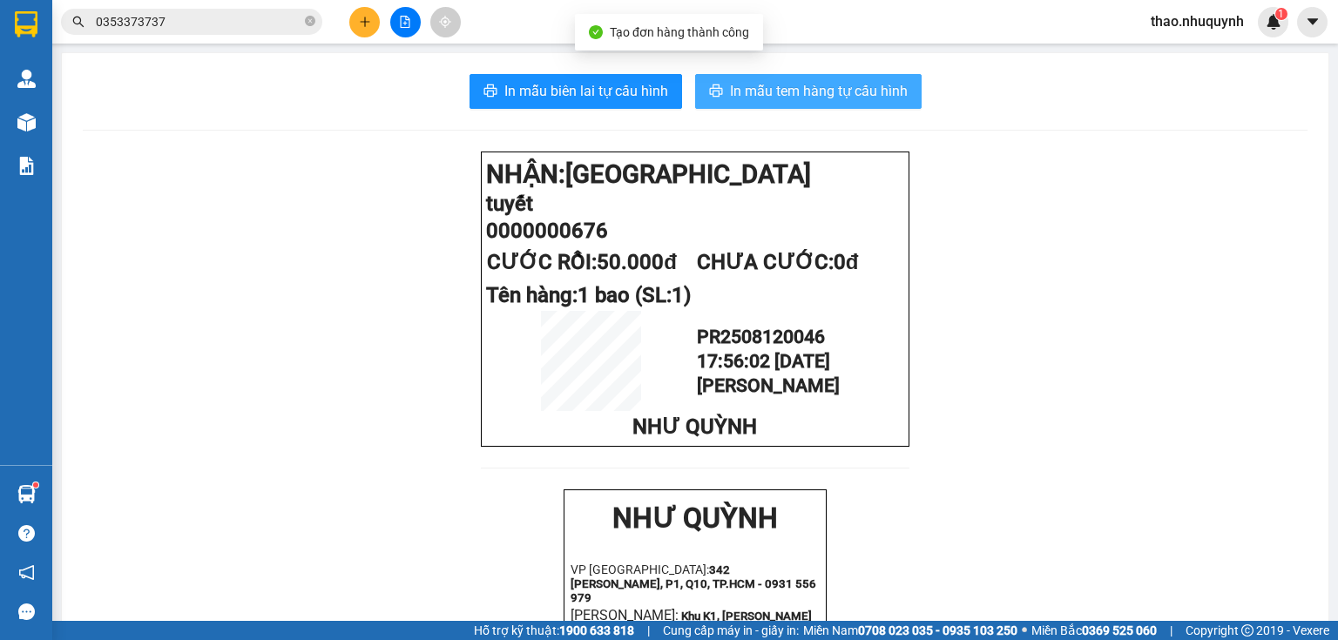
click at [782, 90] on span "In mẫu tem hàng tự cấu hình" at bounding box center [819, 91] width 178 height 22
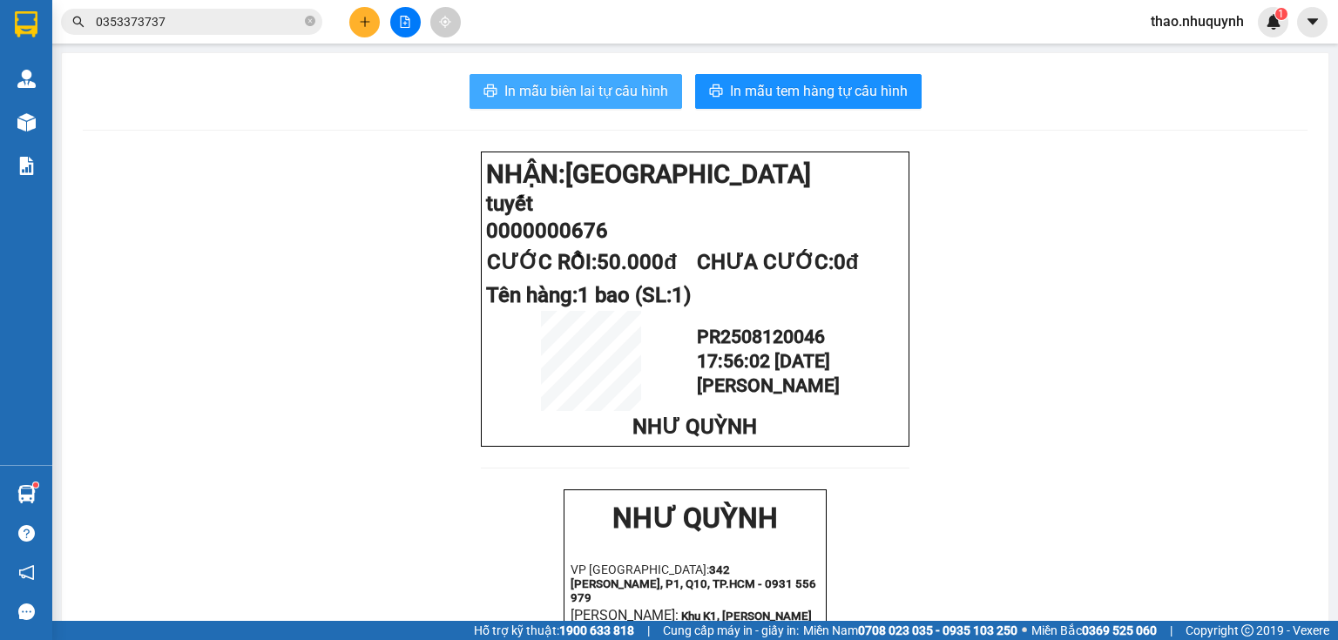
click at [583, 80] on span "In mẫu biên lai tự cấu hình" at bounding box center [587, 91] width 164 height 22
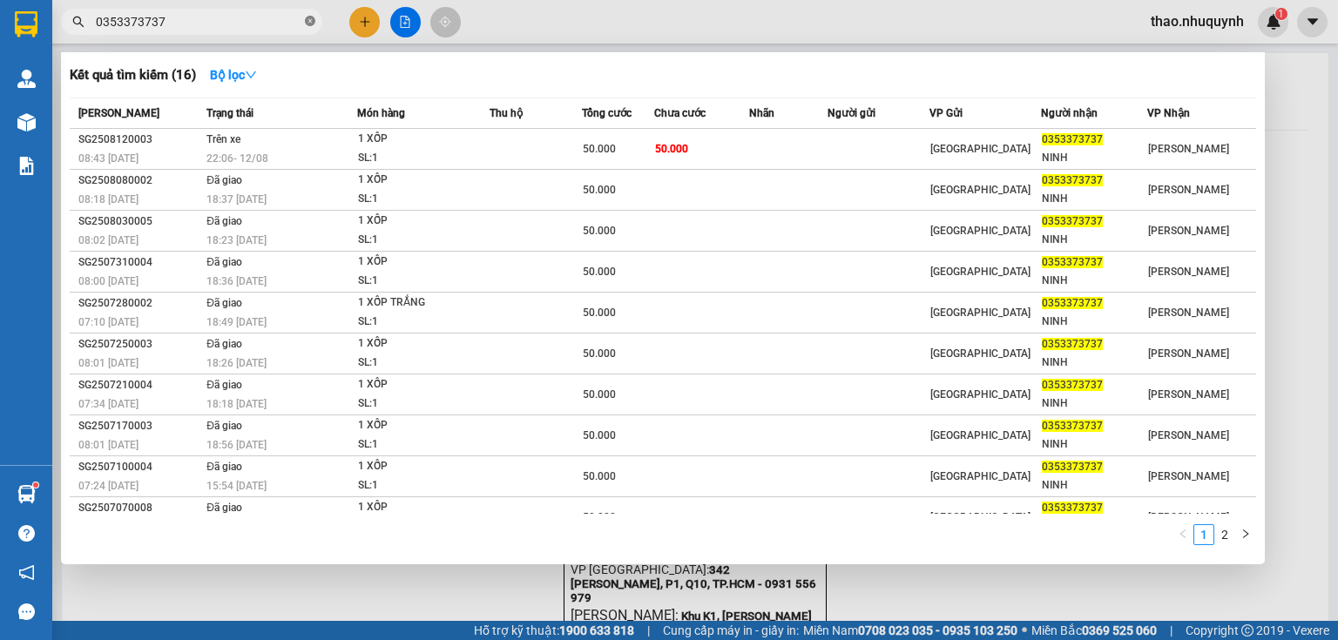
click at [307, 25] on icon "close-circle" at bounding box center [310, 21] width 10 height 10
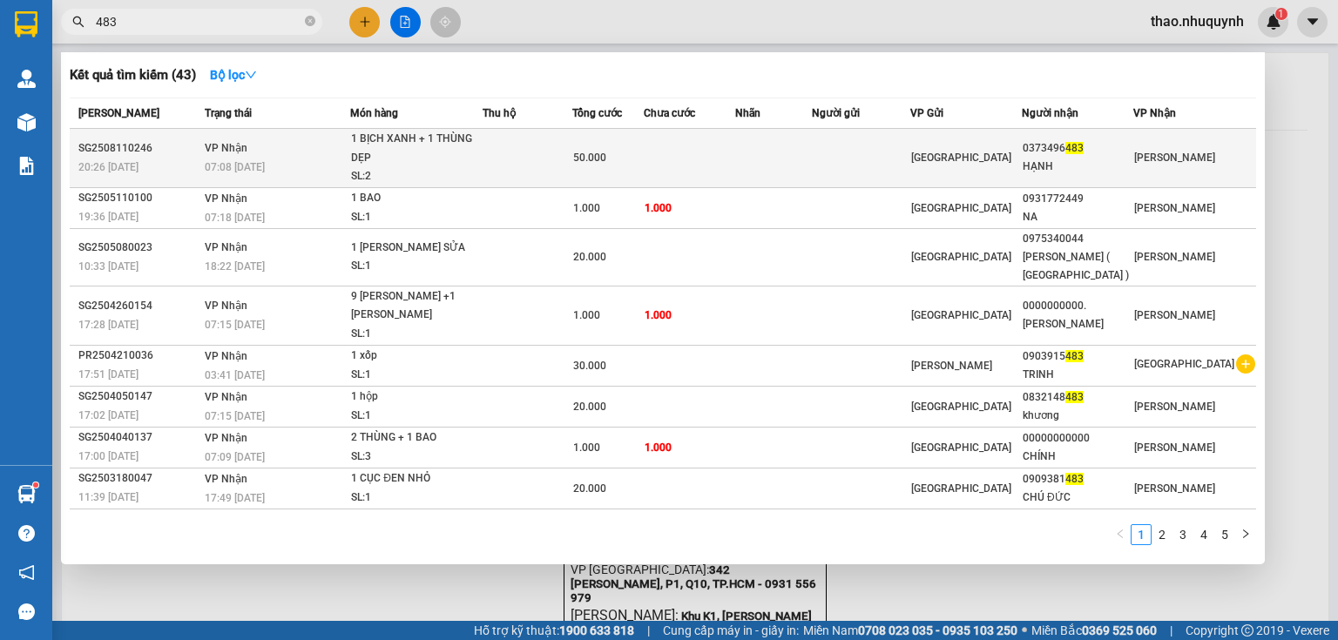
click at [412, 160] on div "1 BỊCH XANH + 1 THÙNG DẸP" at bounding box center [416, 148] width 131 height 37
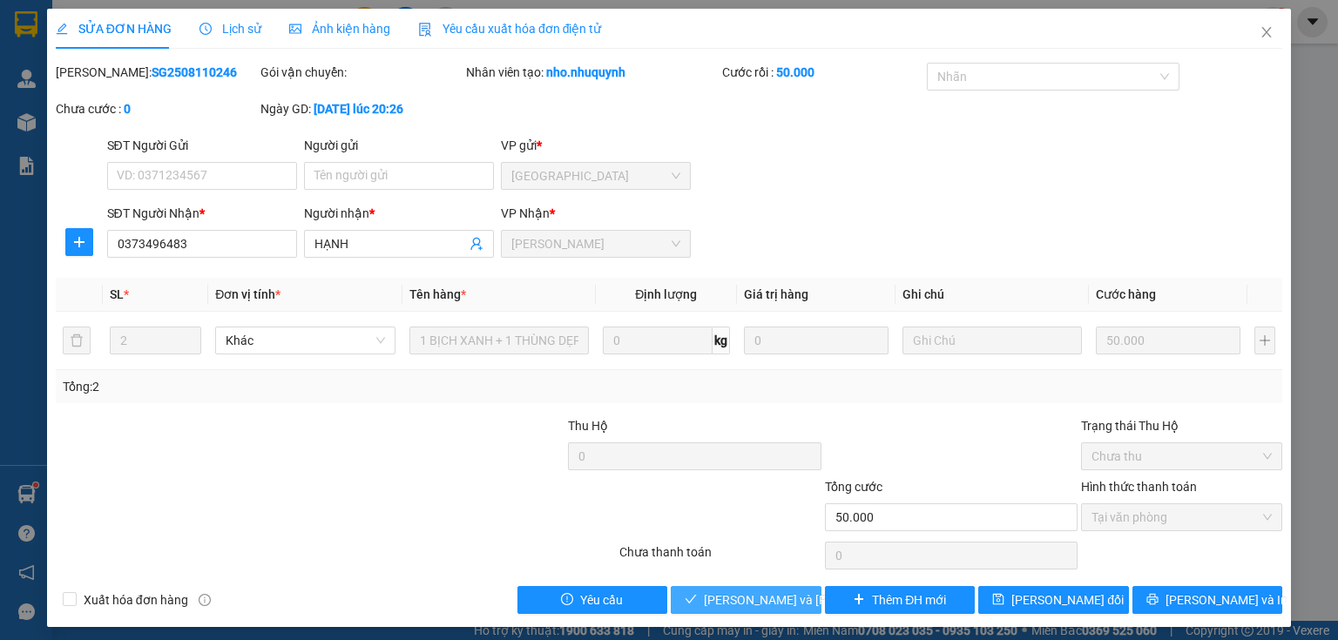
click at [744, 599] on span "[PERSON_NAME] và [PERSON_NAME] hàng" at bounding box center [821, 600] width 235 height 19
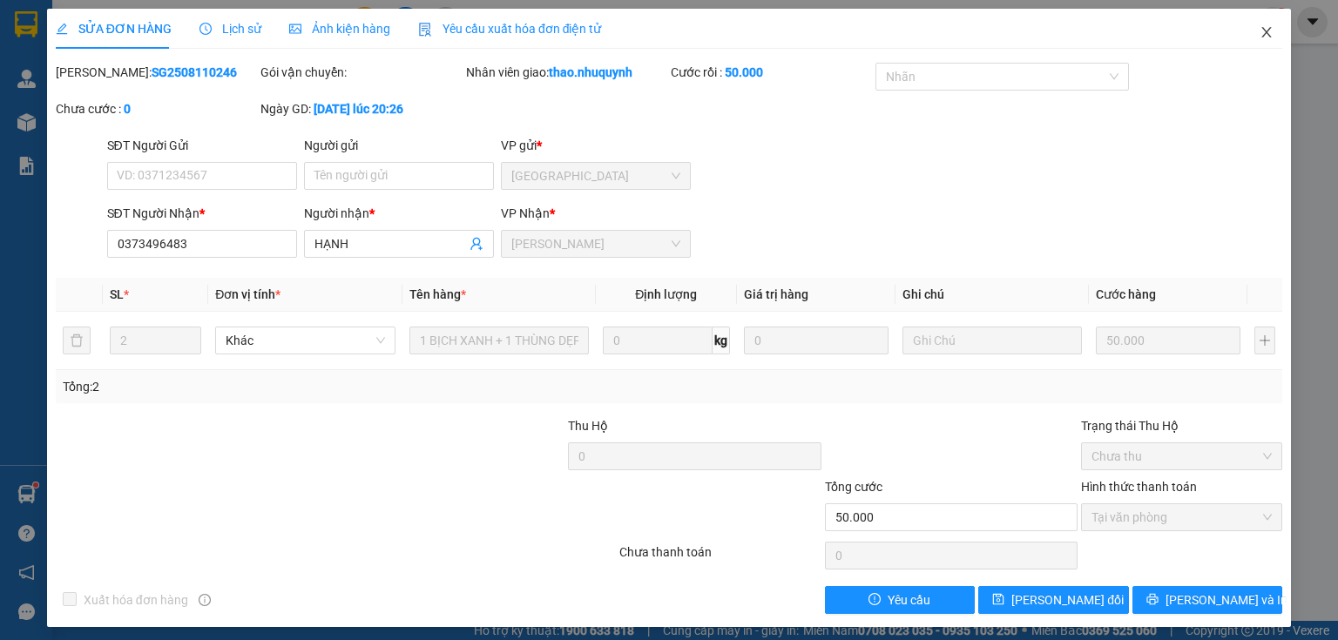
click at [1263, 35] on icon "close" at bounding box center [1268, 32] width 10 height 10
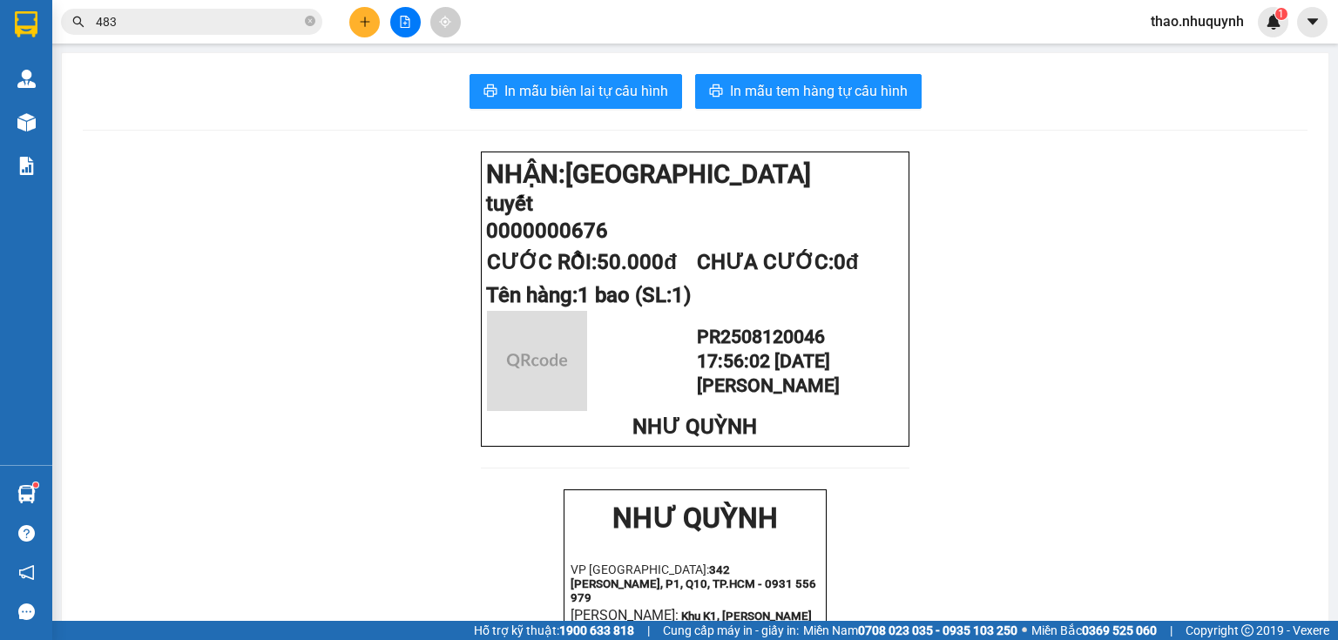
click at [359, 21] on icon "plus" at bounding box center [365, 22] width 12 height 12
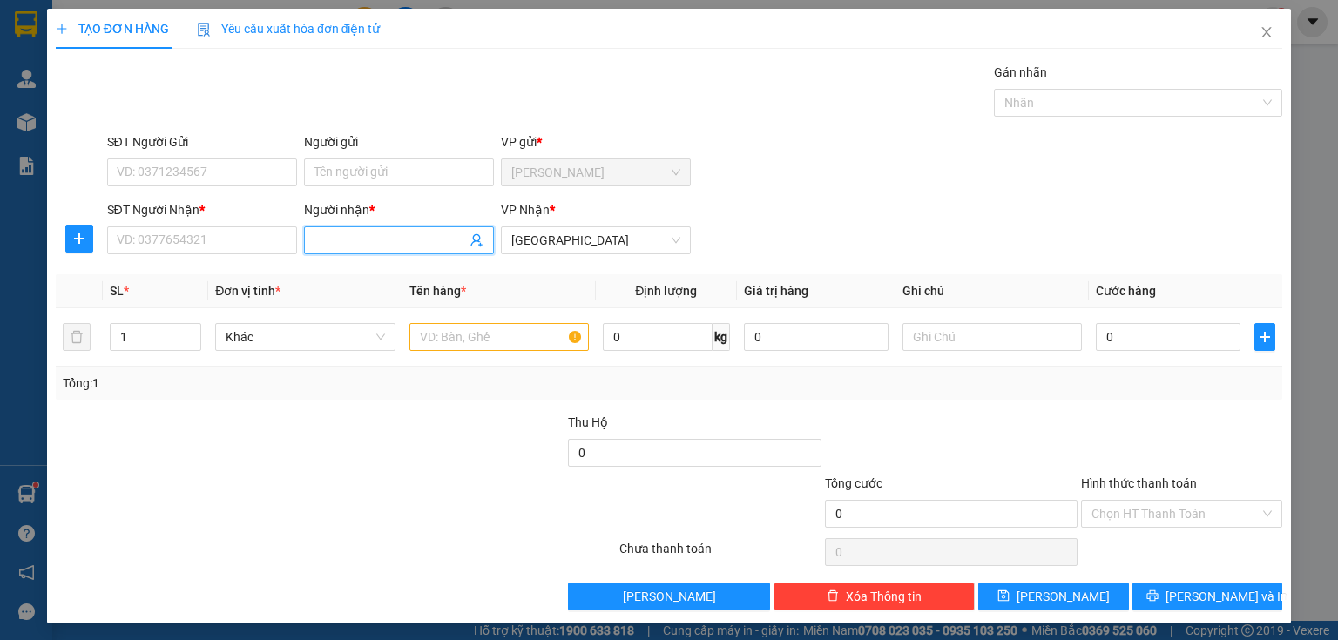
click at [338, 234] on input "Người nhận *" at bounding box center [391, 240] width 152 height 19
click at [337, 270] on div "[PERSON_NAME] XE ÔM - 0908607389" at bounding box center [417, 274] width 211 height 19
click at [482, 331] on input "text" at bounding box center [499, 337] width 179 height 28
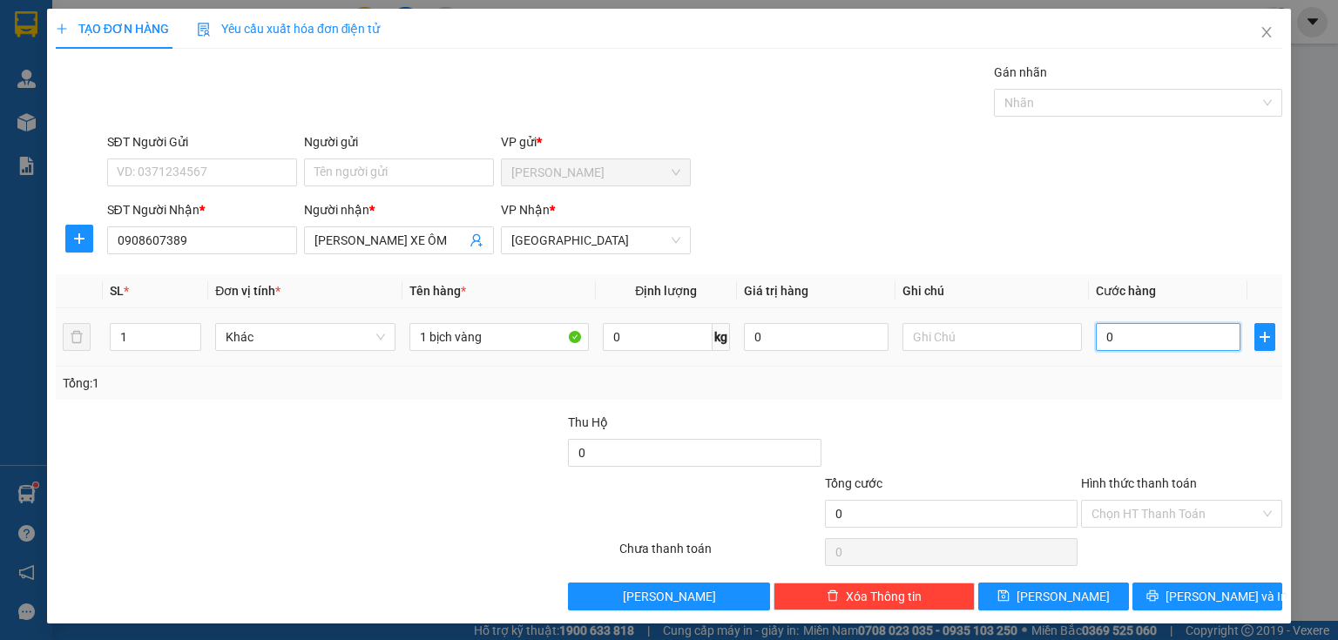
click at [1109, 343] on input "0" at bounding box center [1168, 337] width 145 height 28
click at [1168, 510] on input "Hình thức thanh toán" at bounding box center [1176, 514] width 168 height 26
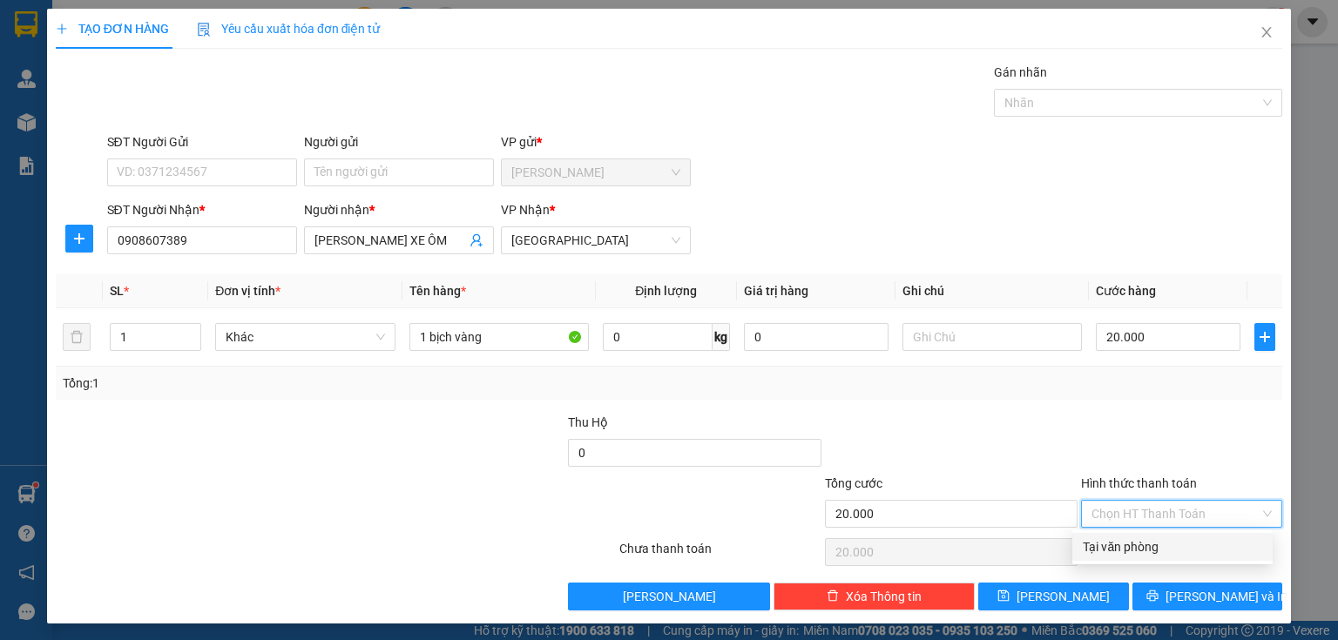
click at [1152, 545] on div "Tại văn phòng" at bounding box center [1172, 547] width 179 height 19
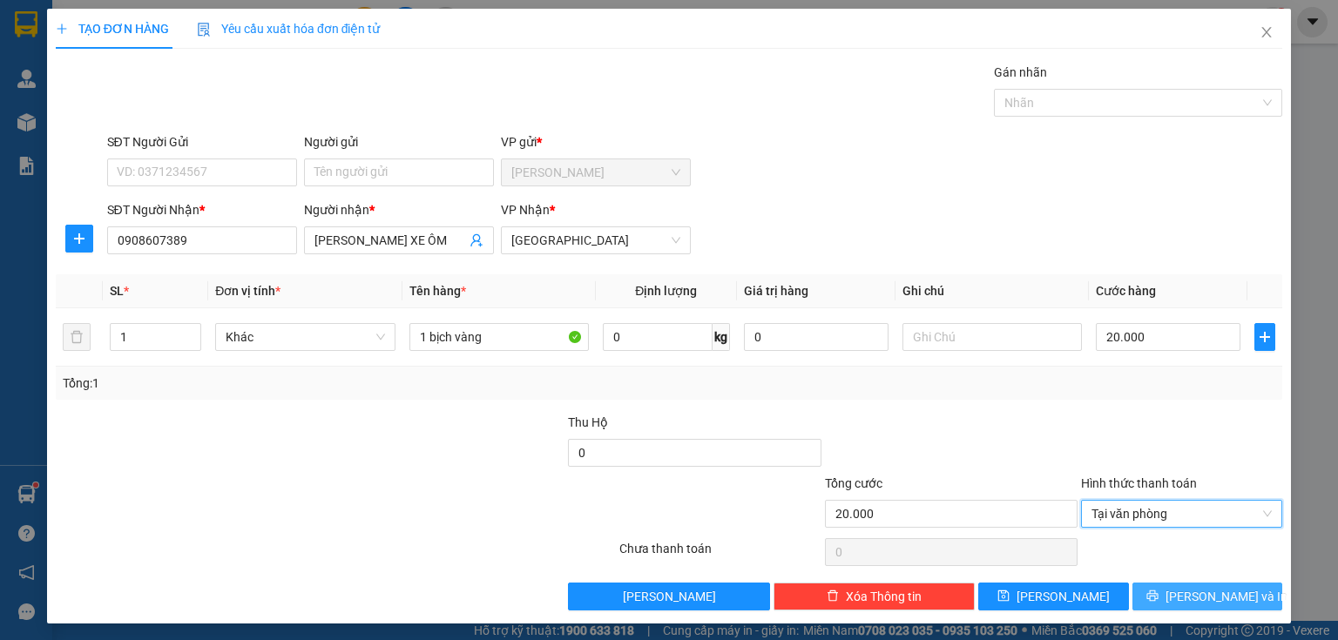
click at [1150, 586] on button "[PERSON_NAME] và In" at bounding box center [1208, 597] width 151 height 28
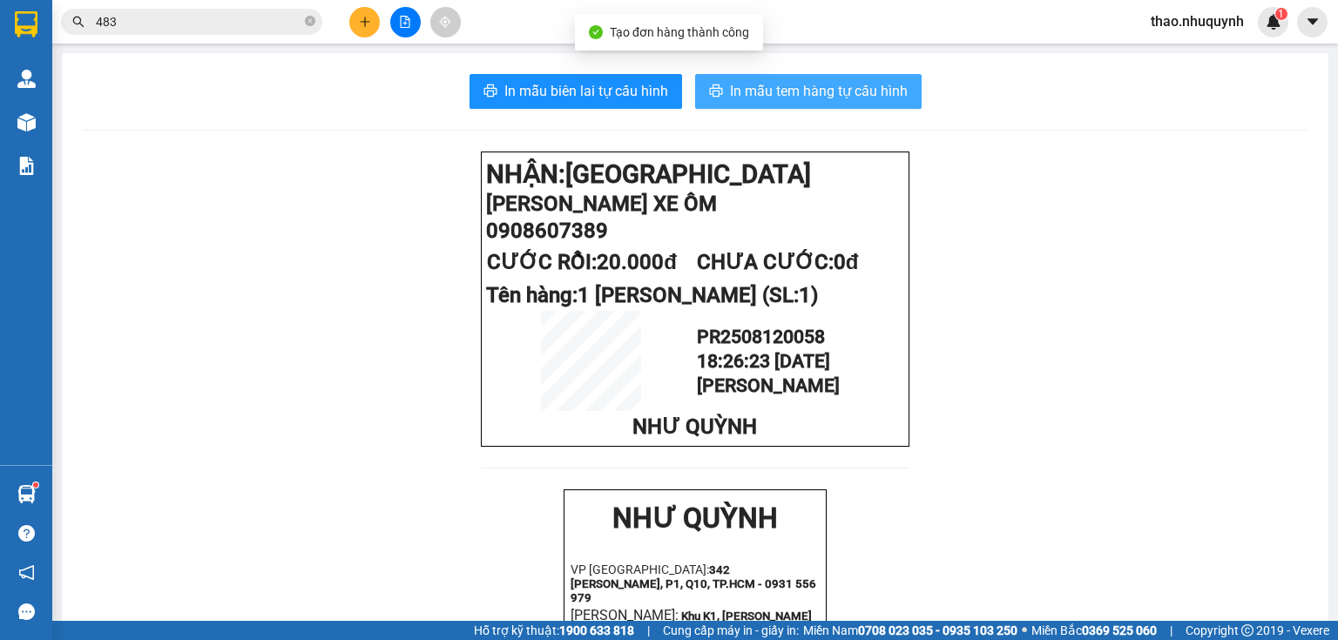
click at [806, 78] on button "In mẫu tem hàng tự cấu hình" at bounding box center [808, 91] width 227 height 35
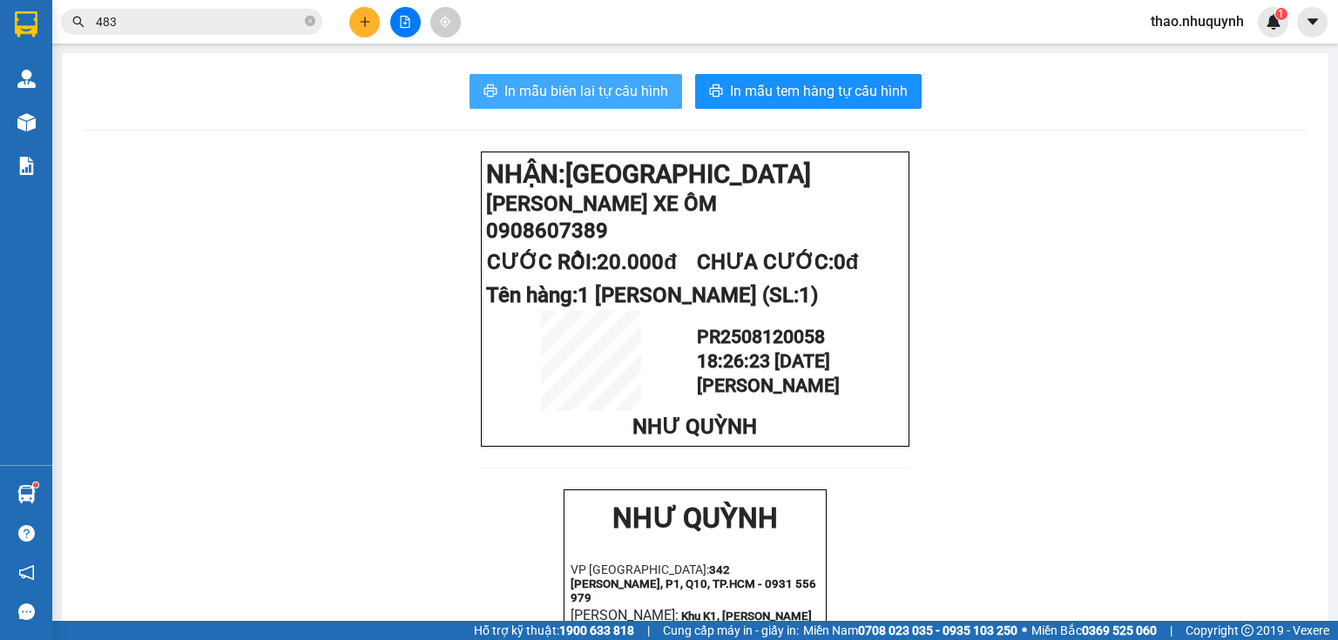
click at [533, 74] on button "In mẫu biên lai tự cấu hình" at bounding box center [576, 91] width 213 height 35
click at [308, 23] on icon "close-circle" at bounding box center [310, 21] width 10 height 10
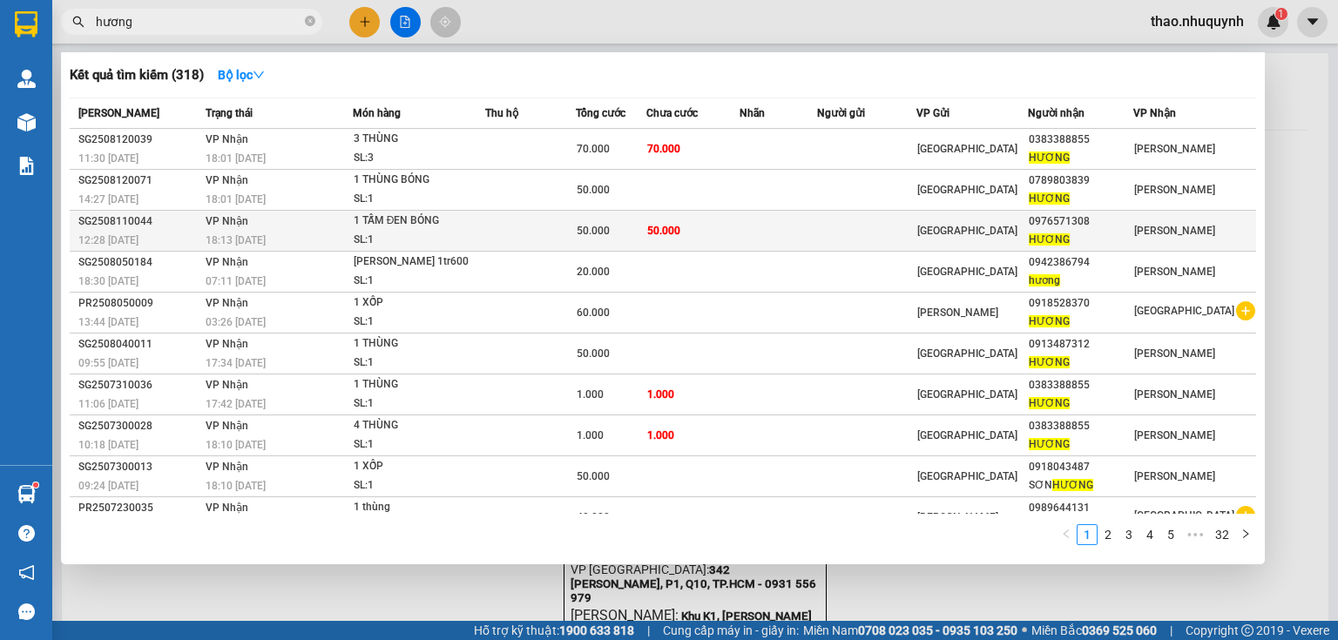
click at [375, 243] on div "SL: 1" at bounding box center [419, 240] width 131 height 19
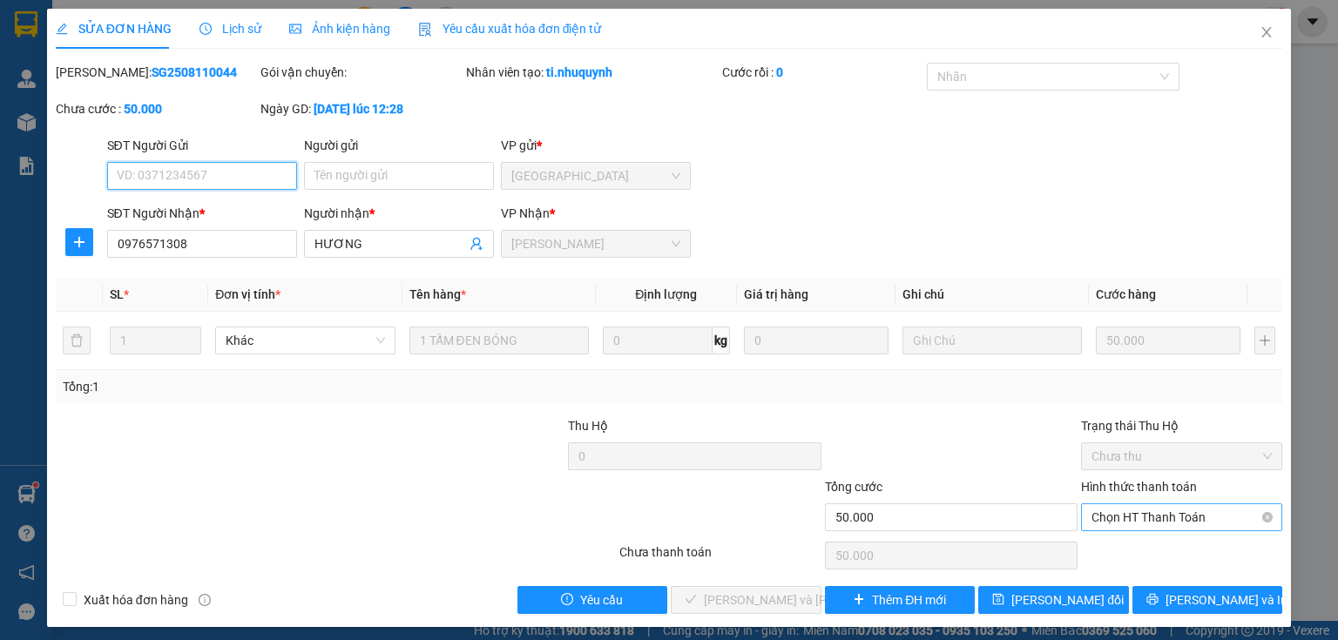
click at [1121, 519] on span "Chọn HT Thanh Toán" at bounding box center [1182, 518] width 180 height 26
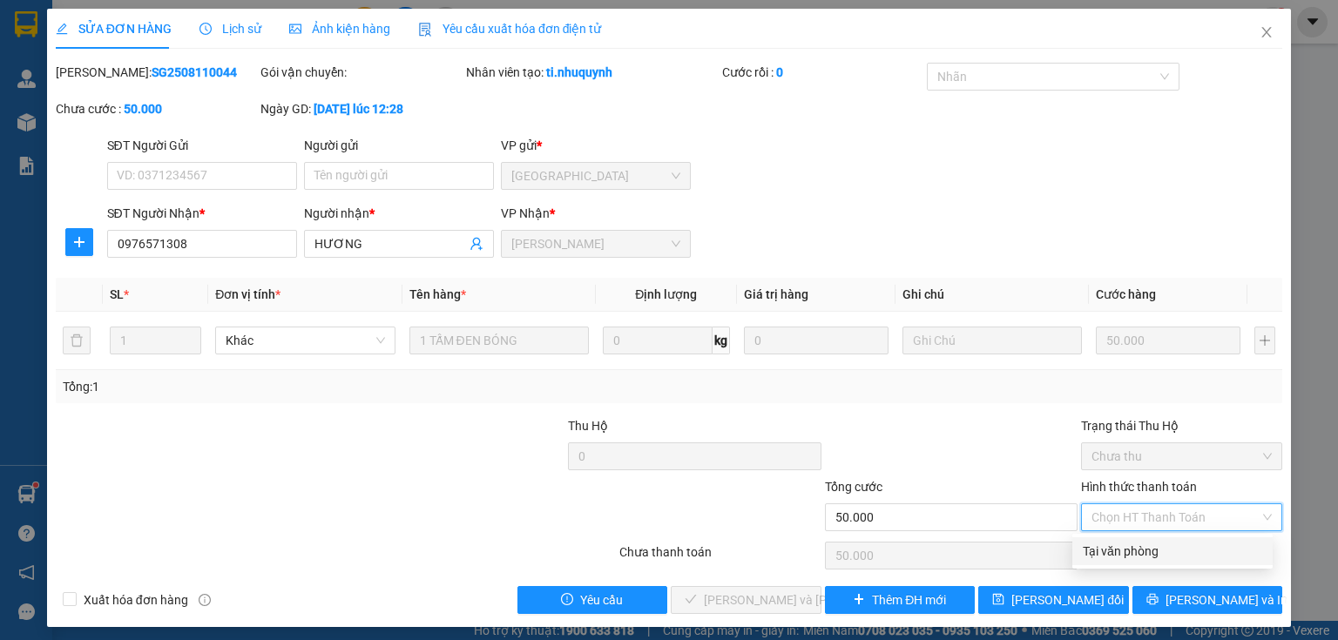
click at [1119, 554] on div "Tại văn phòng" at bounding box center [1172, 551] width 179 height 19
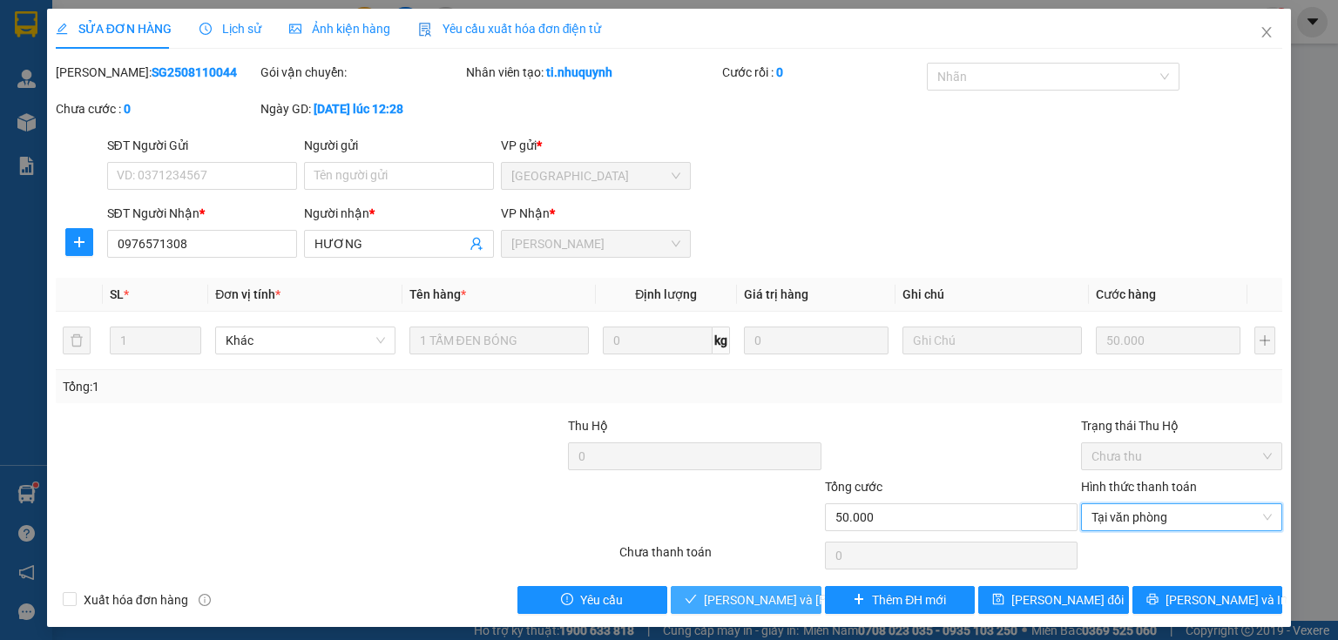
click at [763, 595] on span "[PERSON_NAME] và [PERSON_NAME] hàng" at bounding box center [821, 600] width 235 height 19
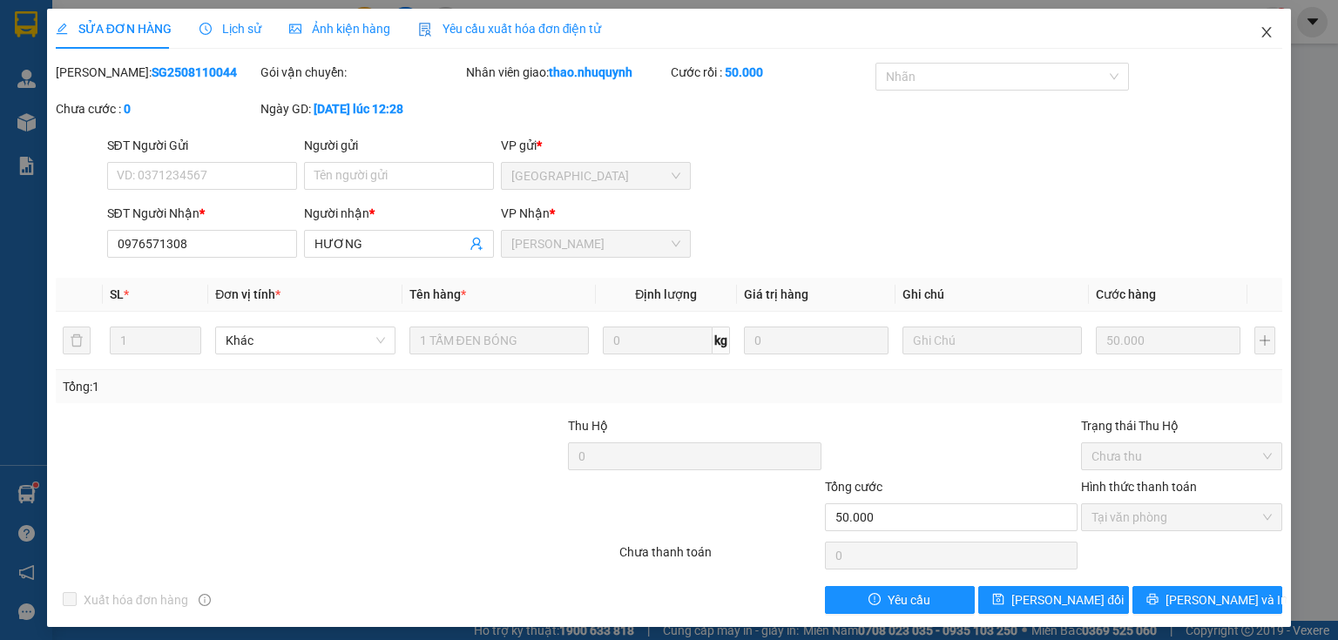
click at [1260, 35] on icon "close" at bounding box center [1267, 32] width 14 height 14
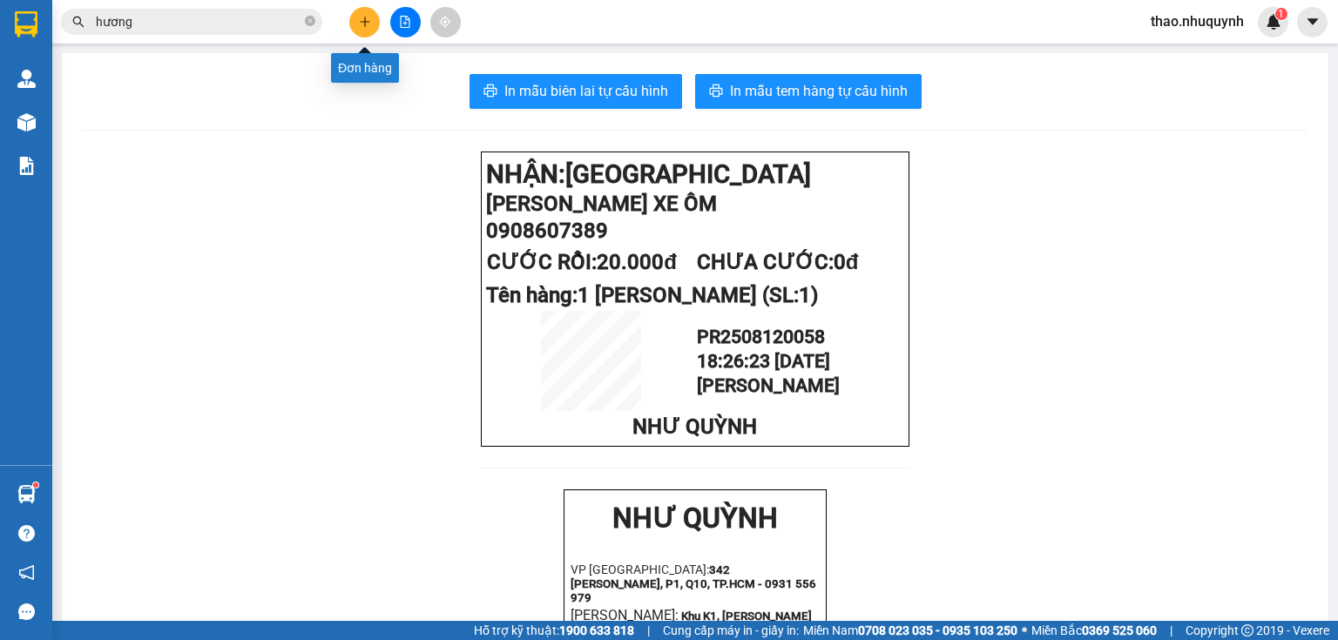
click at [369, 17] on icon "plus" at bounding box center [365, 22] width 12 height 12
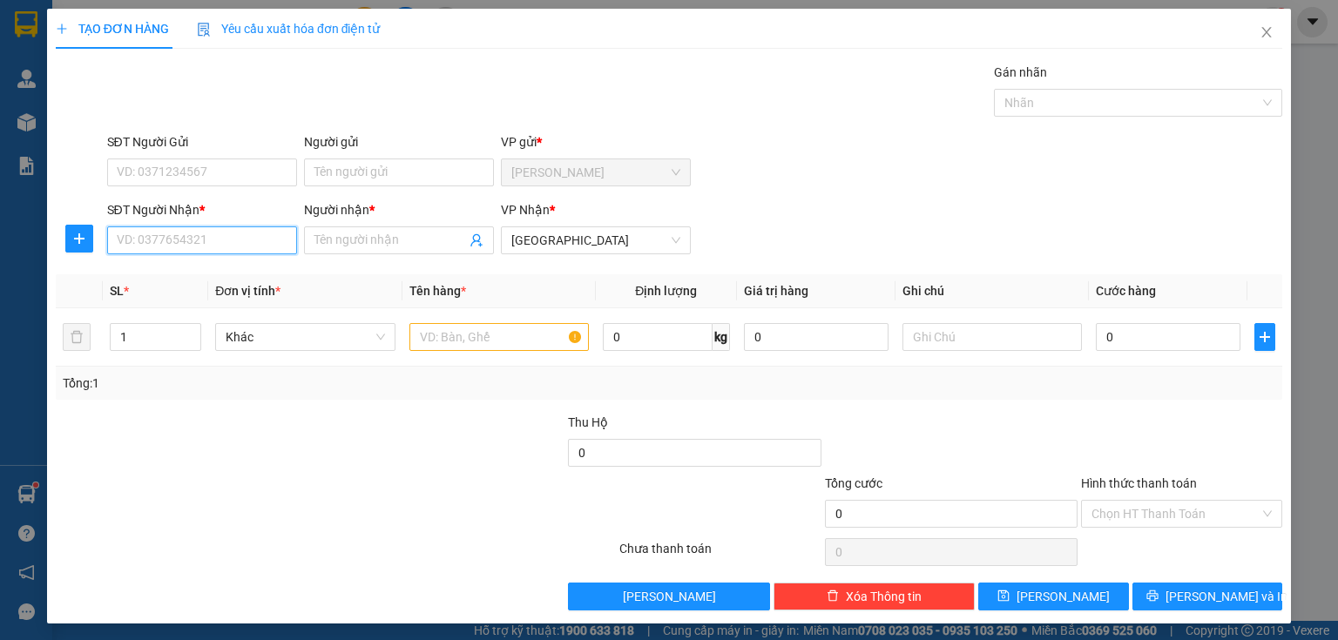
click at [193, 243] on input "SĐT Người Nhận *" at bounding box center [202, 241] width 190 height 28
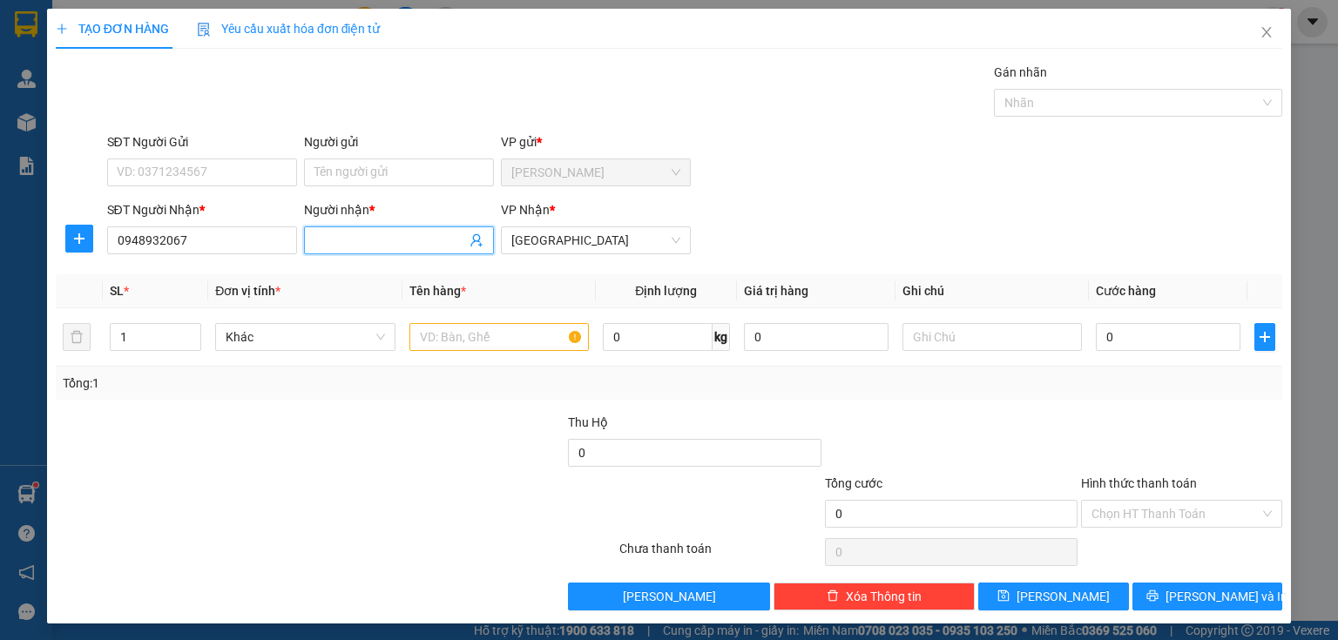
click at [391, 242] on input "Người nhận *" at bounding box center [391, 240] width 152 height 19
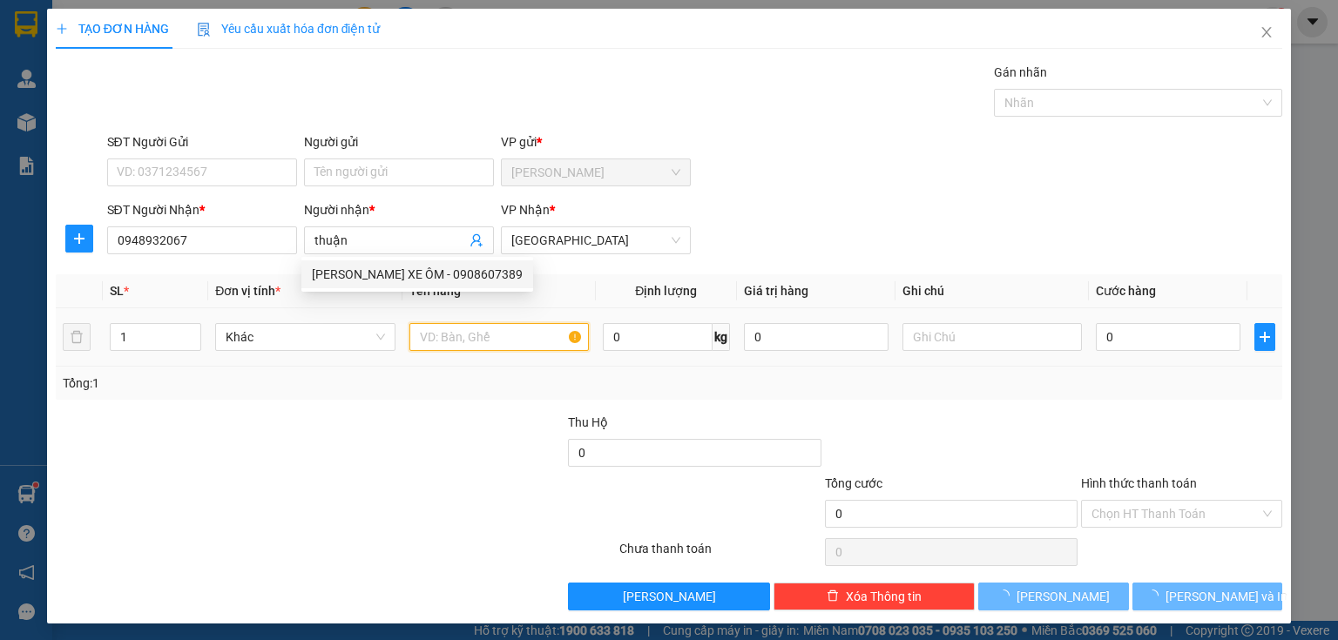
click at [463, 337] on body "Kết quả [PERSON_NAME] ( 318 ) Bộ lọc Mã ĐH Trạng thái Món hàng Thu hộ Tổng [PER…" at bounding box center [669, 320] width 1338 height 640
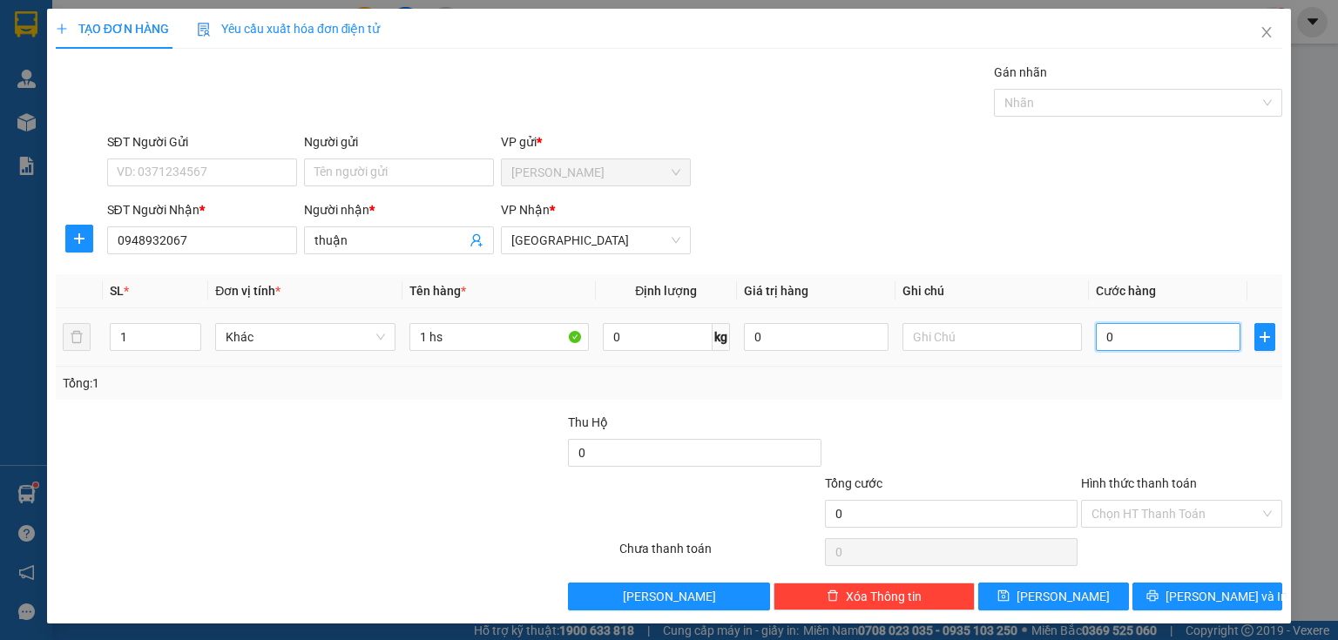
click at [1176, 333] on input "0" at bounding box center [1168, 337] width 145 height 28
click at [1175, 510] on input "Hình thức thanh toán" at bounding box center [1176, 514] width 168 height 26
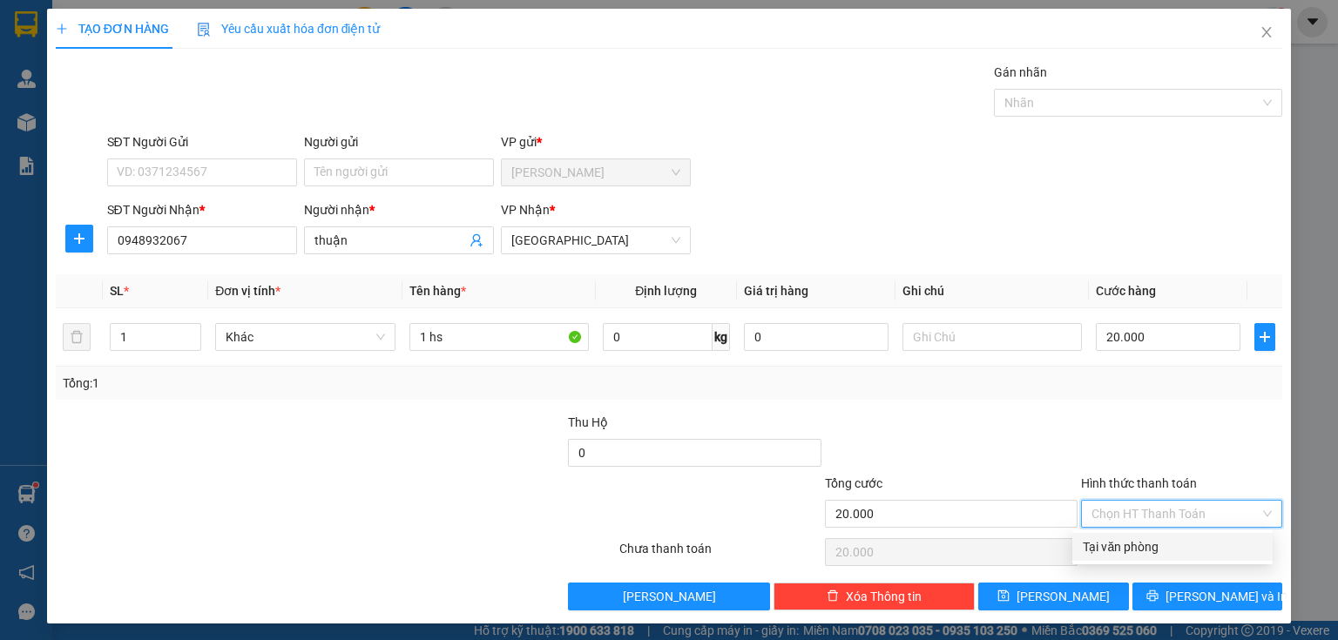
click at [1147, 545] on div "Tại văn phòng" at bounding box center [1172, 547] width 179 height 19
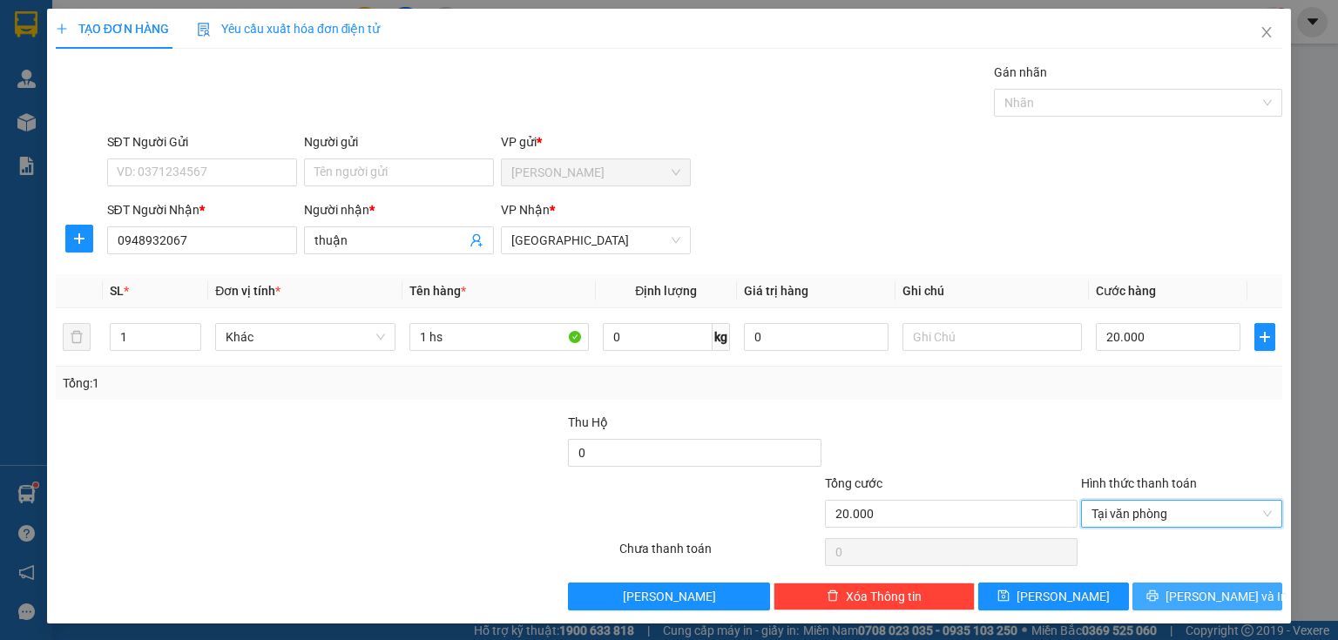
click at [1147, 583] on button "[PERSON_NAME] và In" at bounding box center [1208, 597] width 151 height 28
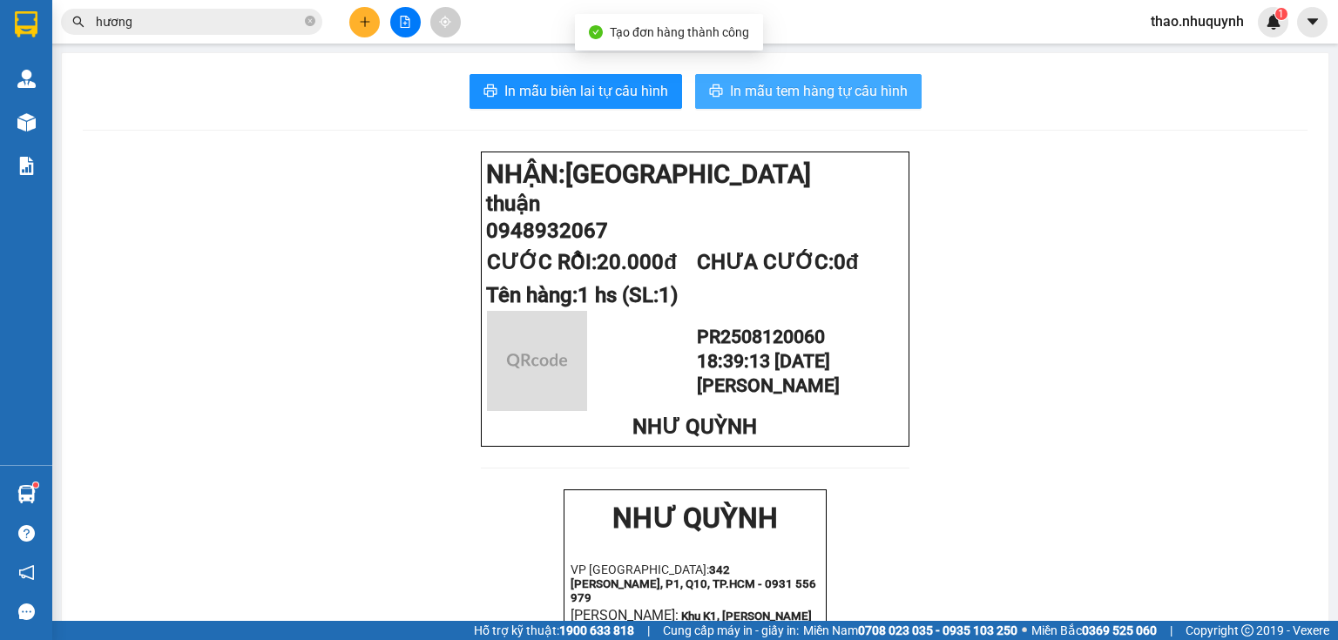
click at [830, 74] on button "In mẫu tem hàng tự cấu hình" at bounding box center [808, 91] width 227 height 35
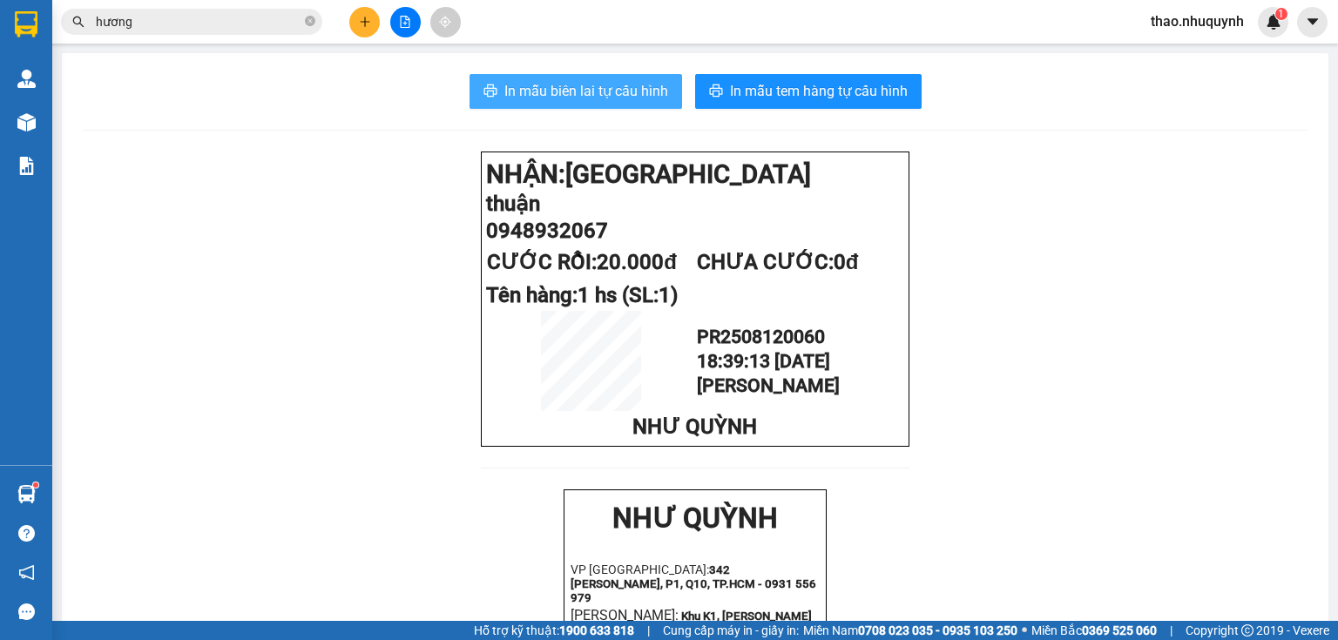
click at [538, 91] on span "In mẫu biên lai tự cấu hình" at bounding box center [587, 91] width 164 height 22
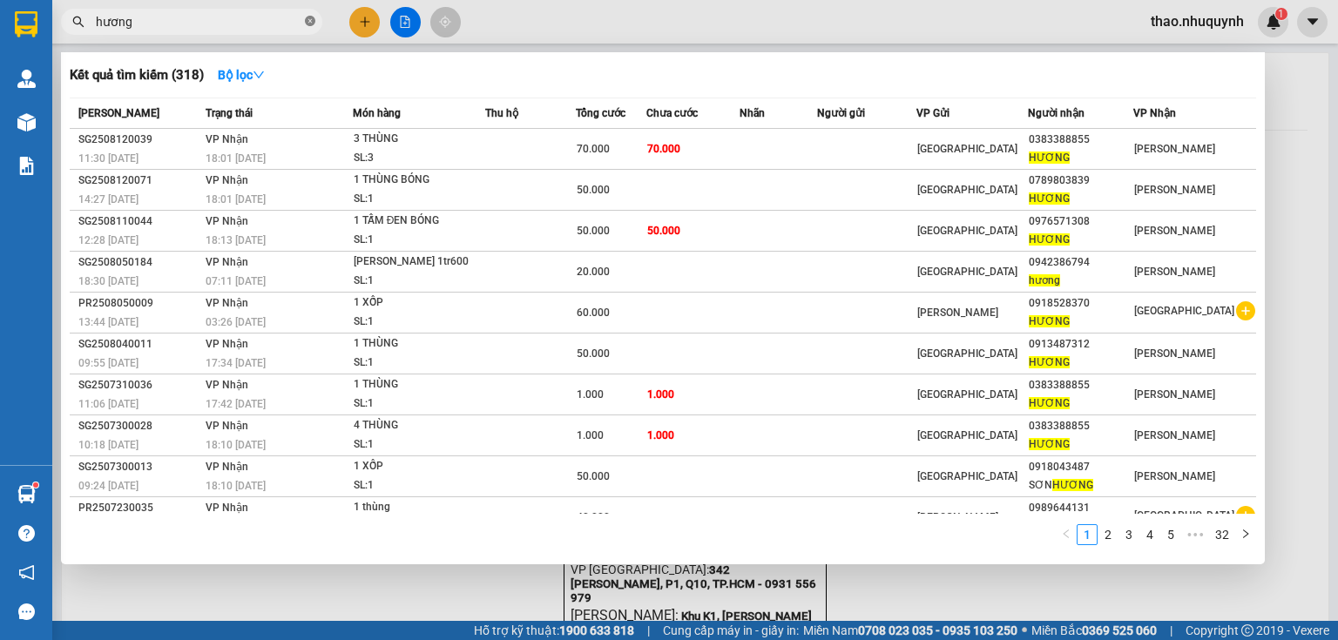
click at [308, 20] on icon "close-circle" at bounding box center [310, 21] width 10 height 10
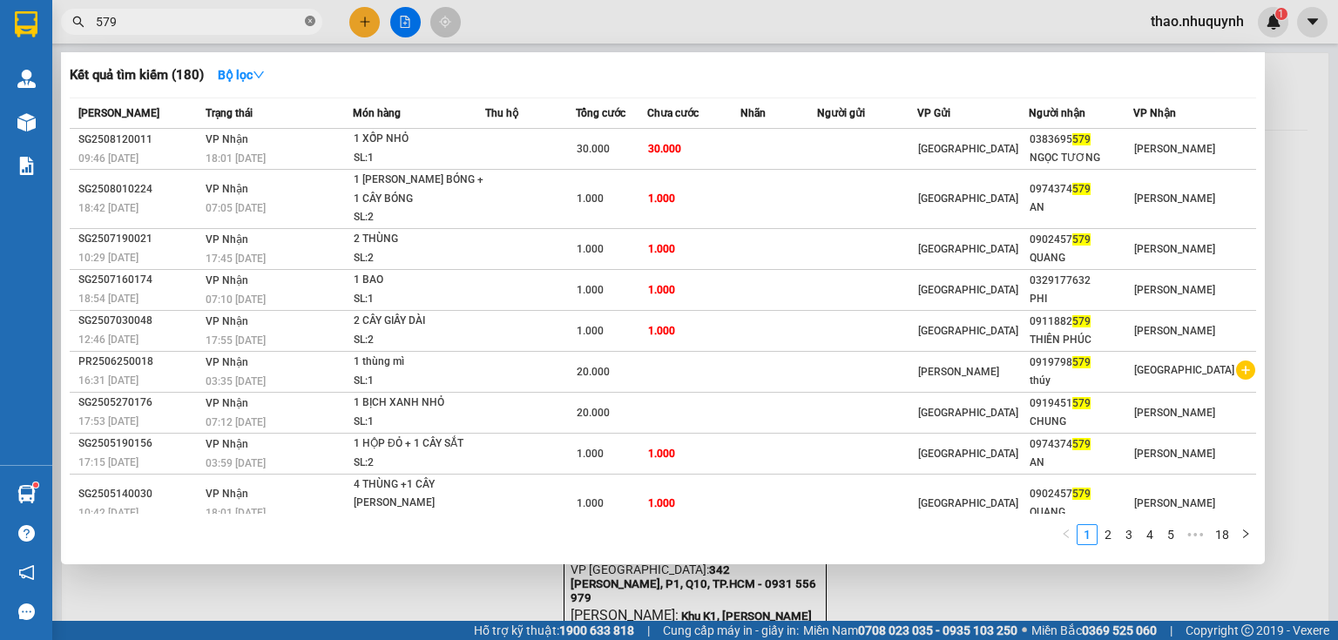
click at [305, 24] on icon "close-circle" at bounding box center [310, 21] width 10 height 10
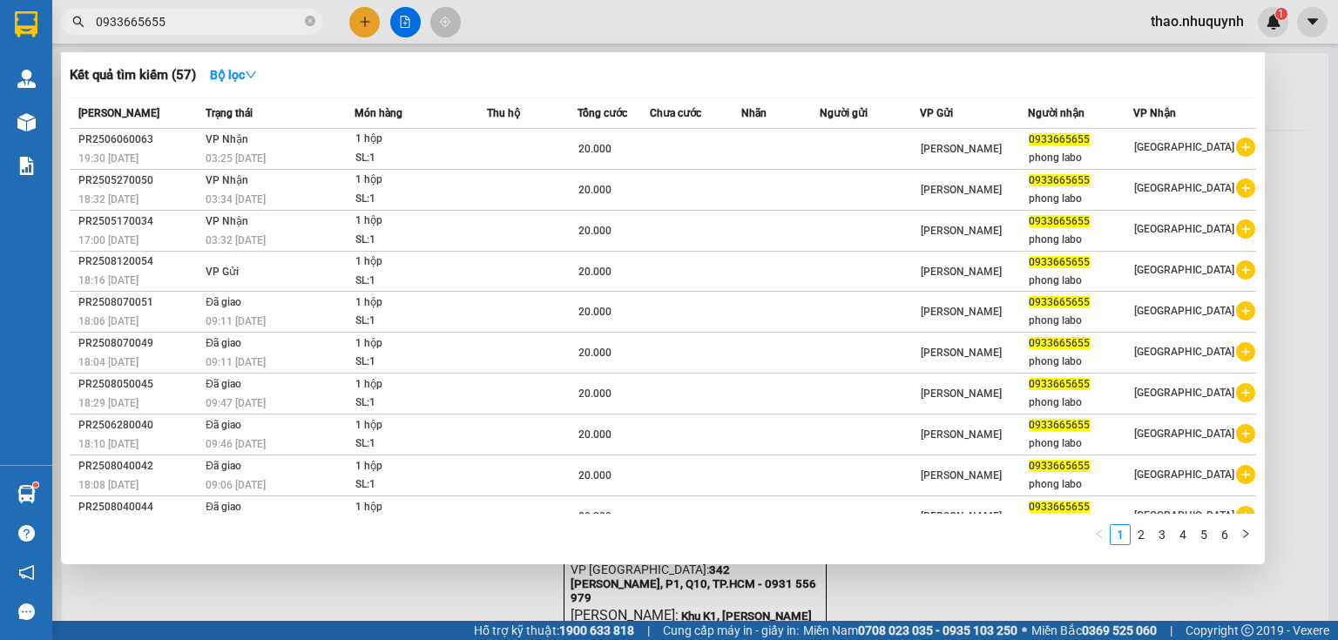
click at [369, 28] on div at bounding box center [669, 320] width 1338 height 640
drag, startPoint x: 166, startPoint y: 16, endPoint x: 80, endPoint y: 2, distance: 86.5
click at [80, 7] on div "Kết quả [PERSON_NAME] ( 57 ) Bộ lọc Mã ĐH Trạng thái Món hàng Thu hộ Tổng [PERS…" at bounding box center [170, 22] width 340 height 30
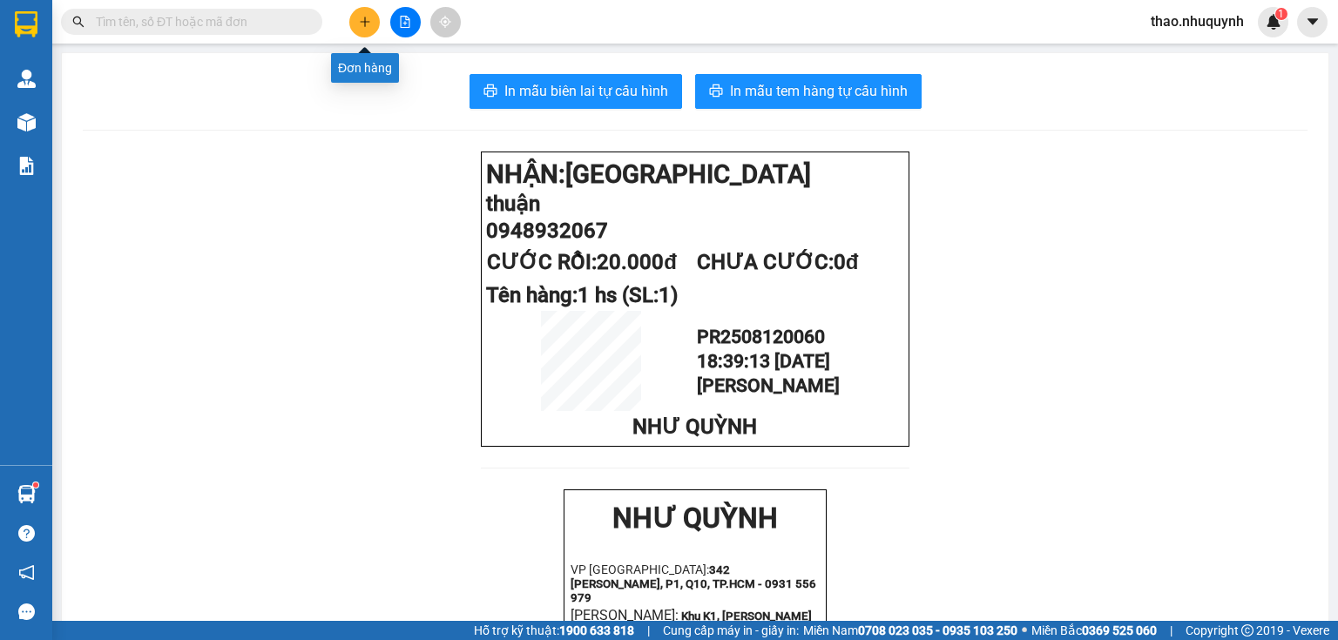
click at [373, 24] on button at bounding box center [364, 22] width 30 height 30
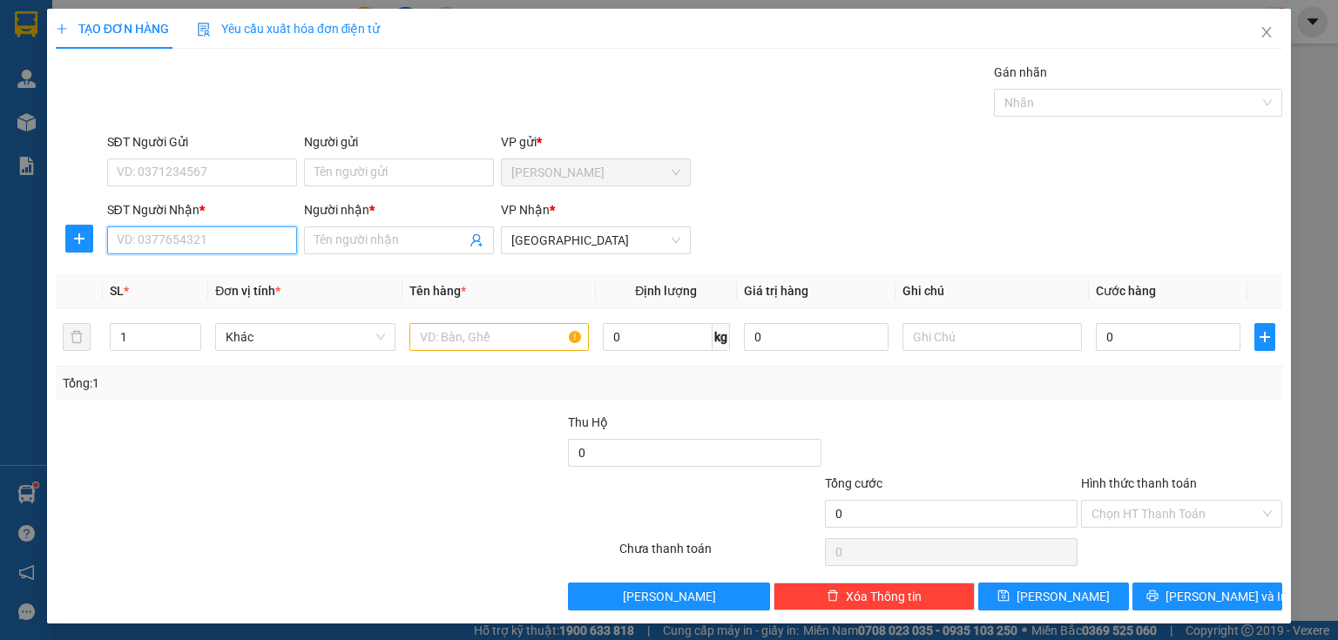
paste input "0933665655"
click at [199, 272] on div "0933665655 - [PERSON_NAME]" at bounding box center [203, 274] width 172 height 19
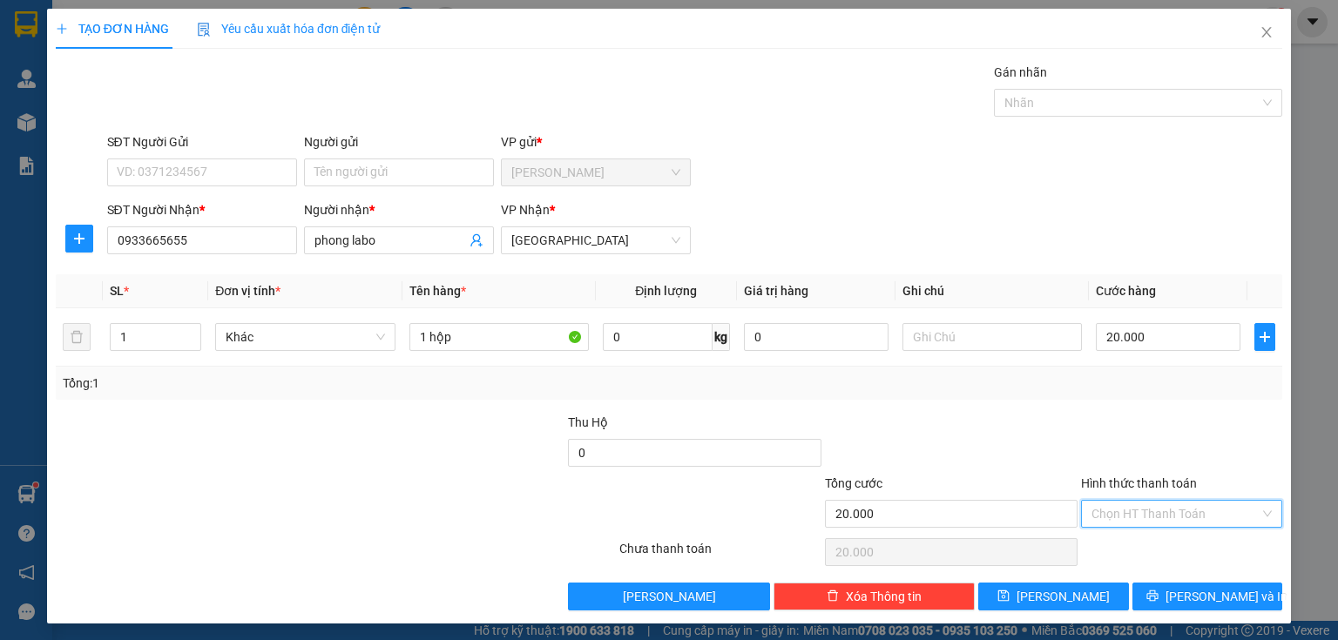
click at [1115, 501] on input "Hình thức thanh toán" at bounding box center [1176, 514] width 168 height 26
click at [1115, 550] on div "Tại văn phòng" at bounding box center [1172, 547] width 179 height 19
click at [1195, 599] on span "[PERSON_NAME] và In" at bounding box center [1227, 596] width 122 height 19
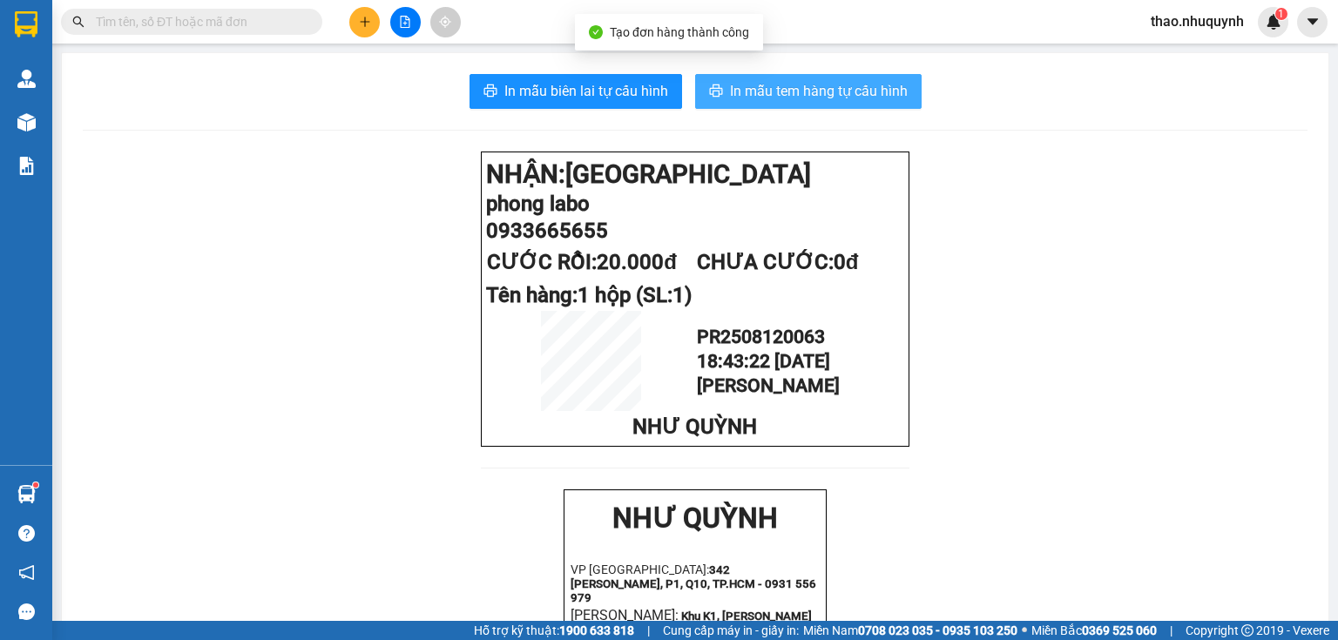
click at [756, 86] on span "In mẫu tem hàng tự cấu hình" at bounding box center [819, 91] width 178 height 22
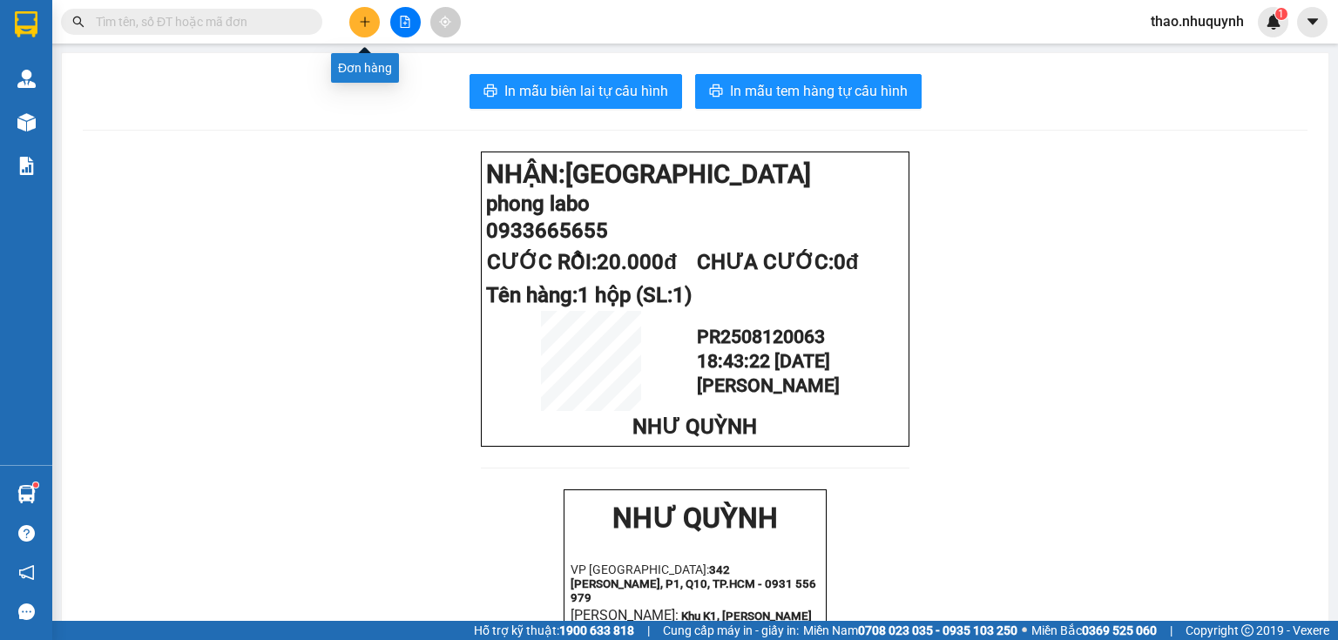
click at [362, 26] on icon "plus" at bounding box center [365, 22] width 12 height 12
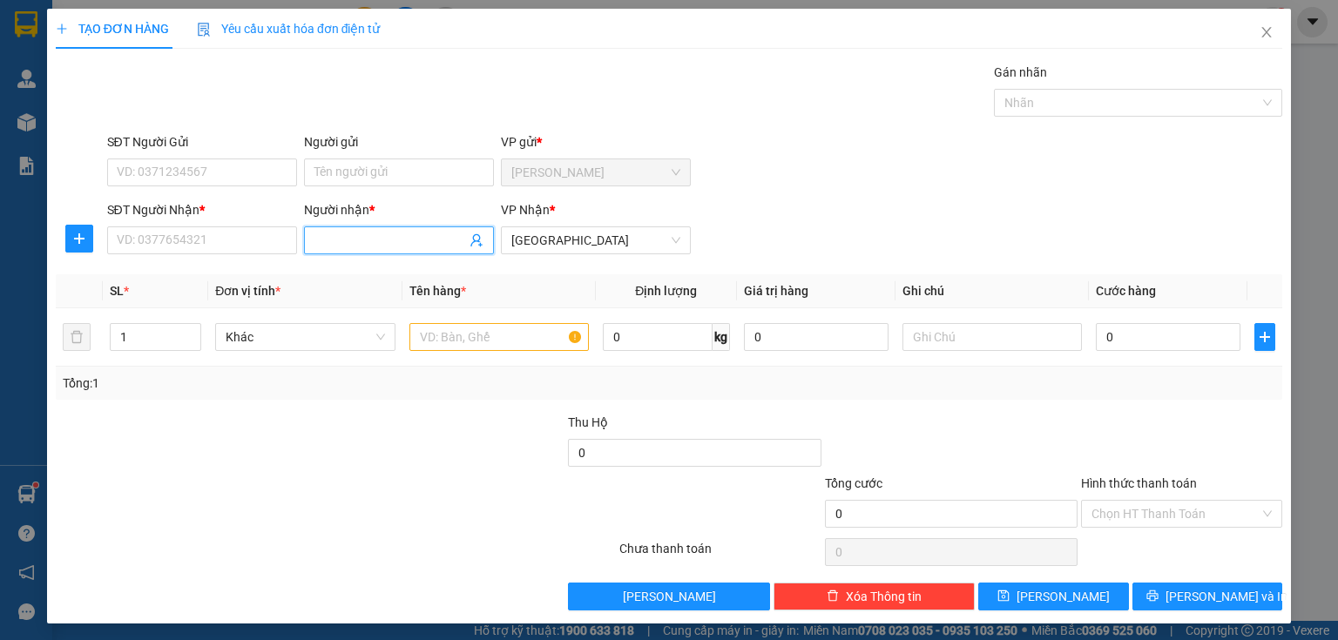
click at [359, 248] on input "Người nhận *" at bounding box center [391, 240] width 152 height 19
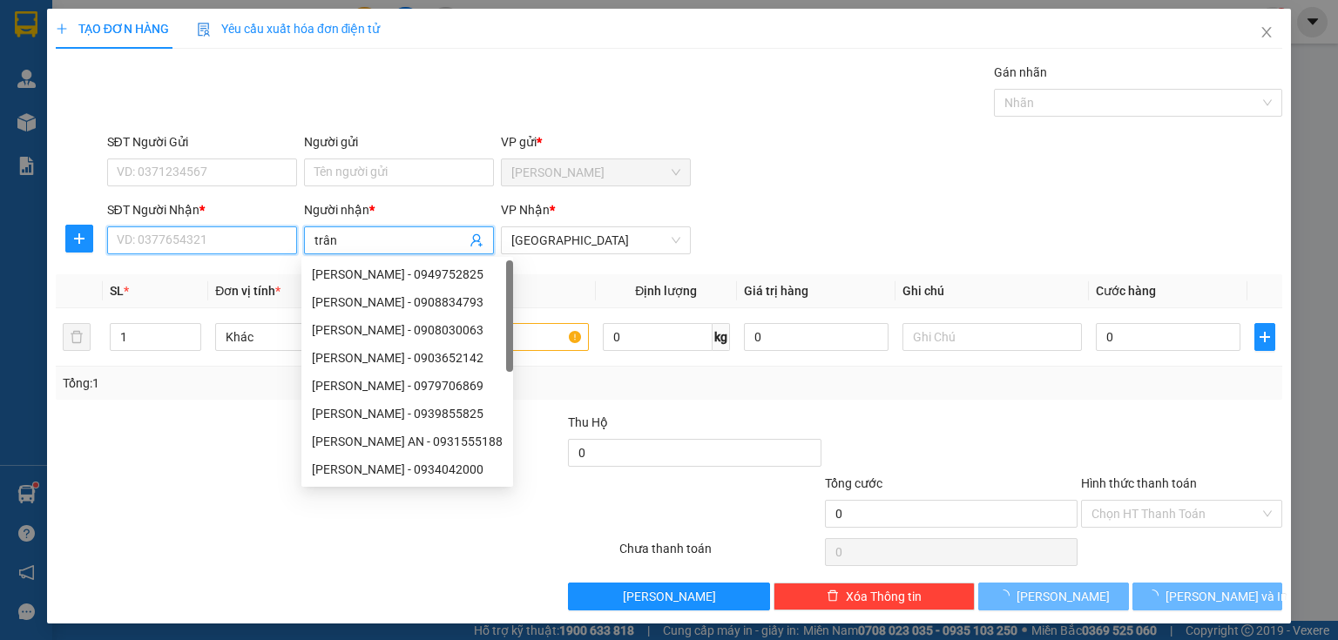
click at [227, 238] on input "SĐT Người Nhận *" at bounding box center [202, 241] width 190 height 28
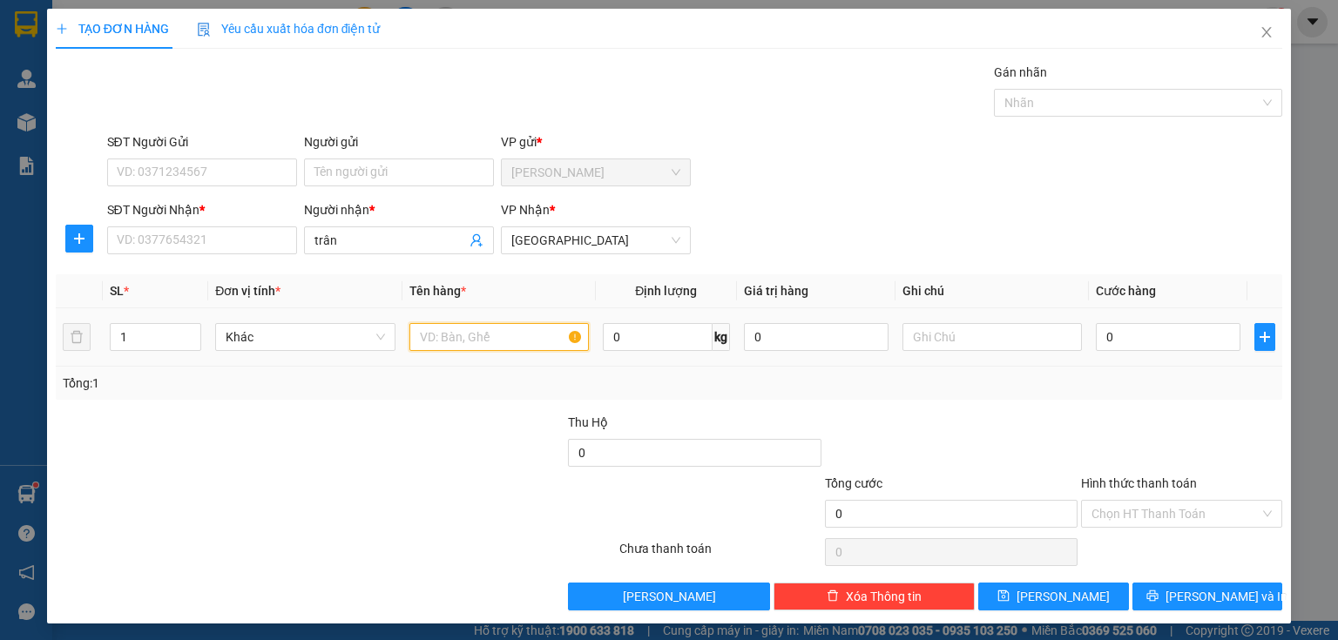
click at [421, 334] on input "text" at bounding box center [499, 337] width 179 height 28
click at [1138, 336] on input "0" at bounding box center [1168, 337] width 145 height 28
click at [206, 237] on input "SĐT Người Nhận *" at bounding box center [202, 241] width 190 height 28
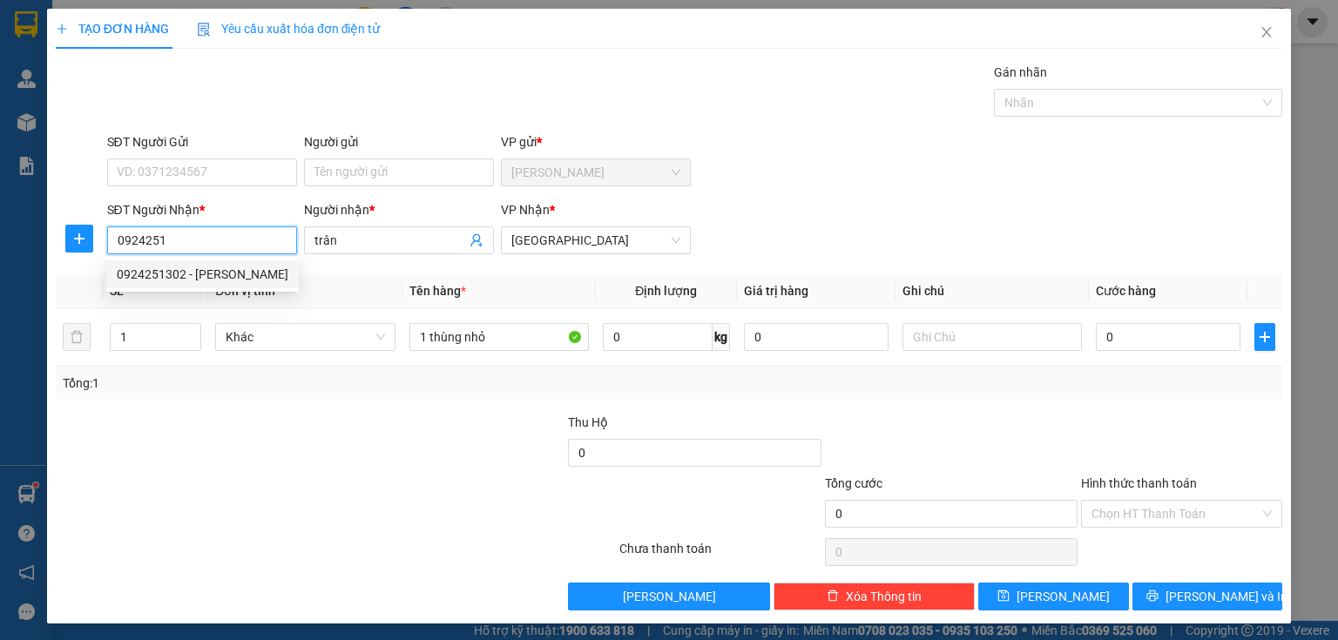
click at [179, 281] on div "0924251302 - [PERSON_NAME]" at bounding box center [203, 274] width 172 height 19
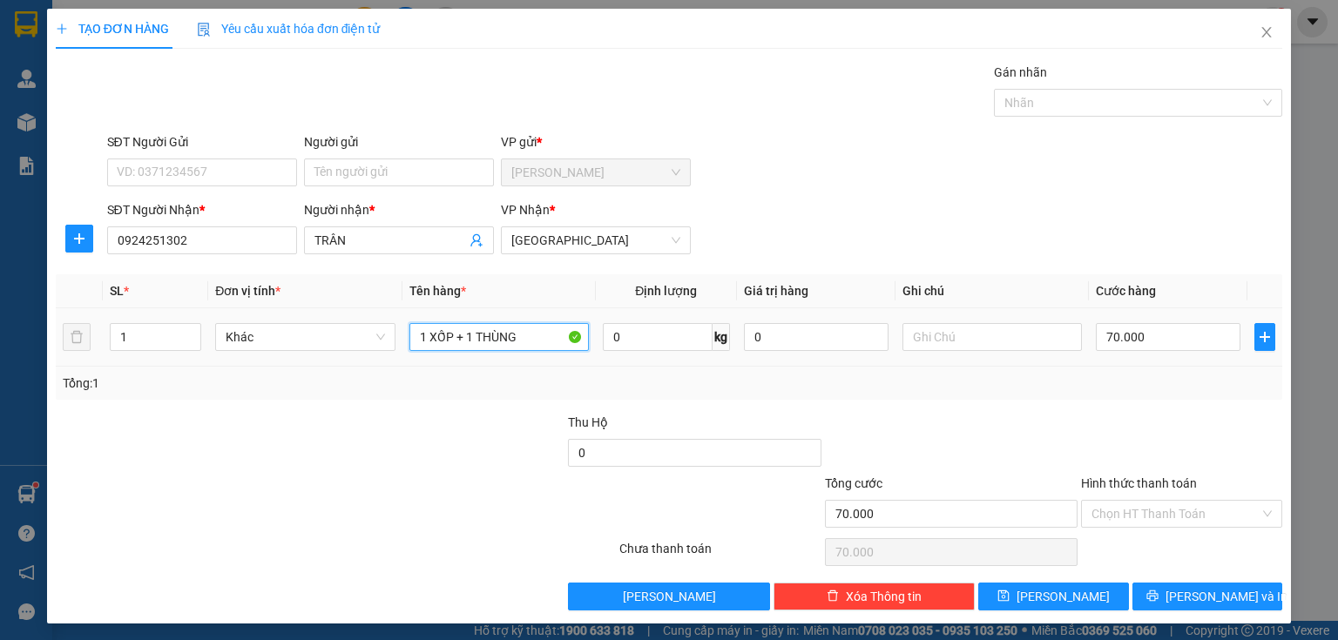
drag, startPoint x: 529, startPoint y: 340, endPoint x: 429, endPoint y: 319, distance: 102.4
click at [429, 320] on div "1 XỐP + 1 THÙNG" at bounding box center [499, 337] width 179 height 35
click at [1107, 331] on input "70.000" at bounding box center [1168, 337] width 145 height 28
click at [1108, 515] on input "Hình thức thanh toán" at bounding box center [1176, 514] width 168 height 26
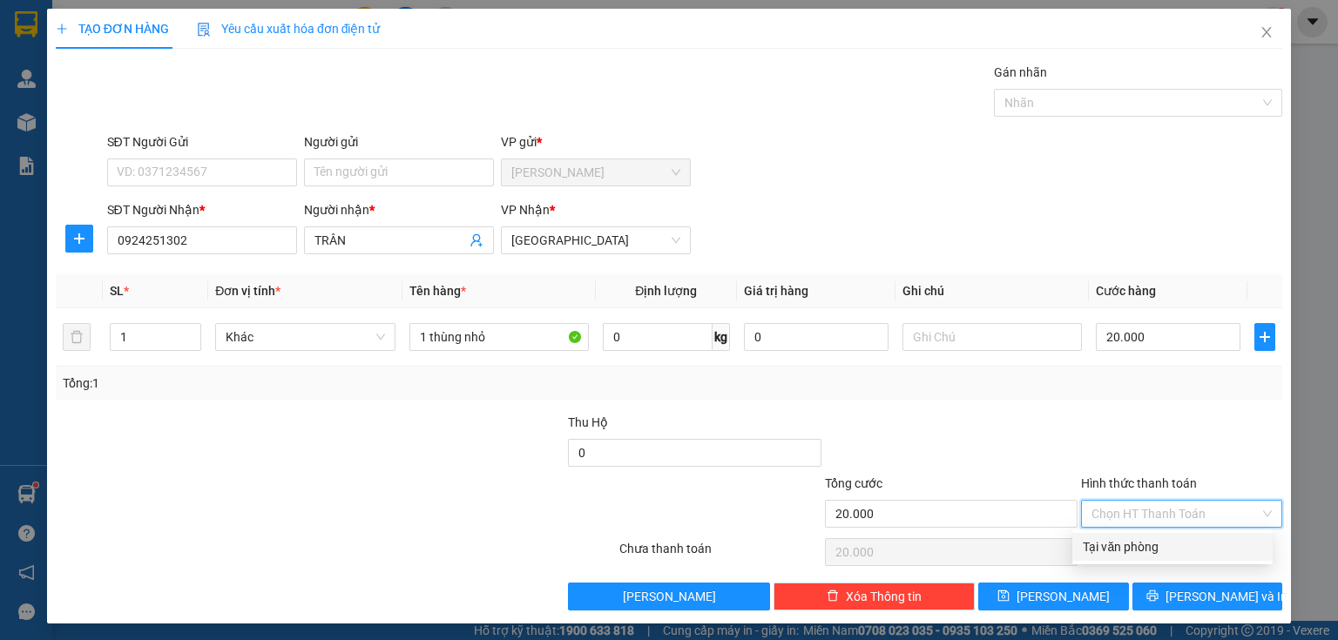
click at [1096, 551] on div "Tại văn phòng" at bounding box center [1172, 547] width 179 height 19
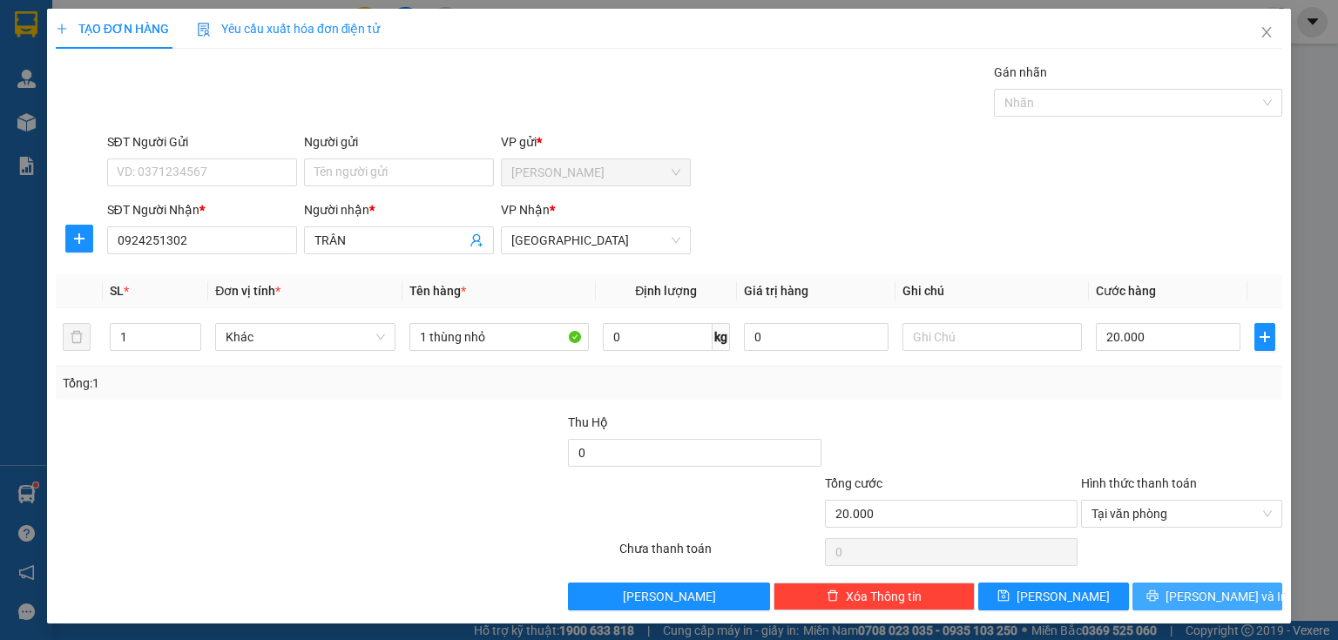
click at [1158, 592] on icon "printer" at bounding box center [1152, 596] width 11 height 11
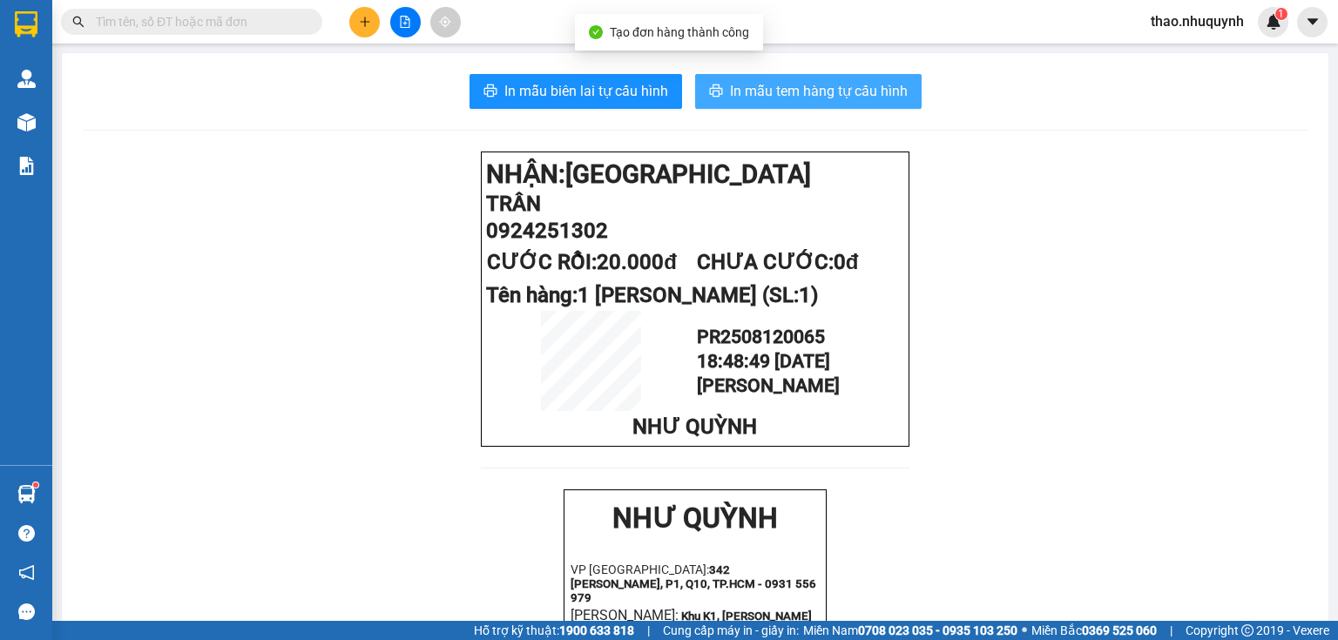
click at [789, 95] on span "In mẫu tem hàng tự cấu hình" at bounding box center [819, 91] width 178 height 22
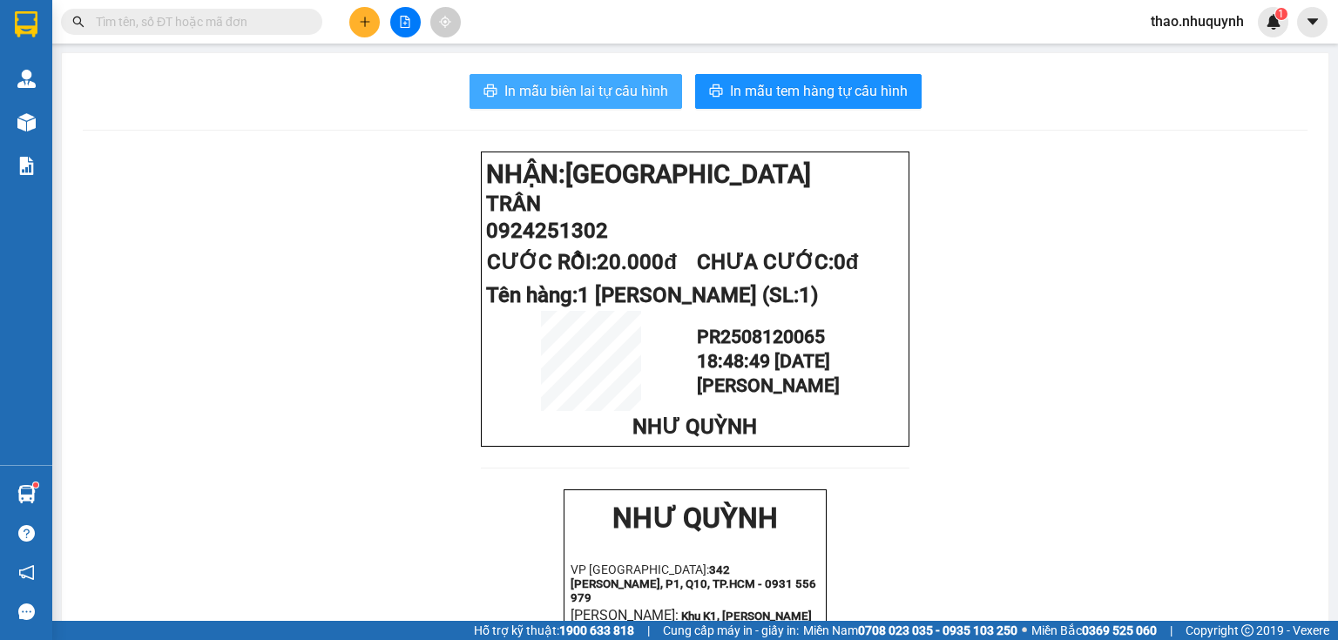
click at [561, 98] on span "In mẫu biên lai tự cấu hình" at bounding box center [587, 91] width 164 height 22
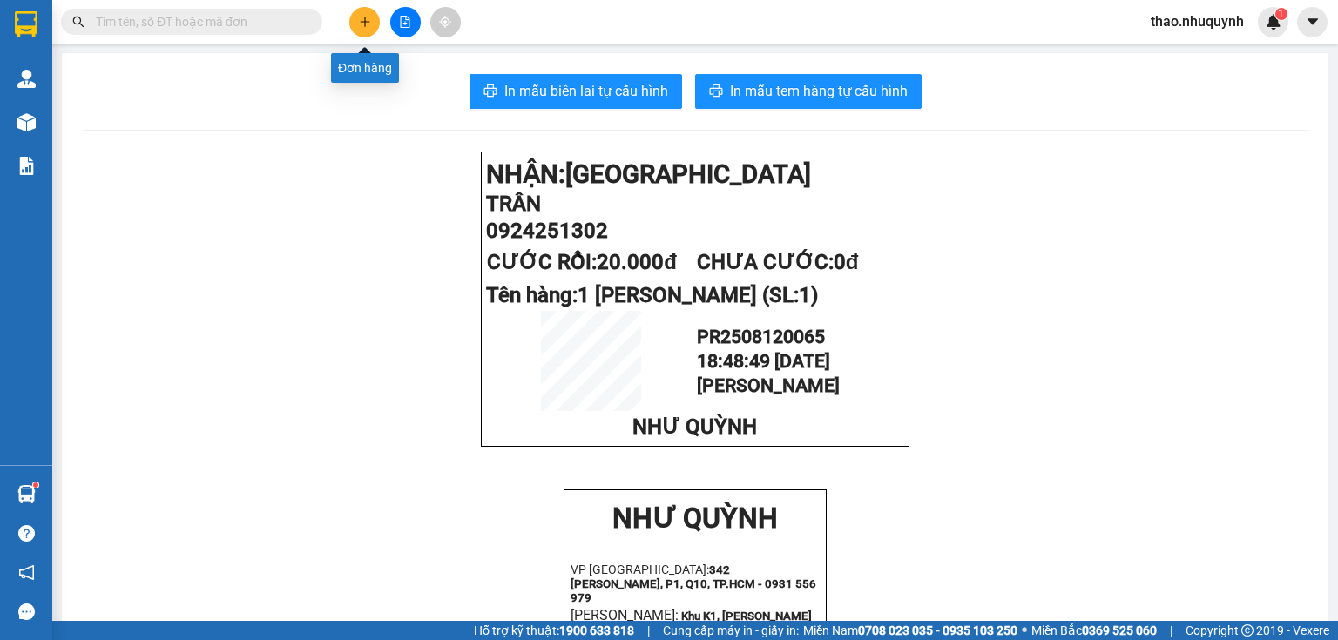
click at [362, 17] on icon "plus" at bounding box center [365, 22] width 12 height 12
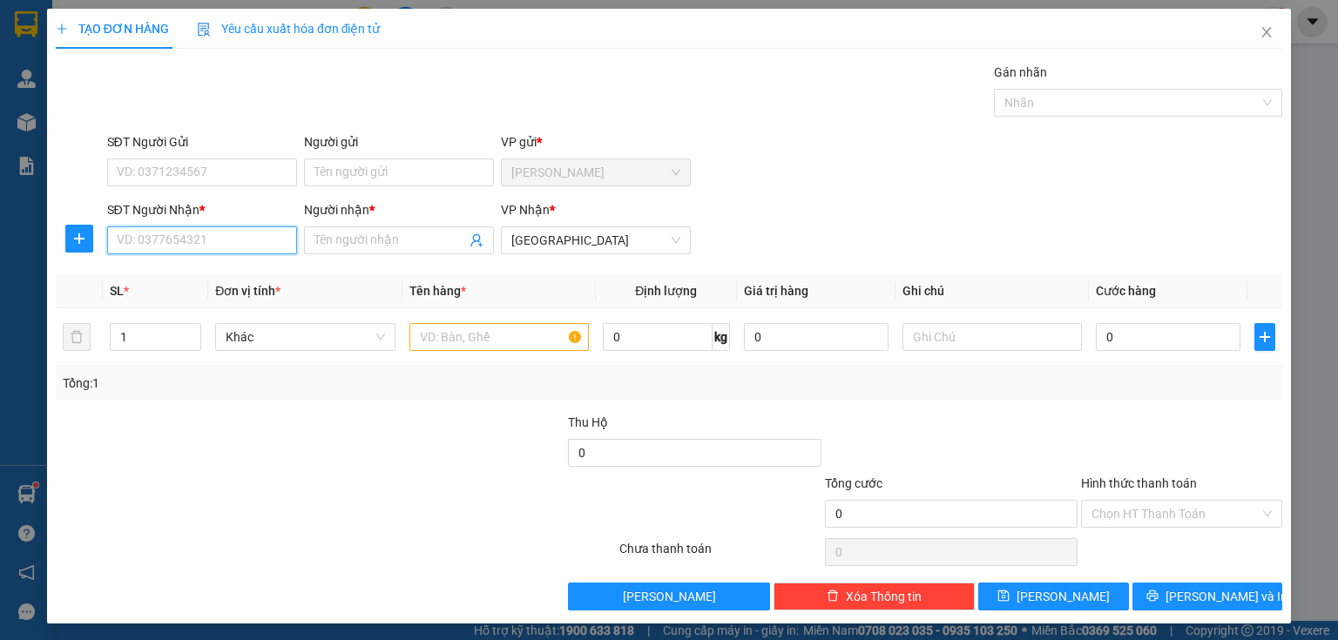
click at [184, 242] on input "SĐT Người Nhận *" at bounding box center [202, 241] width 190 height 28
click at [164, 270] on div "0906683607 - [PERSON_NAME]" at bounding box center [203, 274] width 172 height 19
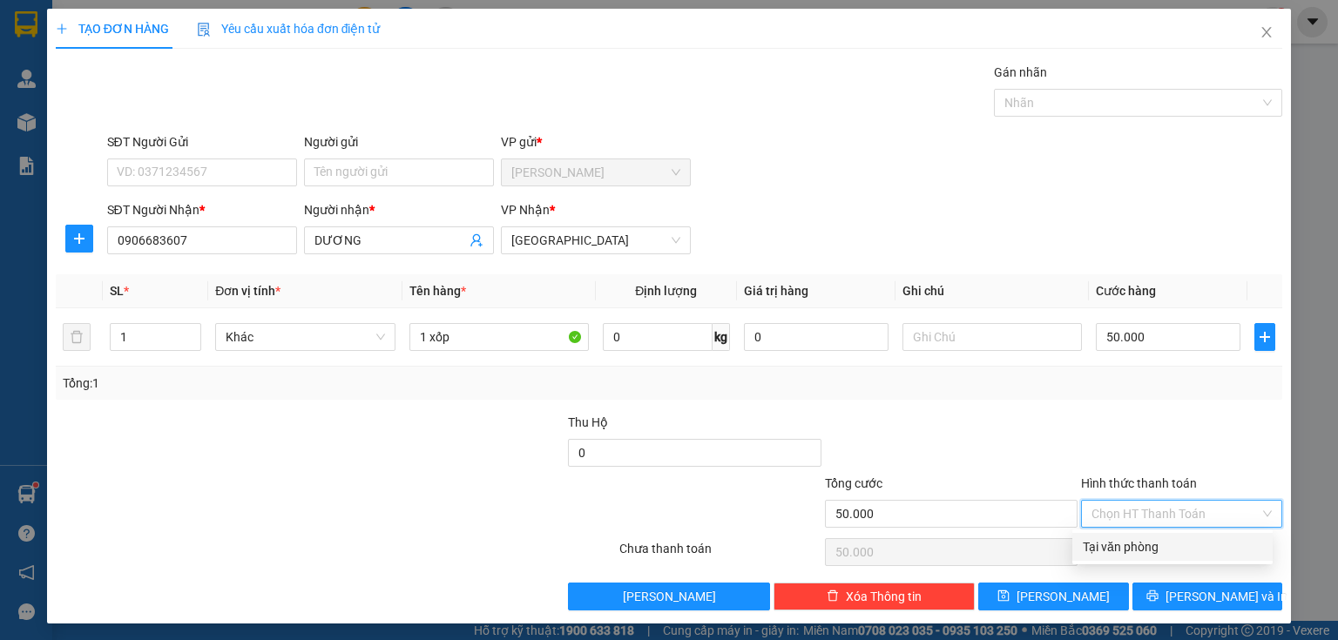
click at [1121, 519] on input "Hình thức thanh toán" at bounding box center [1176, 514] width 168 height 26
click at [1121, 547] on div "Tại văn phòng" at bounding box center [1172, 547] width 179 height 19
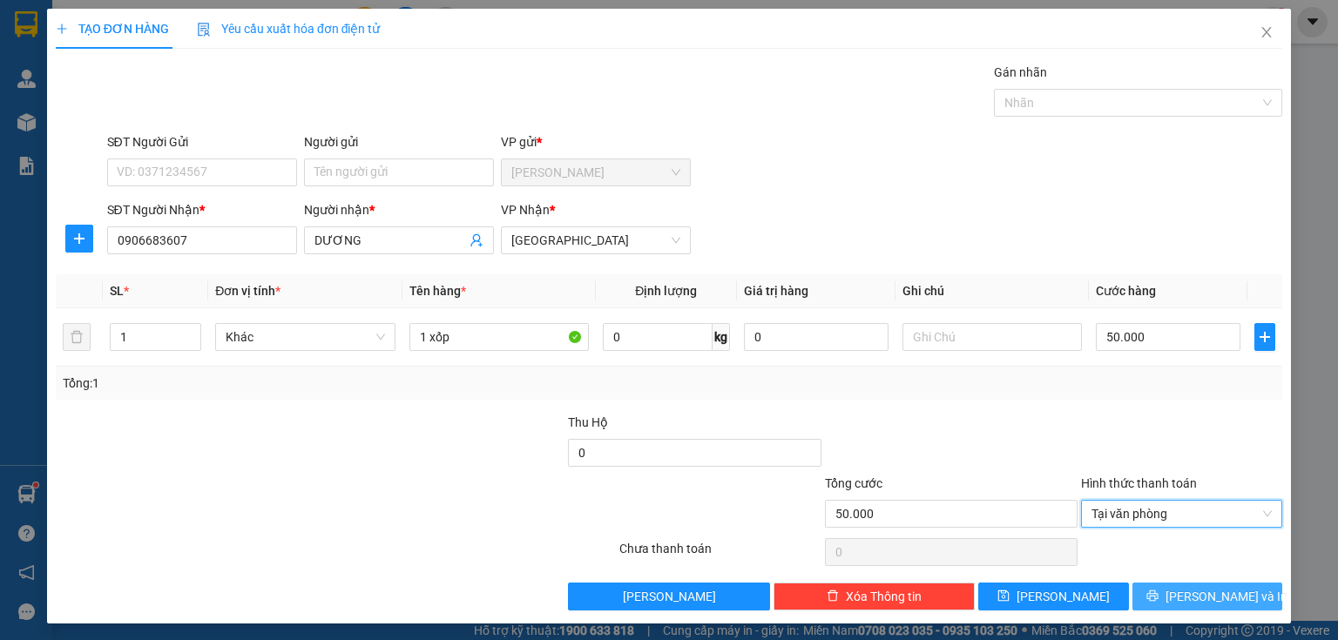
click at [1140, 599] on button "[PERSON_NAME] và In" at bounding box center [1208, 597] width 151 height 28
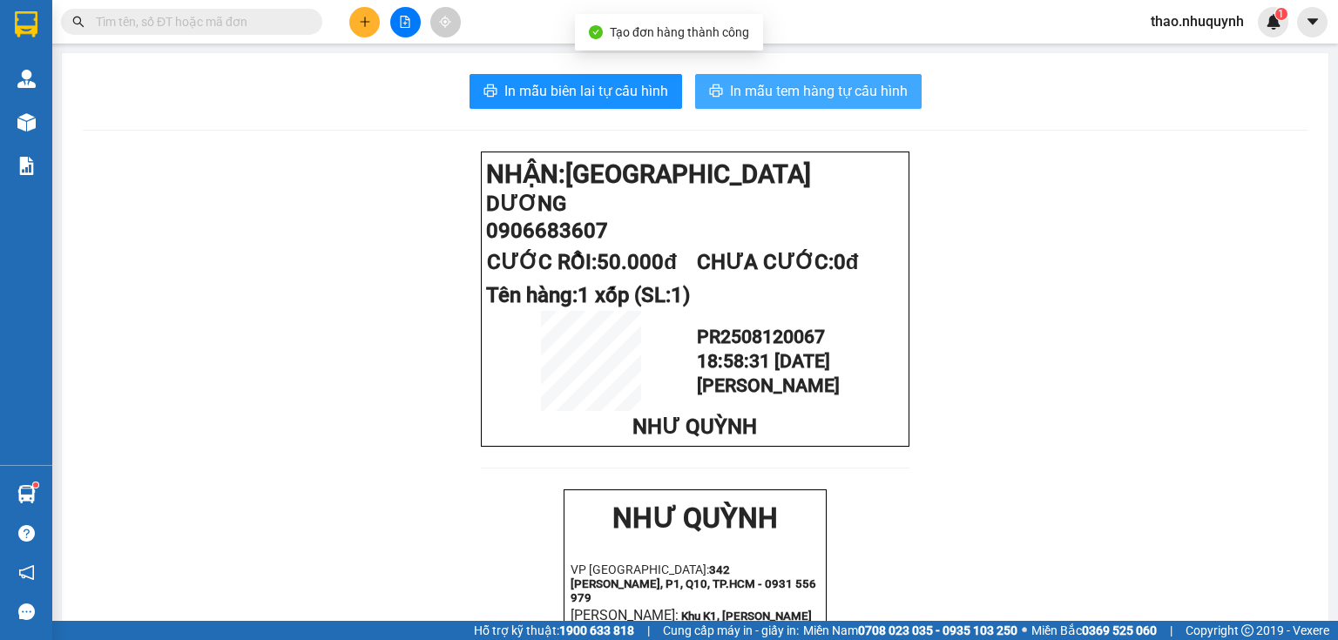
click at [726, 79] on button "In mẫu tem hàng tự cấu hình" at bounding box center [808, 91] width 227 height 35
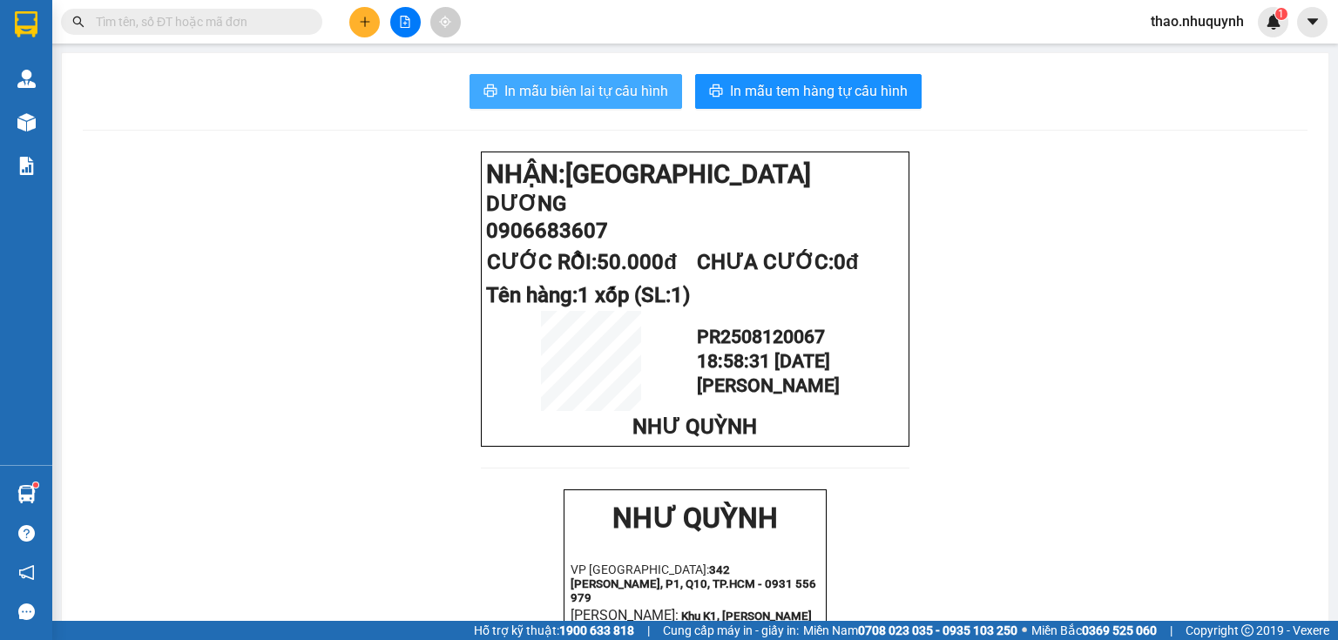
click at [554, 80] on span "In mẫu biên lai tự cấu hình" at bounding box center [587, 91] width 164 height 22
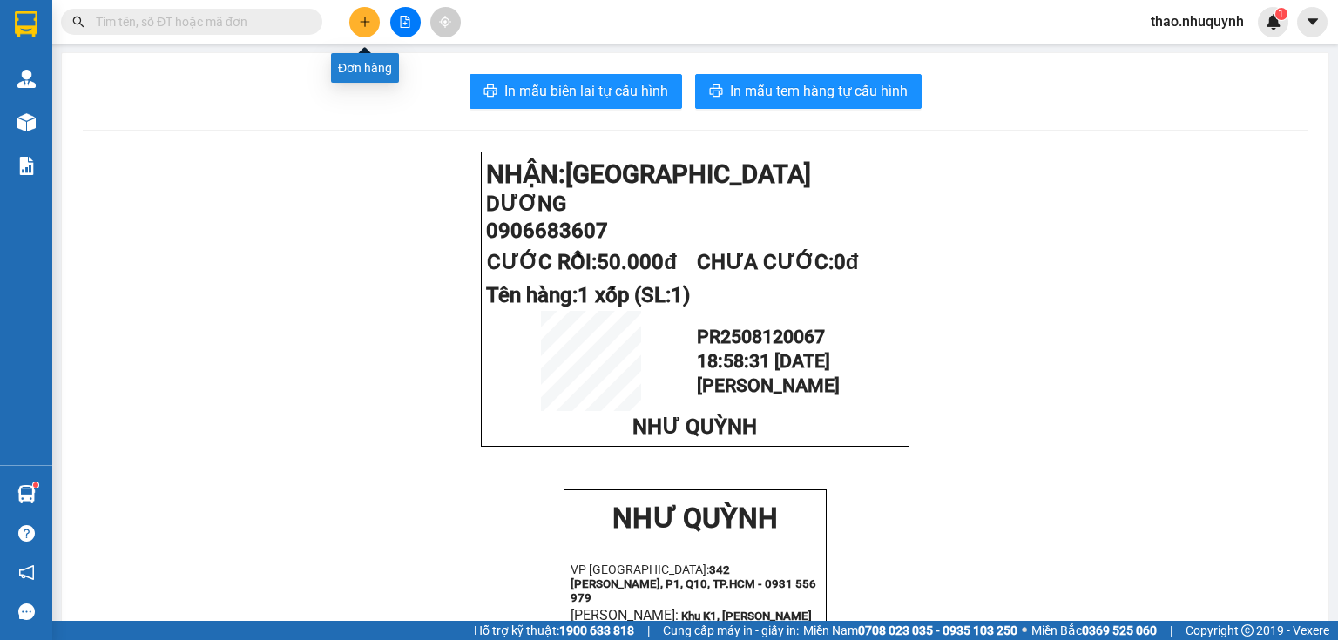
click at [368, 24] on icon "plus" at bounding box center [365, 22] width 12 height 12
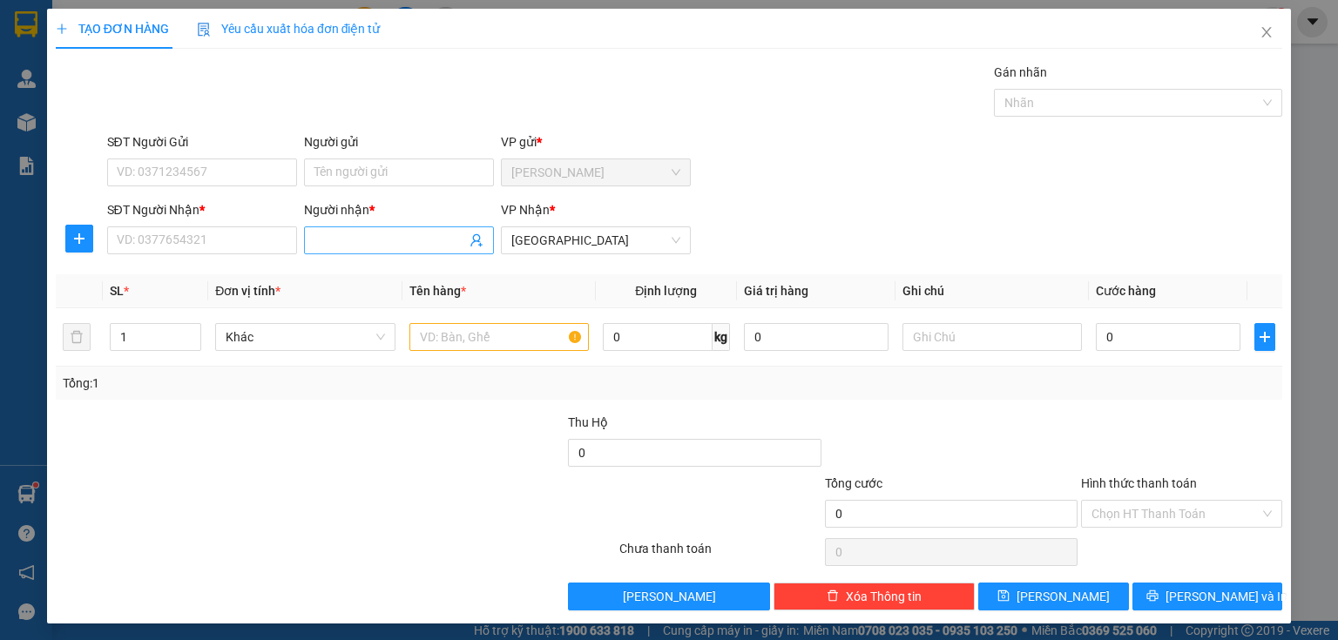
click at [331, 240] on input "Người nhận *" at bounding box center [391, 240] width 152 height 19
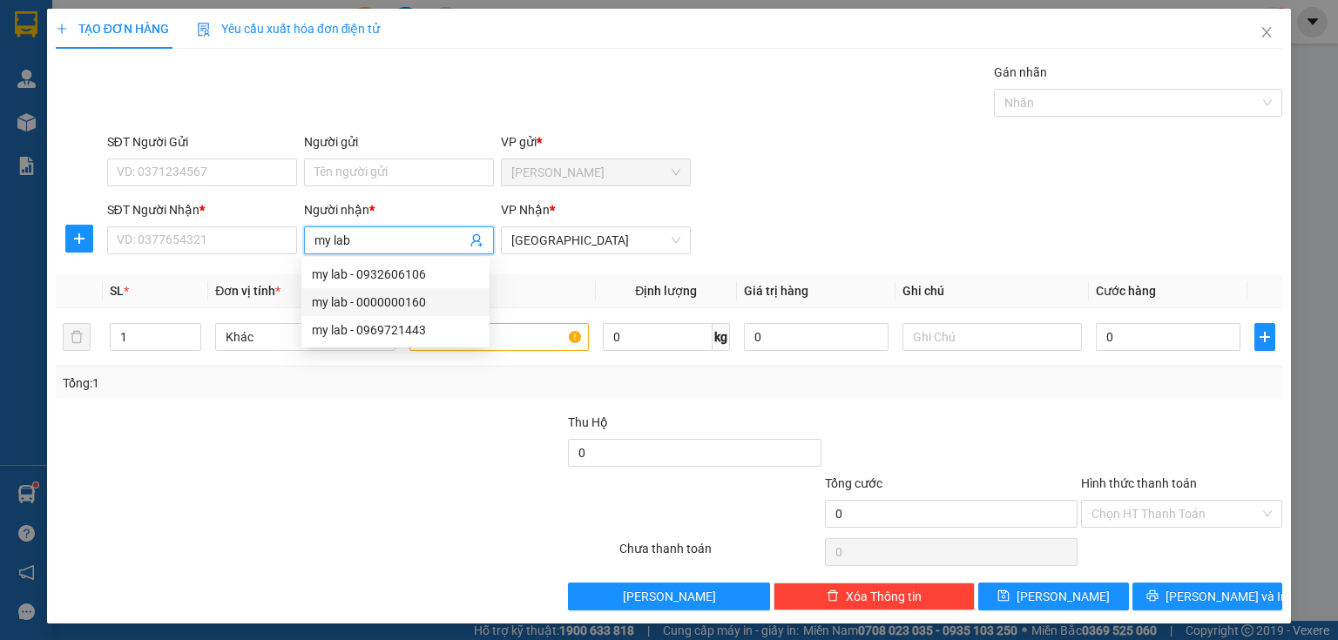
click at [362, 298] on div "my lab - 0000000160" at bounding box center [395, 302] width 167 height 19
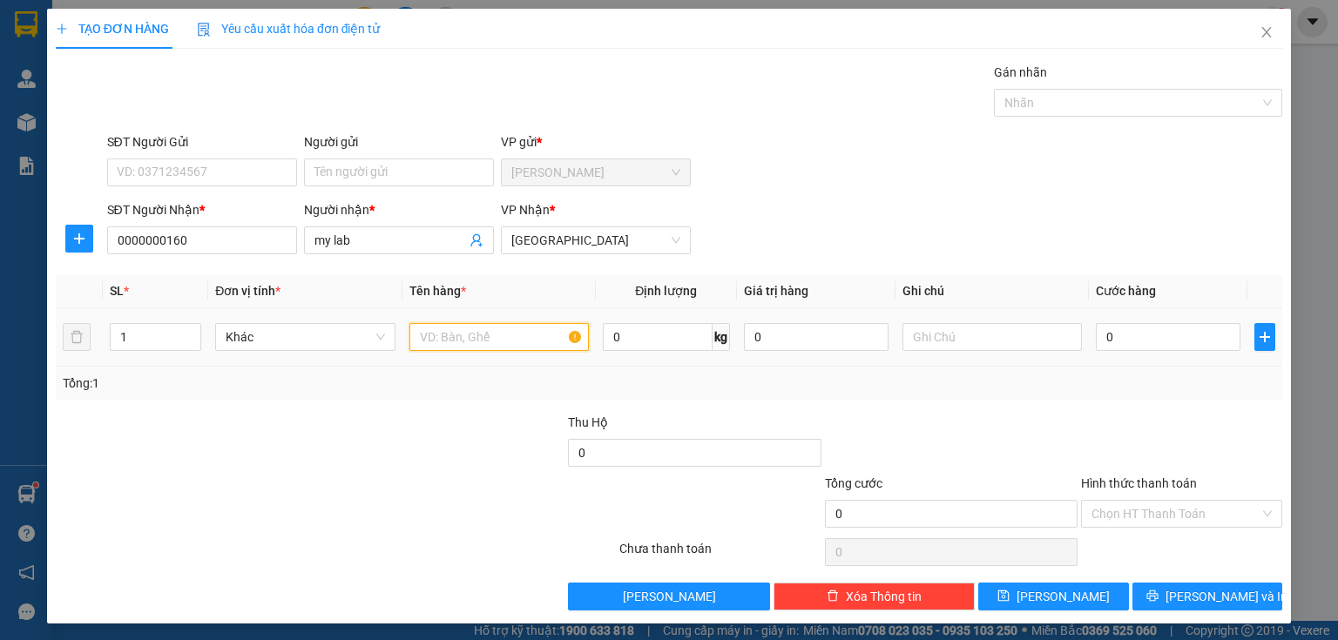
click at [513, 342] on input "text" at bounding box center [499, 337] width 179 height 28
click at [1123, 335] on input "0" at bounding box center [1168, 337] width 145 height 28
click at [1129, 521] on input "Hình thức thanh toán" at bounding box center [1176, 514] width 168 height 26
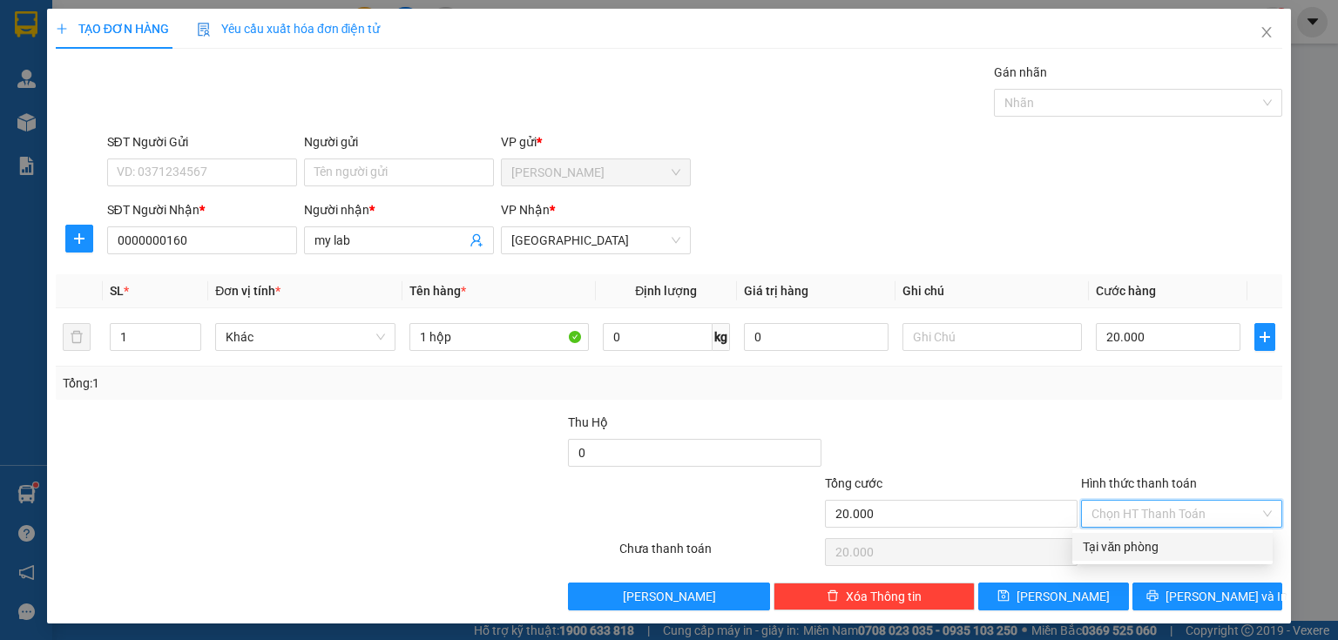
click at [1112, 560] on div "Tại văn phòng" at bounding box center [1173, 547] width 200 height 28
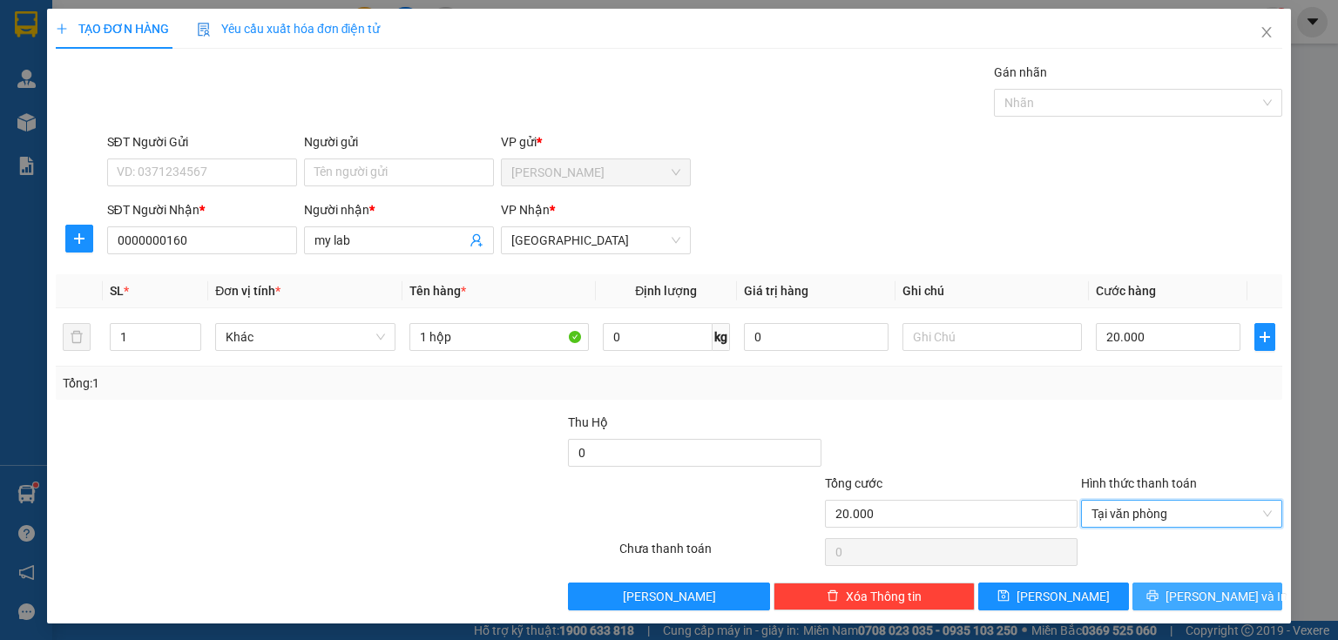
click at [1164, 605] on button "[PERSON_NAME] và In" at bounding box center [1208, 597] width 151 height 28
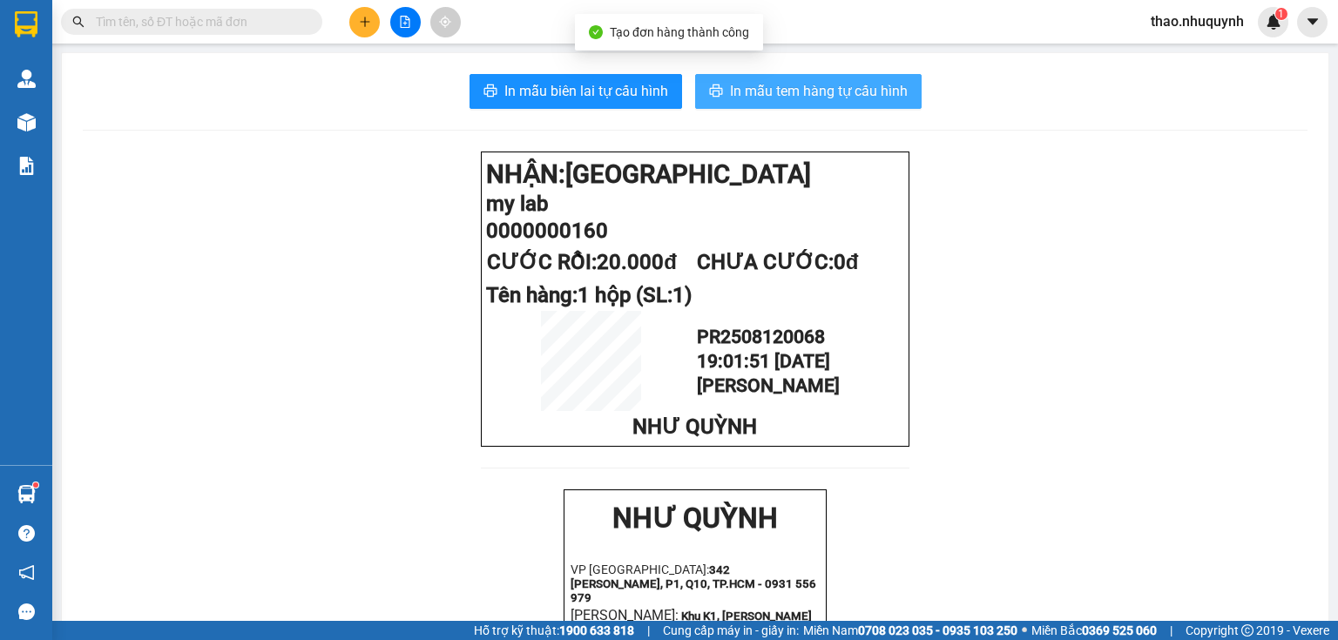
click at [780, 81] on span "In mẫu tem hàng tự cấu hình" at bounding box center [819, 91] width 178 height 22
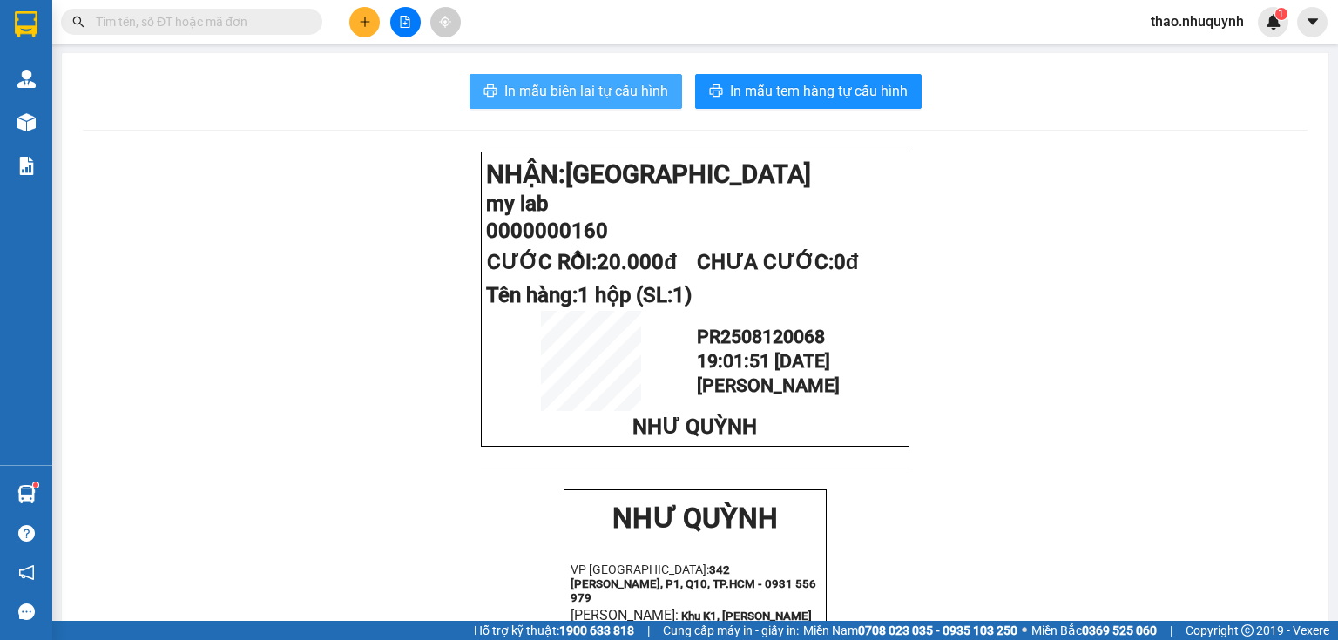
click at [597, 90] on span "In mẫu biên lai tự cấu hình" at bounding box center [587, 91] width 164 height 22
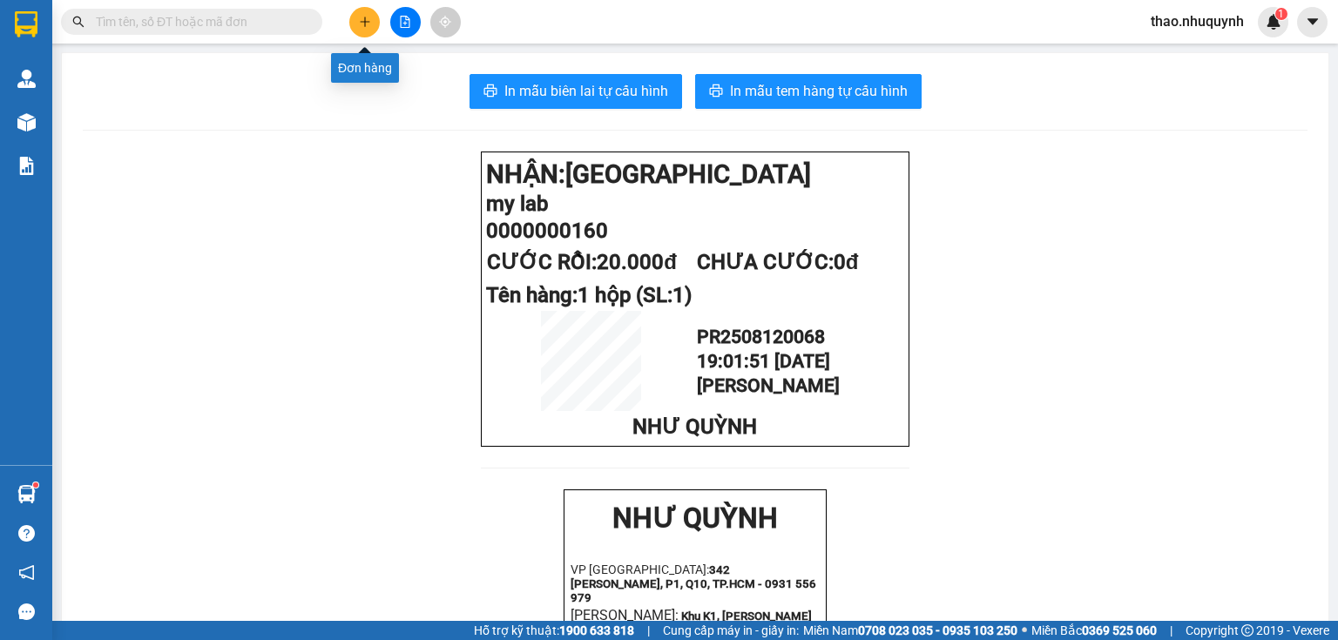
click at [367, 14] on button at bounding box center [364, 22] width 30 height 30
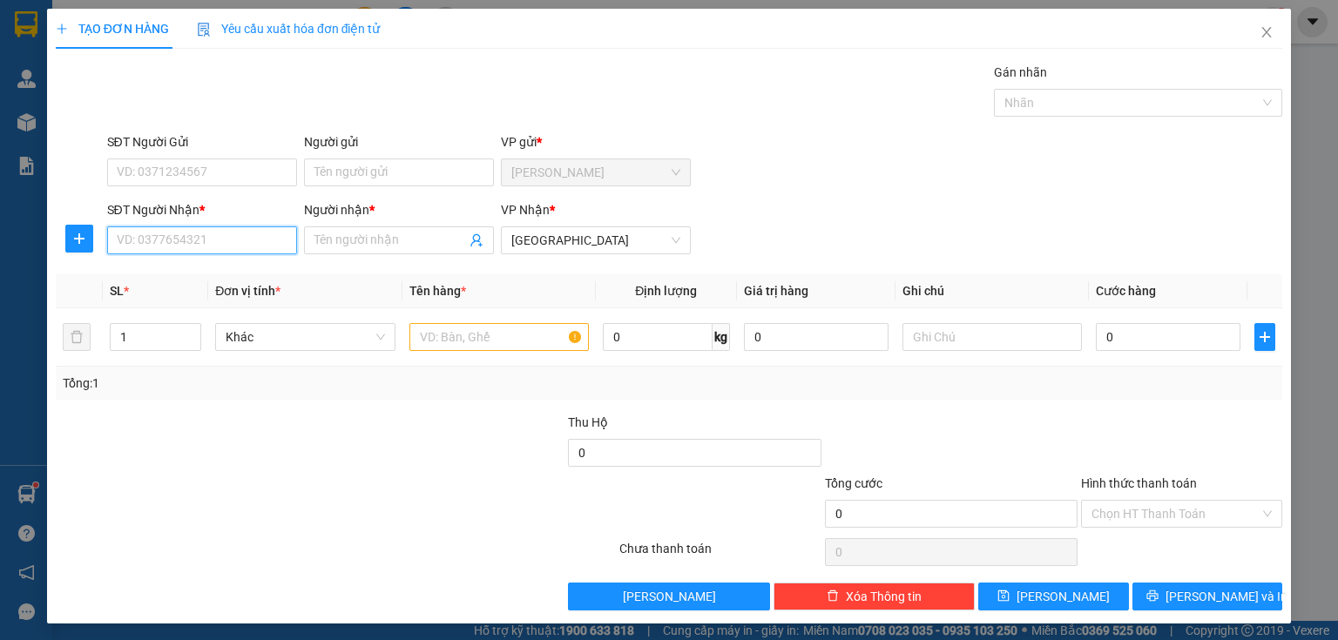
click at [198, 240] on input "SĐT Người Nhận *" at bounding box center [202, 241] width 190 height 28
click at [152, 275] on div "0909656261 - thảo" at bounding box center [200, 274] width 167 height 19
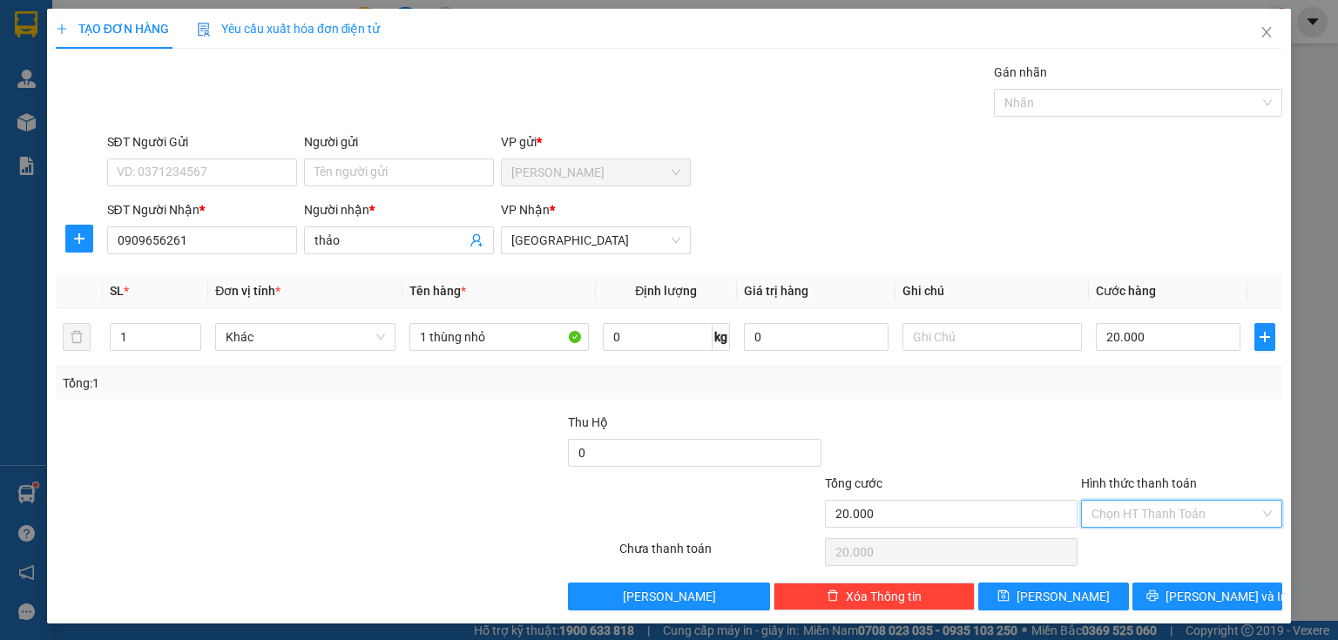
click at [1123, 518] on input "Hình thức thanh toán" at bounding box center [1176, 514] width 168 height 26
click at [1131, 544] on div "Tại văn phòng" at bounding box center [1172, 547] width 179 height 19
click at [1138, 593] on button "[PERSON_NAME] và In" at bounding box center [1208, 597] width 151 height 28
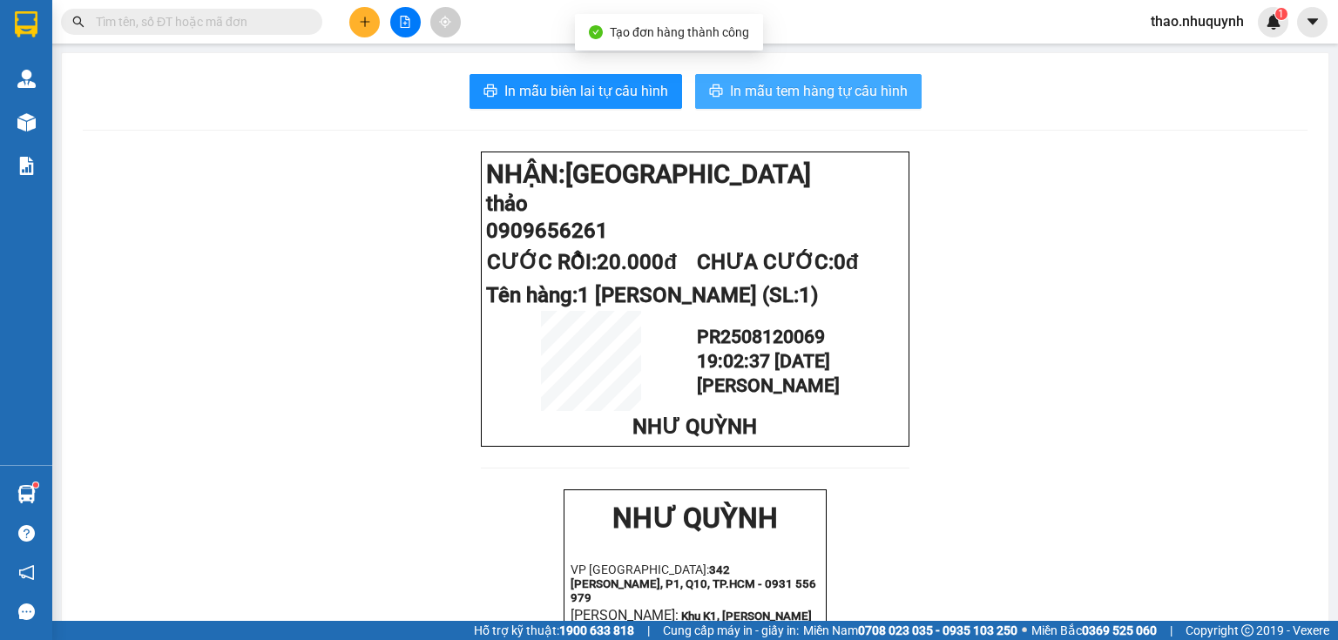
click at [747, 91] on span "In mẫu tem hàng tự cấu hình" at bounding box center [819, 91] width 178 height 22
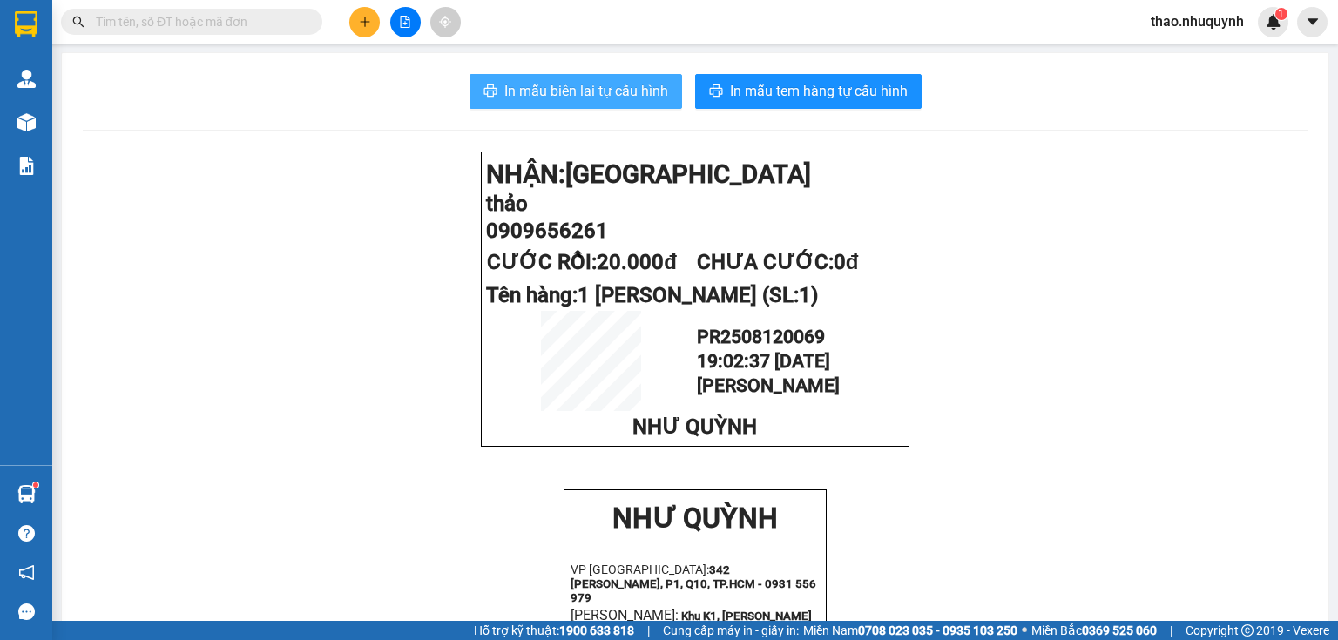
click at [532, 91] on span "In mẫu biên lai tự cấu hình" at bounding box center [587, 91] width 164 height 22
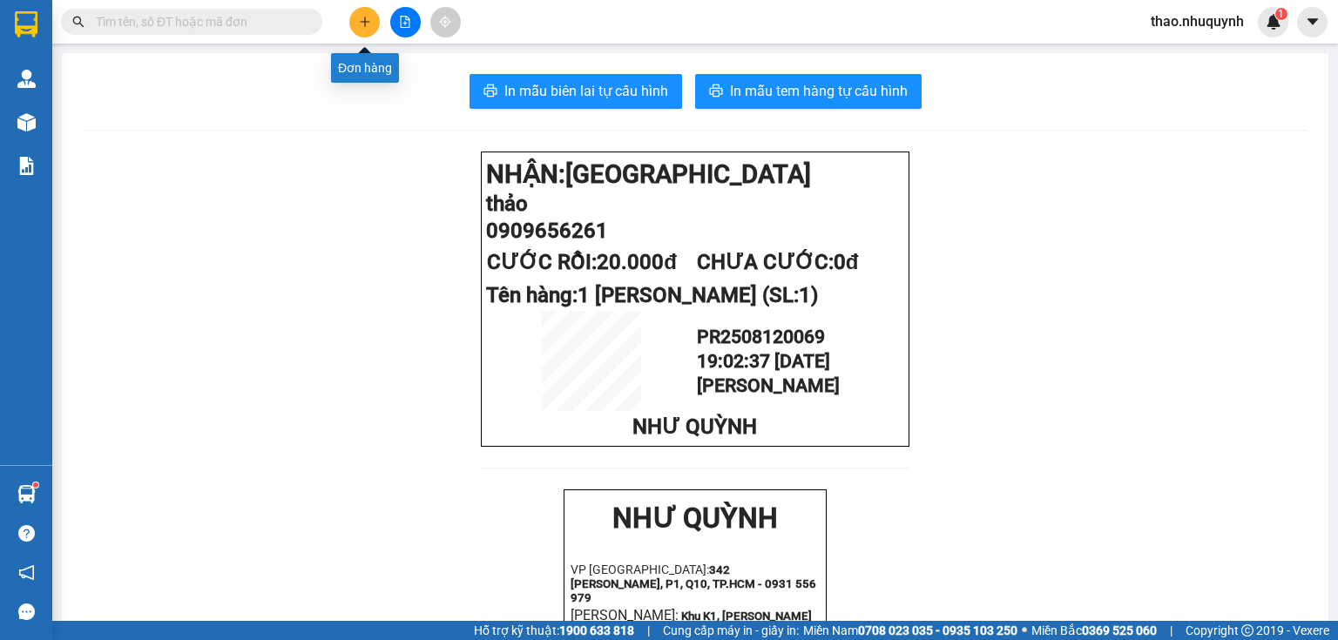
click at [365, 10] on button at bounding box center [364, 22] width 30 height 30
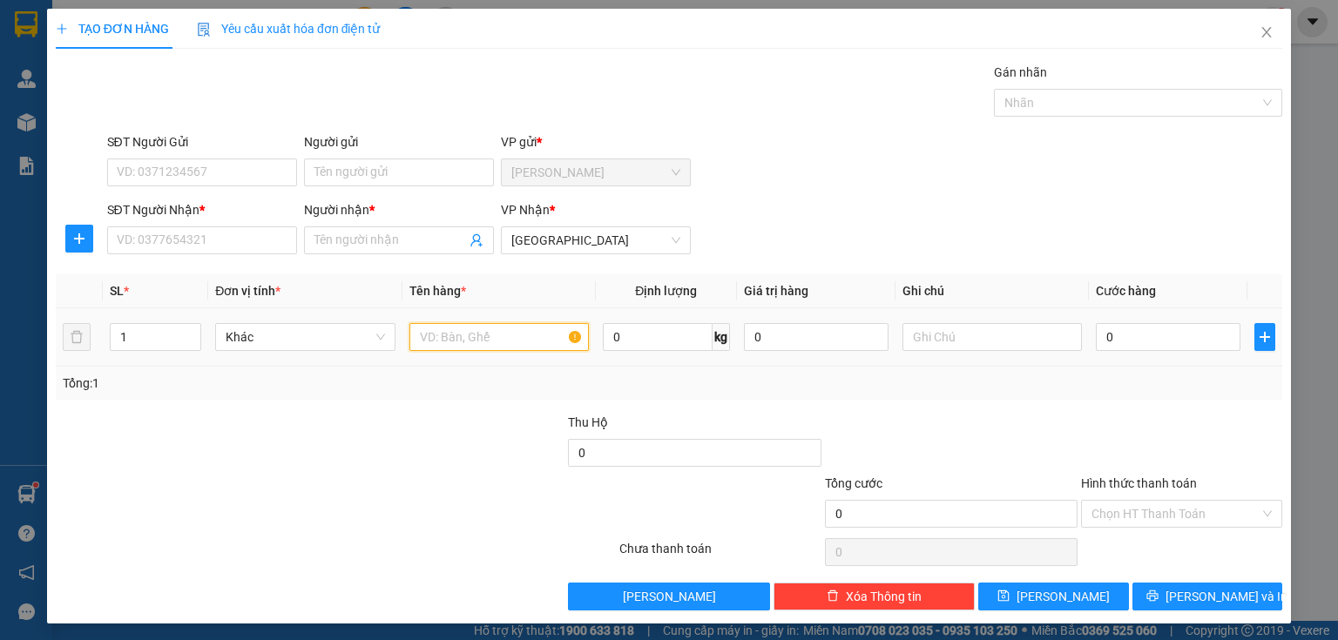
click at [441, 336] on input "text" at bounding box center [499, 337] width 179 height 28
click at [354, 231] on input "Người nhận *" at bounding box center [391, 240] width 152 height 19
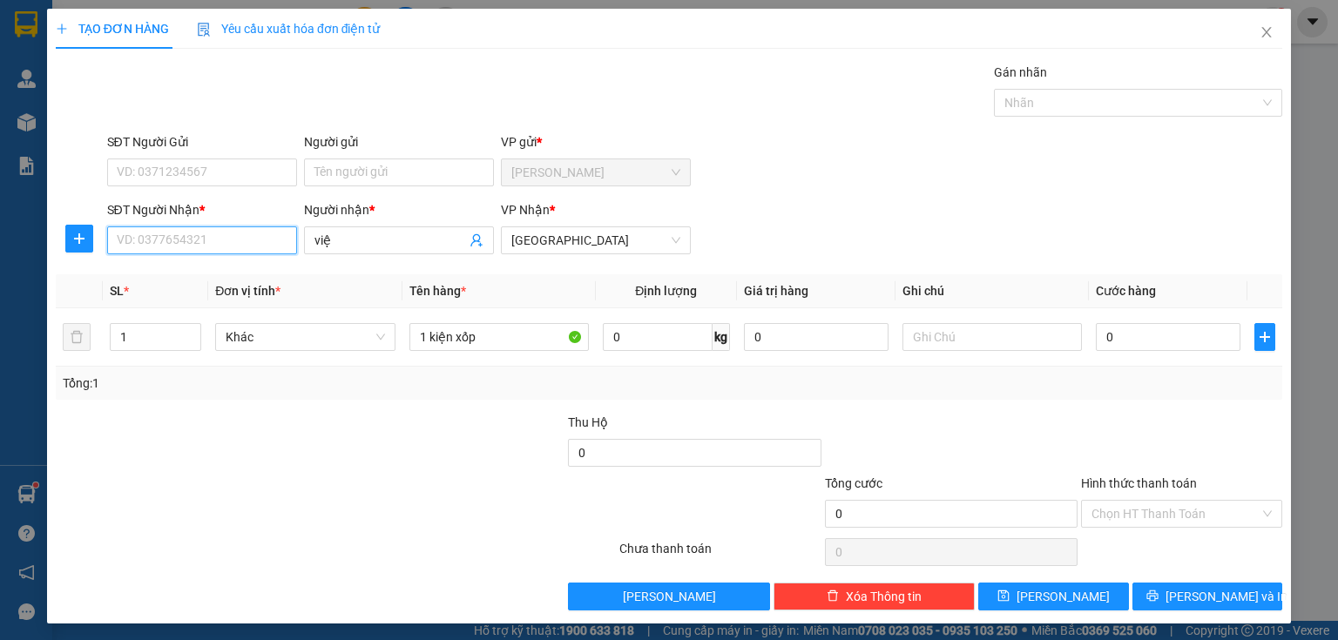
click at [199, 244] on input "SĐT Người Nhận *" at bounding box center [202, 241] width 190 height 28
click at [199, 268] on div "0902347996 - việt" at bounding box center [200, 274] width 167 height 19
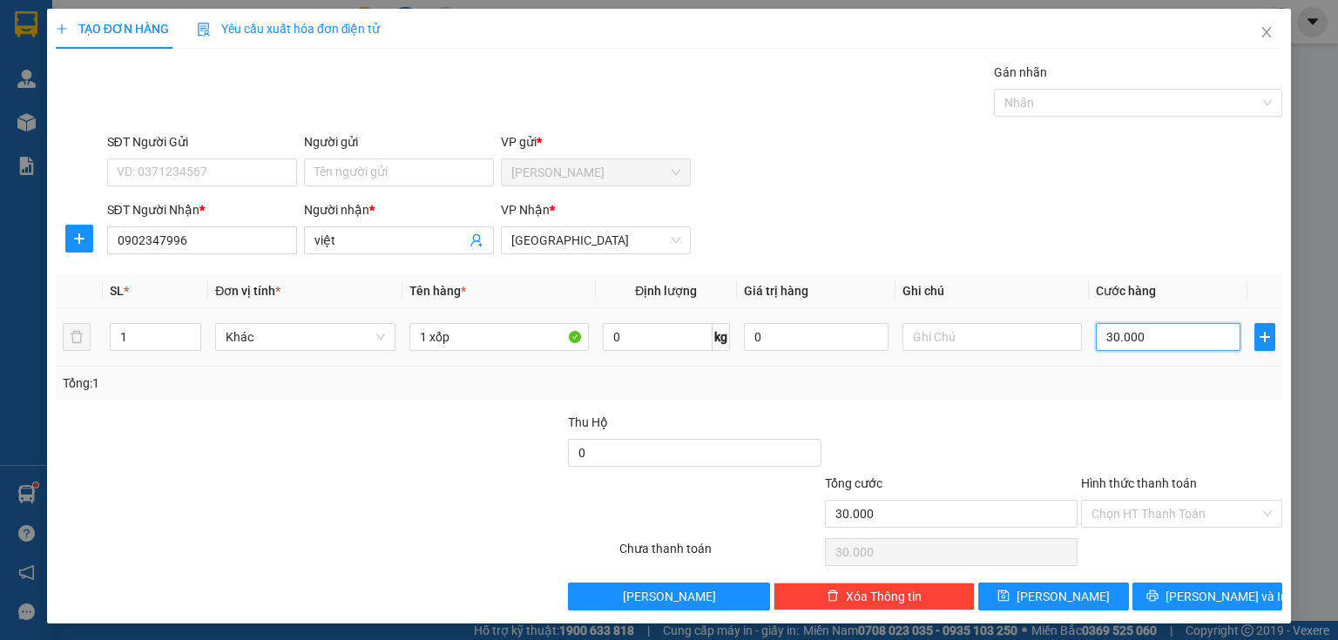
click at [1155, 328] on input "30.000" at bounding box center [1168, 337] width 145 height 28
click at [1153, 338] on input "40.000" at bounding box center [1168, 337] width 145 height 28
click at [1109, 509] on input "Hình thức thanh toán" at bounding box center [1176, 514] width 168 height 26
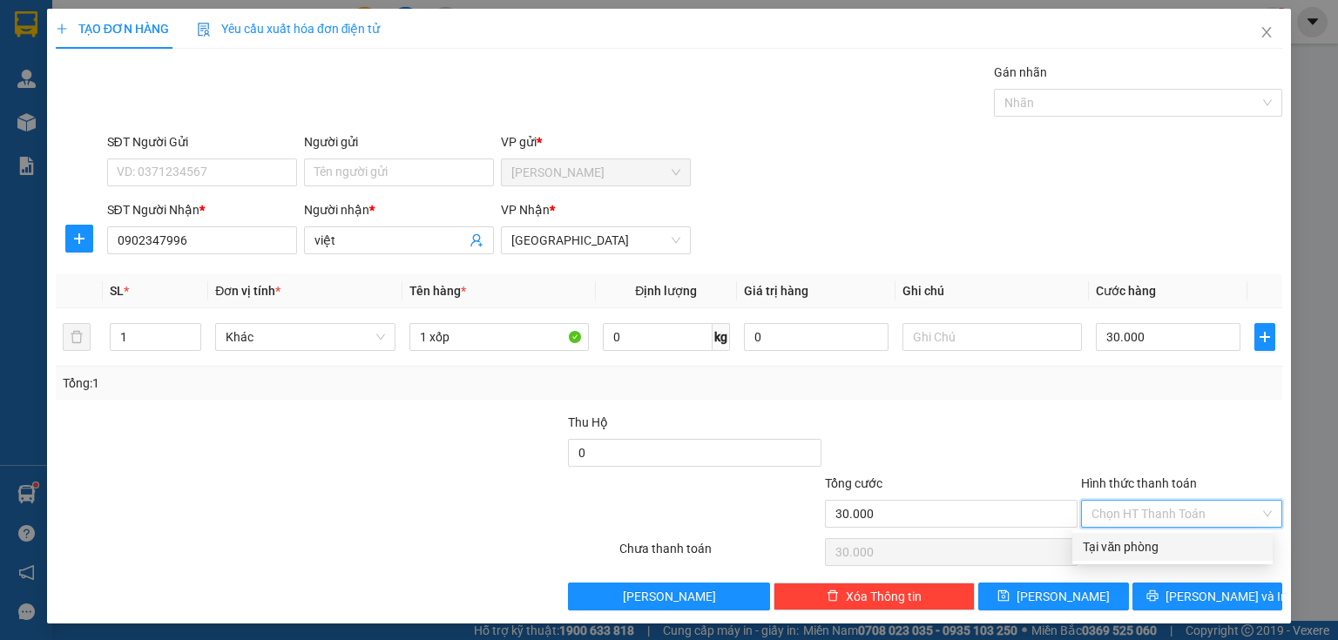
click at [1116, 551] on div "Tại văn phòng" at bounding box center [1172, 547] width 179 height 19
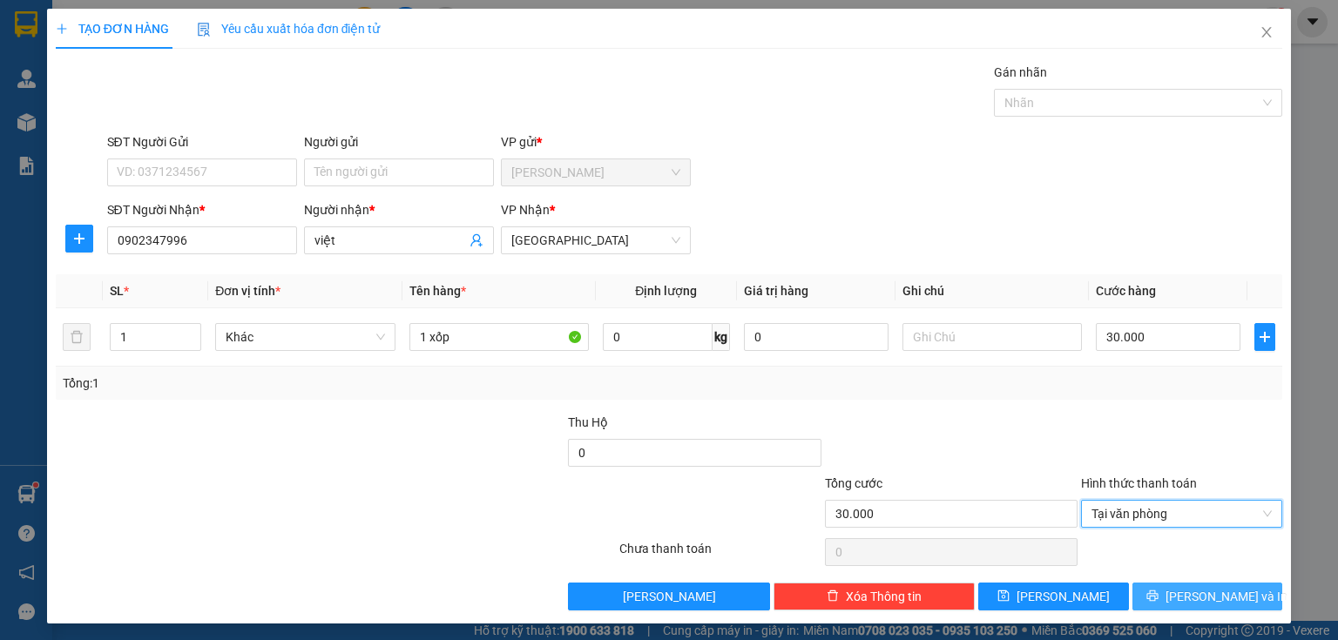
click at [1155, 591] on button "[PERSON_NAME] và In" at bounding box center [1208, 597] width 151 height 28
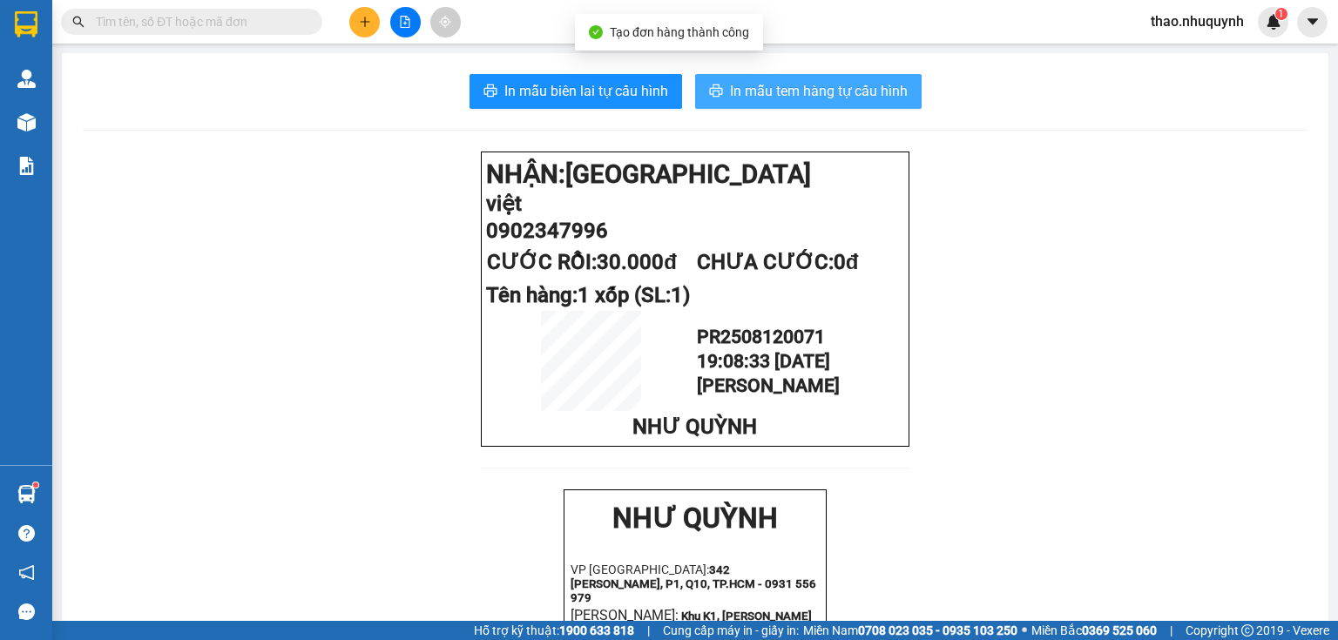
click at [786, 80] on span "In mẫu tem hàng tự cấu hình" at bounding box center [819, 91] width 178 height 22
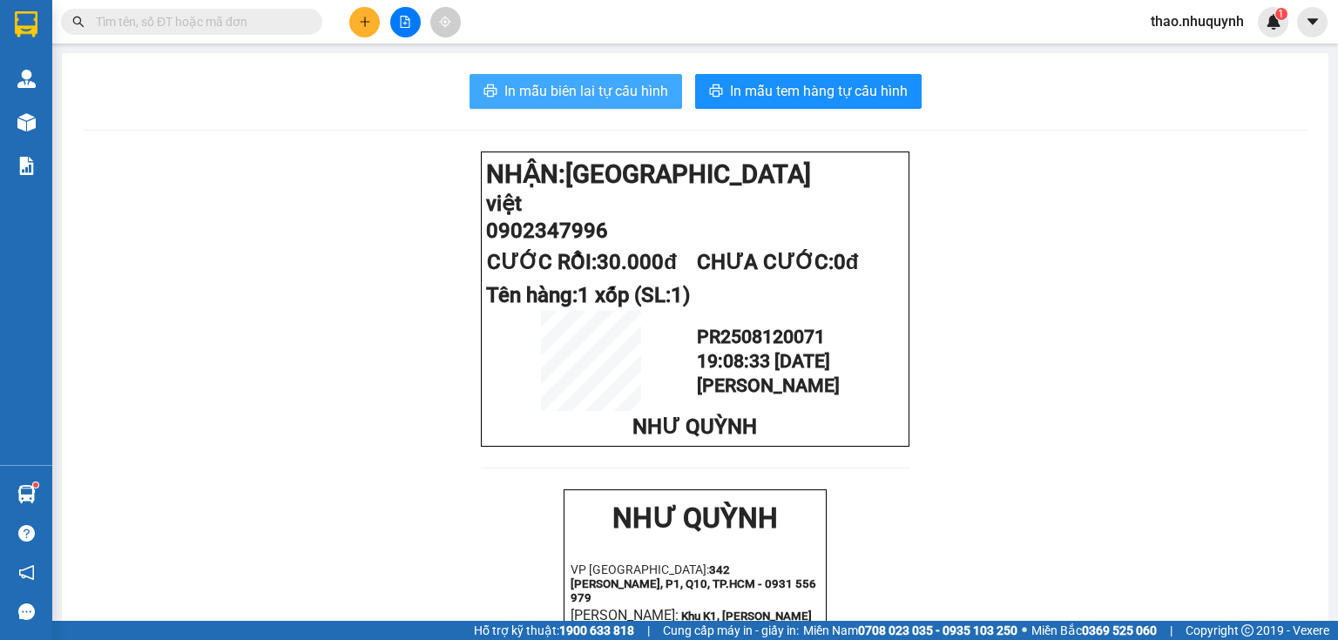
click at [574, 83] on span "In mẫu biên lai tự cấu hình" at bounding box center [587, 91] width 164 height 22
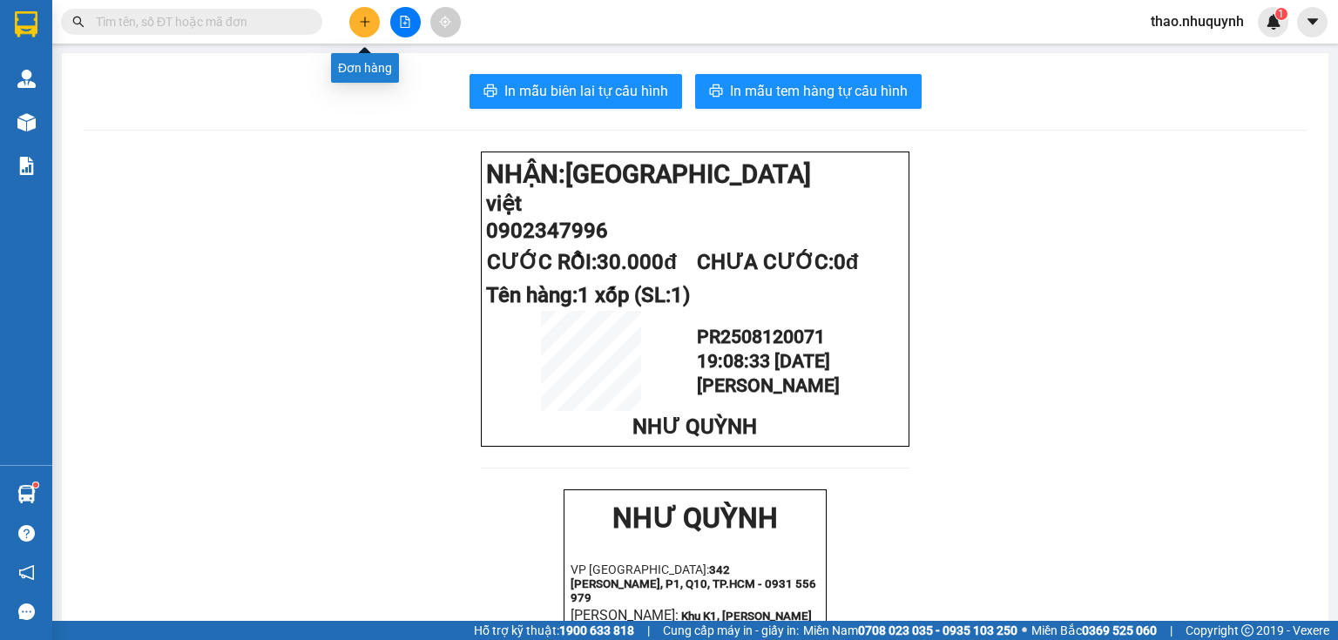
click at [364, 14] on button at bounding box center [364, 22] width 30 height 30
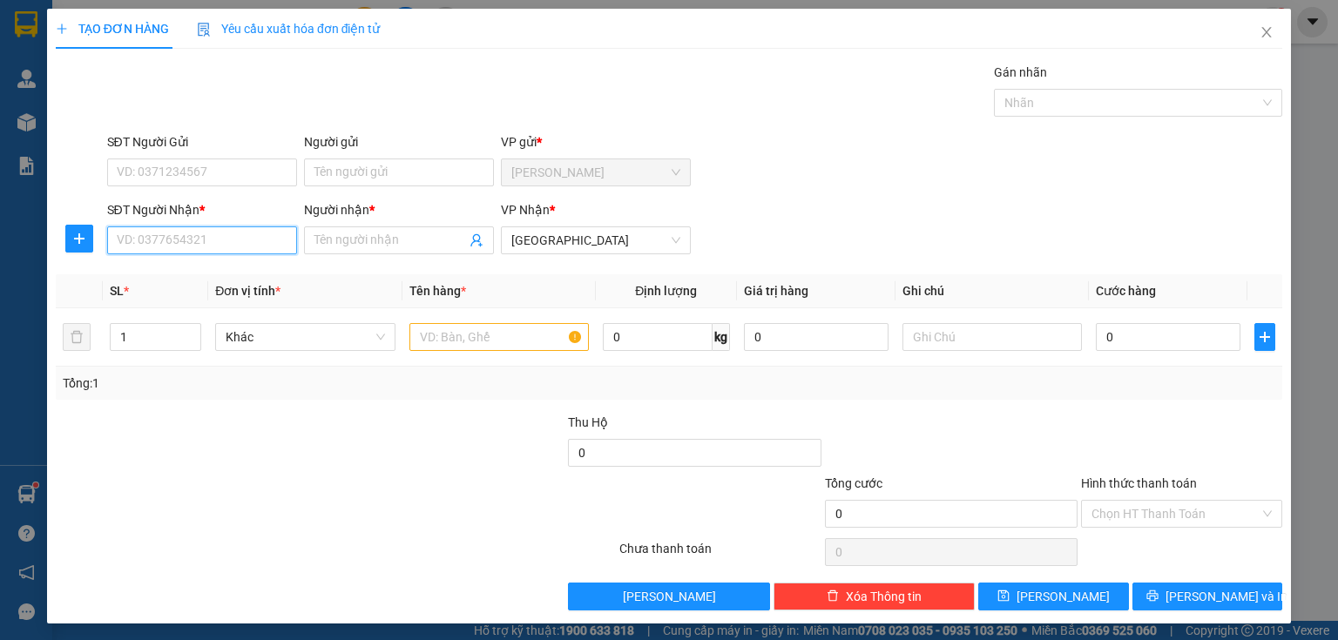
click at [221, 241] on input "SĐT Người Nhận *" at bounding box center [202, 241] width 190 height 28
click at [196, 270] on div "0000000885 - [PERSON_NAME]" at bounding box center [203, 274] width 172 height 19
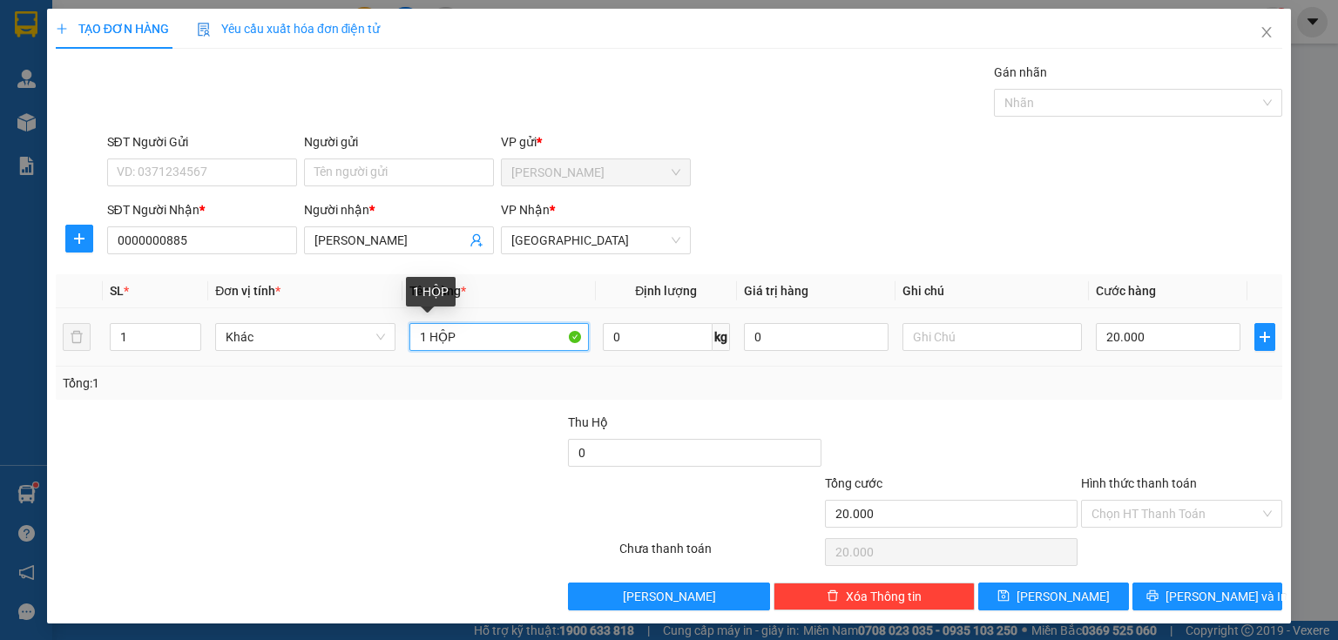
click at [488, 324] on input "1 HỘP" at bounding box center [499, 337] width 179 height 28
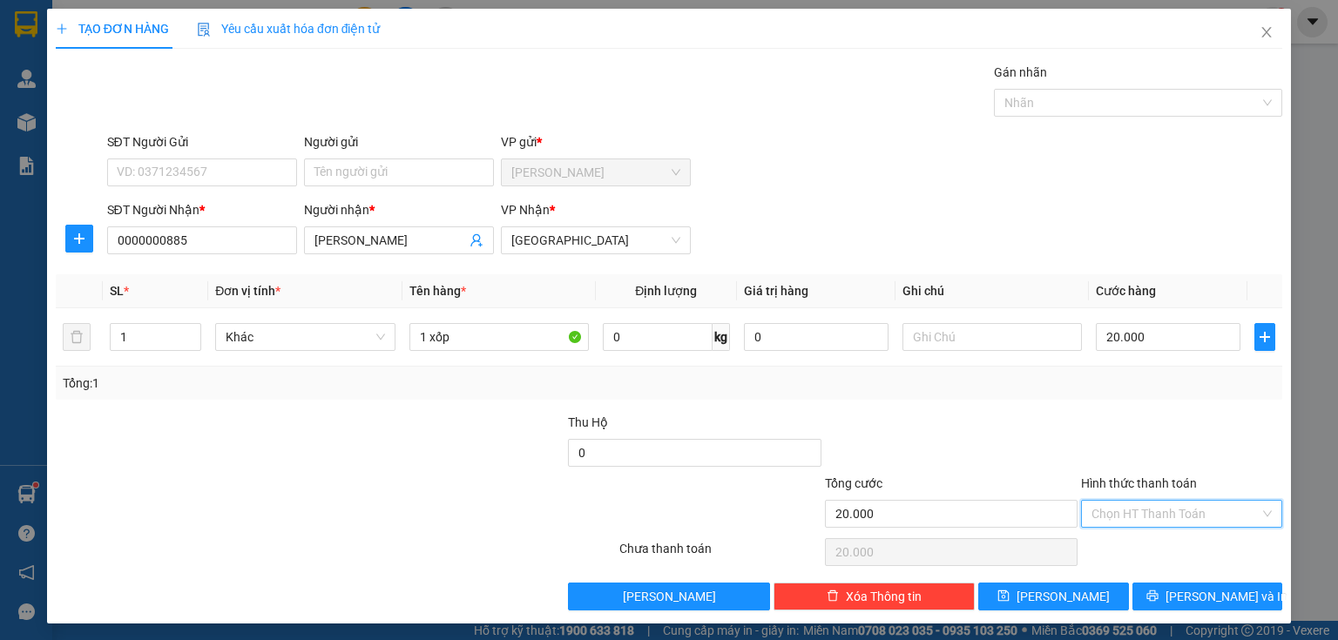
drag, startPoint x: 1168, startPoint y: 504, endPoint x: 1142, endPoint y: 538, distance: 42.9
click at [1168, 505] on input "Hình thức thanh toán" at bounding box center [1176, 514] width 168 height 26
click at [1142, 538] on div "Tại văn phòng" at bounding box center [1172, 547] width 179 height 19
click at [1147, 593] on button "[PERSON_NAME] và In" at bounding box center [1208, 597] width 151 height 28
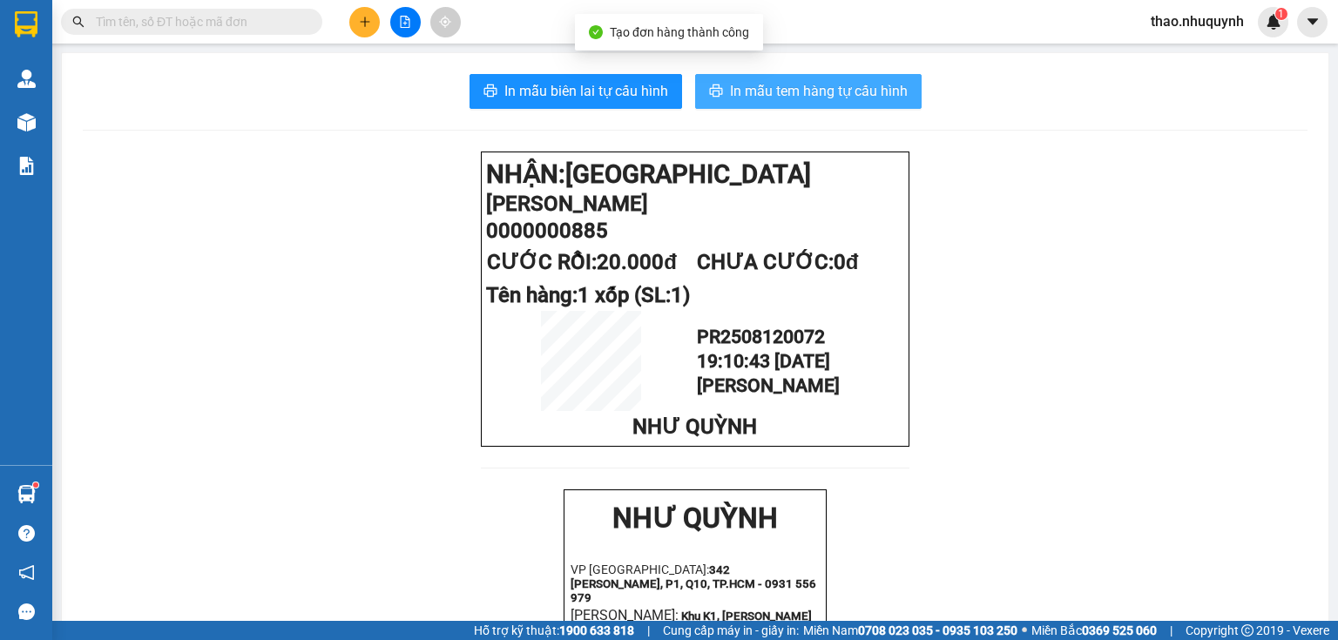
click at [730, 98] on span "In mẫu tem hàng tự cấu hình" at bounding box center [819, 91] width 178 height 22
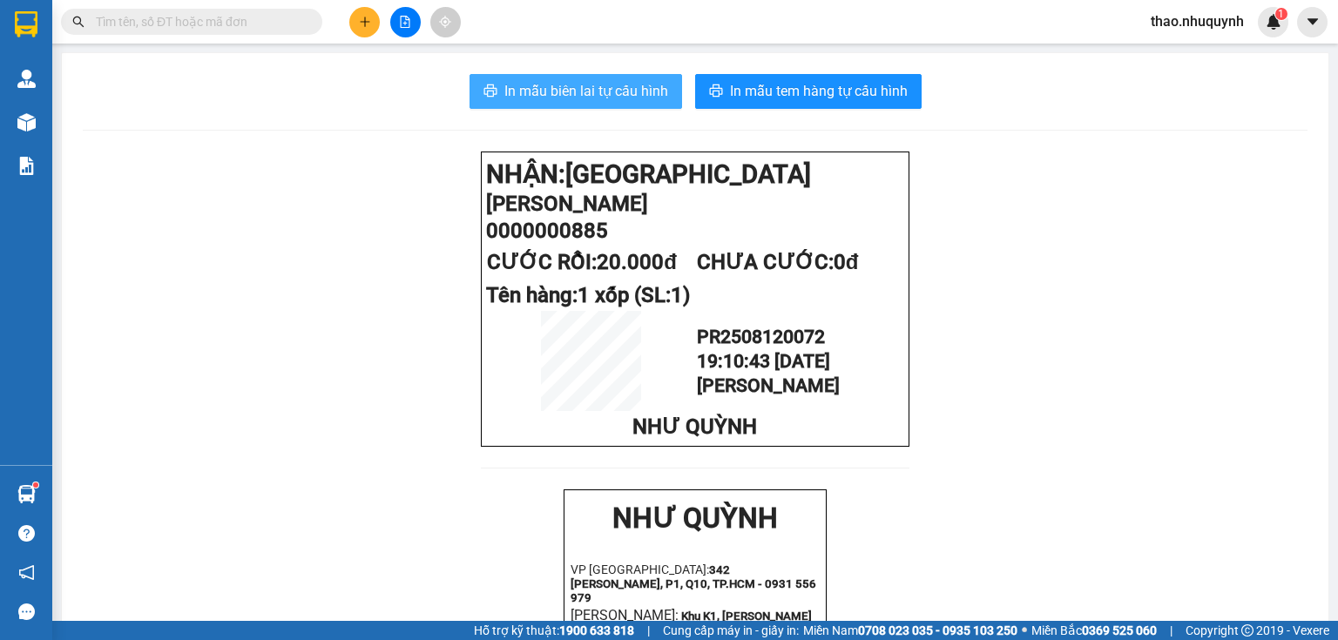
click at [621, 98] on span "In mẫu biên lai tự cấu hình" at bounding box center [587, 91] width 164 height 22
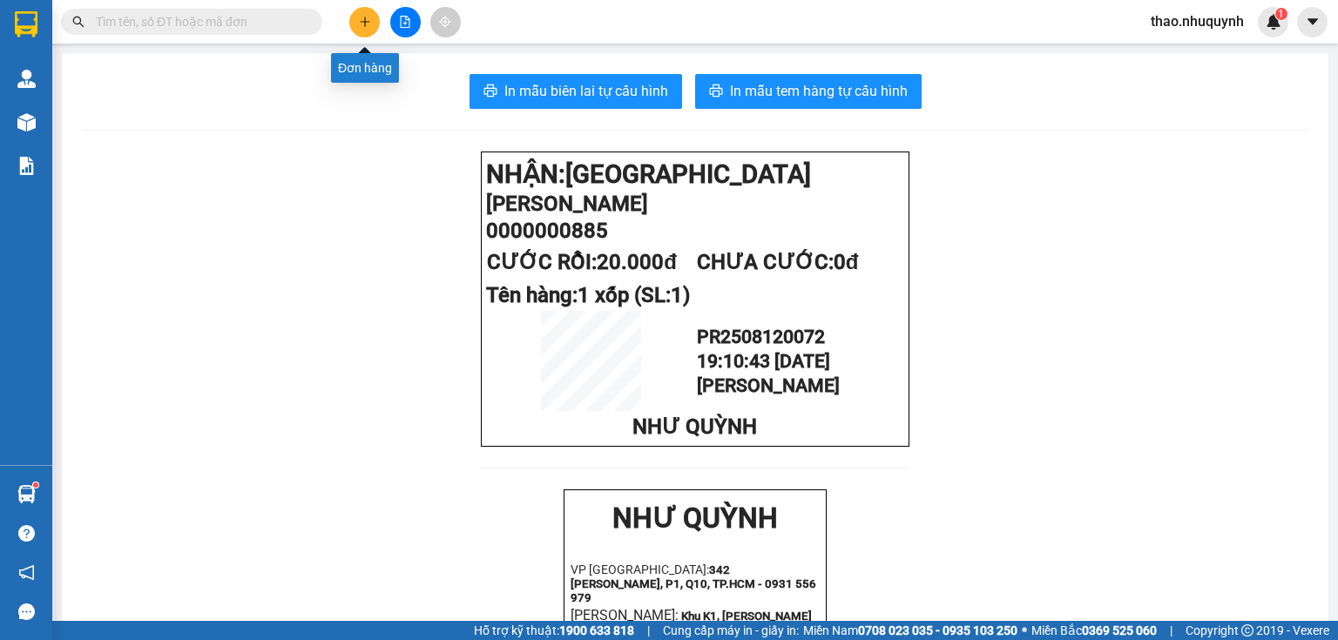
click at [364, 17] on icon "plus" at bounding box center [364, 22] width 1 height 10
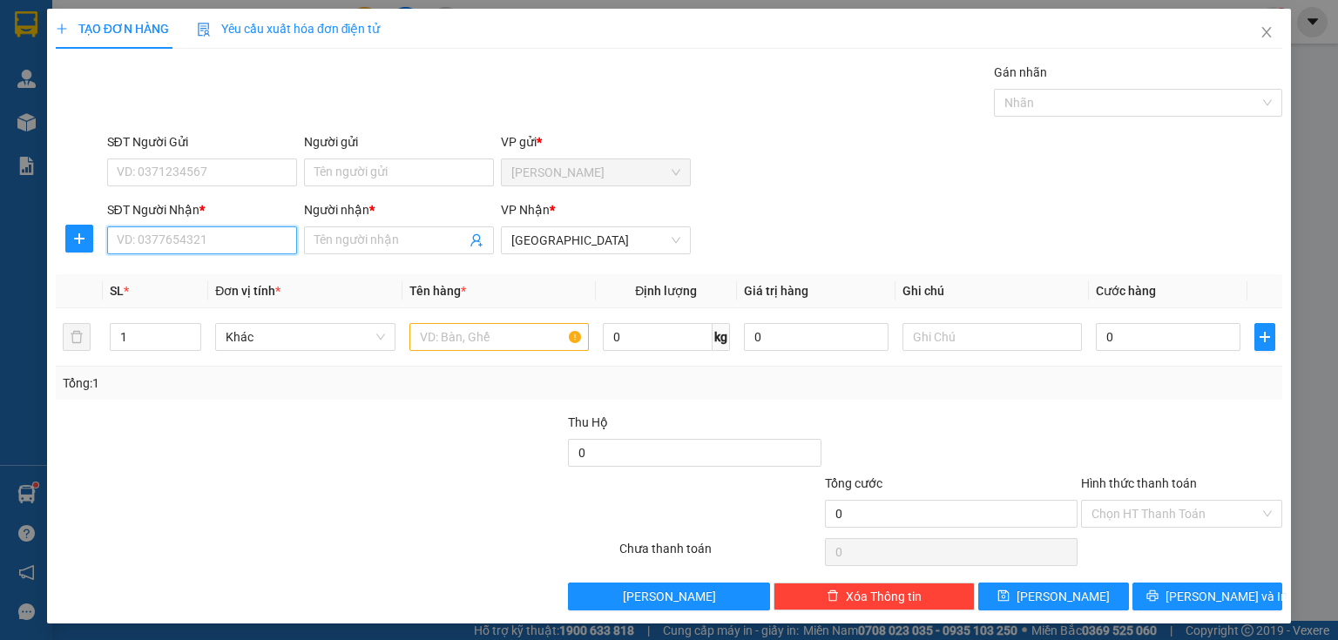
click at [237, 230] on input "SĐT Người Nhận *" at bounding box center [202, 241] width 190 height 28
click at [213, 273] on div "0944140100 - [PERSON_NAME]" at bounding box center [203, 274] width 172 height 19
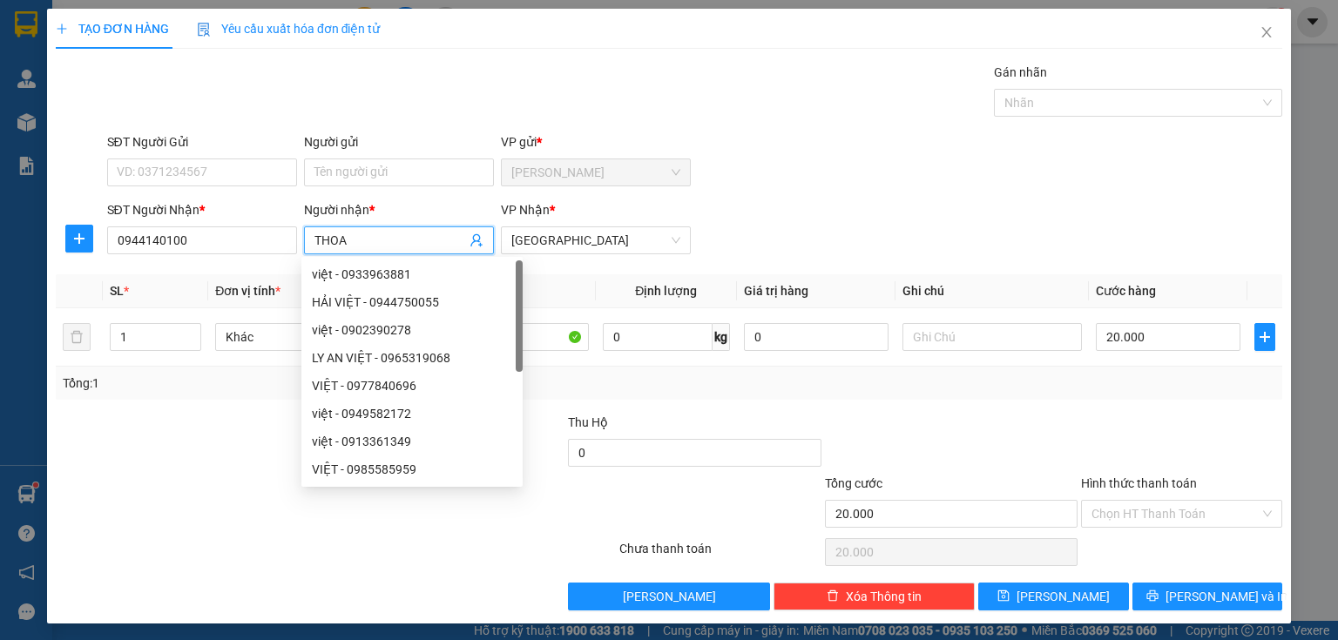
drag, startPoint x: 317, startPoint y: 230, endPoint x: 307, endPoint y: 229, distance: 10.5
click at [307, 229] on span "THOA" at bounding box center [399, 241] width 190 height 28
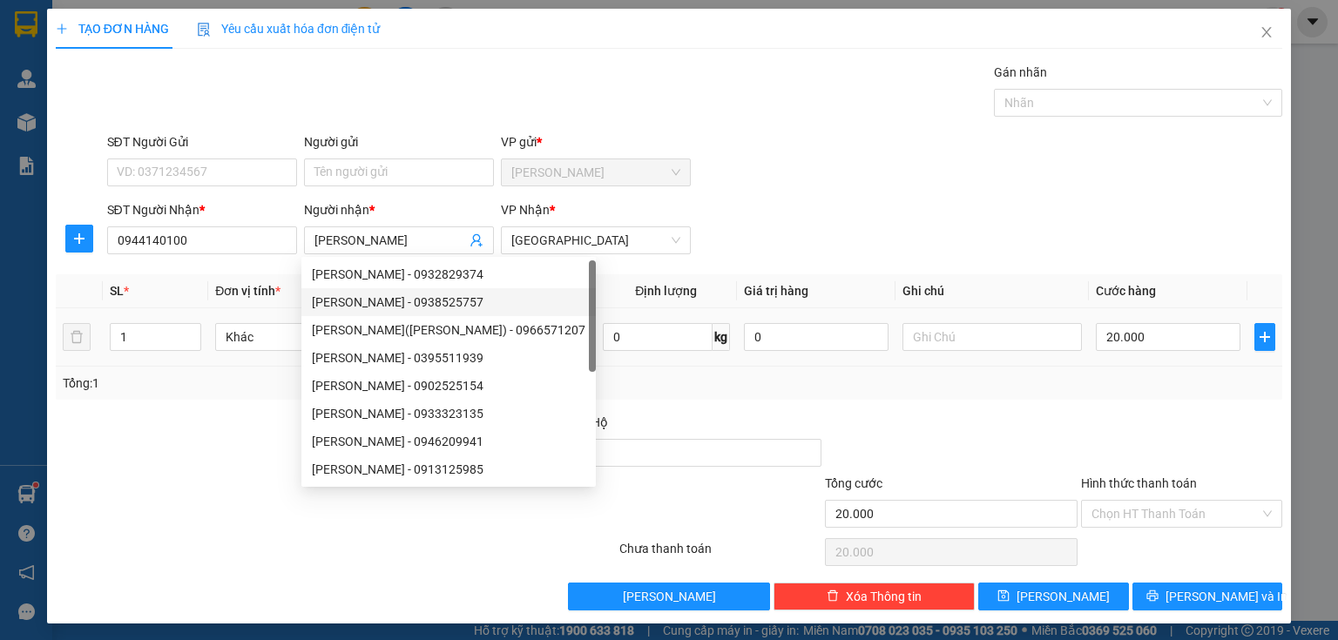
click at [525, 339] on input "1 BỊCH HẠT SEN" at bounding box center [499, 337] width 179 height 28
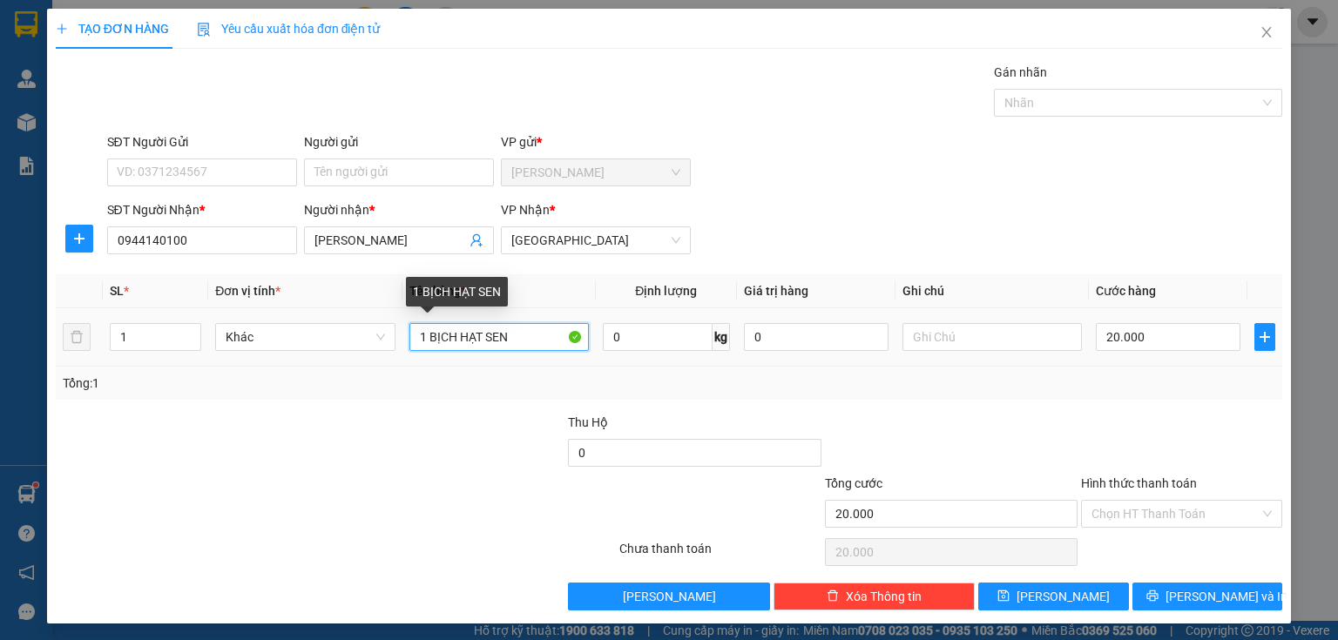
click at [526, 331] on input "1 BỊCH HẠT SEN" at bounding box center [499, 337] width 179 height 28
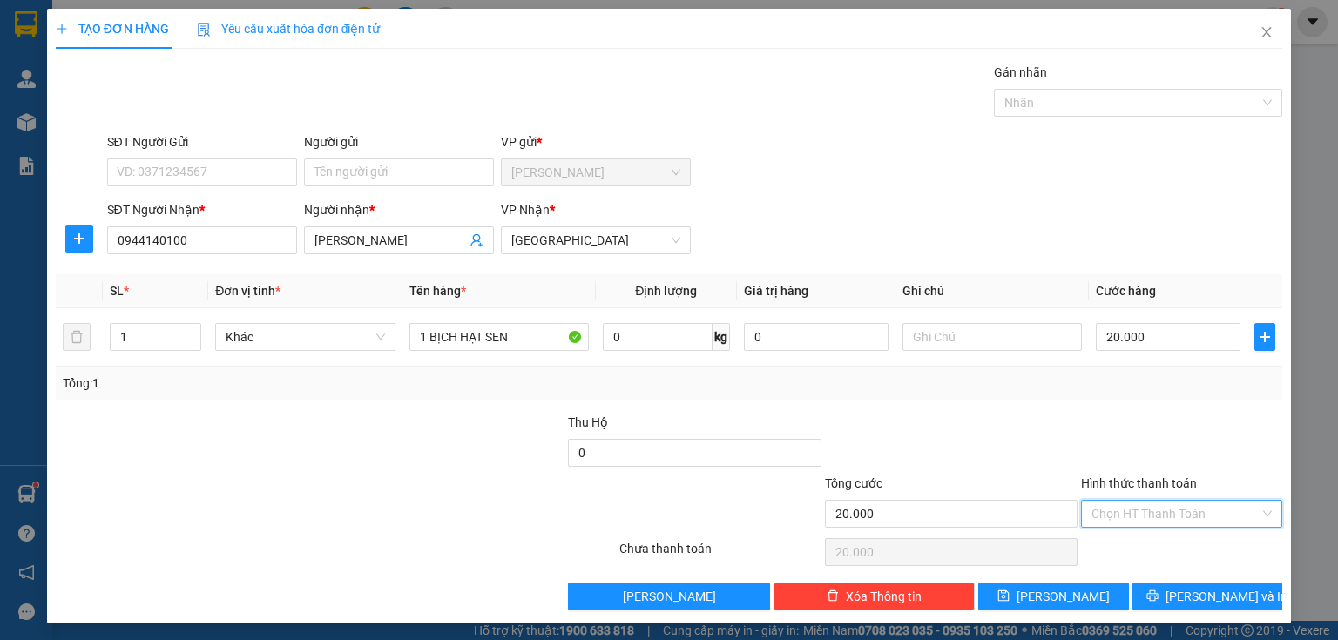
click at [1147, 511] on input "Hình thức thanh toán" at bounding box center [1176, 514] width 168 height 26
click at [1140, 547] on div "Tại văn phòng" at bounding box center [1172, 547] width 179 height 19
click at [1150, 595] on button "[PERSON_NAME] và In" at bounding box center [1208, 597] width 151 height 28
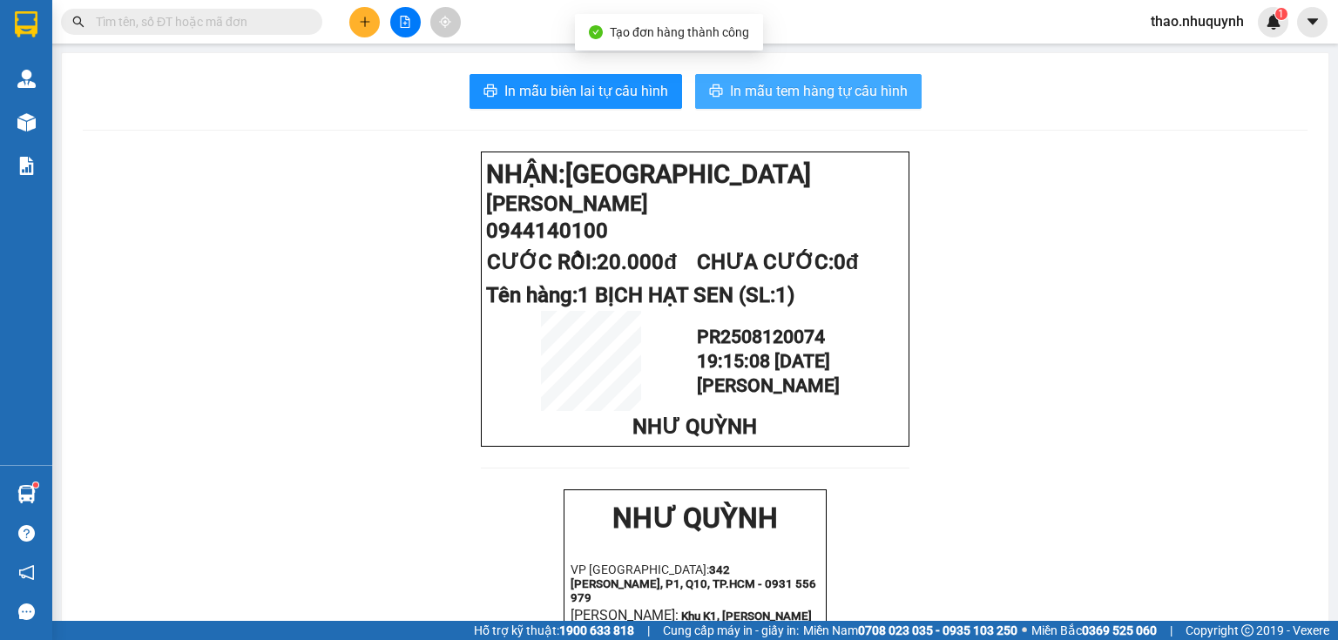
click at [804, 91] on span "In mẫu tem hàng tự cấu hình" at bounding box center [819, 91] width 178 height 22
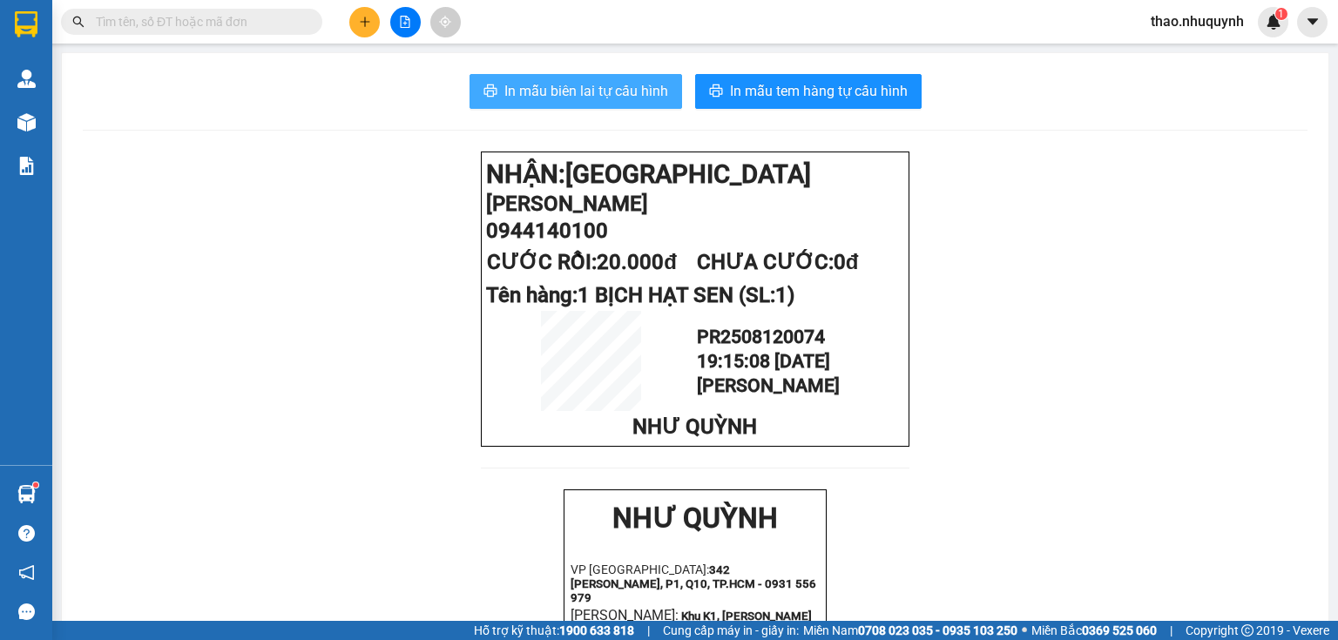
click at [615, 98] on span "In mẫu biên lai tự cấu hình" at bounding box center [587, 91] width 164 height 22
click at [566, 78] on button "In mẫu biên lai tự cấu hình" at bounding box center [576, 91] width 213 height 35
click at [289, 20] on input "text" at bounding box center [199, 21] width 206 height 19
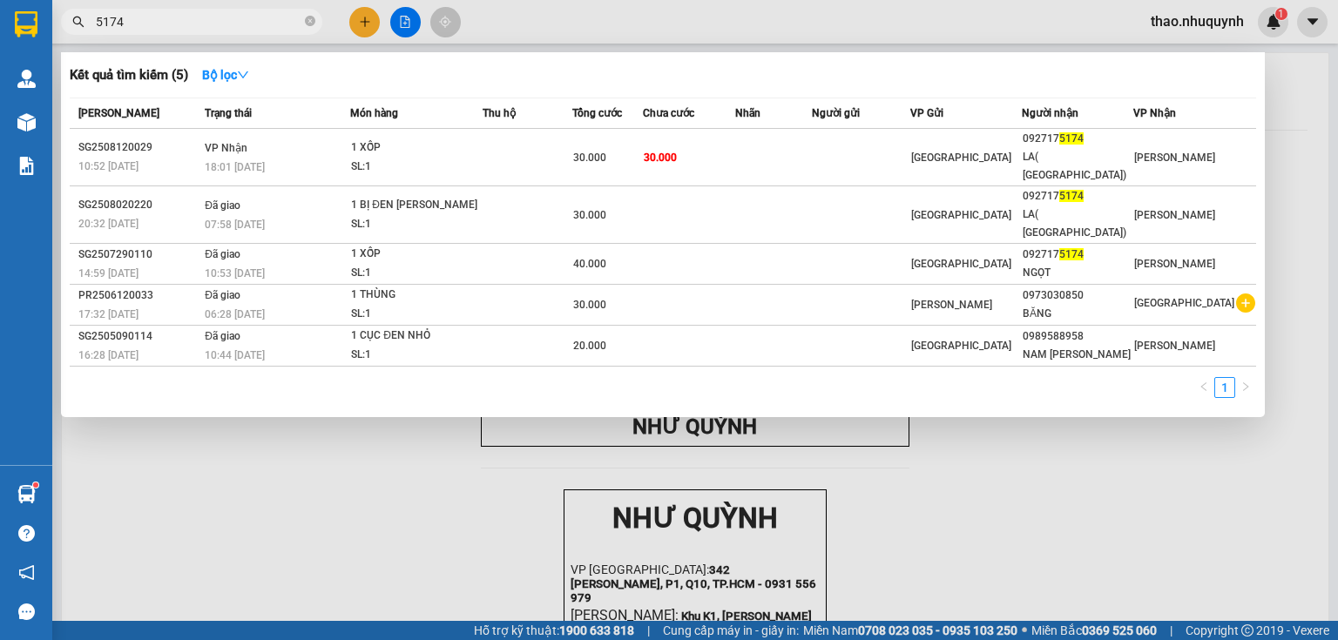
click at [1202, 25] on div at bounding box center [669, 320] width 1338 height 640
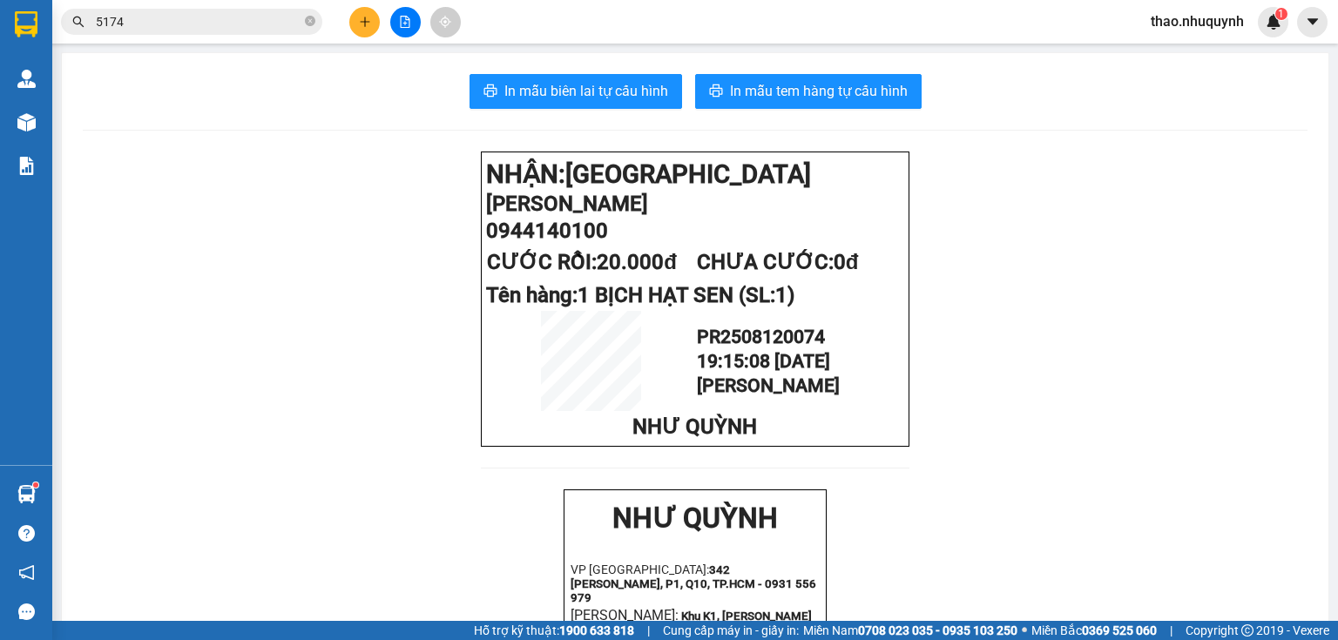
click at [1197, 20] on span "thao.nhuquynh" at bounding box center [1197, 21] width 121 height 22
click at [1194, 55] on span "Đăng xuất" at bounding box center [1204, 53] width 86 height 19
